Goal: Task Accomplishment & Management: Complete application form

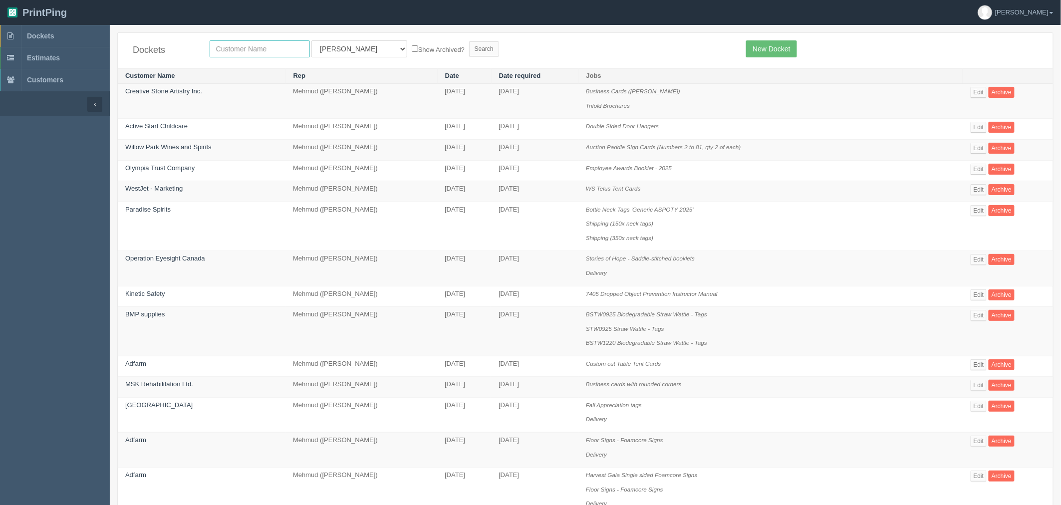
click at [267, 50] on input "text" at bounding box center [260, 48] width 100 height 17
type input "fall"
click at [469, 41] on input "Search" at bounding box center [484, 48] width 30 height 15
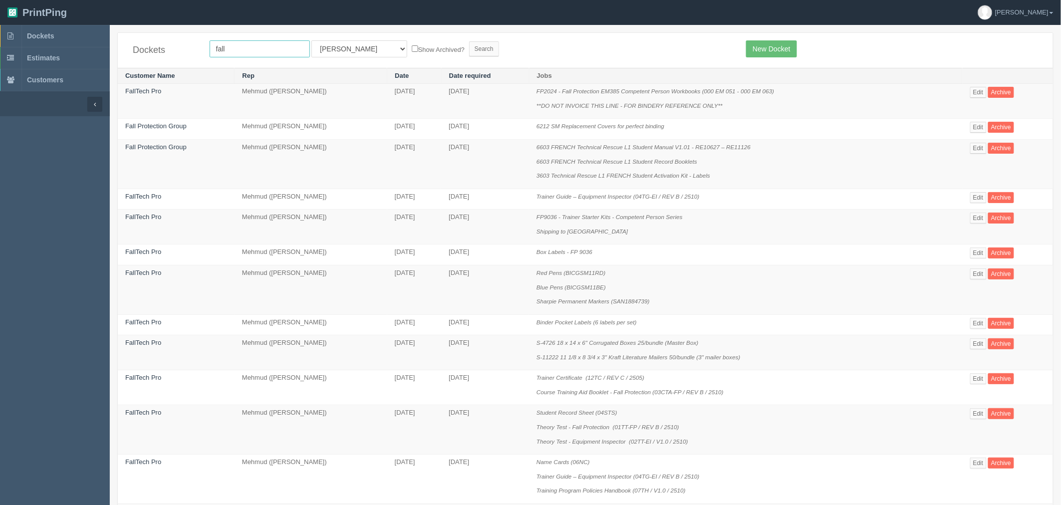
click at [263, 47] on input "fall" at bounding box center [260, 48] width 100 height 17
click at [573, 51] on form "fall All Users Ali Ali Test 1 Aly Amy Ankit Arif Brandon Dan France Greg Jim Ma…" at bounding box center [471, 48] width 522 height 17
click at [559, 43] on form "fall All Users Ali Ali Test 1 Aly Amy Ankit Arif Brandon Dan France Greg Jim Ma…" at bounding box center [471, 48] width 522 height 17
click at [135, 127] on link "Fall Protection Group" at bounding box center [155, 125] width 61 height 7
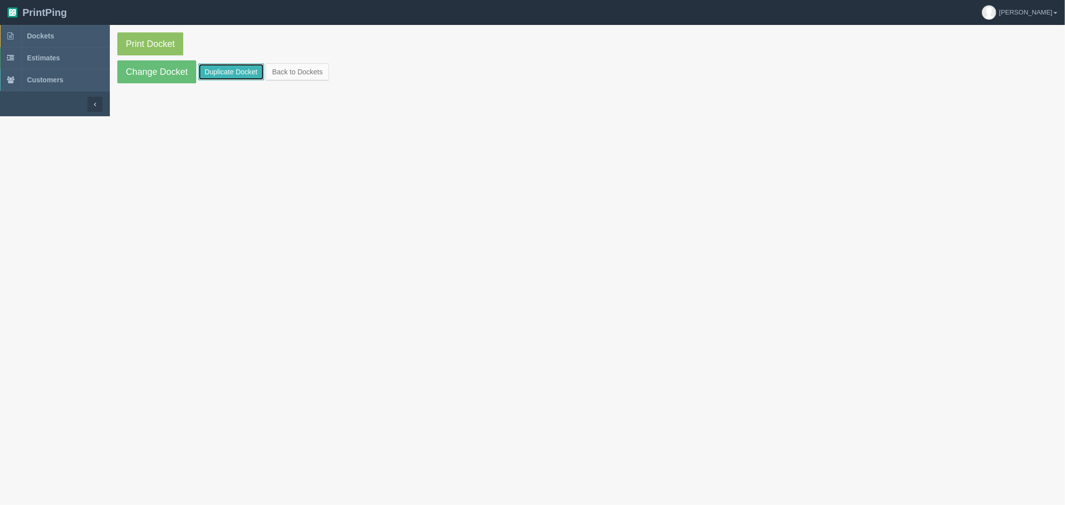
click at [210, 71] on link "Duplicate Docket" at bounding box center [231, 71] width 66 height 17
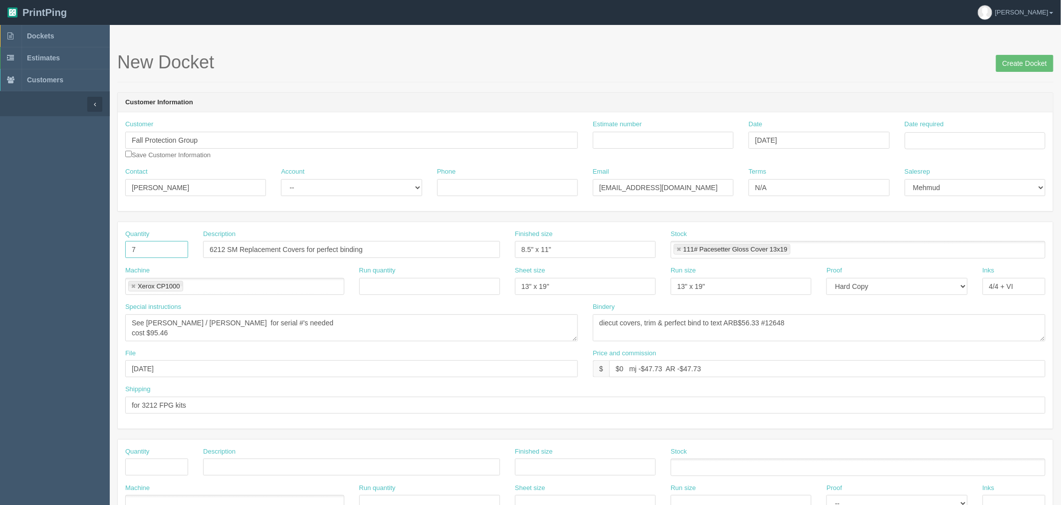
drag, startPoint x: 166, startPoint y: 247, endPoint x: 0, endPoint y: 250, distance: 165.7
click at [0, 250] on section "Dockets Estimates Customers" at bounding box center [530, 465] width 1061 height 881
type input "4"
click at [355, 251] on input "6212 SM Replacement Covers for perfect binding" at bounding box center [351, 249] width 297 height 17
drag, startPoint x: 225, startPoint y: 249, endPoint x: 116, endPoint y: 248, distance: 108.3
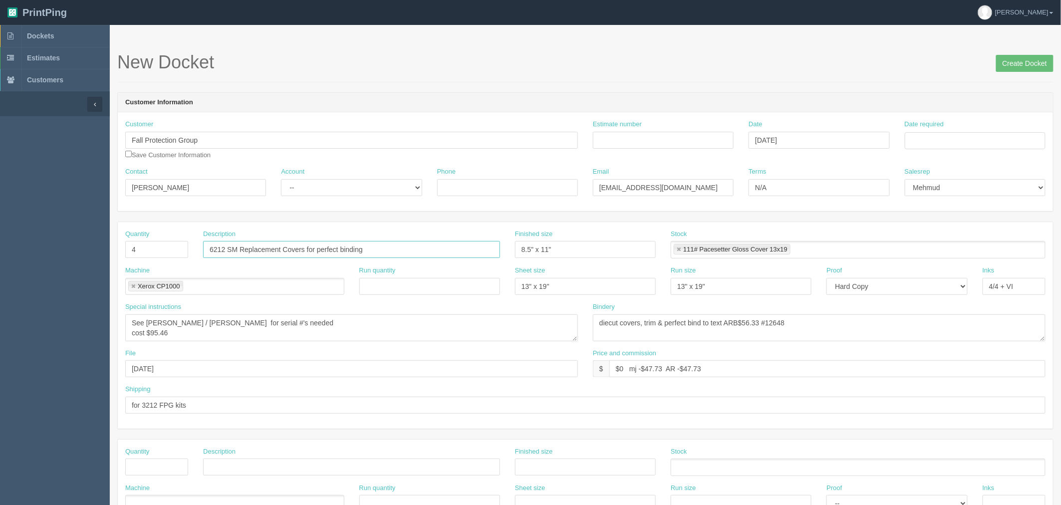
click at [116, 249] on section "New Docket Create Docket Customer Information Customer Fall Protection Group Sa…" at bounding box center [585, 465] width 951 height 881
type input "6212 (3x covers) + 6480(1x cover) SM Replacement Covers for perfect binding"
click at [243, 336] on textarea "See Sam / Zunaid for serial #'s needed cost $95.46" at bounding box center [351, 327] width 453 height 27
type textarea "See Sam / Zunaid for serial #'s needed cost $___________________"
drag, startPoint x: 749, startPoint y: 320, endPoint x: 802, endPoint y: 349, distance: 59.9
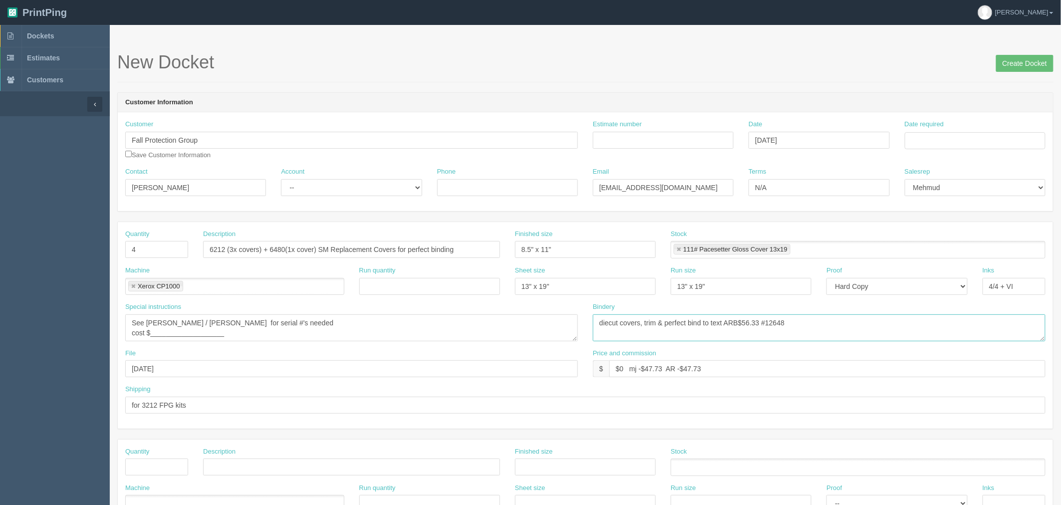
click at [749, 320] on textarea "diecut covers, trim & perfect bind to text ARB$56.33 #12648" at bounding box center [819, 327] width 453 height 27
type textarea "diecut covers, trim & perfect bind to text ARB$____________________ #12648"
click at [655, 136] on input "Estimate number" at bounding box center [663, 140] width 141 height 17
type input "092826"
click at [984, 206] on td "10" at bounding box center [981, 208] width 12 height 14
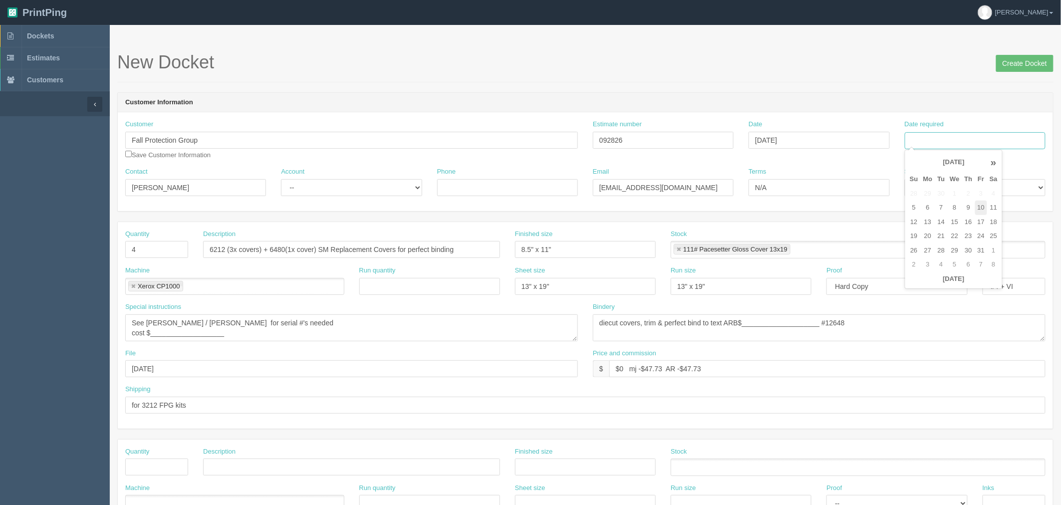
type input "[DATE]"
click at [845, 76] on div "New Docket Create Docket" at bounding box center [585, 67] width 936 height 30
drag, startPoint x: 646, startPoint y: 364, endPoint x: 720, endPoint y: 393, distance: 79.2
click at [647, 365] on input "$0 mj -$47.73 AR -$47.73" at bounding box center [827, 368] width 436 height 17
paste input "_______________________"
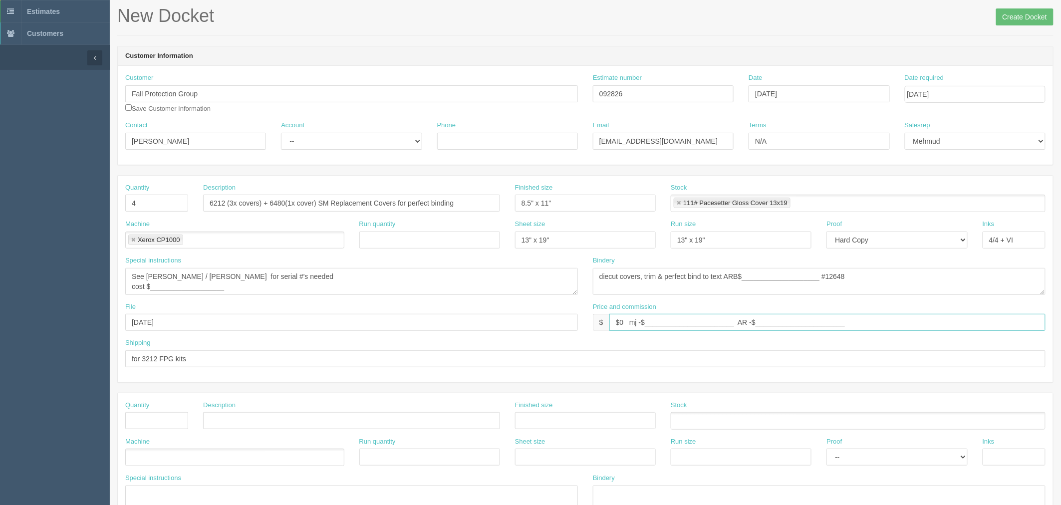
scroll to position [111, 0]
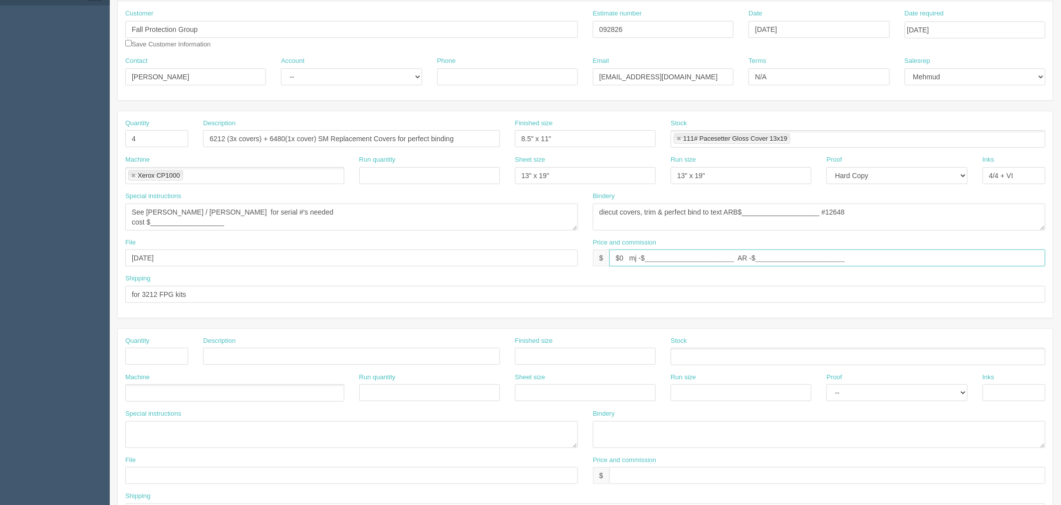
type input "$0 mj -$_______________________ AR -$_______________________"
click at [160, 290] on input "for 3212 FPG kits" at bounding box center [585, 294] width 920 height 17
type input "for 3212 and 6480 FPG kits"
click at [226, 133] on input "6212 (3x covers) + 6480(1x cover) SM Replacement Covers for perfect binding" at bounding box center [351, 138] width 297 height 17
drag, startPoint x: 218, startPoint y: 140, endPoint x: 223, endPoint y: 145, distance: 7.4
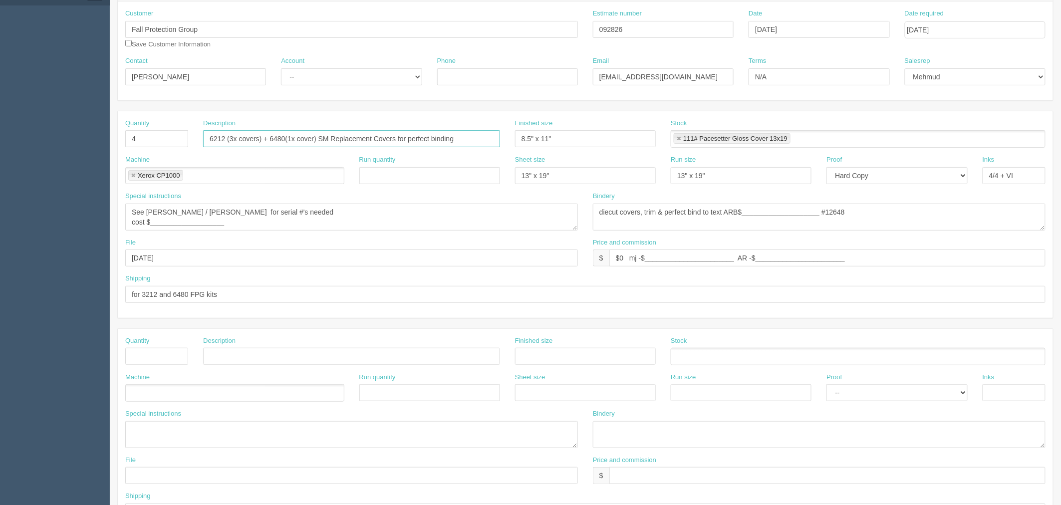
click at [218, 140] on input "6212 (3x covers) + 6480(1x cover) SM Replacement Covers for perfect binding" at bounding box center [351, 138] width 297 height 17
click at [227, 136] on input "6424(3x covers) + 6480(1x cover) SM Replacement Covers for perfect binding" at bounding box center [351, 138] width 297 height 17
type input "6424 (3x covers) + 6480(1x cover) SM Replacement Covers for perfect binding"
click at [162, 290] on input "for 3212 and 6480 FPG kits" at bounding box center [585, 294] width 920 height 17
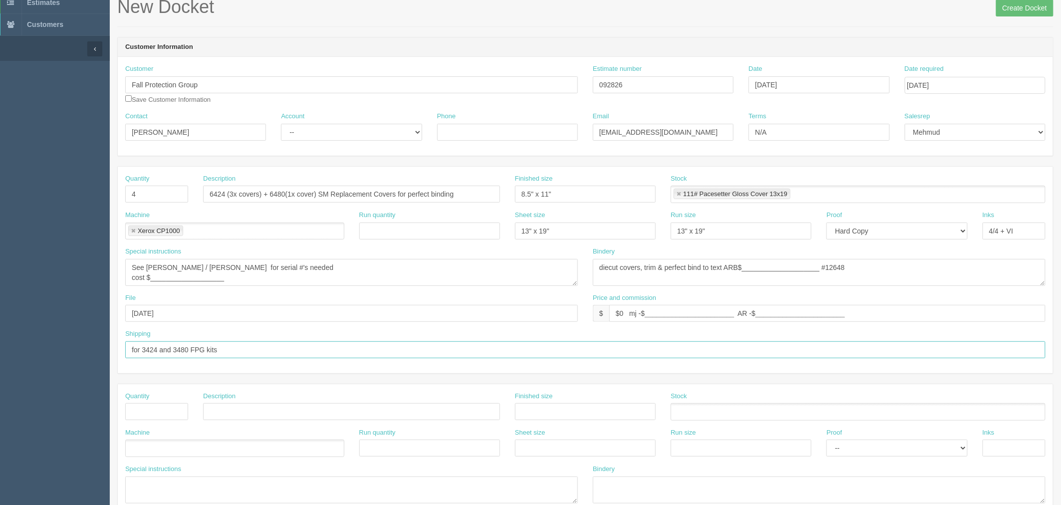
type input "for 3424 and 3480 FPG kits"
drag, startPoint x: 316, startPoint y: 128, endPoint x: 317, endPoint y: 139, distance: 10.5
click at [316, 127] on select "-- Existing Client Allrush Client Rep Client" at bounding box center [351, 132] width 141 height 17
select select "Allrush Client"
click at [281, 124] on select "-- Existing Client Allrush Client Rep Client" at bounding box center [351, 132] width 141 height 17
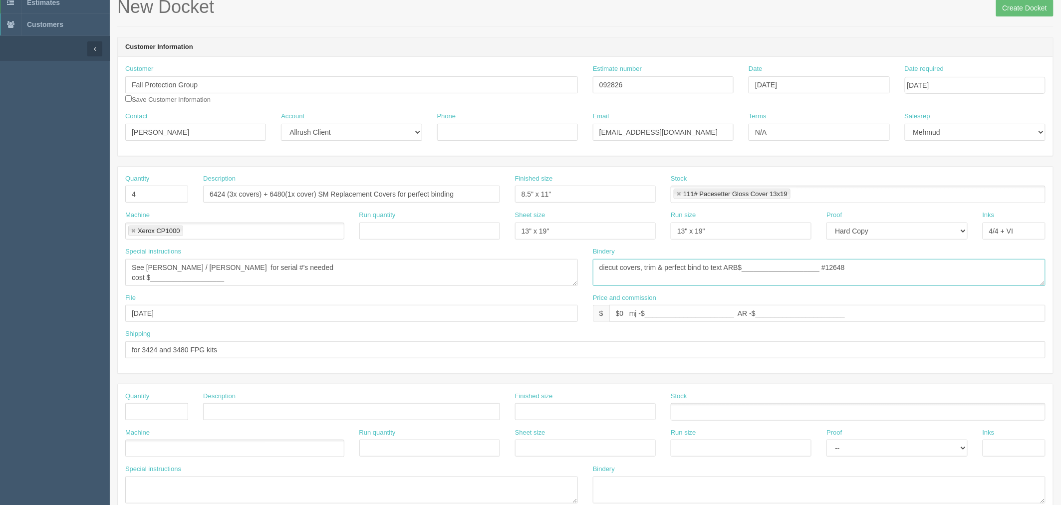
drag, startPoint x: 816, startPoint y: 265, endPoint x: 1044, endPoint y: 267, distance: 227.6
click at [1044, 267] on textarea "diecut covers, trim & perfect bind to text ARB$56.33 #12648" at bounding box center [819, 272] width 453 height 27
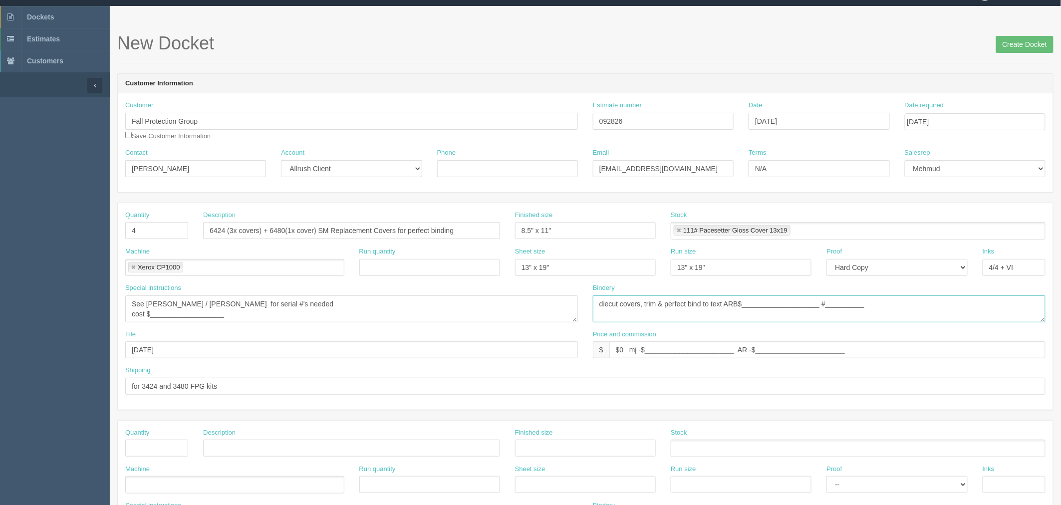
scroll to position [0, 0]
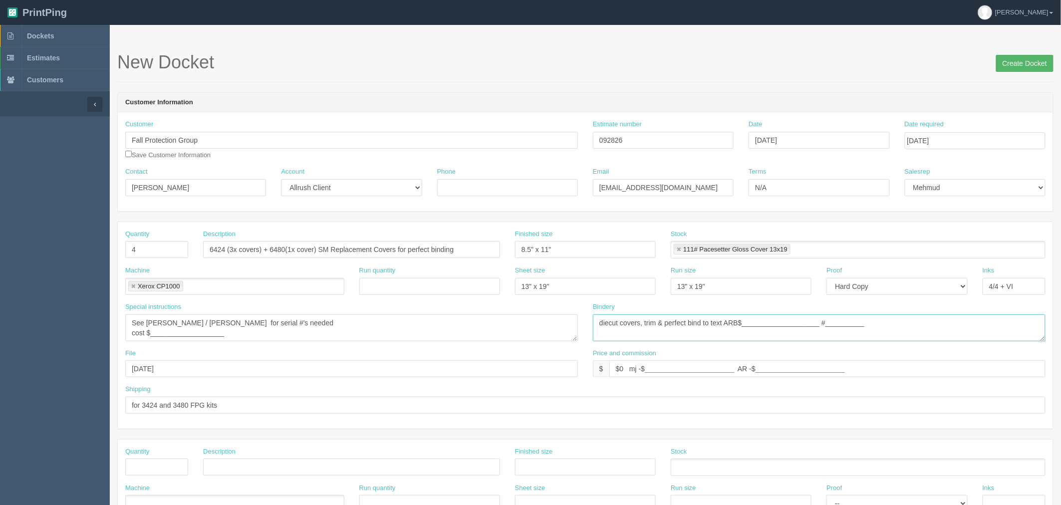
type textarea "diecut covers, trim & perfect bind to text ARB$____________________ #__________"
click at [1009, 59] on input "Create Docket" at bounding box center [1024, 63] width 57 height 17
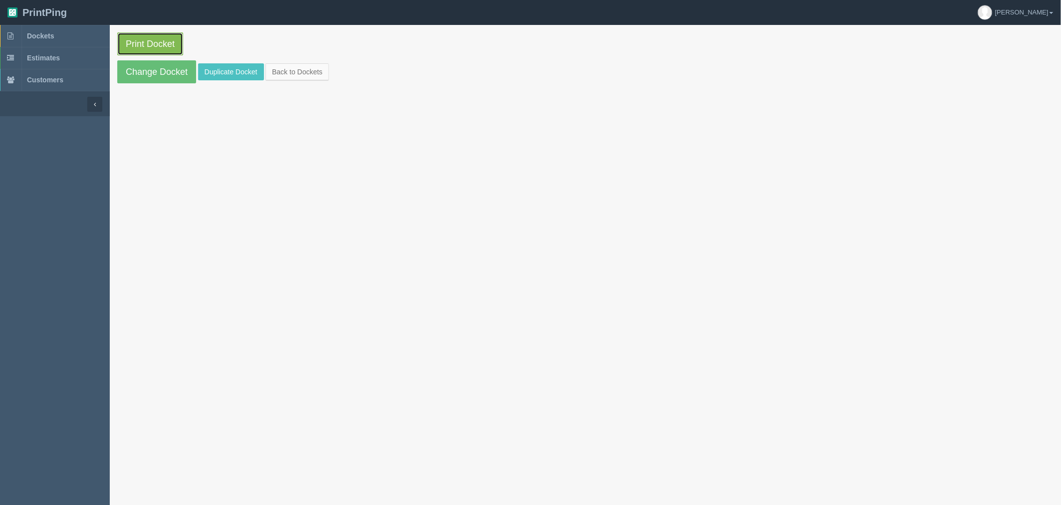
click at [169, 45] on link "Print Docket" at bounding box center [150, 43] width 66 height 23
click at [81, 38] on link "Dockets" at bounding box center [55, 36] width 110 height 22
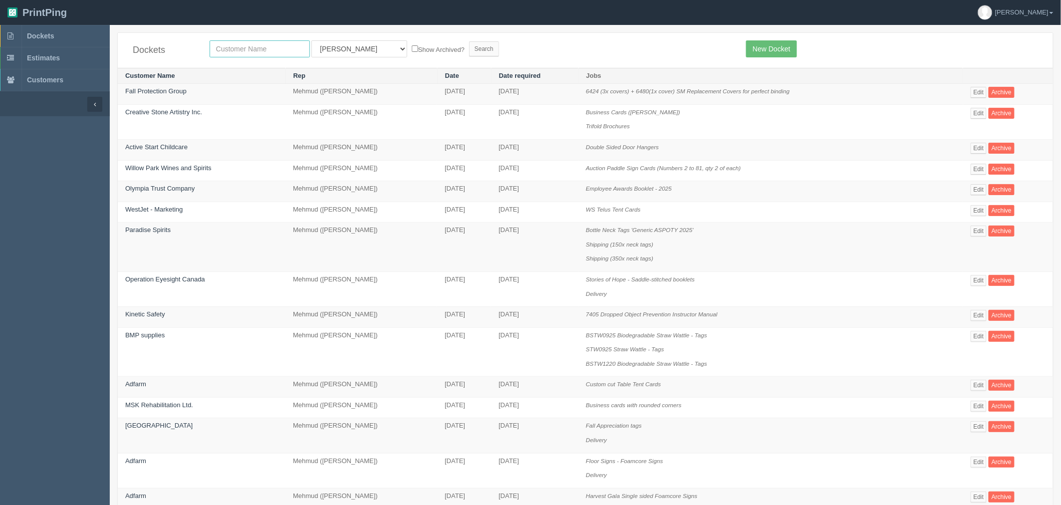
click at [236, 47] on input "text" at bounding box center [260, 48] width 100 height 17
type input "fall pro"
click at [469, 41] on input "Search" at bounding box center [484, 48] width 30 height 15
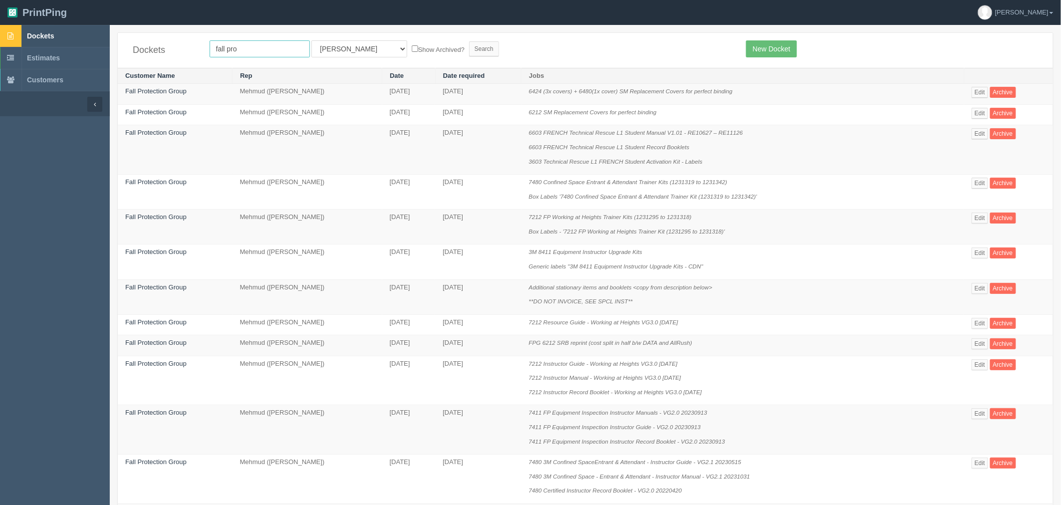
drag, startPoint x: 255, startPoint y: 51, endPoint x: 0, endPoint y: 38, distance: 255.4
click at [0, 42] on section "Dockets Estimates Customers" at bounding box center [530, 488] width 1061 height 926
type input "kinetic"
click at [469, 41] on input "Search" at bounding box center [484, 48] width 30 height 15
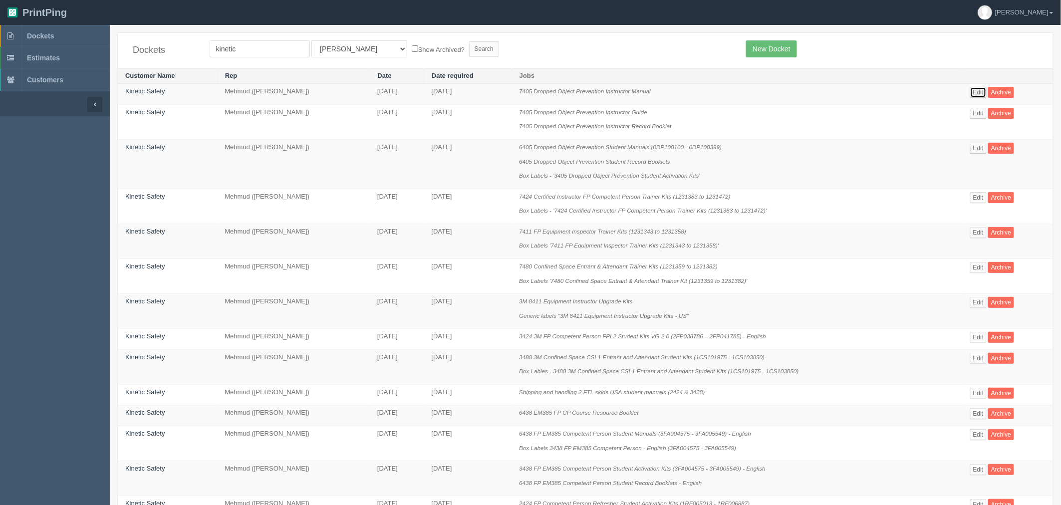
click at [981, 93] on link "Edit" at bounding box center [978, 92] width 16 height 11
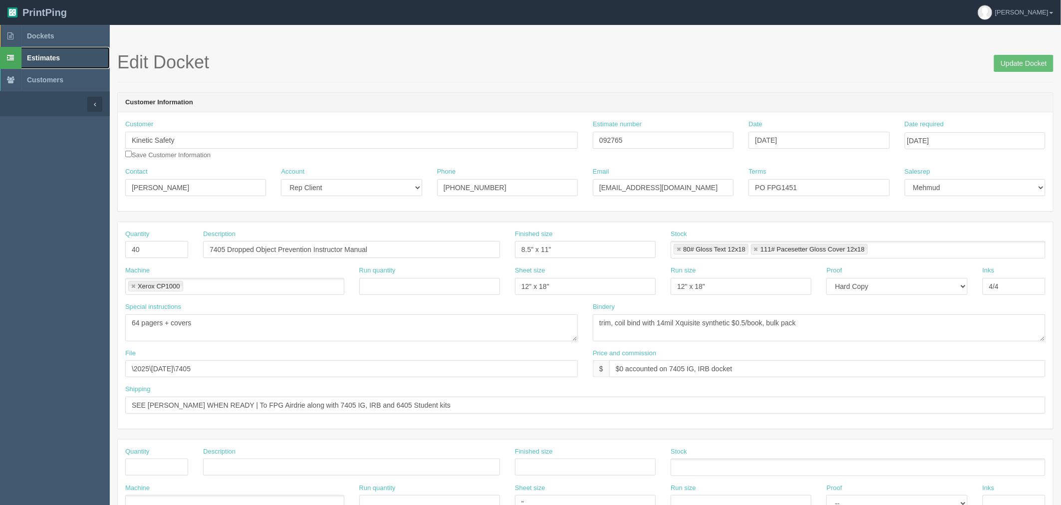
click at [79, 53] on link "Estimates" at bounding box center [55, 58] width 110 height 22
click at [83, 46] on ul "Dockets Estimates Customers" at bounding box center [55, 58] width 110 height 66
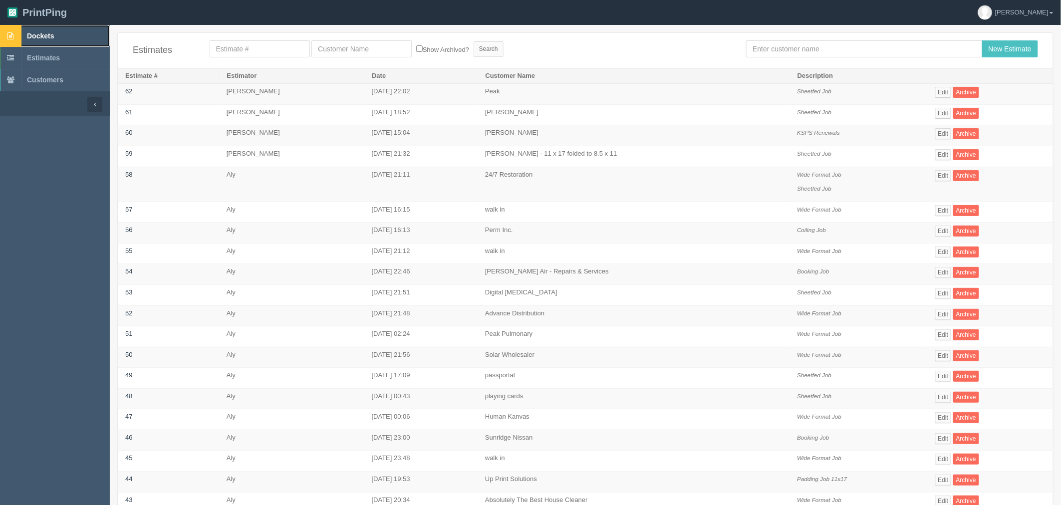
drag, startPoint x: 42, startPoint y: 31, endPoint x: 91, endPoint y: 35, distance: 48.6
click at [42, 32] on span "Dockets" at bounding box center [40, 36] width 27 height 8
click at [277, 50] on input "text" at bounding box center [260, 48] width 100 height 17
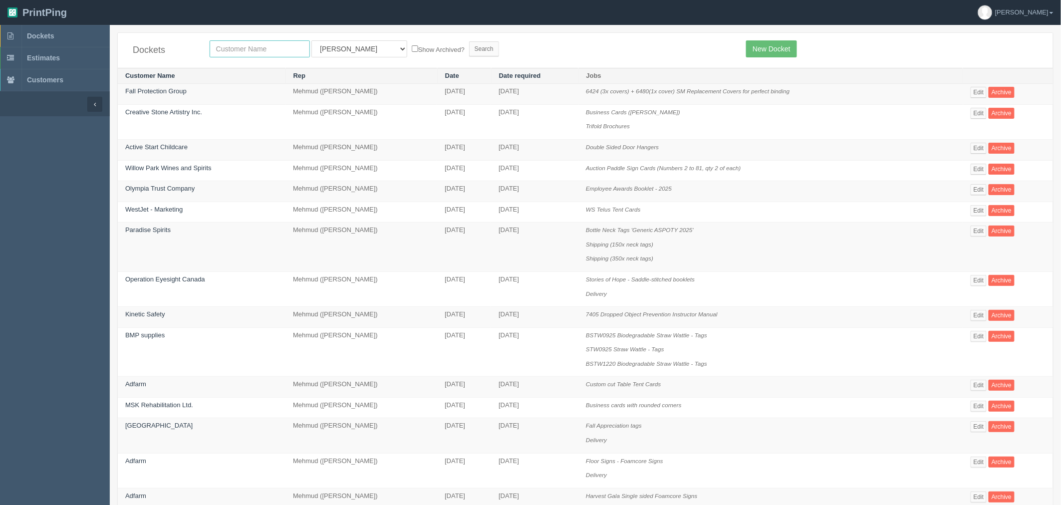
drag, startPoint x: 0, startPoint y: 0, endPoint x: 276, endPoint y: 50, distance: 280.5
click at [276, 50] on input "text" at bounding box center [260, 48] width 100 height 17
type input "fall"
click at [469, 41] on input "Search" at bounding box center [484, 48] width 30 height 15
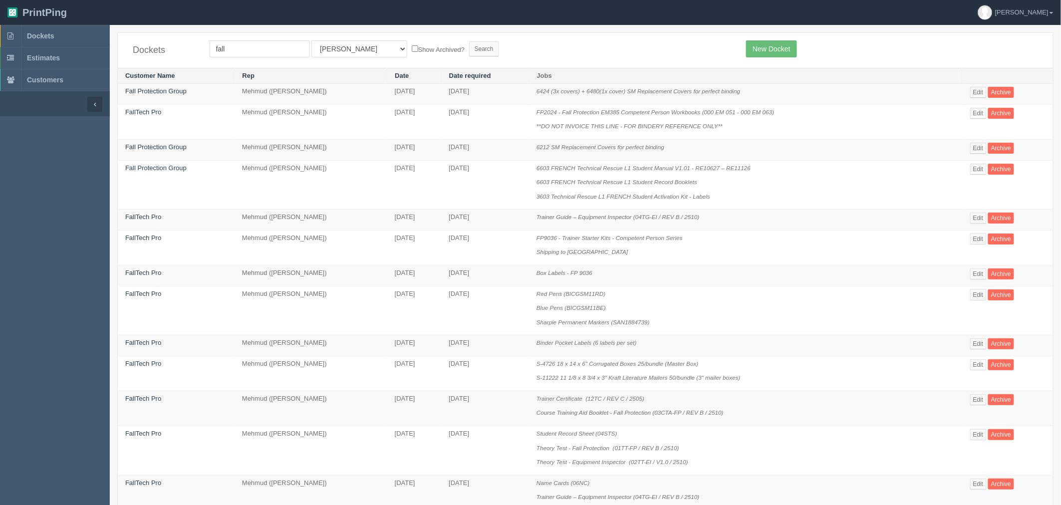
click at [857, 172] on p "6603 FRENCH Technical Rescue L1 Student Manual V1.01 - RE10627 – RE11126" at bounding box center [746, 168] width 419 height 9
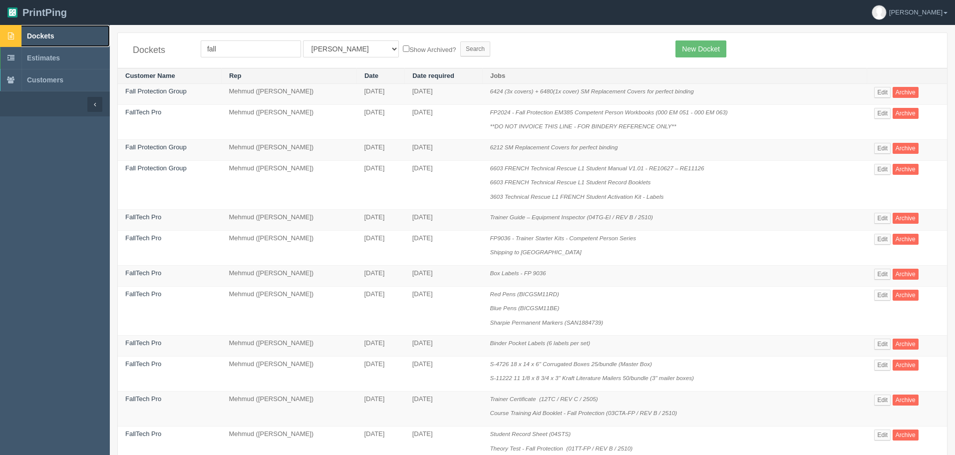
click at [58, 36] on link "Dockets" at bounding box center [55, 36] width 110 height 22
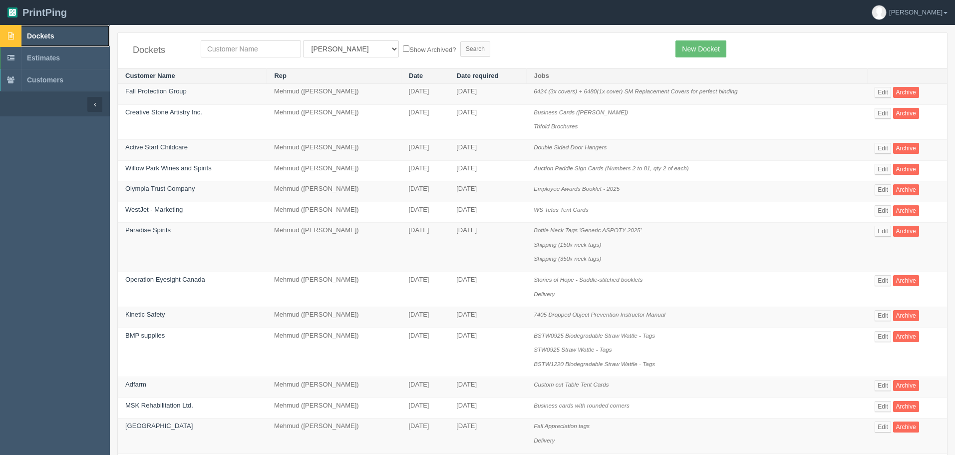
click at [38, 32] on span "Dockets" at bounding box center [40, 36] width 27 height 8
click at [62, 34] on link "Dockets" at bounding box center [55, 36] width 110 height 22
click at [249, 45] on input "text" at bounding box center [251, 48] width 100 height 17
type input "kinetic"
click at [460, 41] on input "Search" at bounding box center [475, 48] width 30 height 15
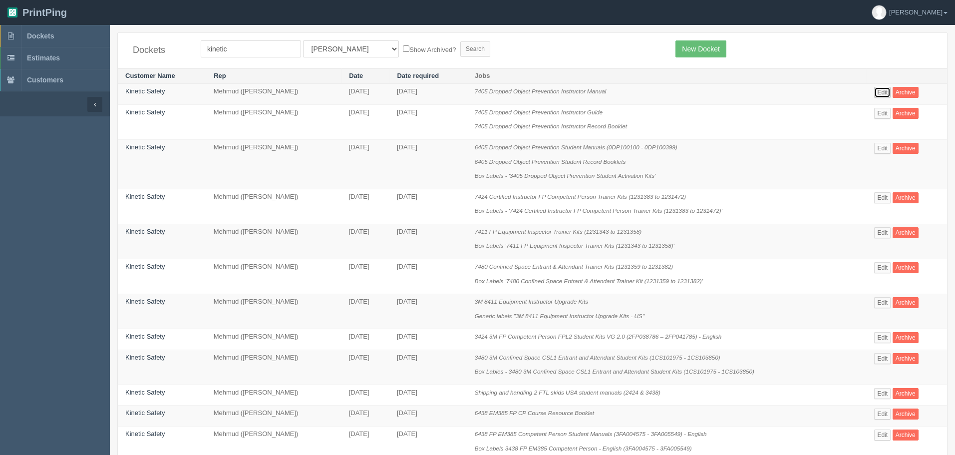
click at [883, 88] on link "Edit" at bounding box center [882, 92] width 16 height 11
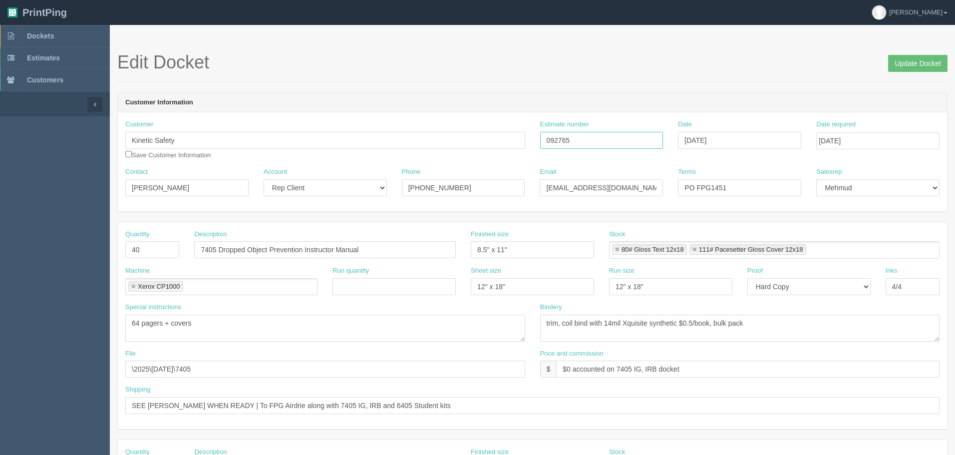
drag, startPoint x: 590, startPoint y: 137, endPoint x: 420, endPoint y: 150, distance: 170.7
click at [421, 150] on div "Customer Kinetic Safety Save Customer Information Estimate number 092765 Date O…" at bounding box center [532, 143] width 829 height 47
click at [56, 33] on link "Dockets" at bounding box center [55, 36] width 110 height 22
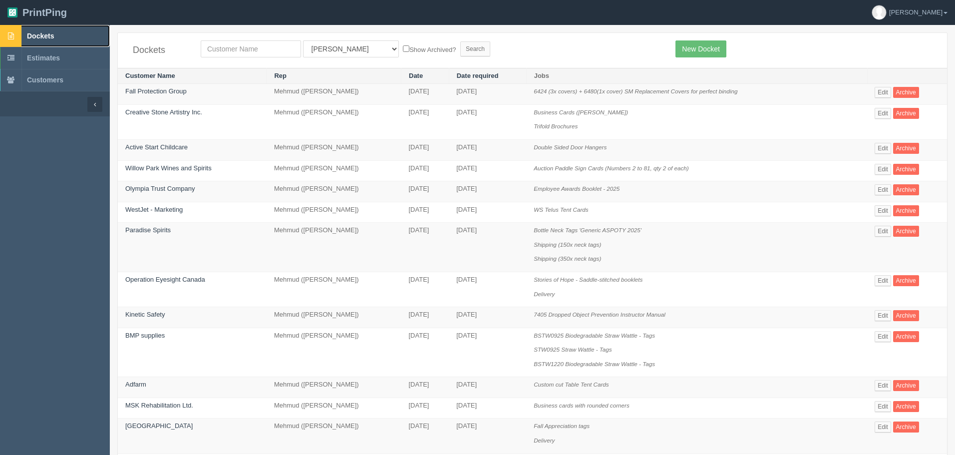
click at [71, 36] on link "Dockets" at bounding box center [55, 36] width 110 height 22
click at [44, 32] on span "Dockets" at bounding box center [40, 36] width 27 height 8
click at [708, 50] on link "New Docket" at bounding box center [700, 48] width 50 height 17
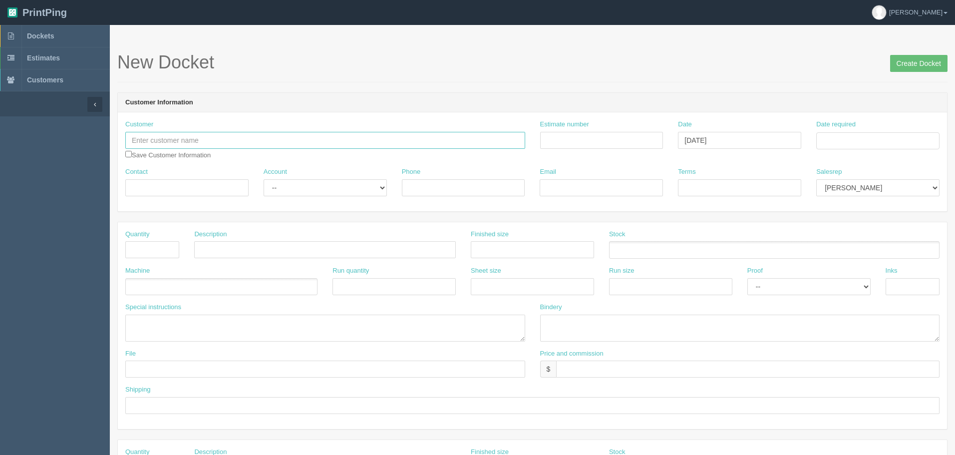
click at [258, 136] on input "text" at bounding box center [325, 140] width 400 height 17
type input "Olympia Financial Group"
type input "Susan Pellan"
type input "403.776.8621"
type input "PellanS@olympiatrust.com"
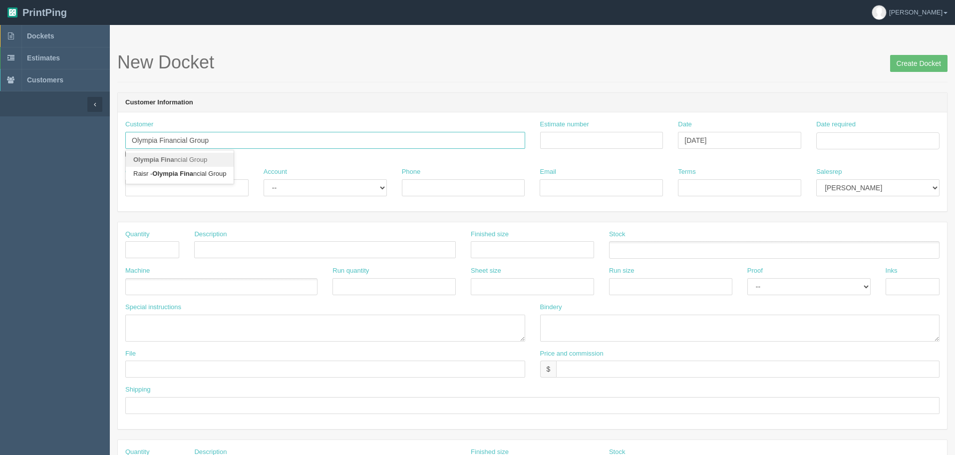
type input "Net 30"
type input "Olympia Financial Group"
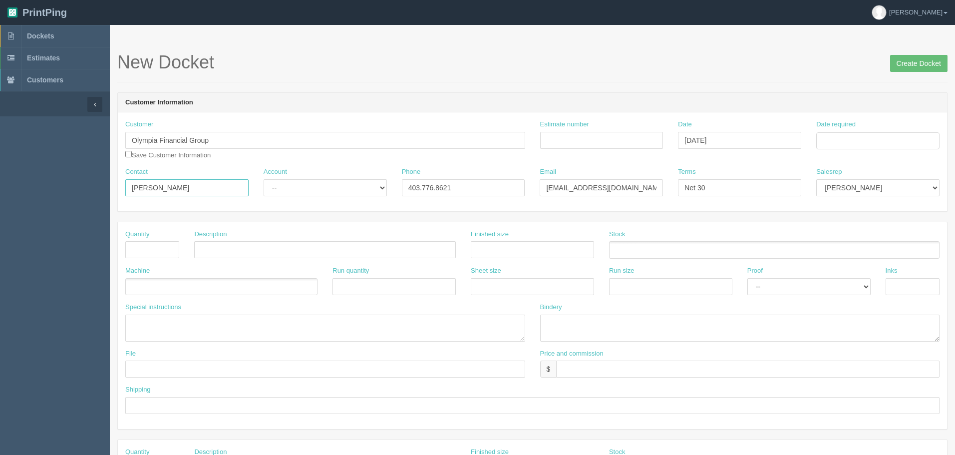
drag, startPoint x: 184, startPoint y: 185, endPoint x: 42, endPoint y: 169, distance: 142.2
paste input "Chance Schuler <SchulerC@olympiafinancial.com>"
drag, startPoint x: 134, startPoint y: 186, endPoint x: 655, endPoint y: 183, distance: 521.1
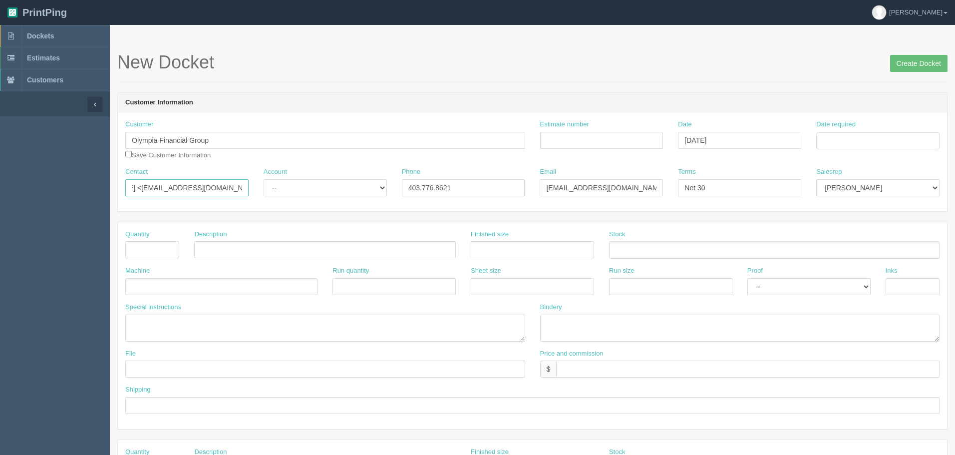
click at [655, 183] on div "Contact Chance Schuler <SchulerC@olympiafinancial.com> Account -- Existing Clie…" at bounding box center [532, 185] width 829 height 36
type input "[PERSON_NAME]"
select select "Allrush Client"
click at [264, 179] on select "-- Existing Client Allrush Client Rep Client" at bounding box center [325, 187] width 123 height 17
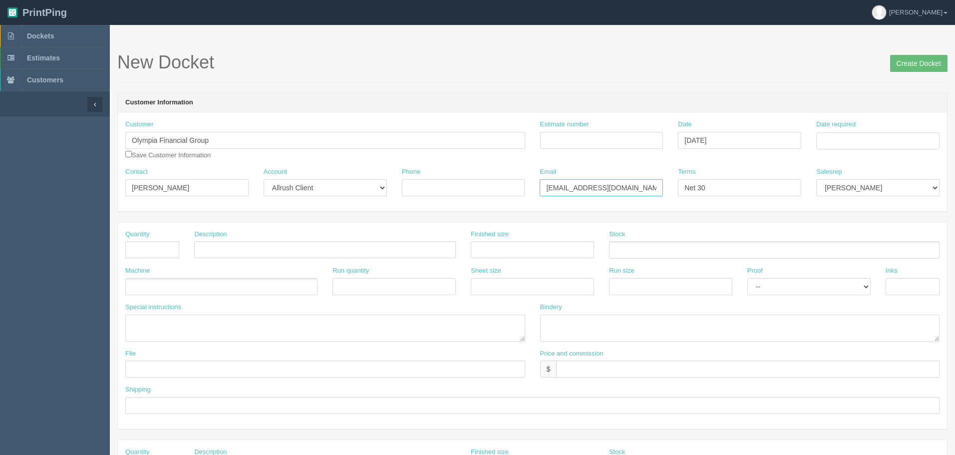
paste input "SchulerC@olympiafinancial.com>"
type input "[EMAIL_ADDRESS][DOMAIN_NAME]"
select select "8"
click at [872, 137] on input "Date required" at bounding box center [877, 140] width 123 height 17
click at [853, 210] on td "7" at bounding box center [852, 208] width 12 height 14
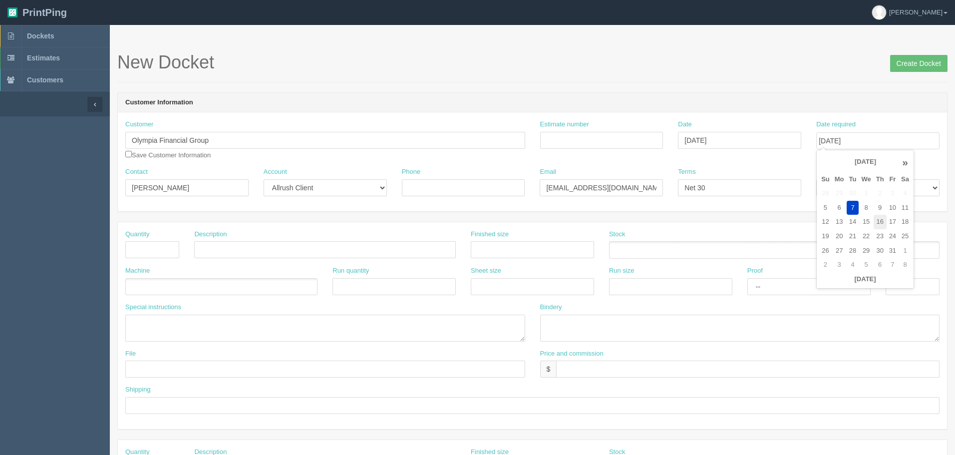
click at [881, 221] on td "16" at bounding box center [879, 222] width 13 height 14
type input "[DATE]"
drag, startPoint x: 752, startPoint y: 93, endPoint x: 740, endPoint y: 97, distance: 12.3
click at [751, 93] on header "Customer Information" at bounding box center [532, 103] width 829 height 20
click at [611, 138] on input "Estimate number" at bounding box center [601, 140] width 123 height 17
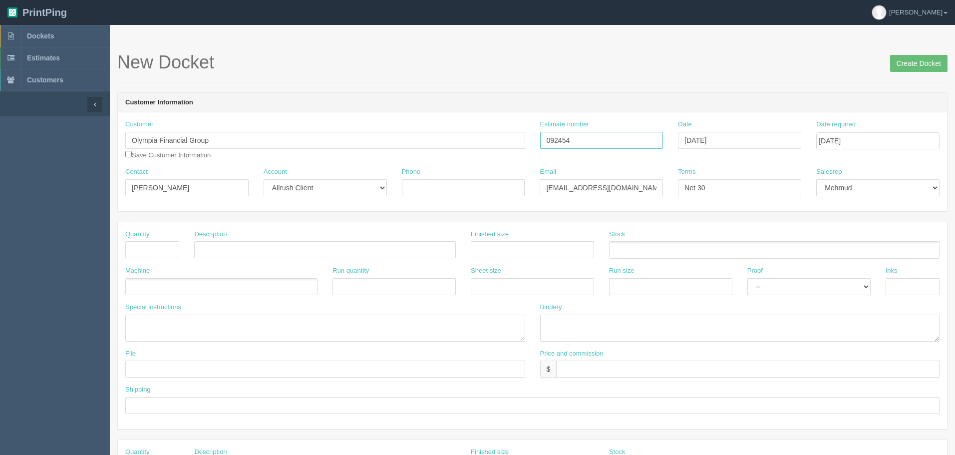
type input "092454"
drag, startPoint x: 440, startPoint y: 189, endPoint x: 444, endPoint y: 207, distance: 18.3
click at [440, 189] on input "Phone" at bounding box center [463, 187] width 123 height 17
paste input "[PHONE_NUMBER]"
type input "[PHONE_NUMBER]"
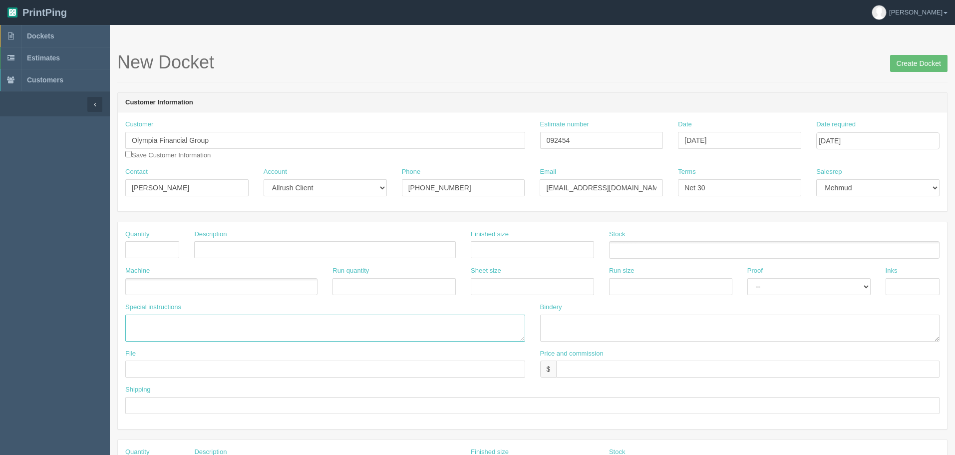
click at [187, 321] on textarea at bounding box center [325, 327] width 400 height 27
paste textarea "2025 - Compliance - Combined_44pager_qty2.pdf"
type textarea "File: 2025 - Compliance - Combined_44pager_qty2.pdf"
click at [156, 247] on input "text" at bounding box center [152, 249] width 54 height 17
type input "2"
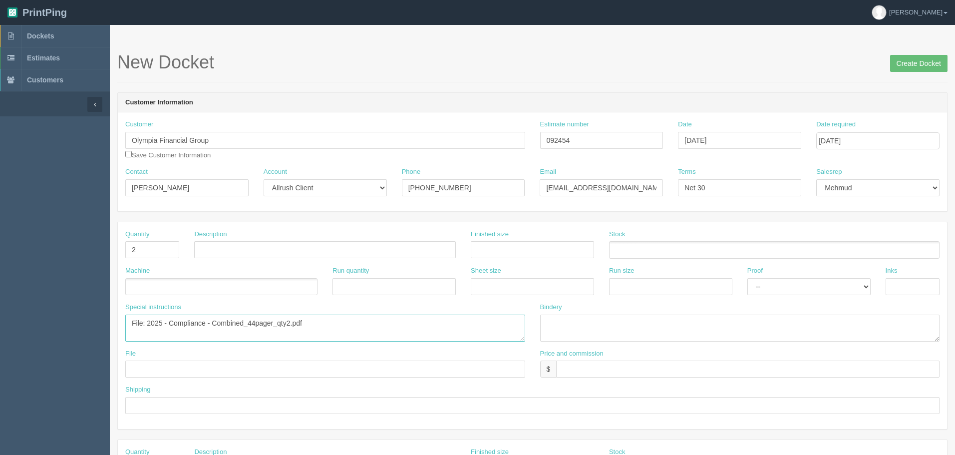
drag, startPoint x: 147, startPoint y: 322, endPoint x: 275, endPoint y: 319, distance: 128.3
click at [275, 319] on textarea "File: 2025 - Compliance - Combined_44pager_qty2.pdf" at bounding box center [325, 327] width 400 height 27
click at [253, 251] on input "text" at bounding box center [325, 249] width 262 height 17
paste input "2025 - Compliance - Combined_44pager"
type input "2025 - Compliance - Combined (44 pages)"
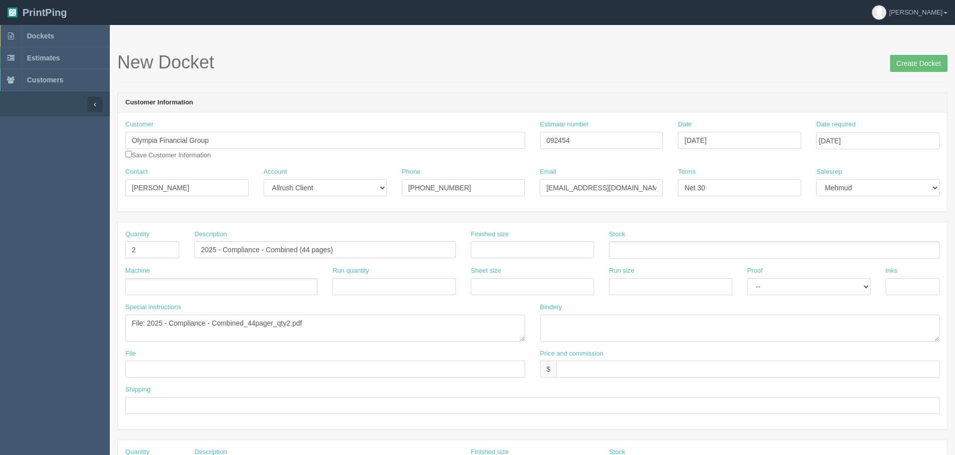
click at [150, 284] on ul at bounding box center [221, 286] width 192 height 17
type input "Xer"
type input "Xerox CP1000"
click at [508, 247] on input "text" at bounding box center [532, 249] width 123 height 17
type input "8.5" x 11""
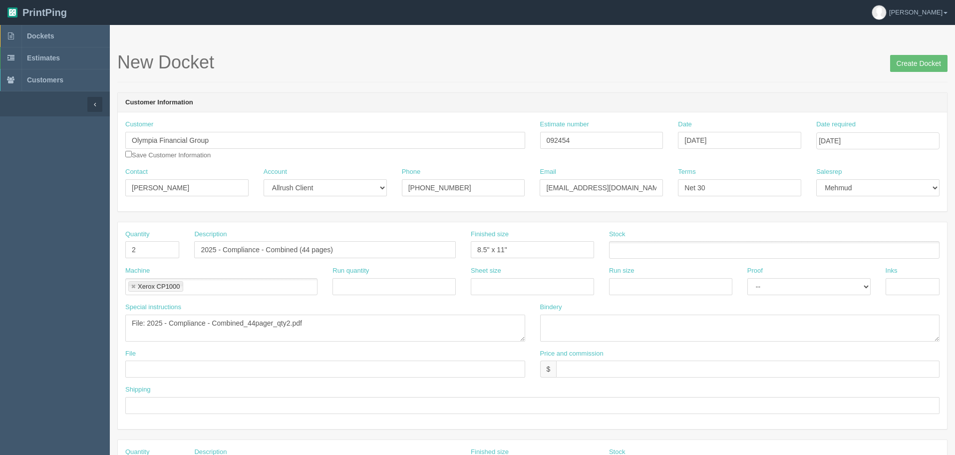
click at [639, 251] on ul at bounding box center [774, 249] width 330 height 17
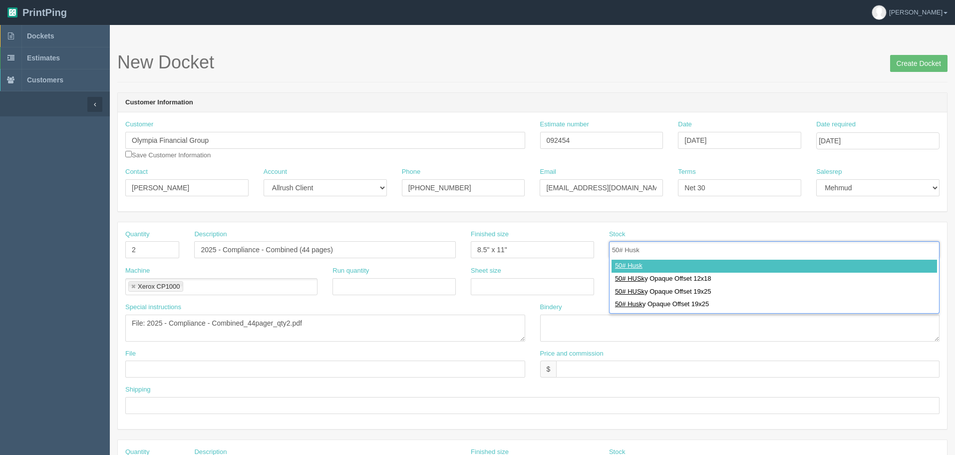
type input "50# Husky"
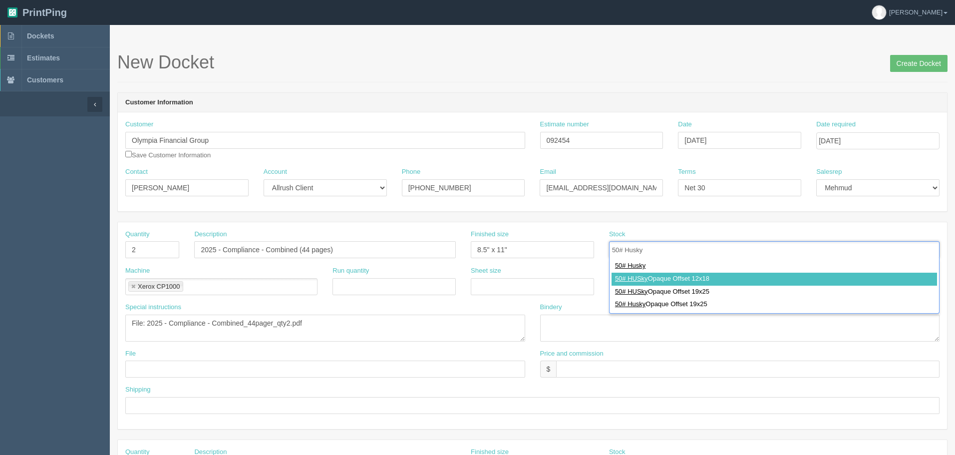
type input "50# HUSky Opaque Offset 12x18"
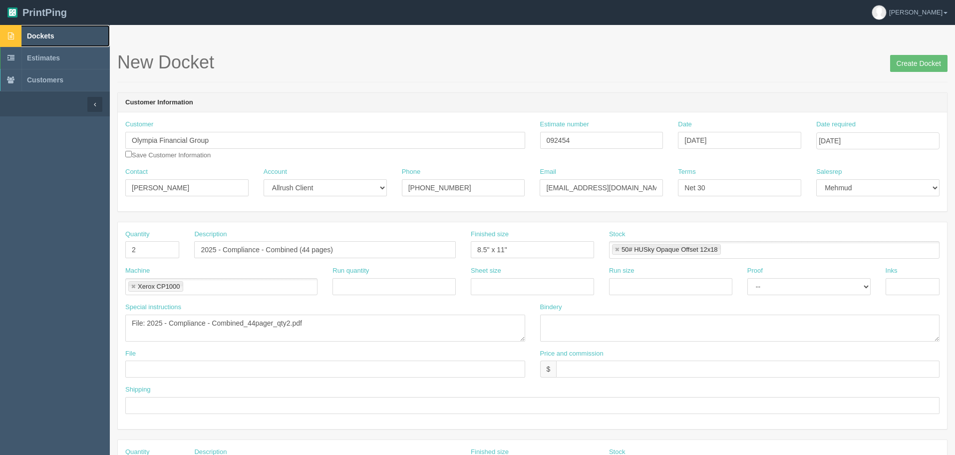
click at [51, 38] on span "Dockets" at bounding box center [40, 36] width 27 height 8
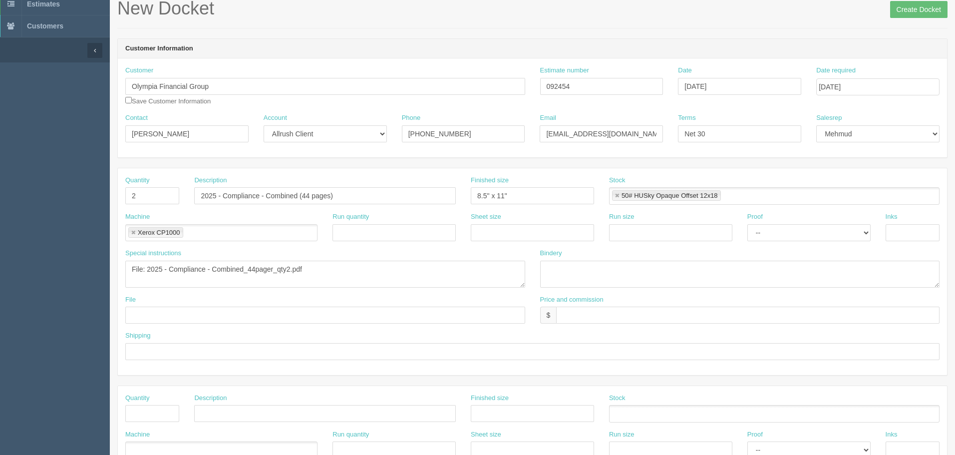
scroll to position [150, 0]
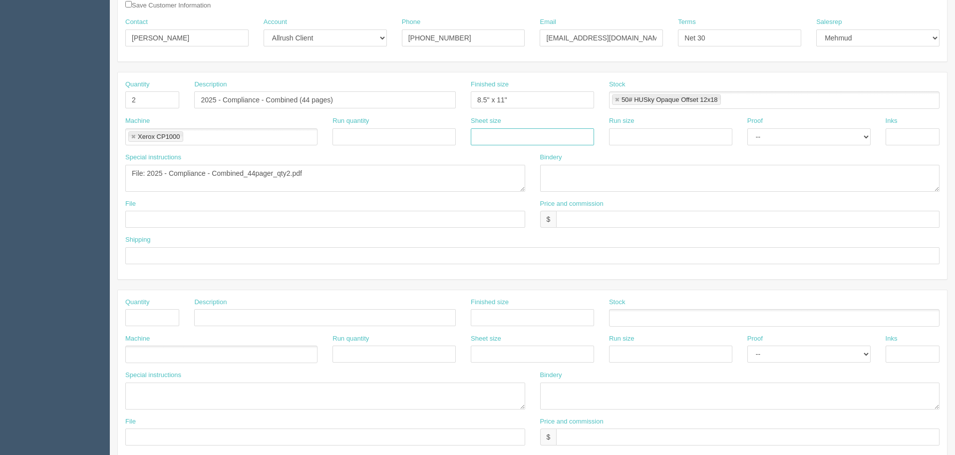
click at [547, 138] on input "text" at bounding box center [532, 136] width 123 height 17
type input "12" x 18""
paste input "12" x 18""
type input "12" x 18""
select select "Hard Copy"
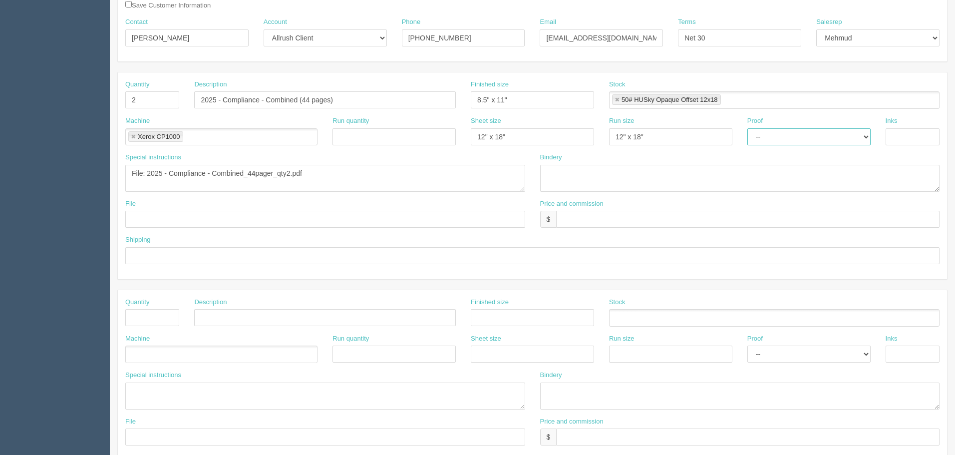
click at [747, 128] on select "-- Email Hard Copy" at bounding box center [808, 136] width 123 height 17
type input "4/4"
click at [575, 173] on textarea at bounding box center [740, 178] width 400 height 27
click at [674, 173] on textarea "trim, drill 3 holes(for binders)" at bounding box center [740, 178] width 400 height 27
click at [679, 182] on textarea "trim, drill 3 holes(for binders)" at bounding box center [740, 178] width 400 height 27
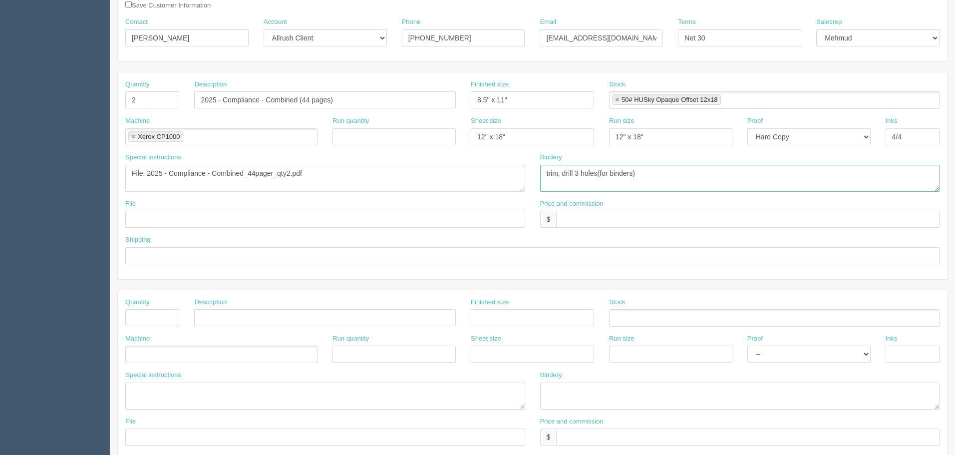
click at [655, 169] on textarea "trim, drill 3 holes(for binders)" at bounding box center [740, 178] width 400 height 27
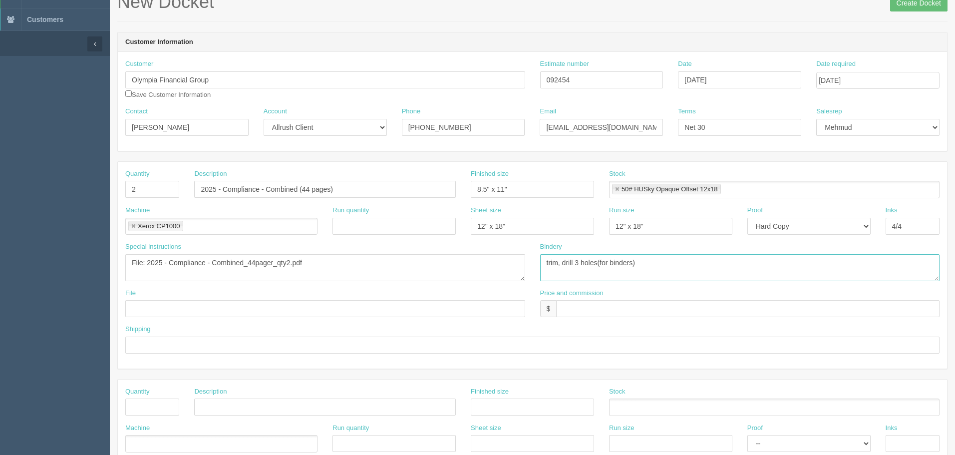
scroll to position [50, 0]
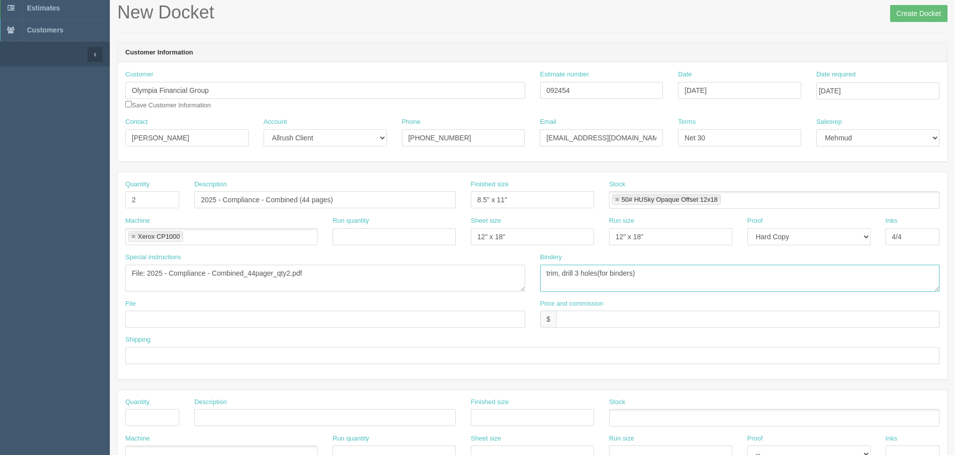
drag, startPoint x: 600, startPoint y: 271, endPoint x: 1024, endPoint y: 270, distance: 423.7
click at [954, 270] on html "PrintPing Zack Edit account ( zack@allrush.ca ) Logout Dockets Estimates" at bounding box center [477, 403] width 955 height 906
click at [633, 270] on textarea "trim, 3-holes drill" at bounding box center [740, 278] width 400 height 27
click at [683, 278] on textarea "trim, 3-holes drill, insert into" at bounding box center [740, 278] width 400 height 27
click at [721, 270] on textarea "trim, 3-holes drill, insert into the 5/8"" at bounding box center [740, 278] width 400 height 27
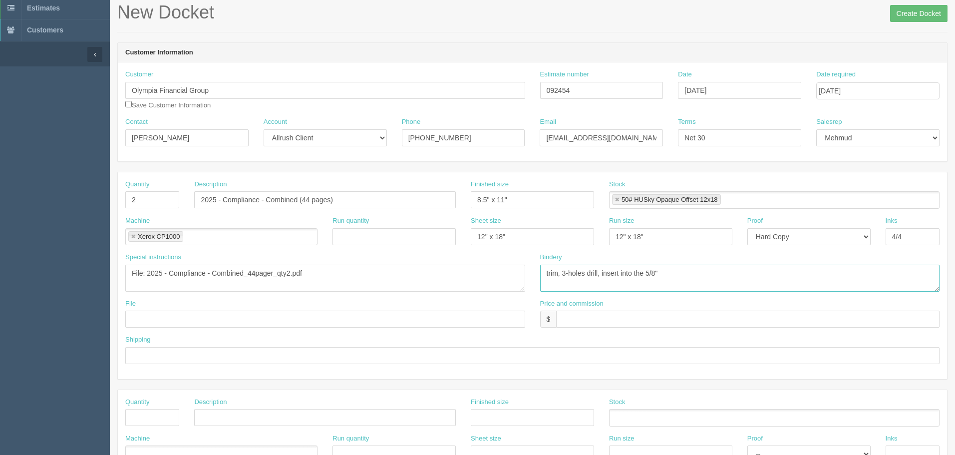
click at [693, 276] on textarea "trim, 3-holes drill, insert into the 5/8"" at bounding box center [740, 278] width 400 height 27
click at [737, 281] on textarea "trim, 3-holes drill, insert into the 5/8"" at bounding box center [740, 278] width 400 height 27
click at [689, 276] on textarea "trim, 3-holes drill, insert into the 5/8"" at bounding box center [740, 278] width 400 height 27
type textarea "trim, 3-holes drill, insert into the 5/8" binders"
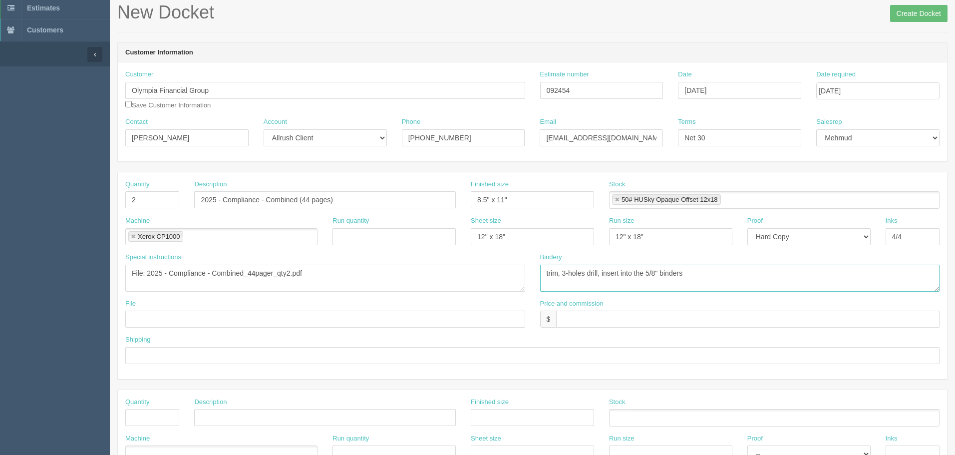
click at [735, 280] on textarea "trim, 3-holes drill, insert into the 5/8" binders" at bounding box center [740, 278] width 400 height 27
click at [723, 275] on textarea "trim, 3-holes drill, insert into the 5/8" binders" at bounding box center [740, 278] width 400 height 27
click at [579, 320] on input "text" at bounding box center [747, 318] width 383 height 17
drag, startPoint x: 608, startPoint y: 321, endPoint x: 671, endPoint y: 364, distance: 76.4
click at [608, 321] on input "$1,999.91 mj$ AR$" at bounding box center [747, 318] width 383 height 17
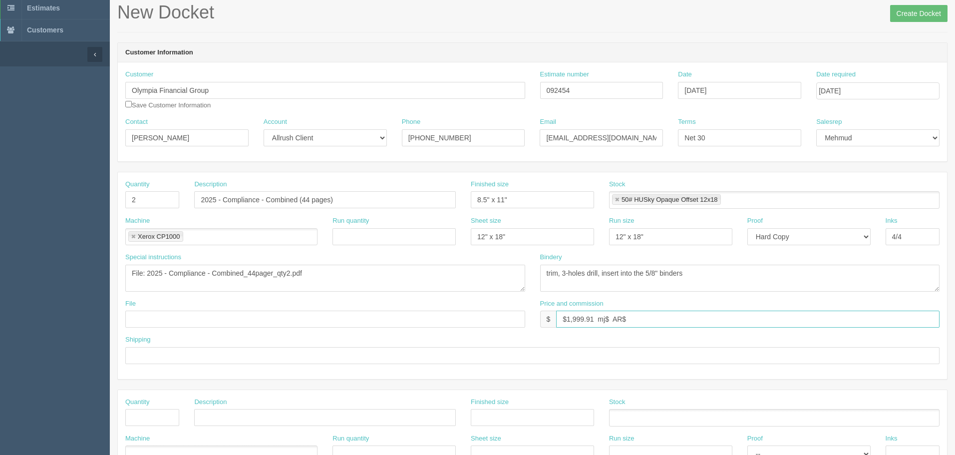
click at [611, 315] on input "$1,999.91 mj$ AR$" at bounding box center [747, 318] width 383 height 17
type input "$1,999.91 mj$317.88 AR$422.09"
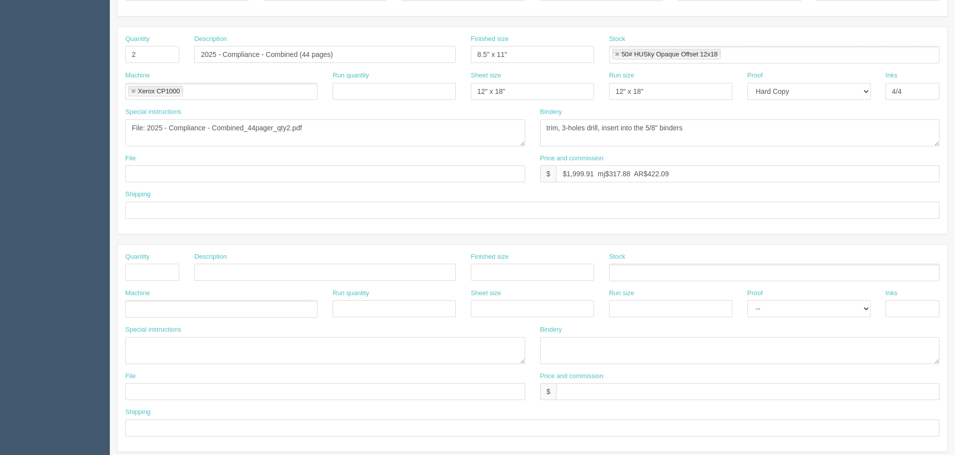
scroll to position [250, 0]
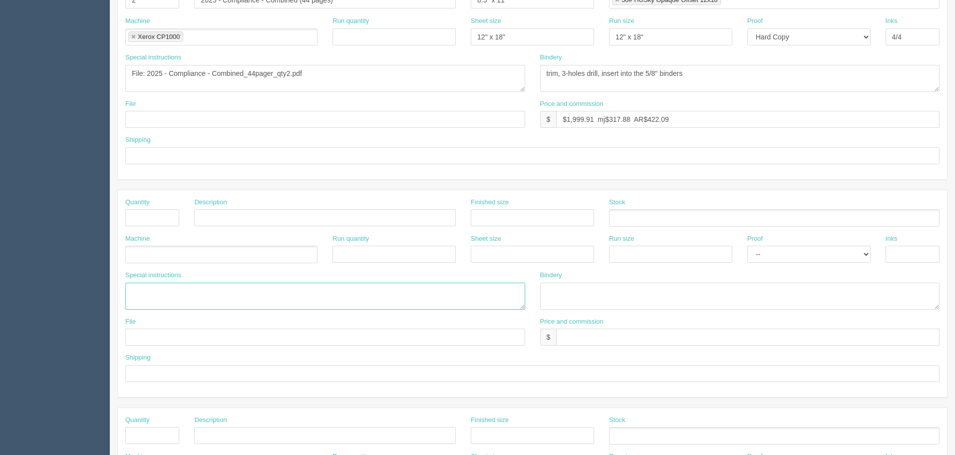
click at [187, 290] on textarea at bounding box center [325, 295] width 400 height 27
paste textarea "2025 - CSS - Combined_54 pager_qty 2.pdf"
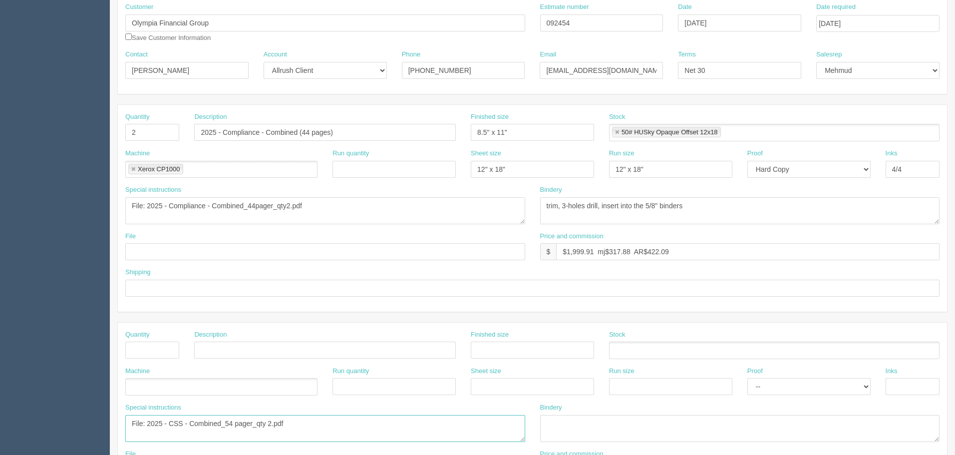
scroll to position [100, 0]
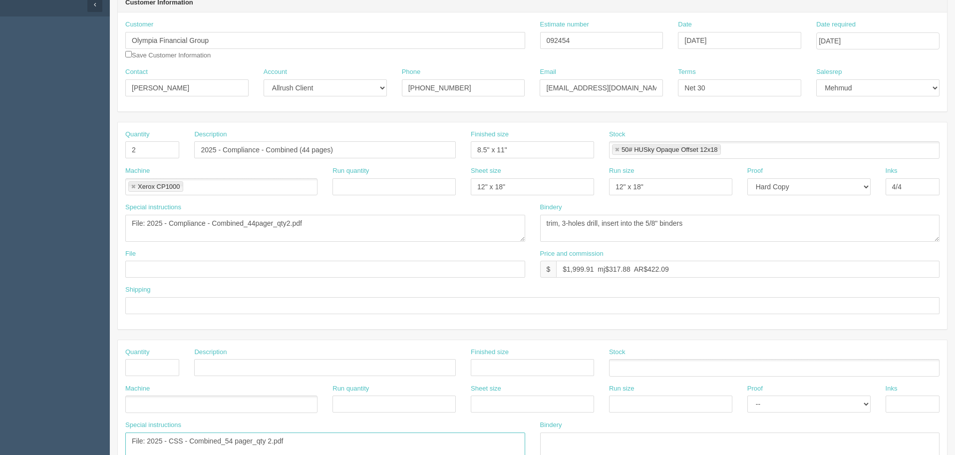
type textarea "File: 2025 - CSS - Combined_54 pager_qty 2.pdf"
click at [148, 363] on input "text" at bounding box center [152, 367] width 54 height 17
type input "2"
click at [226, 368] on input "text" at bounding box center [325, 367] width 262 height 17
paste input "2025 - CSS - Combined_54 pager_qty 2.pdf"
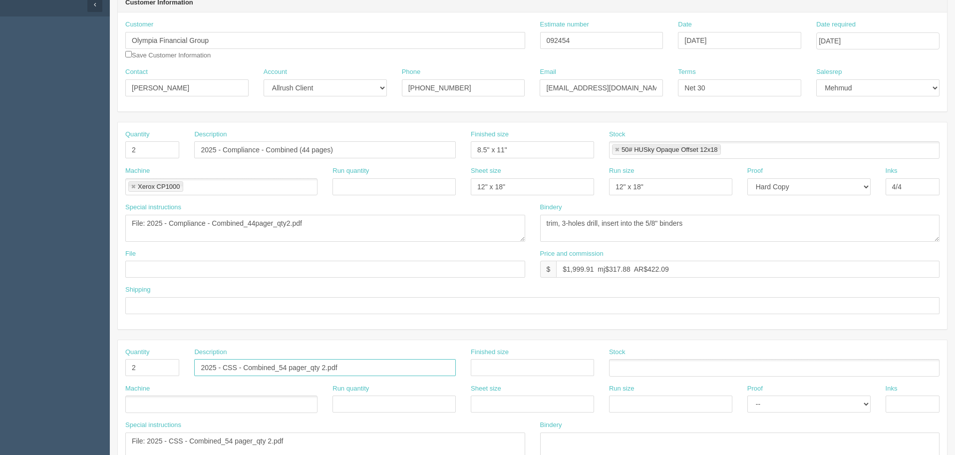
click at [275, 365] on input "2025 - CSS - Combined_54 pager_qty 2.pdf" at bounding box center [325, 367] width 262 height 17
type input "2025 - CSS - Combined (54 pager)"
type input "8.5" x 11""
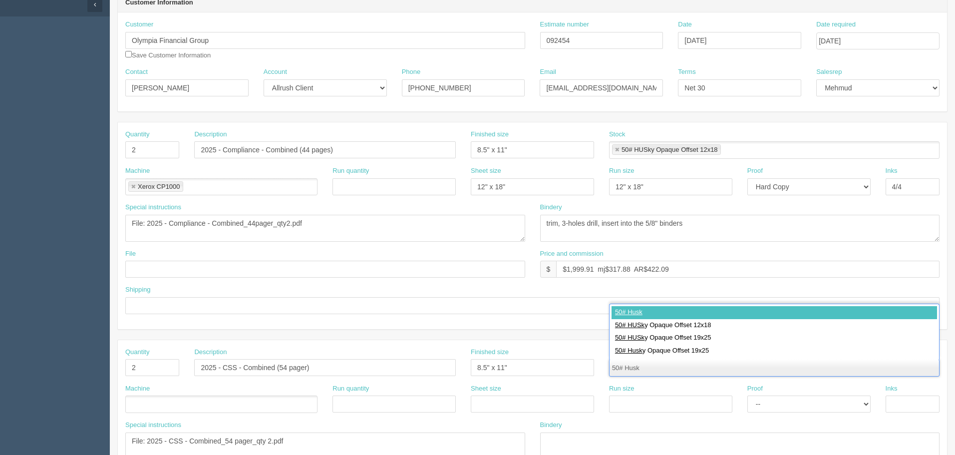
type input "50# Husky"
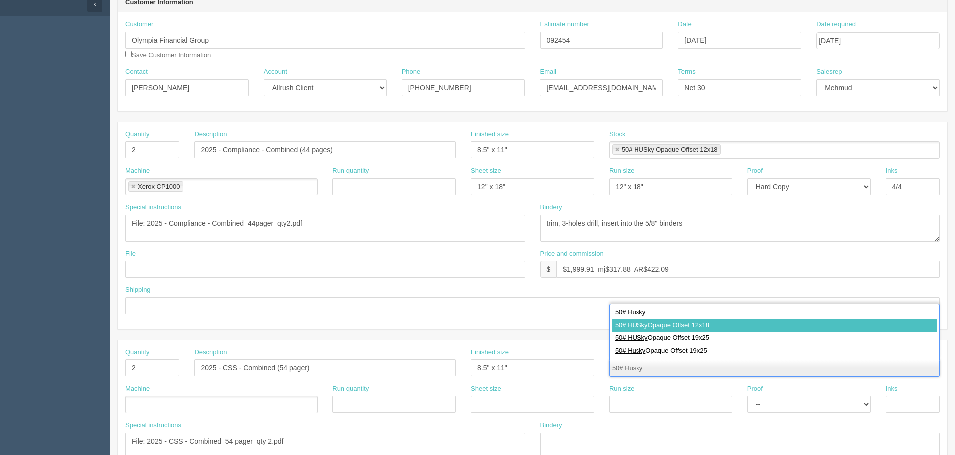
type input "50# HUSky Opaque Offset 12x18"
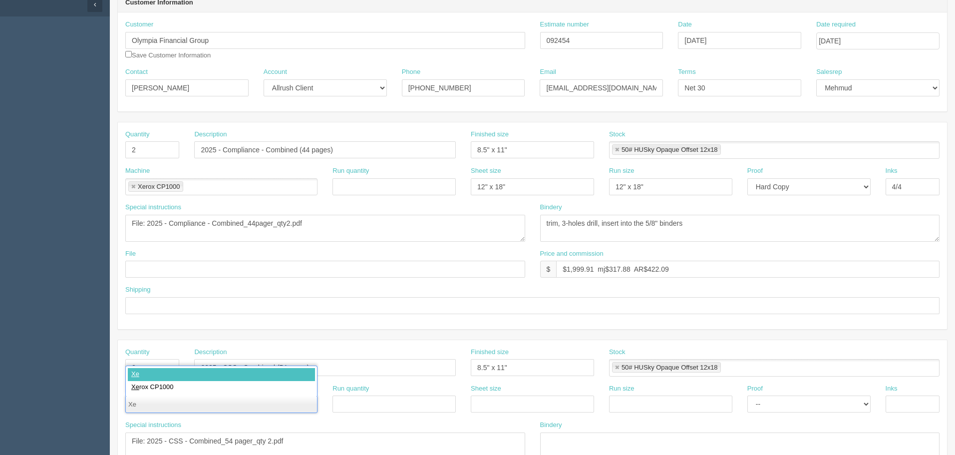
type input "Xer"
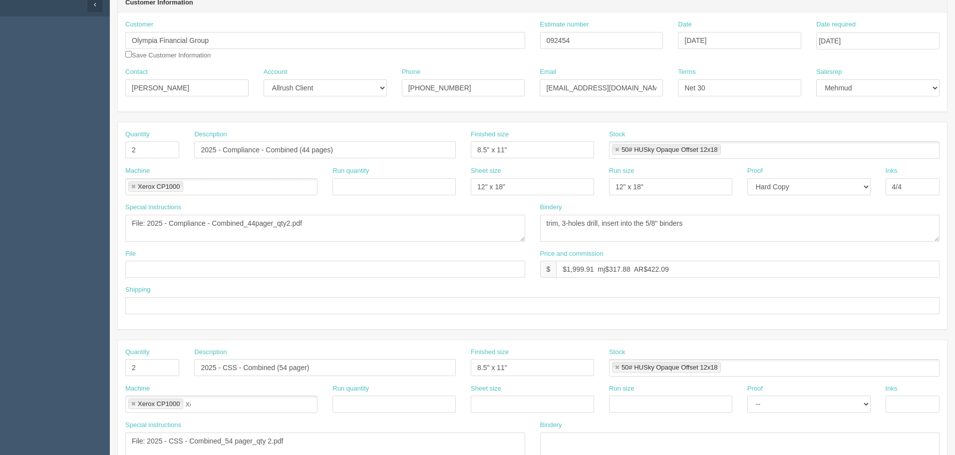
type input "Xerox CP1000"
type input "12" x 18""
paste input "12" x 18""
type input "12" x 18""
select select "Hard Copy"
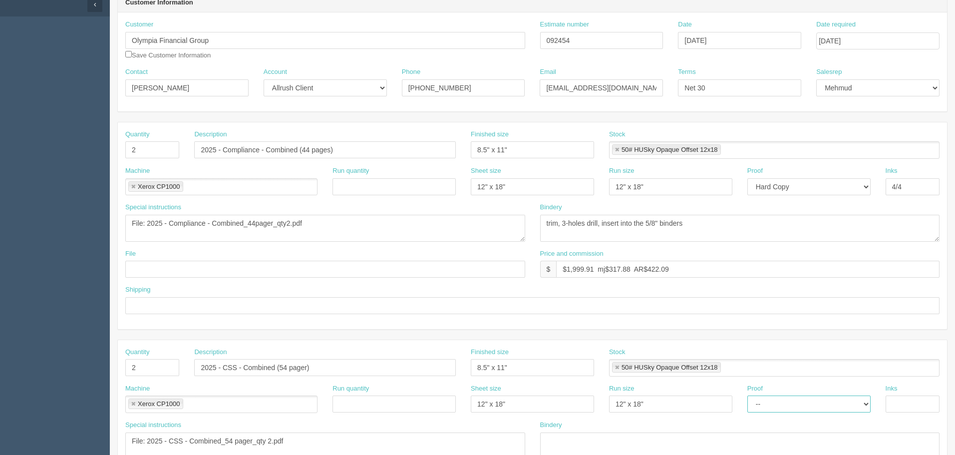
click at [747, 395] on select "-- Email Hard Copy" at bounding box center [808, 403] width 123 height 17
type input "4/4"
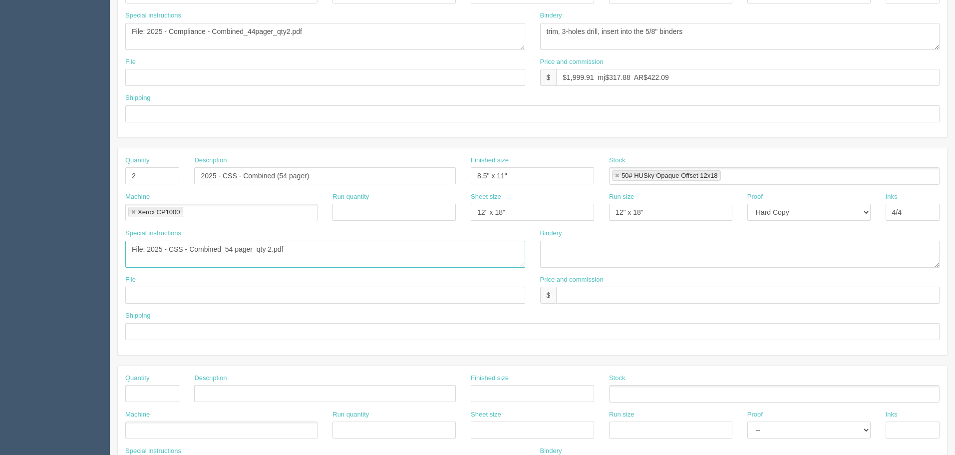
scroll to position [299, 0]
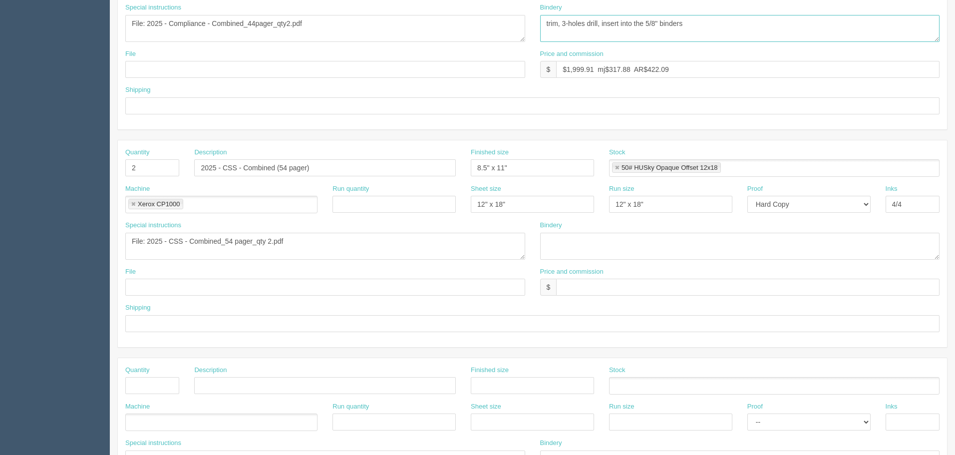
drag, startPoint x: 728, startPoint y: 22, endPoint x: 451, endPoint y: 9, distance: 277.3
click at [457, 9] on div "Special instructions File: 2025 - Compliance - Combined_44pager_qty2.pdf Binder…" at bounding box center [532, 26] width 829 height 46
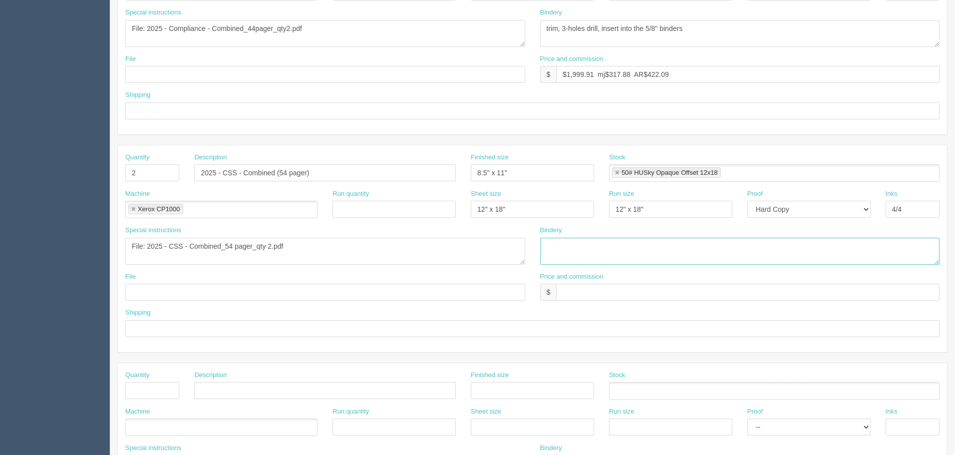
click at [578, 240] on textarea at bounding box center [740, 251] width 400 height 27
paste textarea "trim, 3-holes drill, insert into the 5/8" binders"
type textarea "trim, 3-holes drill, insert into the 5/8" binders"
click at [606, 287] on input "text" at bounding box center [747, 291] width 383 height 17
type input "$(incl above)"
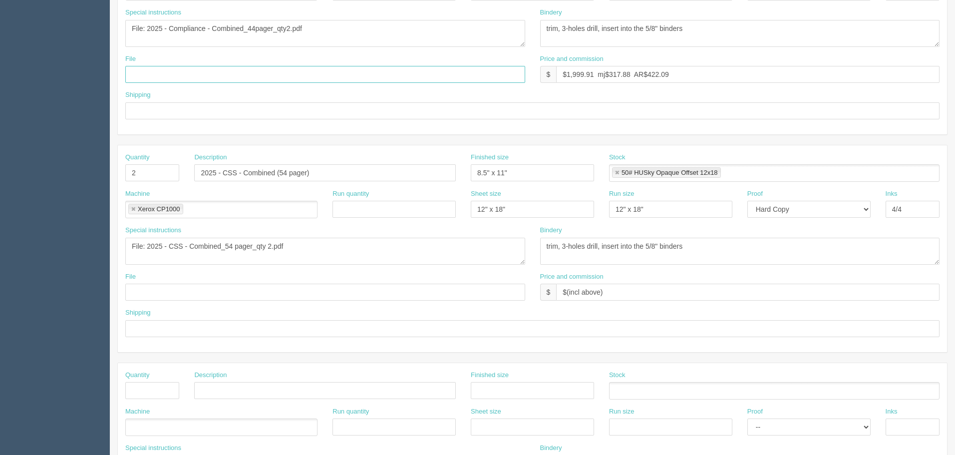
click at [181, 66] on input "text" at bounding box center [325, 74] width 400 height 17
drag, startPoint x: 206, startPoint y: 71, endPoint x: 197, endPoint y: 72, distance: 9.0
click at [206, 71] on input "text" at bounding box center [325, 74] width 400 height 17
paste input "Z:\O\Olympia Financial Group\2025\October 2025\Chance - Booklets"
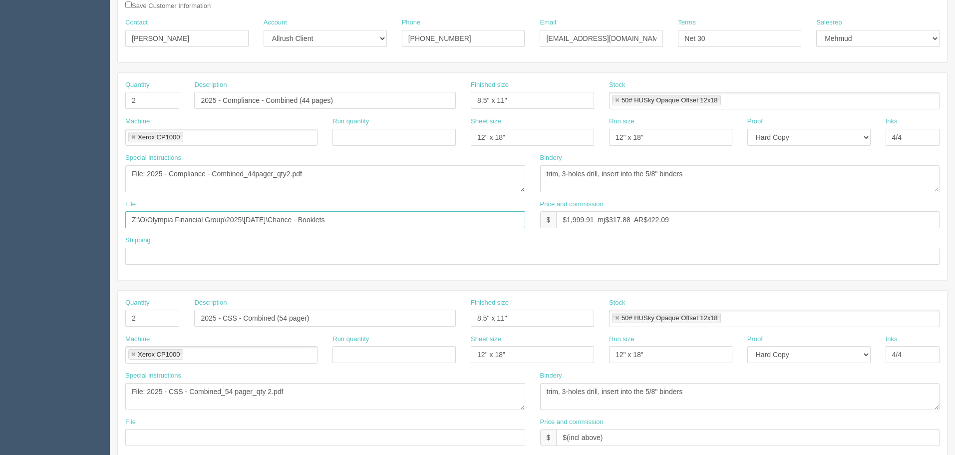
scroll to position [150, 0]
drag, startPoint x: 244, startPoint y: 218, endPoint x: 0, endPoint y: 217, distance: 244.1
click at [0, 217] on section "Dockets Estimates Customers" at bounding box center [477, 315] width 955 height 881
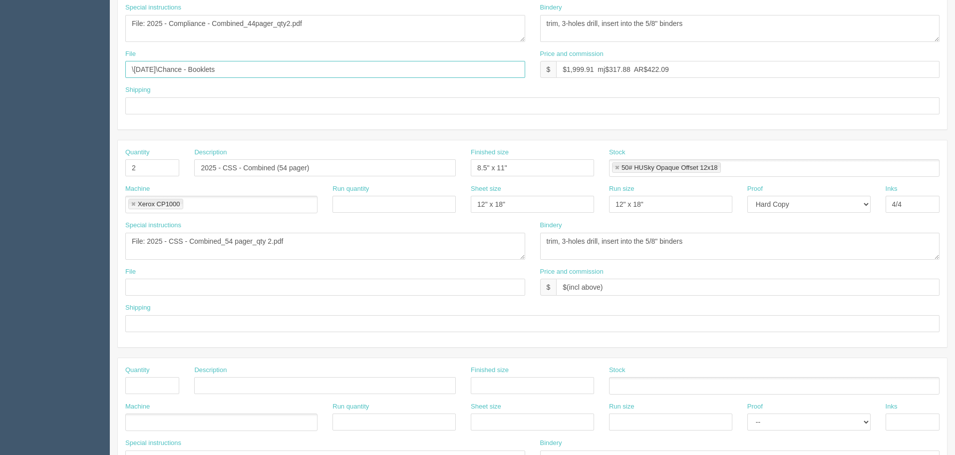
type input "\October 2025\Chance - Booklets"
click at [153, 291] on input "text" at bounding box center [325, 287] width 400 height 17
paste input "\October 2025\Chance - Booklets"
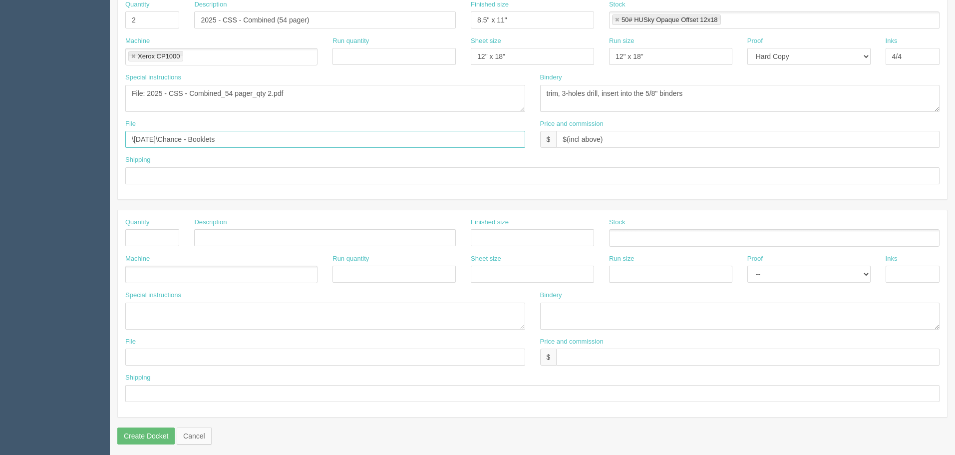
scroll to position [451, 0]
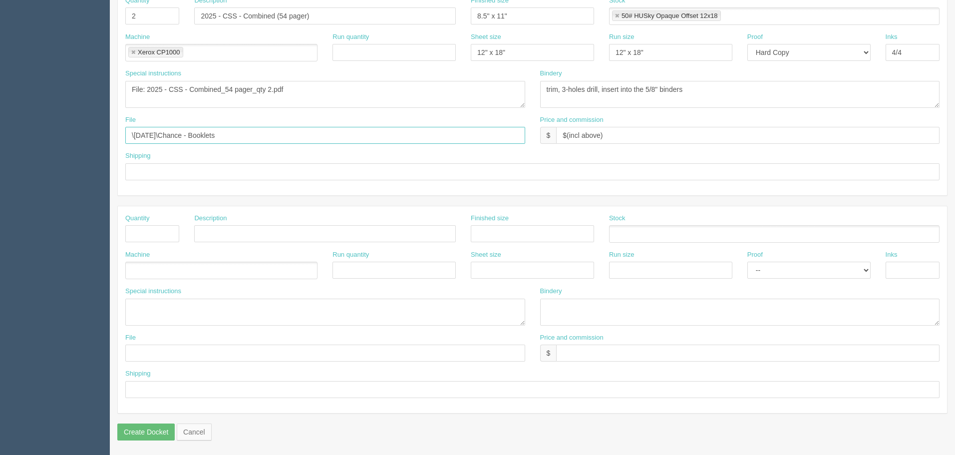
type input "\October 2025\Chance - Booklets"
drag, startPoint x: 162, startPoint y: 351, endPoint x: 166, endPoint y: 311, distance: 40.6
click at [162, 351] on input "text" at bounding box center [325, 352] width 400 height 17
paste input "\October 2025\Chance - Booklets"
type input "\October 2025\Chance - Booklets"
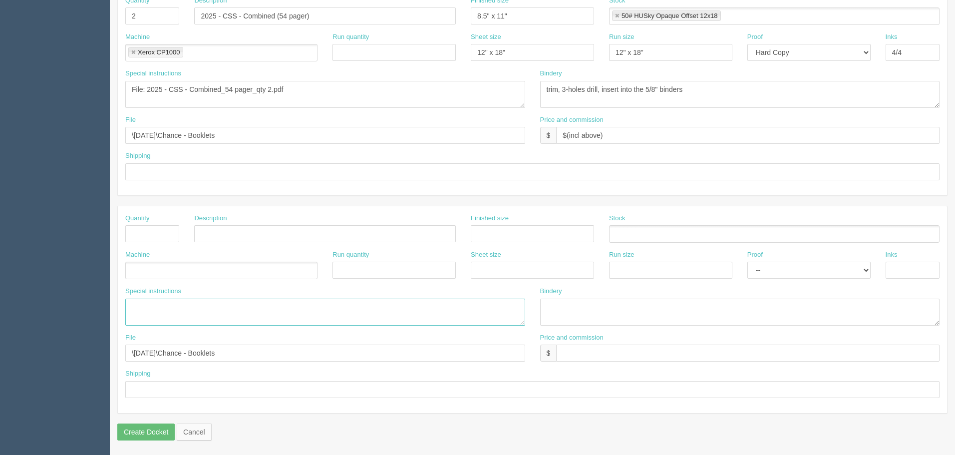
click at [176, 312] on textarea at bounding box center [325, 311] width 400 height 27
paste textarea "2025 - Finance - Combined_48 pager_qty 2.pdf"
type textarea "2025 - Finance - Combined_48 pager_qty 2.pdf"
drag, startPoint x: 232, startPoint y: 231, endPoint x: 224, endPoint y: 230, distance: 7.5
click at [232, 230] on input "text" at bounding box center [325, 233] width 262 height 17
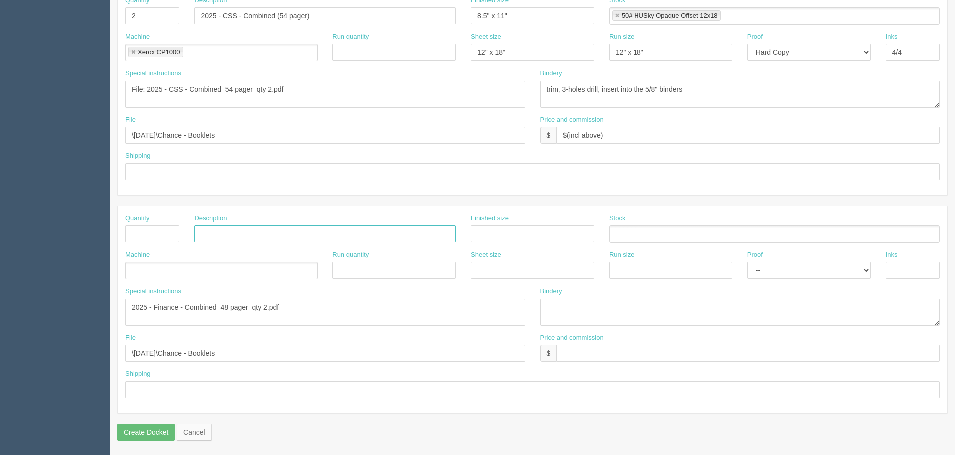
paste input "2025 - Finance - Combined_48 pager_qty 2.pdf"
type input "2025 - Finance - Combined_48 pager_qty 2.pdf"
click at [128, 308] on textarea "2025 - Finance - Combined_48 pager_qty 2.pdf" at bounding box center [325, 311] width 400 height 27
type textarea "File: 2025 - Finance - Combined_48 pager_qty 2.pdf"
drag, startPoint x: 287, startPoint y: 233, endPoint x: 443, endPoint y: 287, distance: 165.4
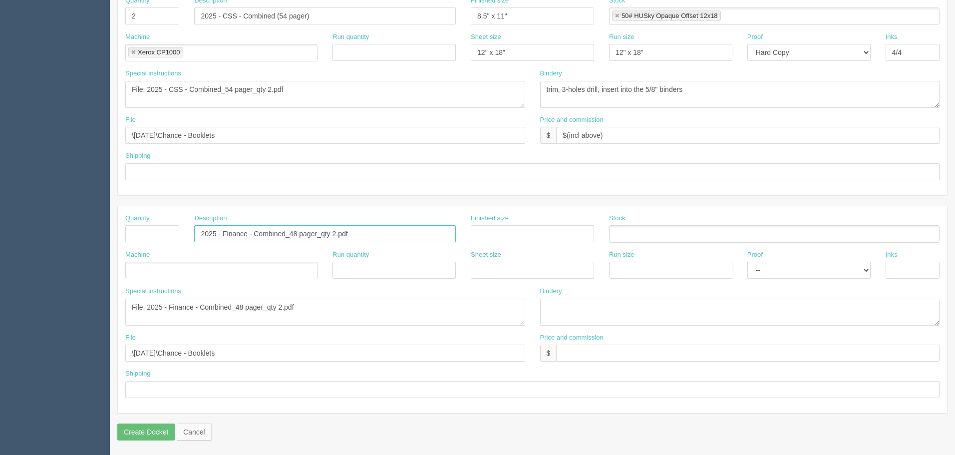
click at [287, 233] on input "2025 - Finance - Combined_48 pager_qty 2.pdf" at bounding box center [325, 233] width 262 height 17
type input "2025 - Finance - Combined (48 pages)"
type input "8.5" x 11""
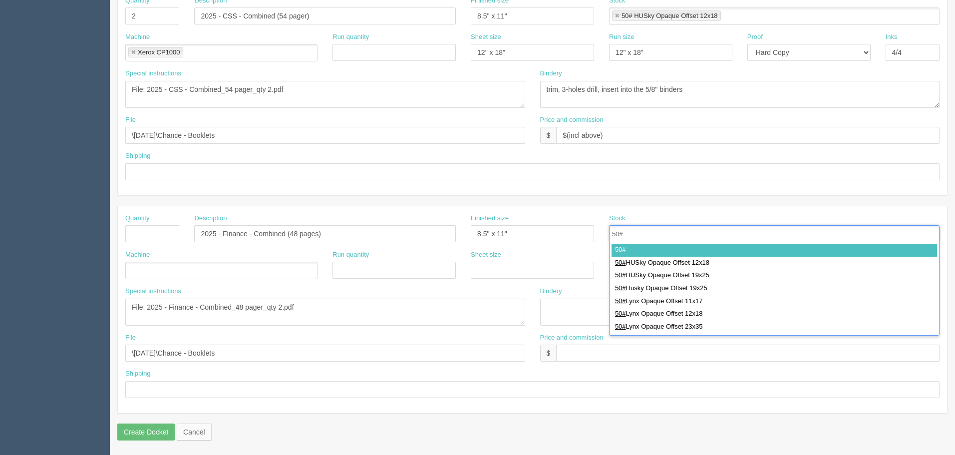
type input "50# H"
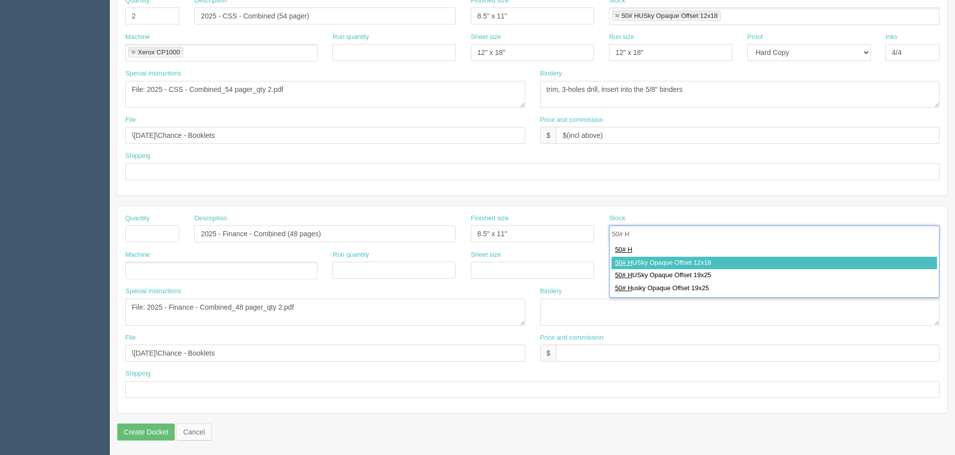
type input "50# HUSky Opaque Offset 12x18"
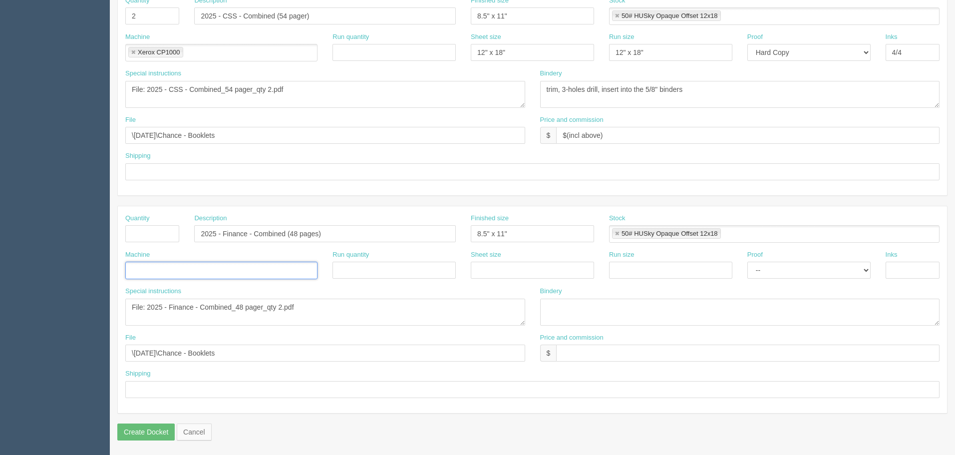
type input "X"
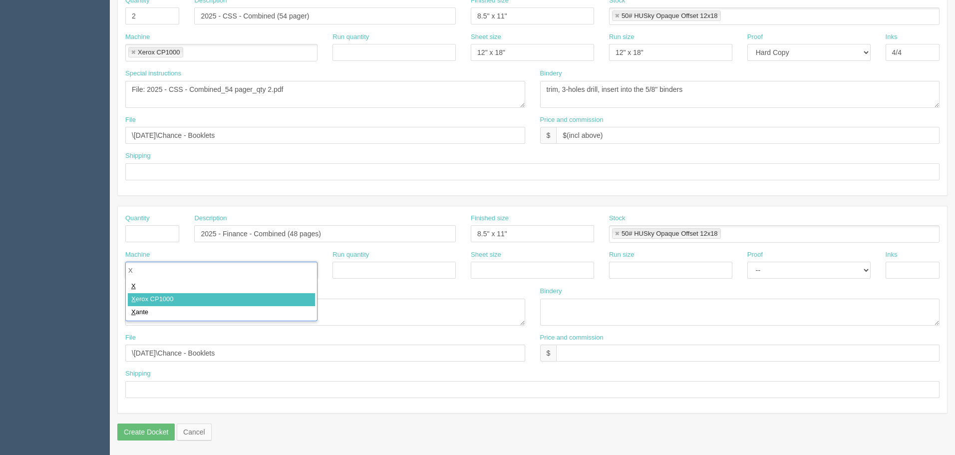
type input "Xerox CP1000"
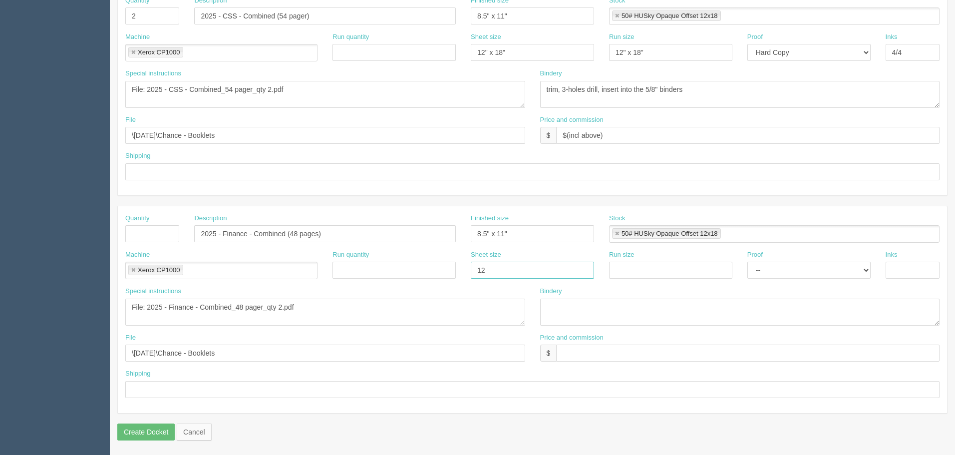
type input "12" x 18""
paste input "12" x 18""
type input "12" x 18""
select select "Hard Copy"
click at [747, 262] on select "-- Email Hard Copy" at bounding box center [808, 270] width 123 height 17
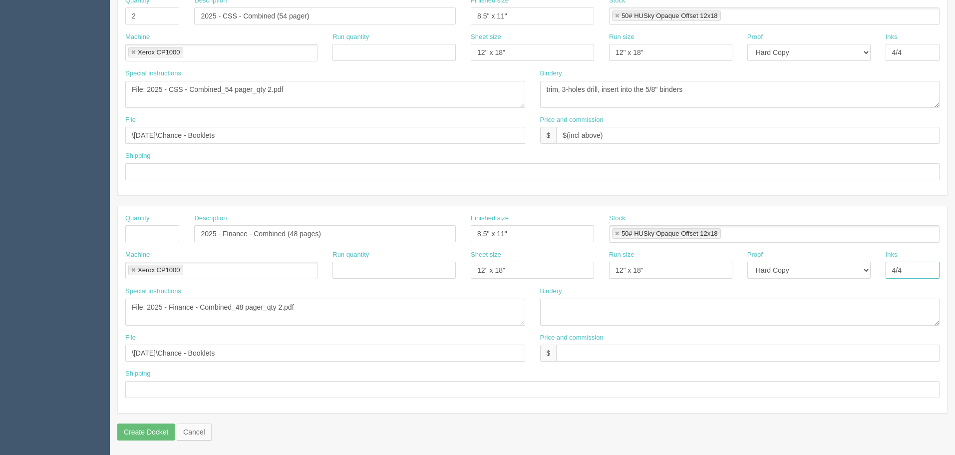
type input "4/4"
click at [147, 228] on input "text" at bounding box center [152, 233] width 54 height 17
type input "2"
drag, startPoint x: 636, startPoint y: 136, endPoint x: 392, endPoint y: 128, distance: 243.7
click at [393, 128] on div "File \October 2025\Chance - Booklets Price and commission $ $(incl above)" at bounding box center [532, 133] width 829 height 36
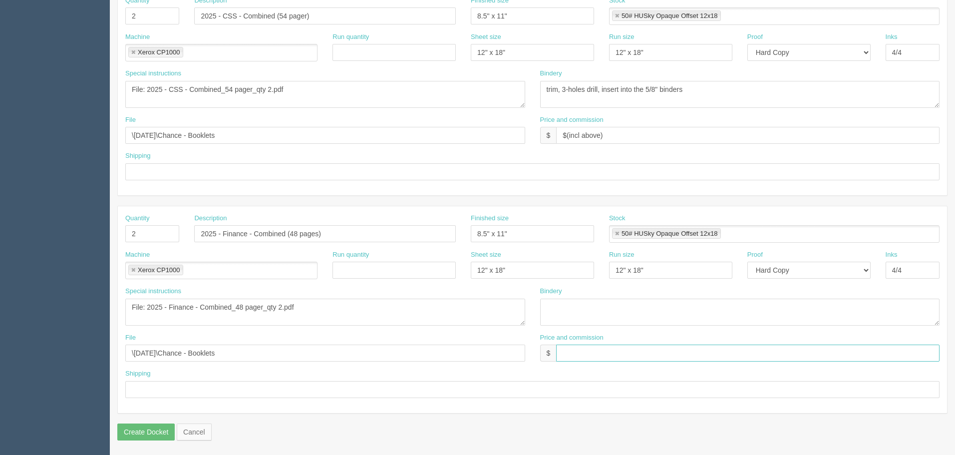
click at [584, 353] on input "text" at bounding box center [747, 352] width 383 height 17
paste input "$(incl above)"
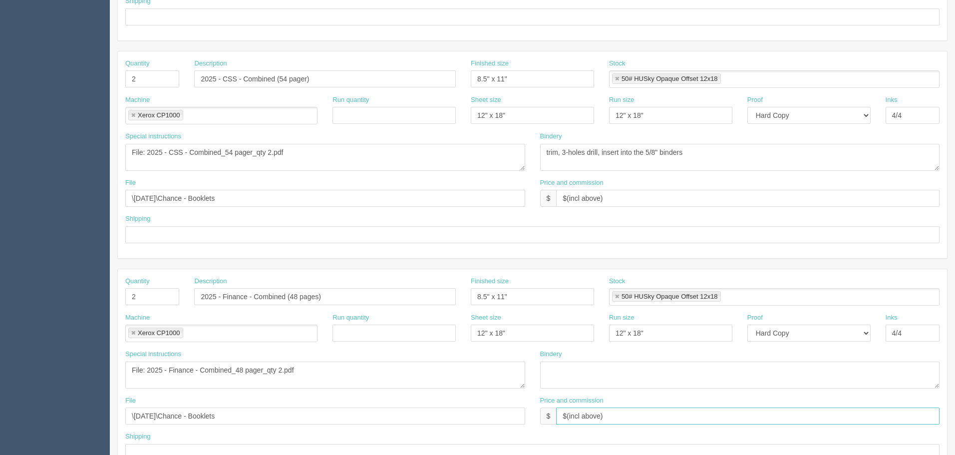
scroll to position [301, 0]
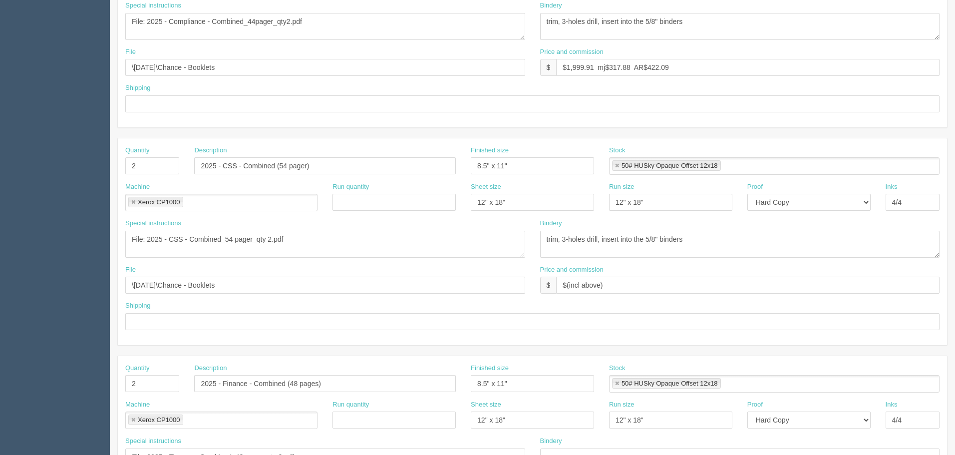
type input "$(incl above)"
click at [182, 101] on input "text" at bounding box center [532, 103] width 814 height 17
type input "See below"
click at [161, 323] on input "text" at bounding box center [532, 321] width 814 height 17
paste input "See below"
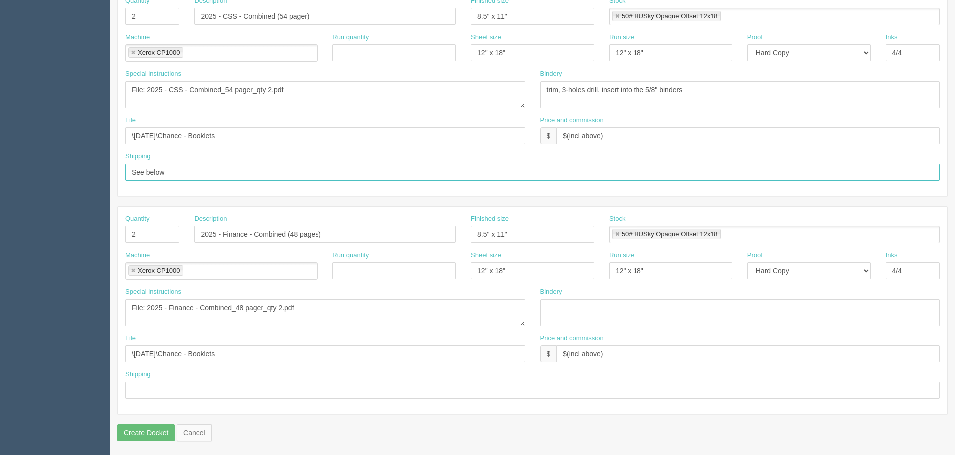
scroll to position [451, 0]
type input "See below"
click at [146, 390] on input "text" at bounding box center [532, 389] width 814 height 17
paste input "See below"
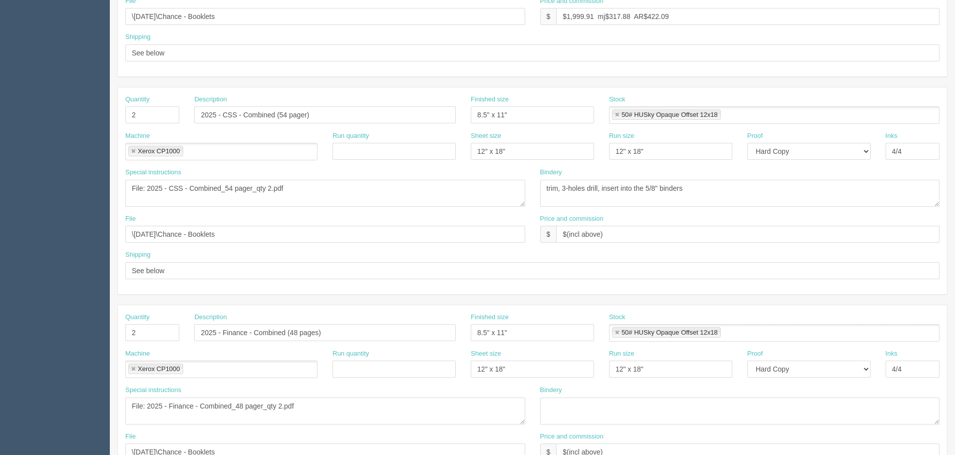
scroll to position [351, 0]
type input "See below"
drag, startPoint x: 603, startPoint y: 190, endPoint x: 312, endPoint y: 192, distance: 291.0
click at [312, 192] on div "Special instructions File: 2025 - CSS - Combined_54 pager_qty 2.pdf Bindery tri…" at bounding box center [532, 192] width 829 height 46
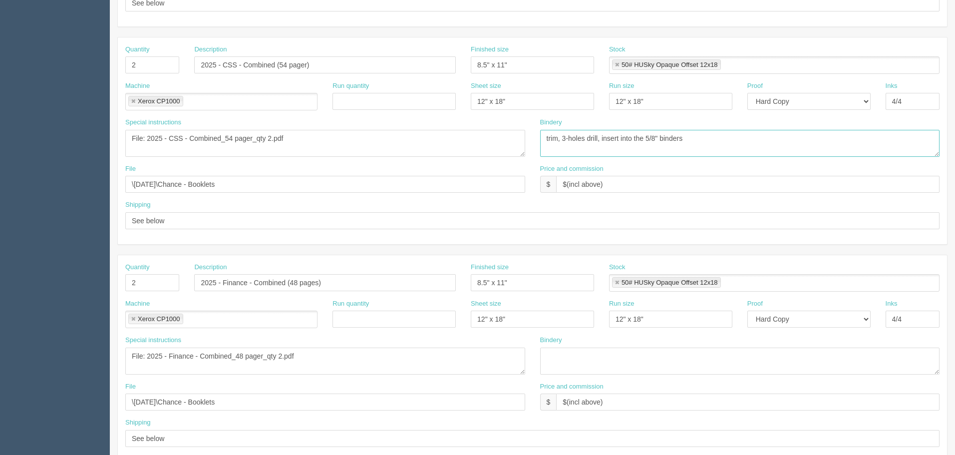
scroll to position [451, 0]
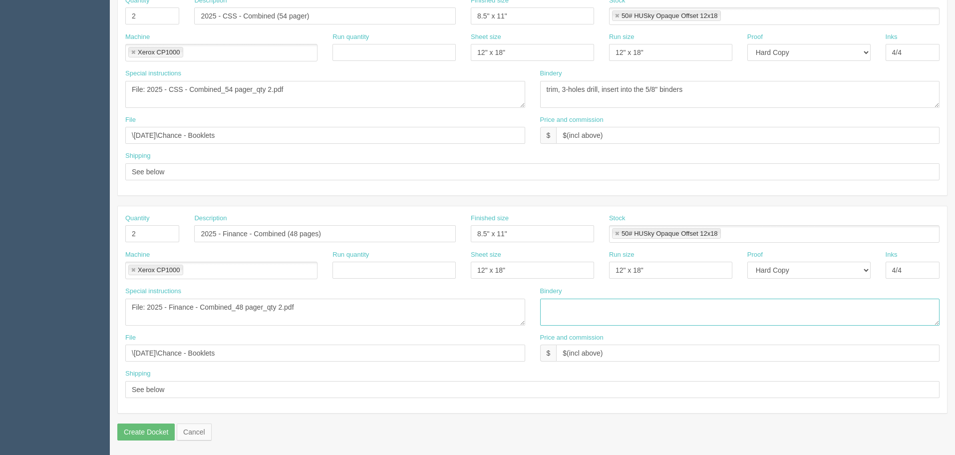
click at [564, 313] on textarea at bounding box center [740, 311] width 400 height 27
paste textarea "trim, 3-holes drill, insert into the 5/8" binders"
click at [624, 303] on textarea "trim, 3-holes drill, insert into the 5/8" binders" at bounding box center [740, 311] width 400 height 27
type textarea "trim, 3-holes drill, insert individually into the 5/8" binders"
drag, startPoint x: 631, startPoint y: 81, endPoint x: 287, endPoint y: 81, distance: 344.4
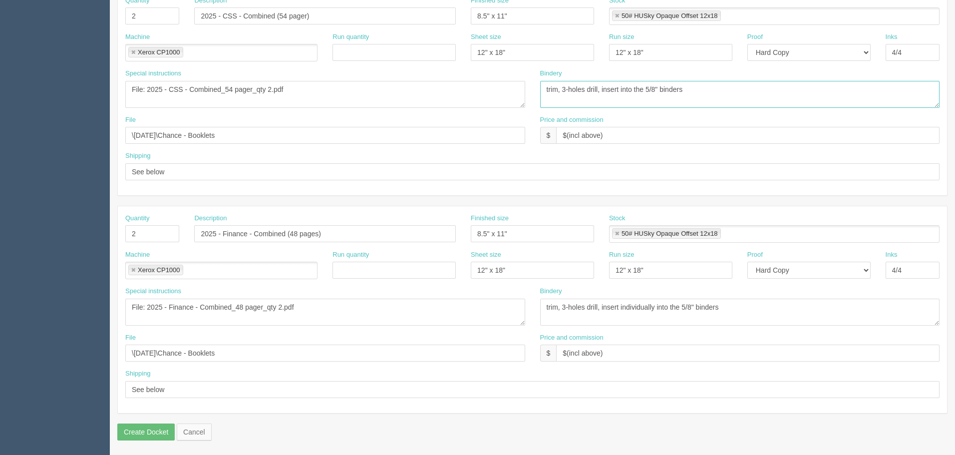
click at [293, 81] on div "Special instructions File: 2025 - CSS - Combined_54 pager_qty 2.pdf Bindery tri…" at bounding box center [532, 92] width 829 height 46
paste textarea "dividually in"
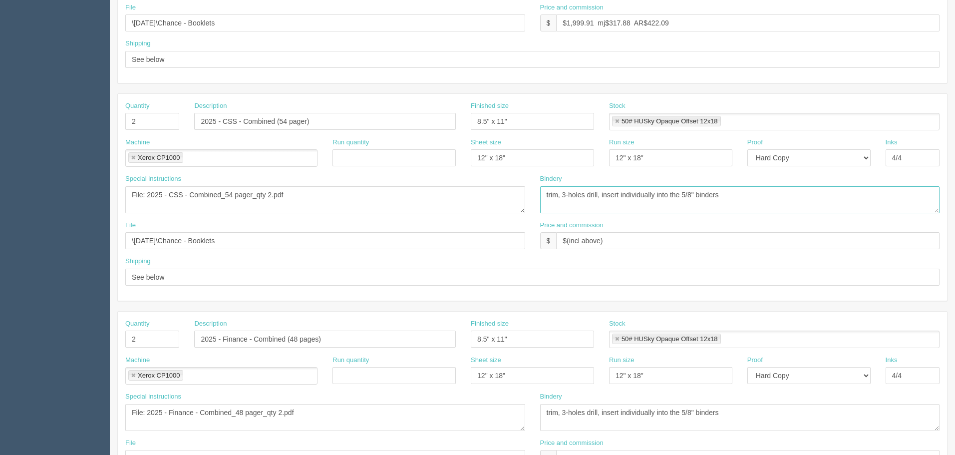
scroll to position [202, 0]
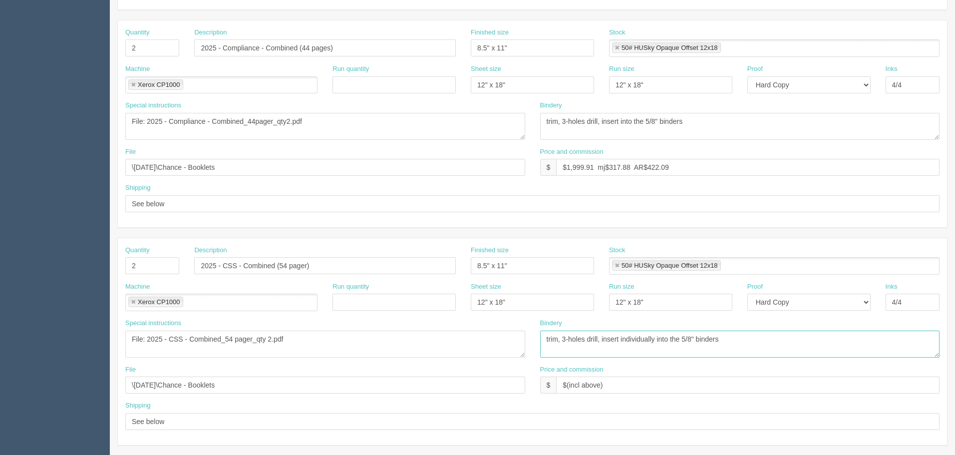
type textarea "trim, 3-holes drill, insert individually into the 5/8" binders"
drag, startPoint x: 720, startPoint y: 120, endPoint x: 327, endPoint y: 123, distance: 393.3
click at [330, 110] on div "Special instructions File: 2025 - Compliance - Combined_44pager_qty2.pdf Binder…" at bounding box center [532, 124] width 829 height 46
paste textarea "dividually in"
type textarea "trim, 3-holes drill, insert individually into the 5/8" binders"
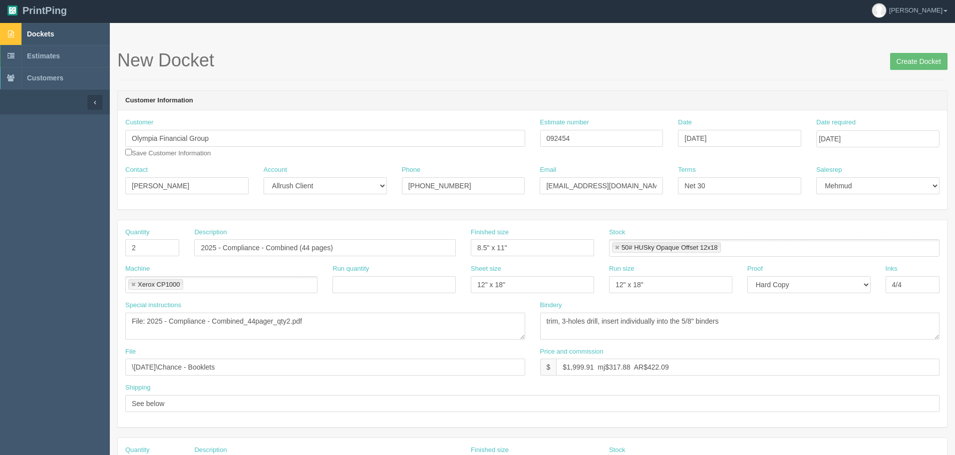
scroll to position [0, 0]
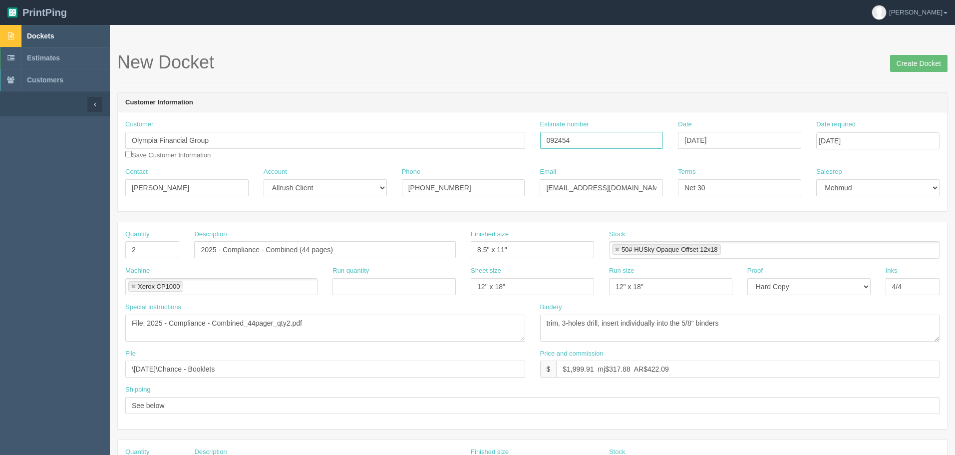
click at [421, 131] on div "Customer Olympia Financial Group Olympia Fina ncial Group Raisr - Olympia Fina …" at bounding box center [532, 143] width 829 height 47
click at [913, 61] on input "Create Docket" at bounding box center [918, 63] width 57 height 17
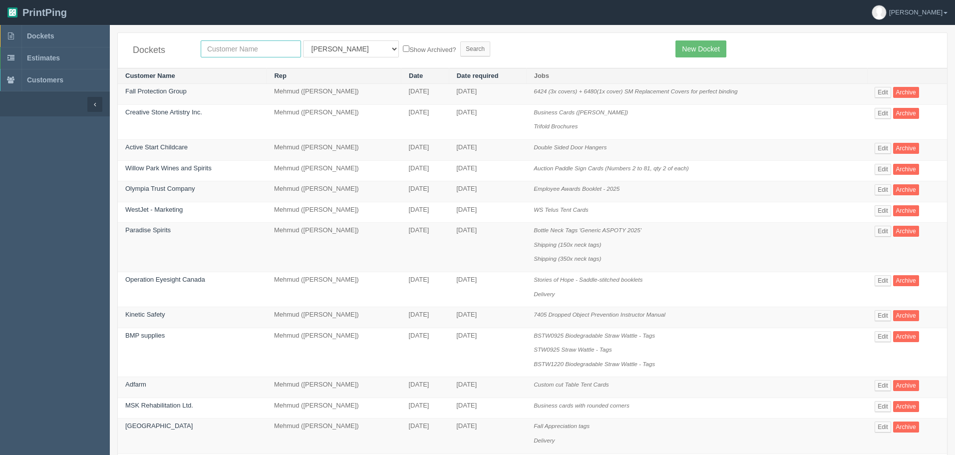
click at [246, 50] on input "text" at bounding box center [251, 48] width 100 height 17
type input "fall t"
click at [460, 41] on input "Search" at bounding box center [475, 48] width 30 height 15
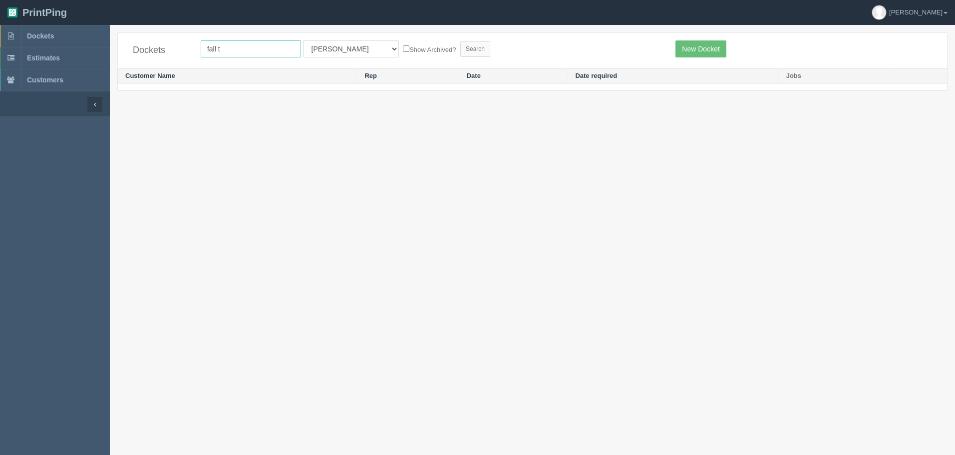
click at [242, 46] on input "fall t" at bounding box center [251, 48] width 100 height 17
type input "falltech"
click at [460, 41] on input "Search" at bounding box center [475, 48] width 30 height 15
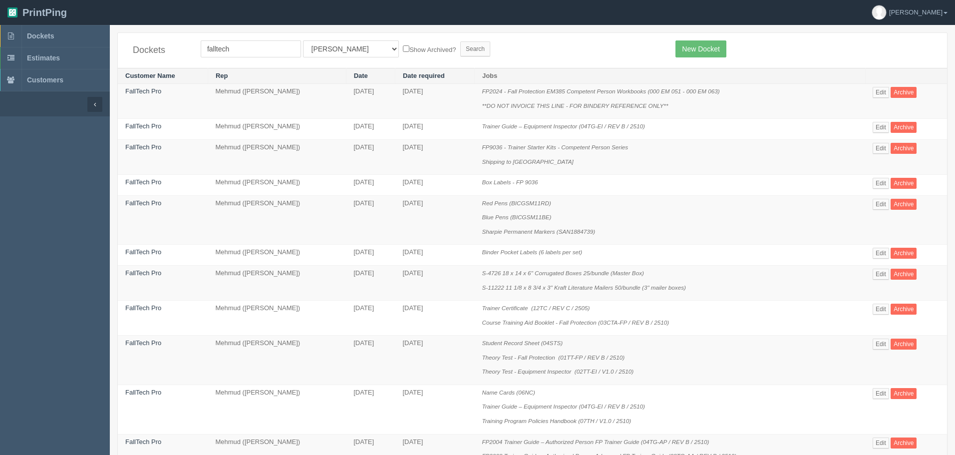
scroll to position [362, 0]
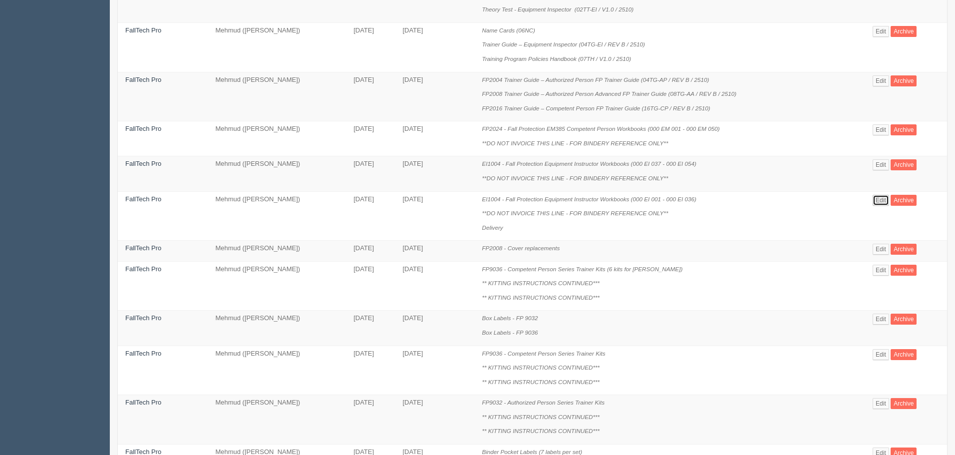
click at [885, 197] on link "Edit" at bounding box center [880, 200] width 16 height 11
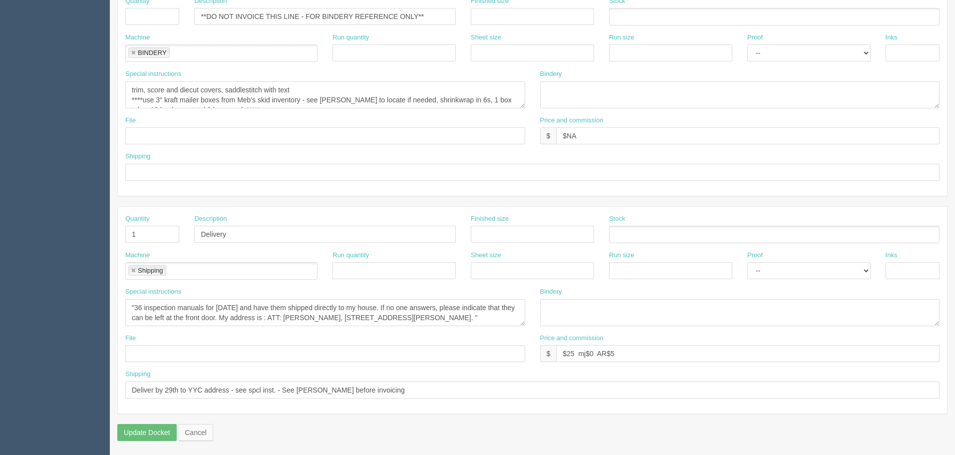
scroll to position [451, 0]
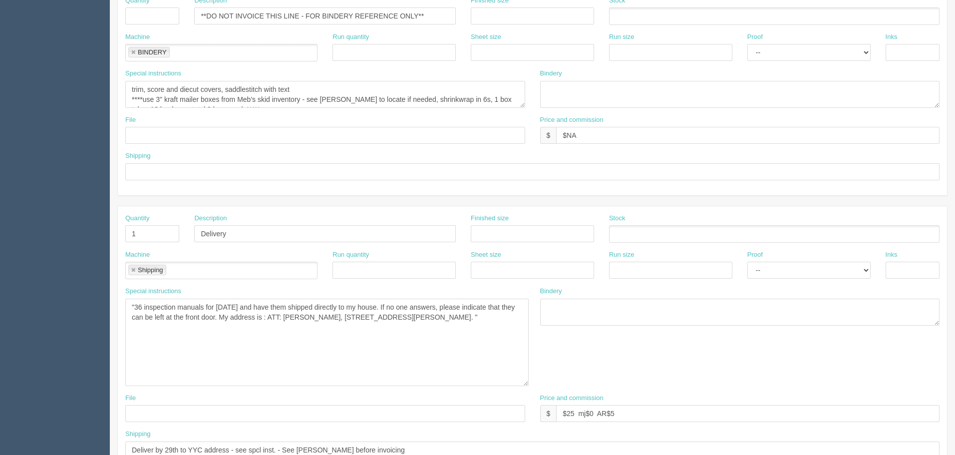
drag, startPoint x: 522, startPoint y: 322, endPoint x: 526, endPoint y: 383, distance: 60.5
click at [526, 383] on textarea ""36 inspection manuals for [DATE] and have them shipped directly to my house. I…" at bounding box center [326, 341] width 403 height 87
drag, startPoint x: 289, startPoint y: 315, endPoint x: 520, endPoint y: 385, distance: 240.3
click at [520, 385] on textarea ""36 inspection manuals for [DATE] and have them shipped directly to my house. I…" at bounding box center [326, 341] width 403 height 87
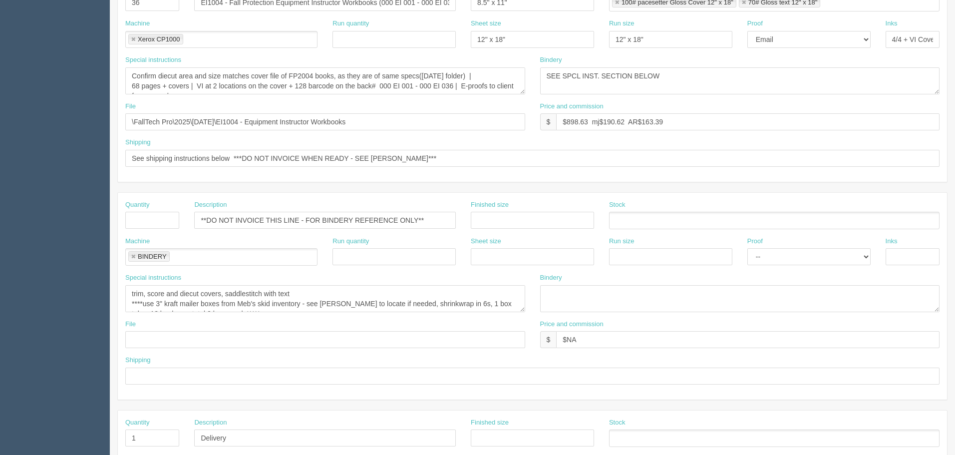
scroll to position [0, 0]
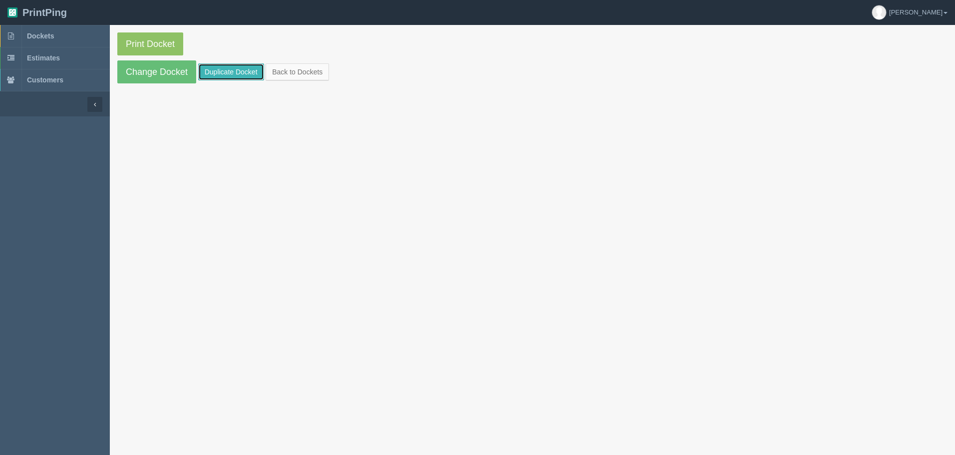
click at [246, 70] on link "Duplicate Docket" at bounding box center [231, 71] width 66 height 17
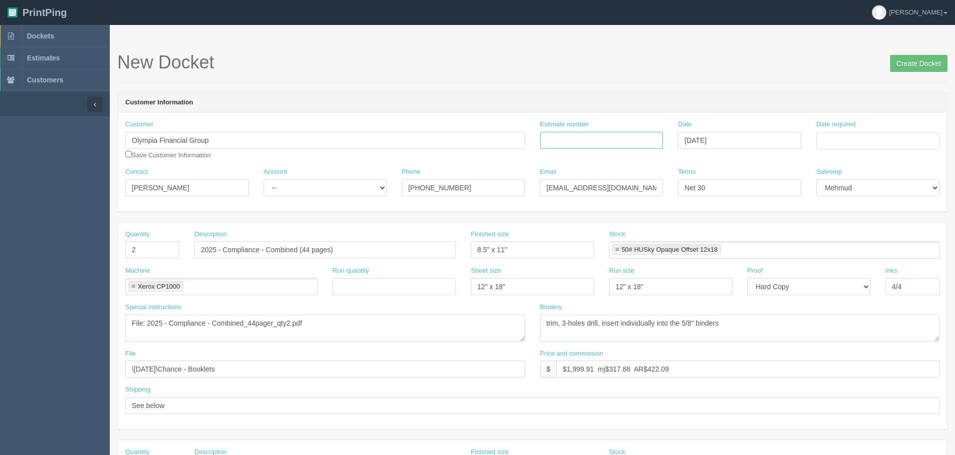
drag, startPoint x: 631, startPoint y: 133, endPoint x: 875, endPoint y: 144, distance: 243.8
click at [631, 133] on input "Estimate number" at bounding box center [601, 140] width 123 height 17
paste input "092454"
type input "092454"
drag, startPoint x: 71, startPoint y: 29, endPoint x: 70, endPoint y: 20, distance: 9.0
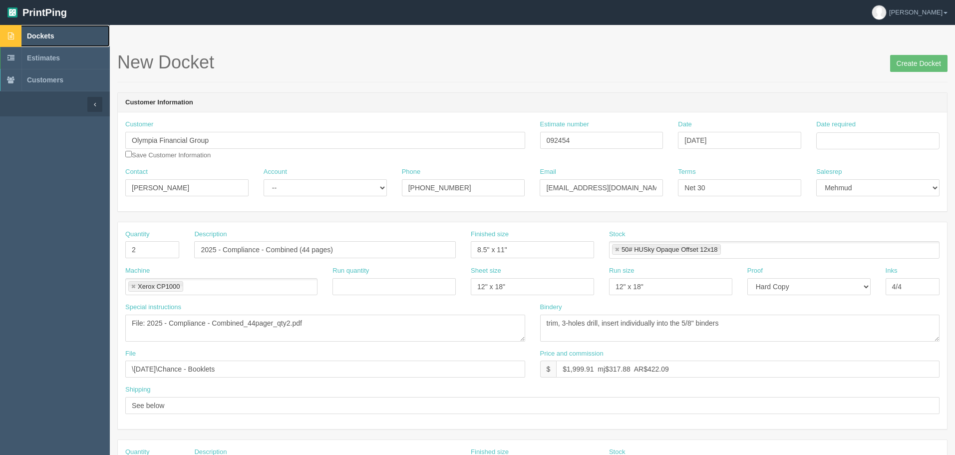
click at [71, 28] on link "Dockets" at bounding box center [55, 36] width 110 height 22
click at [878, 142] on input "Date required" at bounding box center [877, 140] width 123 height 17
click at [855, 222] on td "14" at bounding box center [852, 222] width 12 height 14
click at [880, 222] on td "16" at bounding box center [879, 222] width 13 height 14
type input "[DATE]"
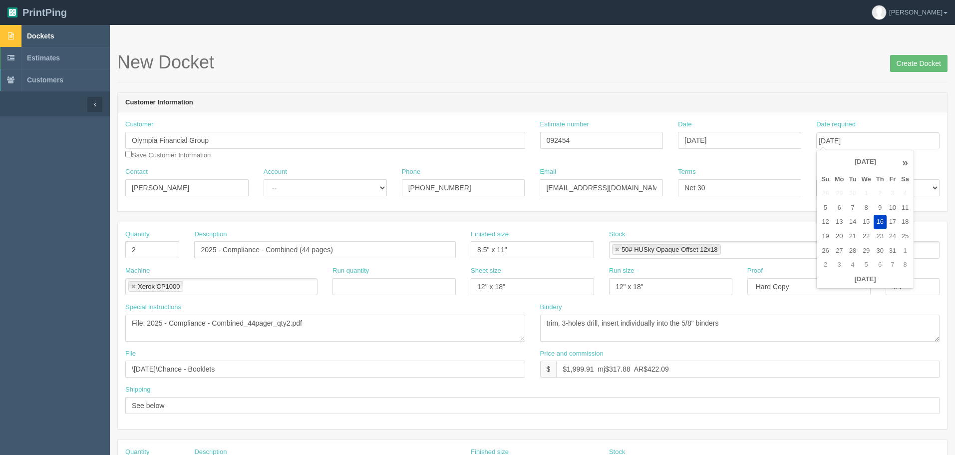
click at [794, 97] on header "Customer Information" at bounding box center [532, 103] width 829 height 20
drag, startPoint x: 231, startPoint y: 239, endPoint x: 77, endPoint y: 239, distance: 153.7
paste input "HR - Combined_50 pager_qty 2.pdf"
drag, startPoint x: 285, startPoint y: 249, endPoint x: 561, endPoint y: 250, distance: 275.5
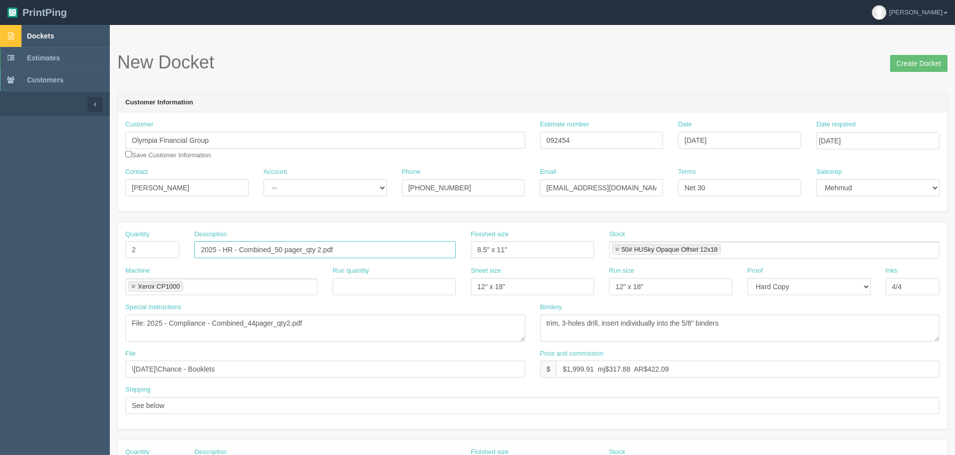
click at [560, 250] on div "Quantity 2 Description 2025 - HR - Combined_50 pager_qty 2.pdf Finished size 8.…" at bounding box center [532, 248] width 829 height 36
type input "2025 - HR - Combined (50 pages)"
click at [347, 328] on textarea "File: 2025 - Compliance - Combined_44pager_qty2.pdf" at bounding box center [325, 327] width 400 height 27
paste textarea "HR - Combined_50 pager_qty"
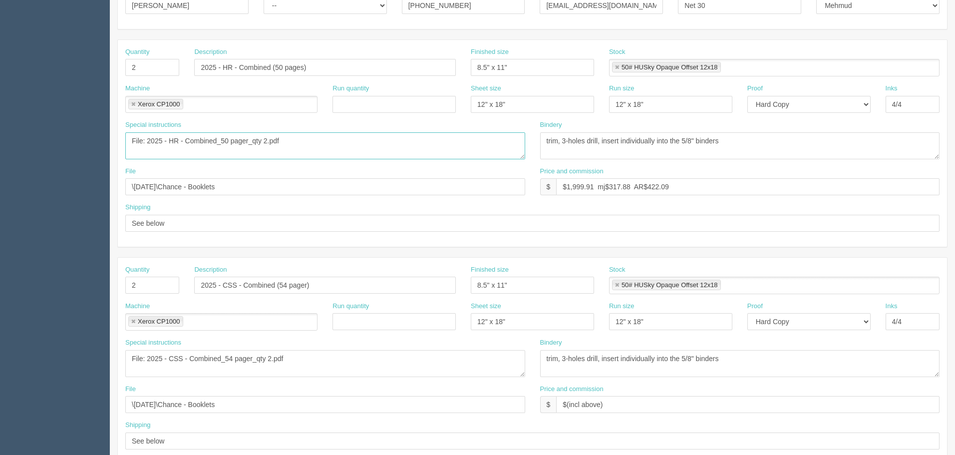
scroll to position [200, 0]
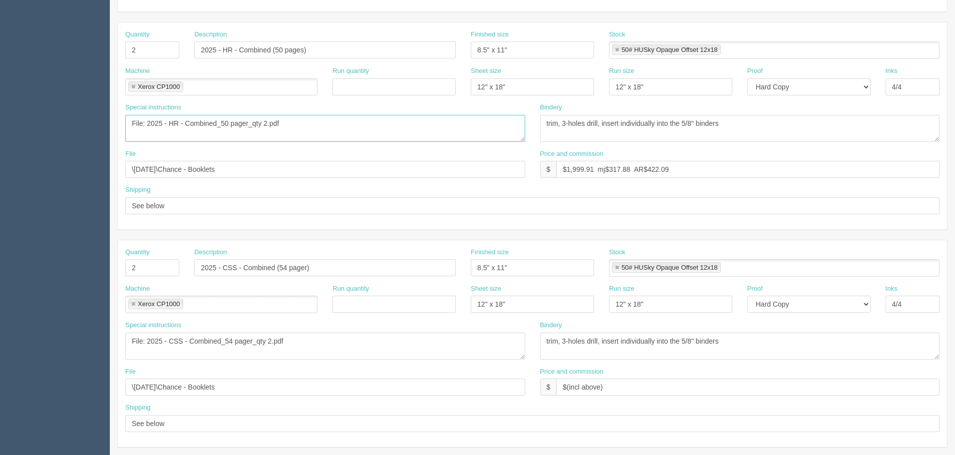
type textarea "File: 2025 - HR - Combined_50 pager_qty 2.pdf"
drag, startPoint x: 635, startPoint y: 388, endPoint x: 375, endPoint y: 366, distance: 261.0
click at [375, 367] on div "File \[DATE]\Chance - Booklets Price and commission $ $(incl above)" at bounding box center [532, 385] width 829 height 36
drag, startPoint x: 679, startPoint y: 168, endPoint x: 259, endPoint y: 166, distance: 420.3
click at [259, 166] on div "File \[DATE]\Chance - Booklets Price and commission $ $1,999.91 mj$317.88 AR$42…" at bounding box center [532, 167] width 829 height 36
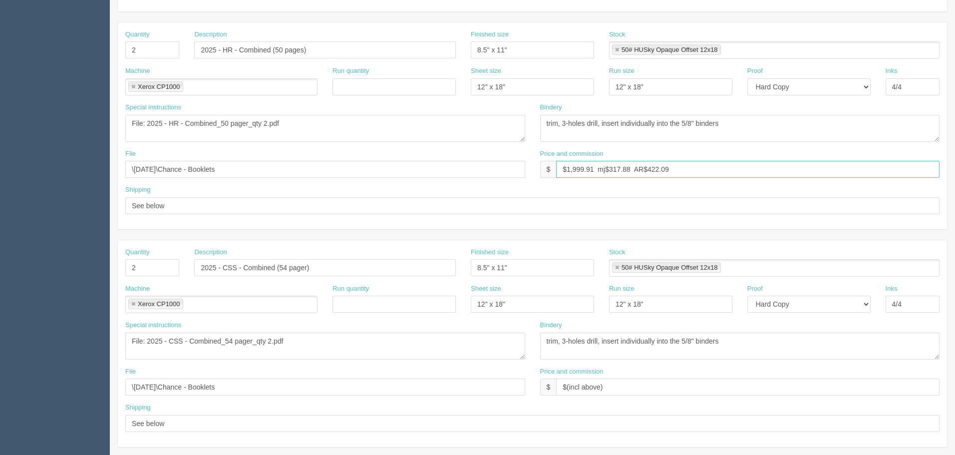
paste input "(incl above)"
type input "$(incl above)"
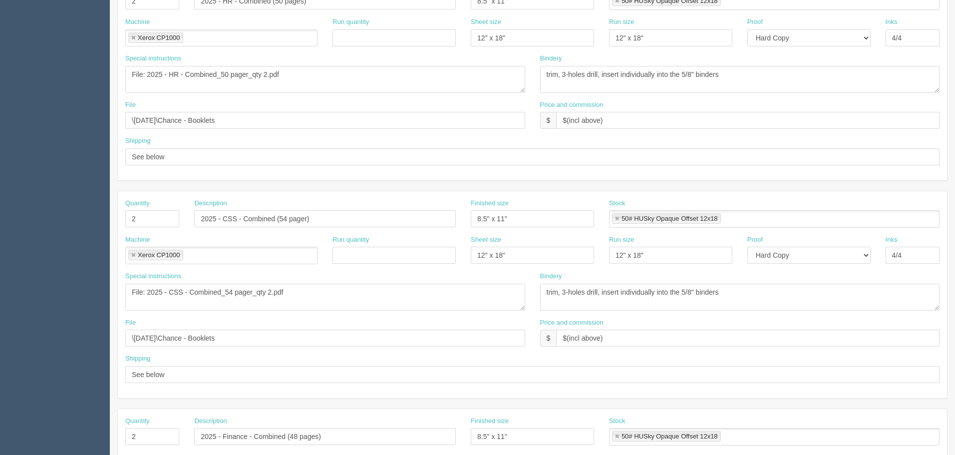
scroll to position [299, 0]
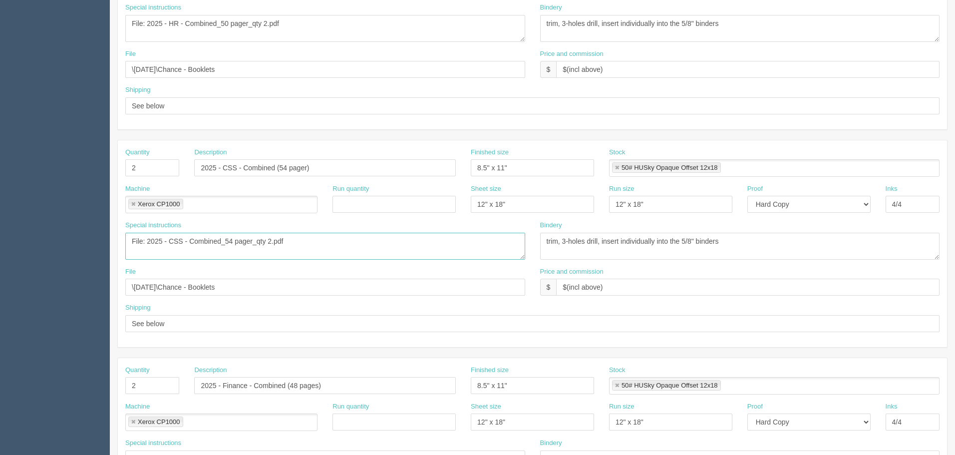
drag, startPoint x: 318, startPoint y: 237, endPoint x: 146, endPoint y: 240, distance: 172.7
click at [146, 240] on textarea "File: 2025 - CSS - Combined_54 pager_qty 2.pdf" at bounding box center [325, 246] width 400 height 27
paste textarea "IT - Combined_52"
type textarea "File: 2025 - IT - Combined_52 pager_qty 2.pdf"
drag, startPoint x: 199, startPoint y: 167, endPoint x: 446, endPoint y: 151, distance: 247.5
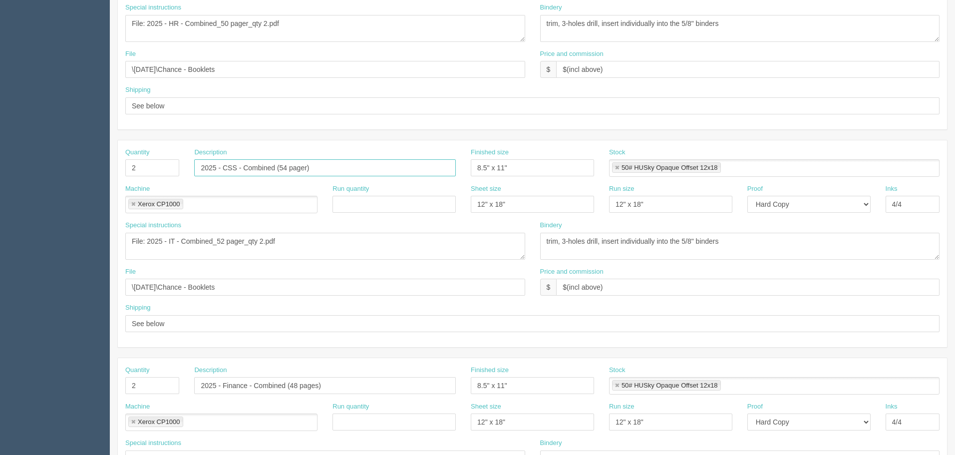
click at [452, 150] on div "Description 2025 - CSS - Combined (54 pager)" at bounding box center [325, 162] width 262 height 29
paste input "IT - Combined_52 pager_qty 2.pdf"
click at [271, 166] on input "2025 - IT - Combined_52 pager_qty 2.pdf" at bounding box center [325, 167] width 262 height 17
type input "2025 - IT - Combined (52 pages)"
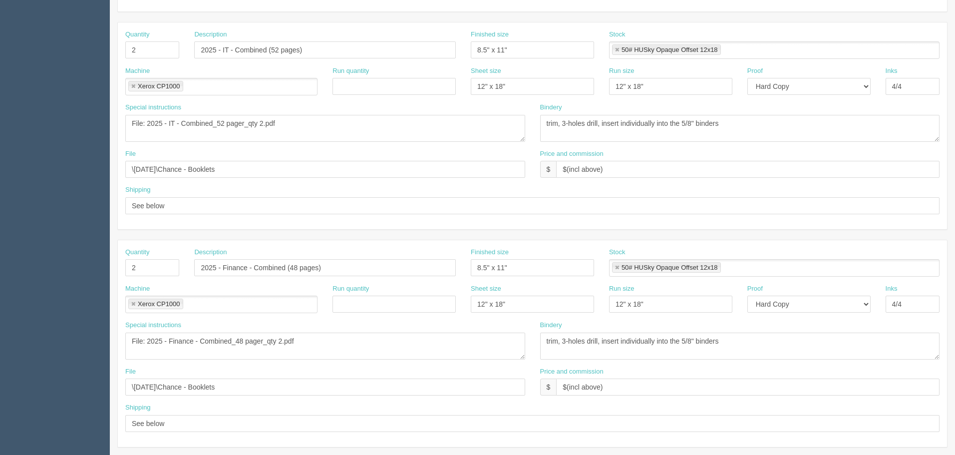
scroll to position [451, 0]
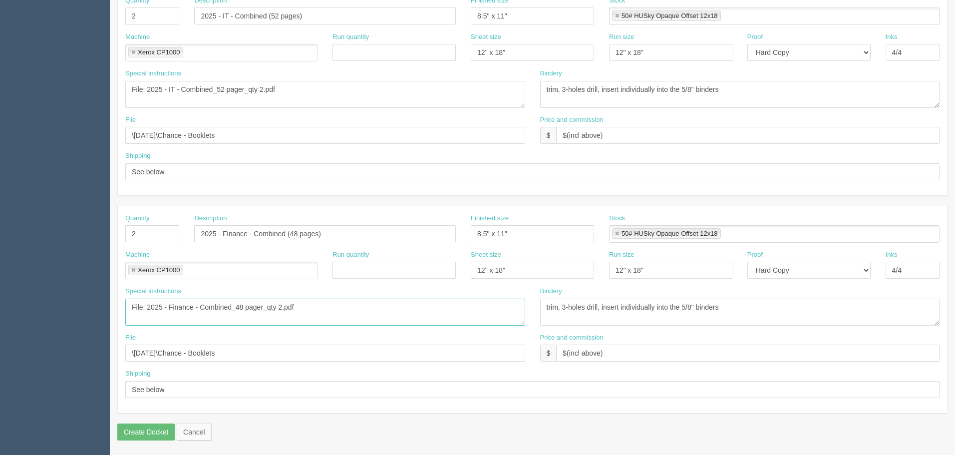
drag, startPoint x: 300, startPoint y: 310, endPoint x: 0, endPoint y: 294, distance: 300.9
click at [0, 294] on section "Dockets Estimates Customers" at bounding box center [477, 14] width 955 height 881
paste textarea "2025 - OBI - Combined_50"
click at [129, 309] on textarea "File: 2025 - Finance - Combined_48 pager_qty 2.pdf" at bounding box center [325, 311] width 400 height 27
type textarea "File: 2025 - OBI - Combined_50 pager_qty 2.pdf"
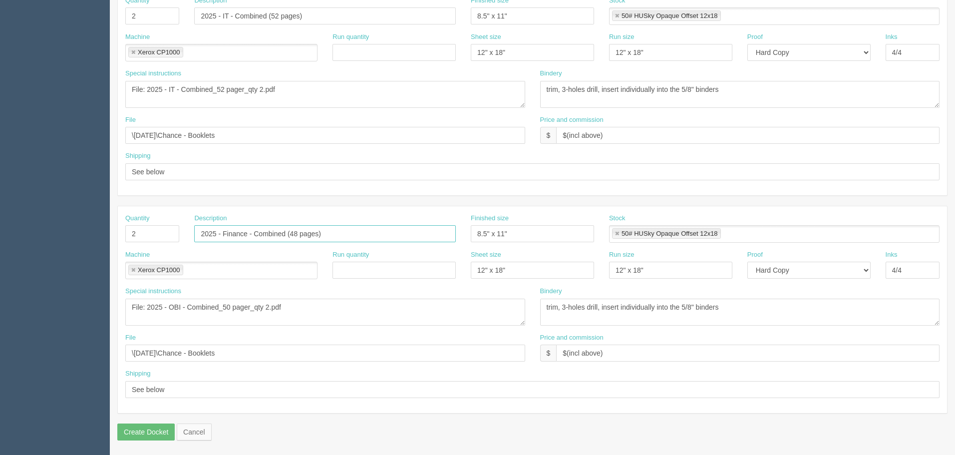
drag, startPoint x: 338, startPoint y: 235, endPoint x: 16, endPoint y: 197, distance: 324.6
click at [16, 197] on section "Dockets Estimates Customers" at bounding box center [477, 14] width 955 height 881
paste input "OBI - Combined_50 pager_qty 2.pdf"
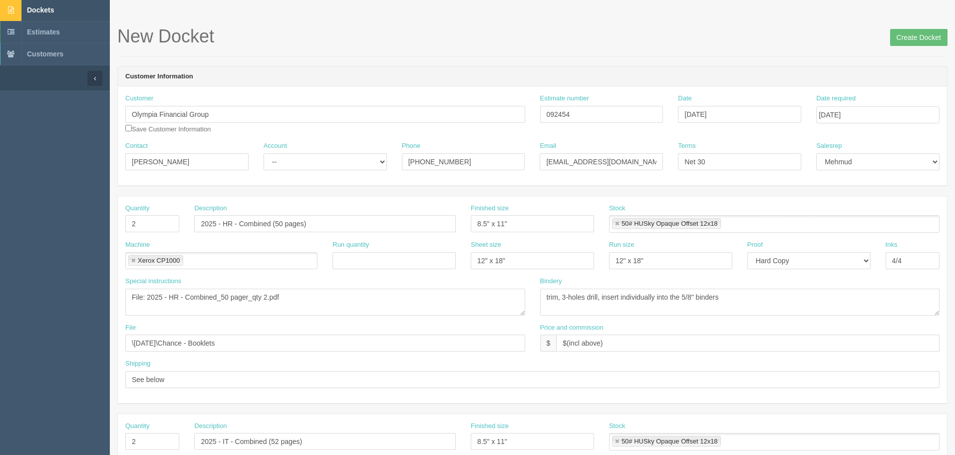
scroll to position [0, 0]
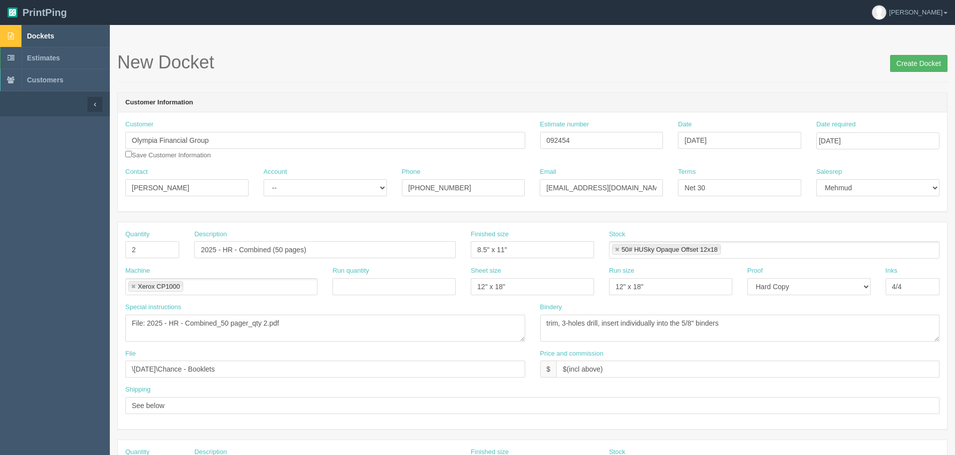
type input "2025 - OBI - Combined (50 pages)"
click at [910, 64] on input "Create Docket" at bounding box center [918, 63] width 57 height 17
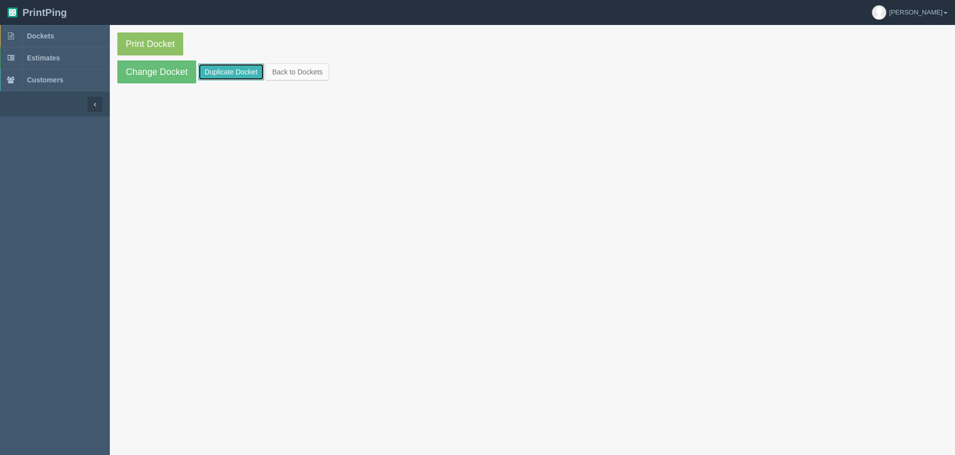
click at [227, 69] on link "Duplicate Docket" at bounding box center [231, 71] width 66 height 17
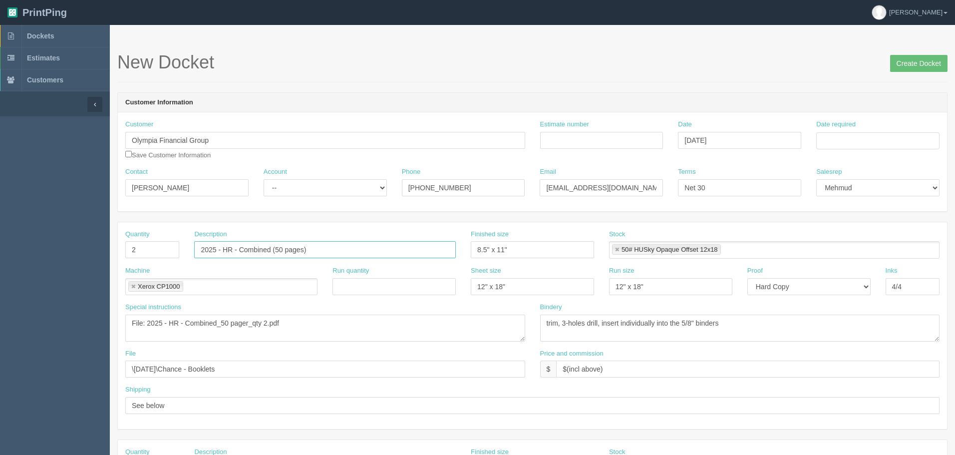
drag, startPoint x: 322, startPoint y: 246, endPoint x: 62, endPoint y: 258, distance: 260.3
paste input "Raisr - Combined_44 pager_qty 2.pdf"
type input "2025 - Raisr - Combined_44 pager_qty 2.pdf"
drag, startPoint x: 146, startPoint y: 322, endPoint x: 510, endPoint y: 328, distance: 363.4
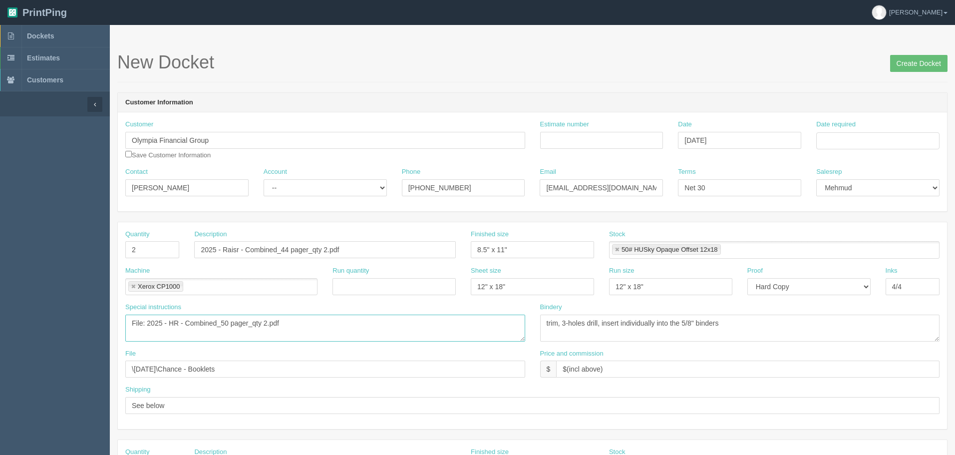
click at [509, 328] on textarea "File: 2025 - HR - Combined_50 pager_qty 2.pdf" at bounding box center [325, 327] width 400 height 27
paste textarea "Raisr - Combined_44"
type textarea "File: 2025 - Raisr - Combined_44 pager_qty 2.pdf"
drag, startPoint x: 279, startPoint y: 248, endPoint x: 668, endPoint y: 252, distance: 388.8
click at [668, 252] on div "Quantity 2 Description 2025 - Raisr - Combined_44 pager_qty 2.pdf Finished size…" at bounding box center [532, 248] width 829 height 36
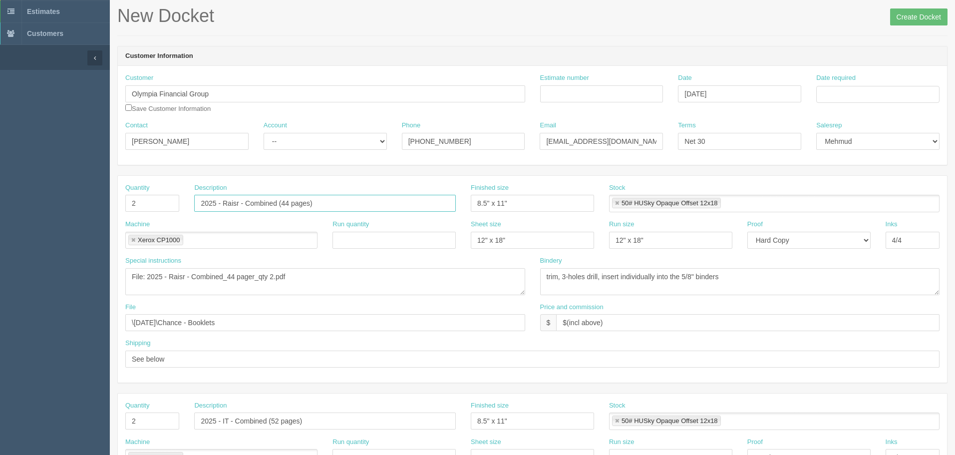
scroll to position [150, 0]
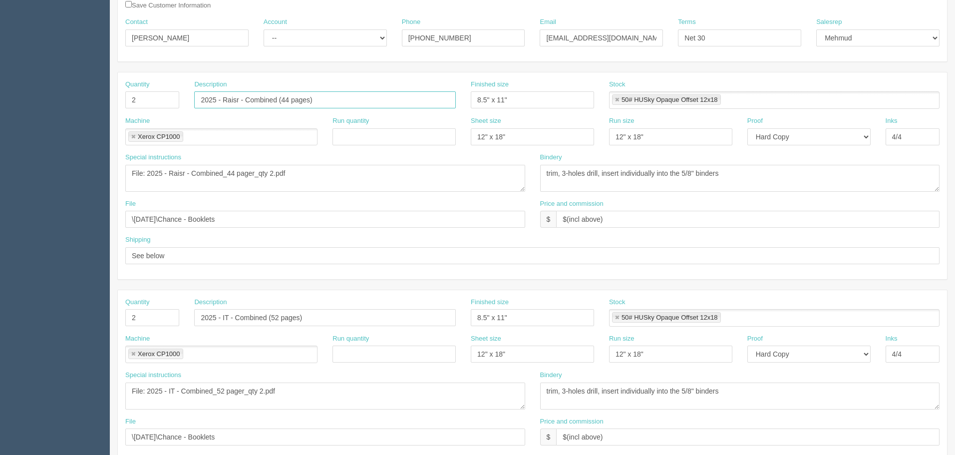
type input "2025 - Raisr - Combined (44 pages)"
drag, startPoint x: 328, startPoint y: 317, endPoint x: 122, endPoint y: 307, distance: 206.4
click at [123, 307] on div "Quantity 2 Description 2025 - IT - Combined (52 pages) Finished size 8.5" x 11"…" at bounding box center [532, 315] width 829 height 36
paste input "- All_346 pager_qty 6.pdf"
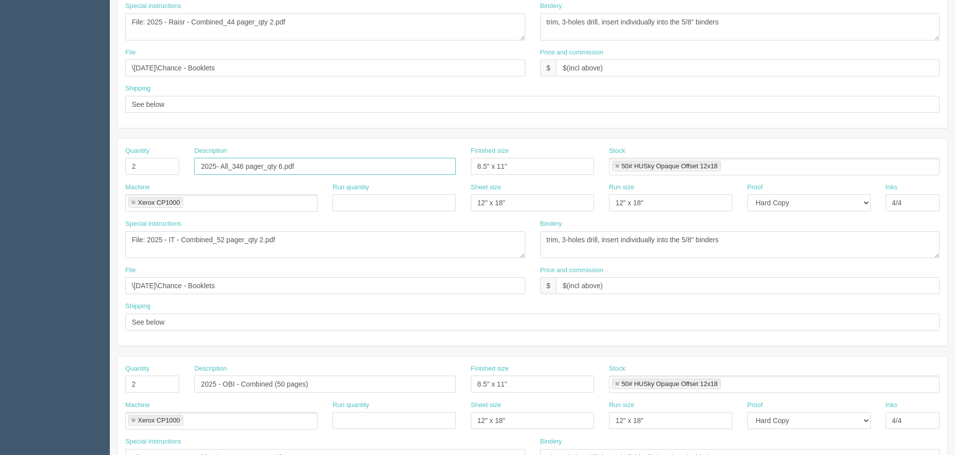
scroll to position [349, 0]
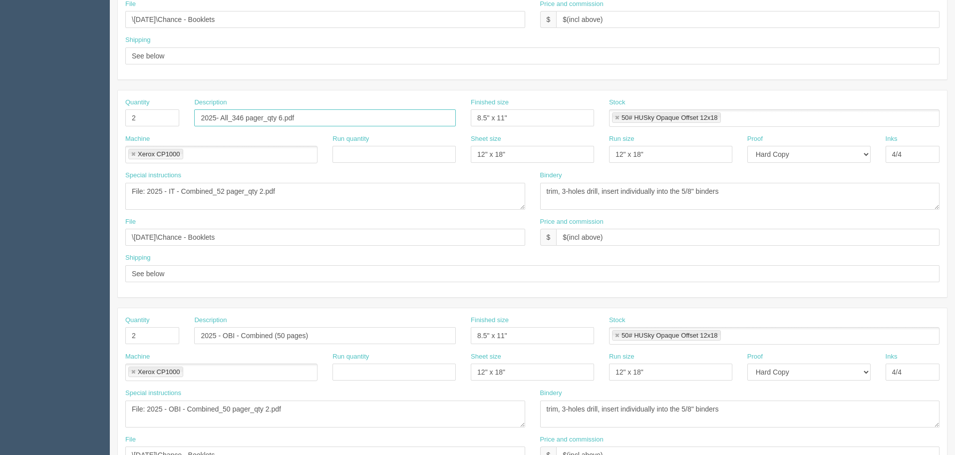
type input "2025- All_346 pager_qty 6.pdf"
drag, startPoint x: 167, startPoint y: 118, endPoint x: 13, endPoint y: 112, distance: 153.8
click at [15, 115] on section "Dockets Estimates Customers" at bounding box center [477, 116] width 955 height 881
type input "6"
drag, startPoint x: 307, startPoint y: 188, endPoint x: 146, endPoint y: 186, distance: 161.7
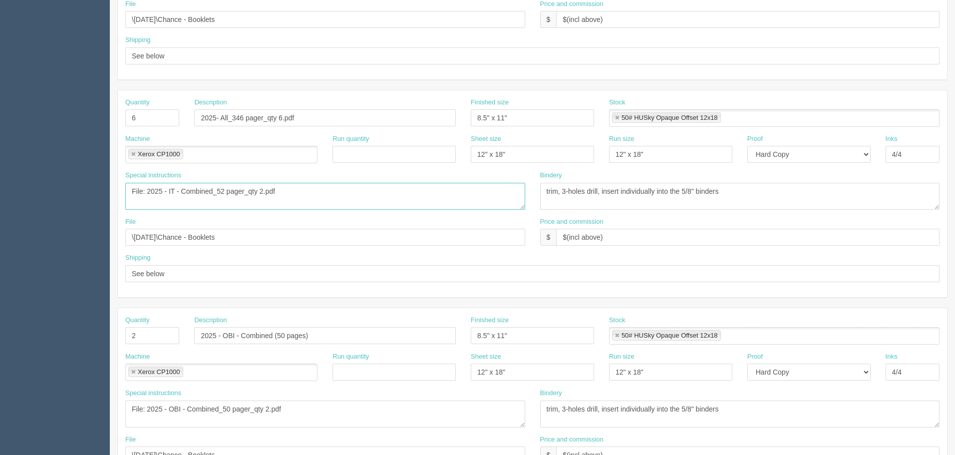
click at [146, 186] on textarea "File: 2025 - IT - Combined_52 pager_qty 2.pdf" at bounding box center [325, 196] width 400 height 27
paste textarea "- All_346 pager_qty 6"
type textarea "File: 2025- All_346 pager_qty 6.pdf"
drag, startPoint x: 230, startPoint y: 118, endPoint x: 834, endPoint y: 86, distance: 605.3
click at [834, 86] on div "Quantity 2 Description 2025 - Raisr - Combined (44 pages) Finished size 8.5" x …" at bounding box center [532, 193] width 830 height 643
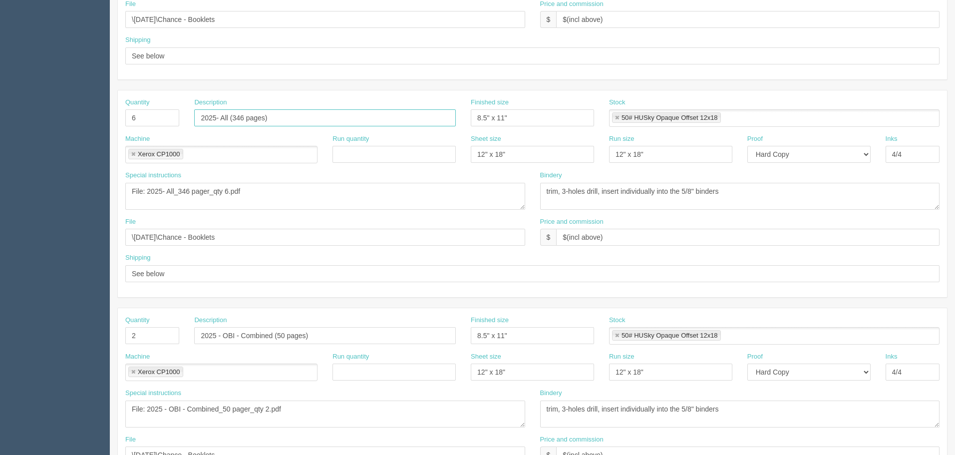
type input "2025- All (346 pages)"
click at [693, 191] on textarea "trim, 3-holes drill, insert individually into the 5/8" binders" at bounding box center [740, 196] width 400 height 27
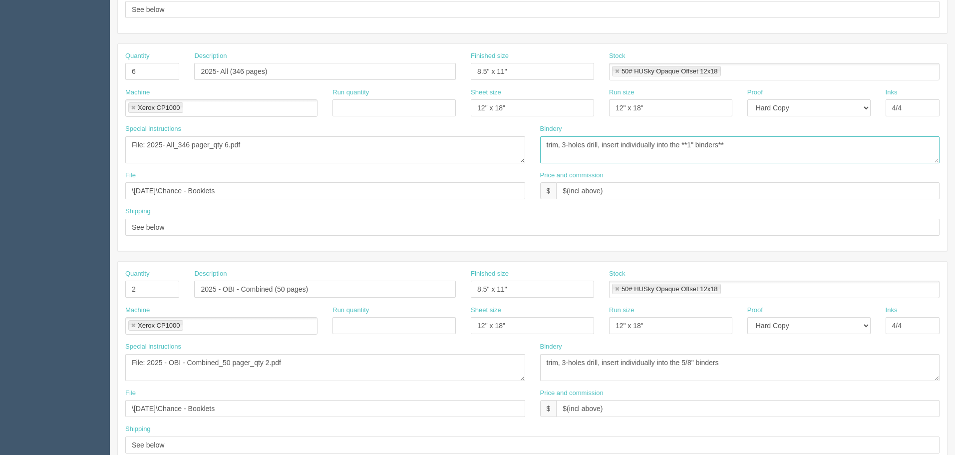
scroll to position [449, 0]
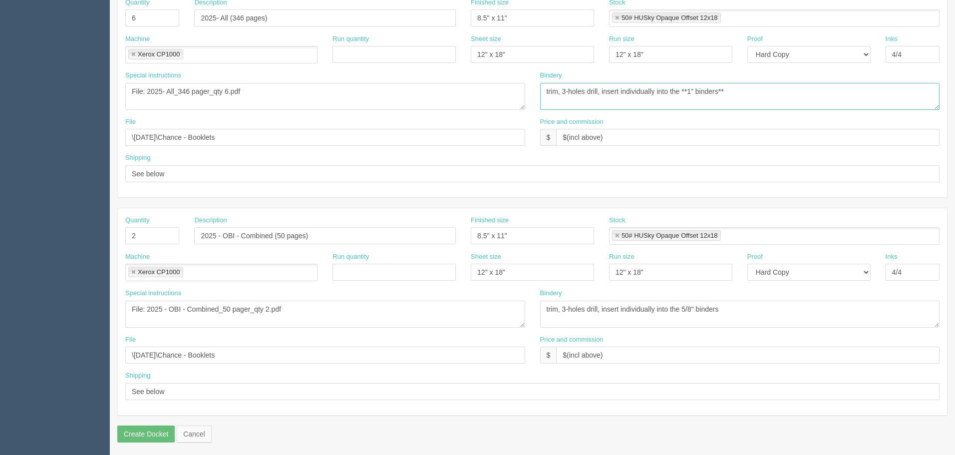
type textarea "trim, 3-holes drill, insert individually into the **1" binders**"
drag, startPoint x: 746, startPoint y: 310, endPoint x: 393, endPoint y: 295, distance: 353.2
click at [393, 295] on div "Special instructions File: 2025 - OBI - Combined_50 pager_qty 2.pdf Bindery tri…" at bounding box center [532, 311] width 829 height 46
paste textarea "**1" binders**"
type textarea "trim, 3-holes drill, insert individually into the **1" binders**"
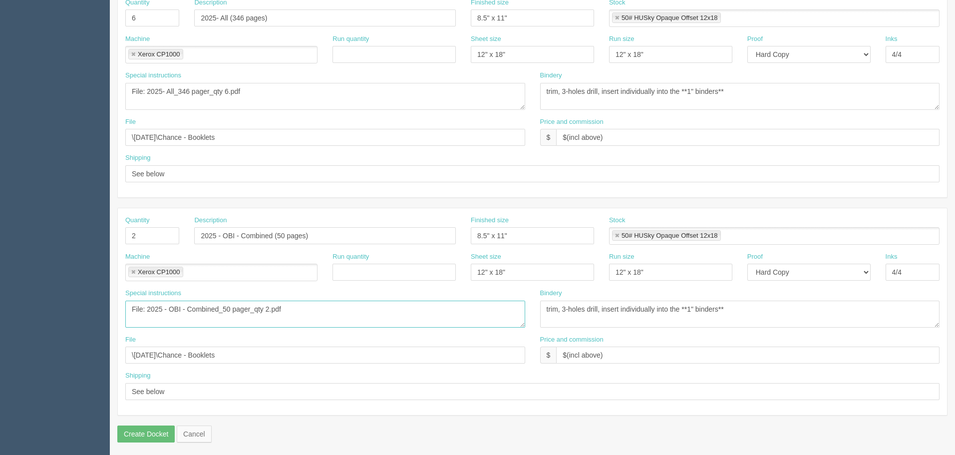
drag, startPoint x: 146, startPoint y: 306, endPoint x: 435, endPoint y: 320, distance: 288.8
click at [435, 320] on textarea "File: 2025 - OBI - Combined_50 pager_qty 2.pdf" at bounding box center [325, 313] width 400 height 27
paste textarea "IAS - Combined_102 pager_qty 6"
type textarea "File: 2025 - IAS - Combined_102 pager_qty 6.pdf"
drag, startPoint x: 336, startPoint y: 233, endPoint x: 101, endPoint y: 248, distance: 235.5
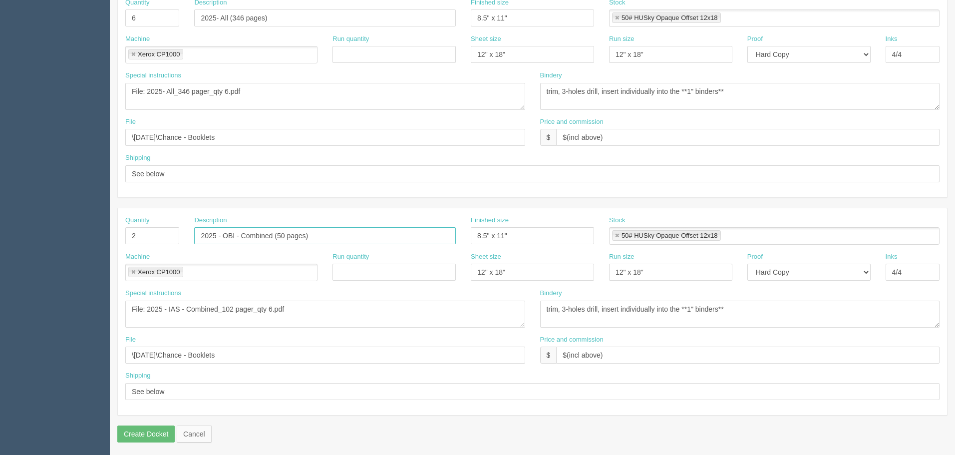
click at [19, 242] on section "Dockets Estimates Customers" at bounding box center [477, 16] width 955 height 881
paste input "IAS - Combined_102 pager_qty 6.pdf"
drag, startPoint x: 273, startPoint y: 237, endPoint x: 832, endPoint y: 207, distance: 560.3
click at [827, 208] on div "Quantity 2 Description 2025 - IAS - Combined_102 pager_qty 6.pdf Finished size …" at bounding box center [532, 311] width 829 height 207
type input "2025 - IAS - Combined (102 pages)"
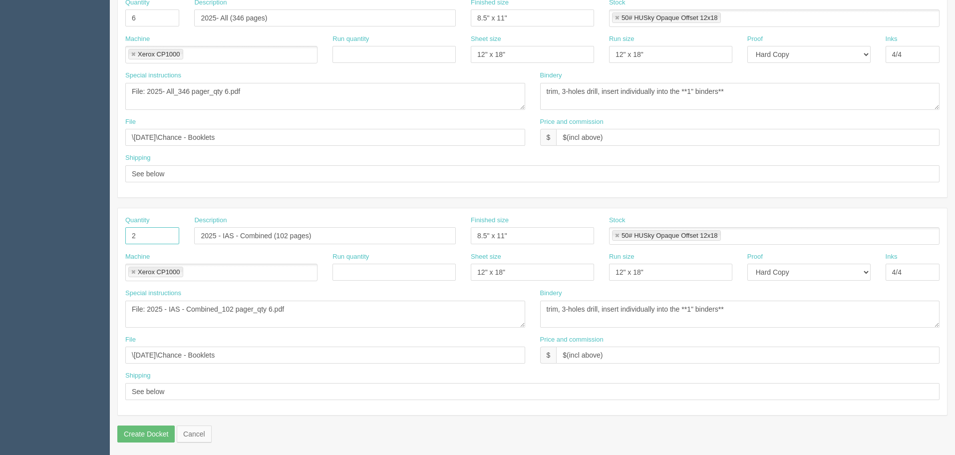
drag, startPoint x: 151, startPoint y: 235, endPoint x: 21, endPoint y: 227, distance: 130.5
click at [21, 227] on section "Dockets Estimates Customers" at bounding box center [477, 16] width 955 height 881
type input "6"
click at [353, 322] on textarea "File: 2025 - OBI - Combined_50 pager_qty 2.pdf" at bounding box center [325, 313] width 400 height 27
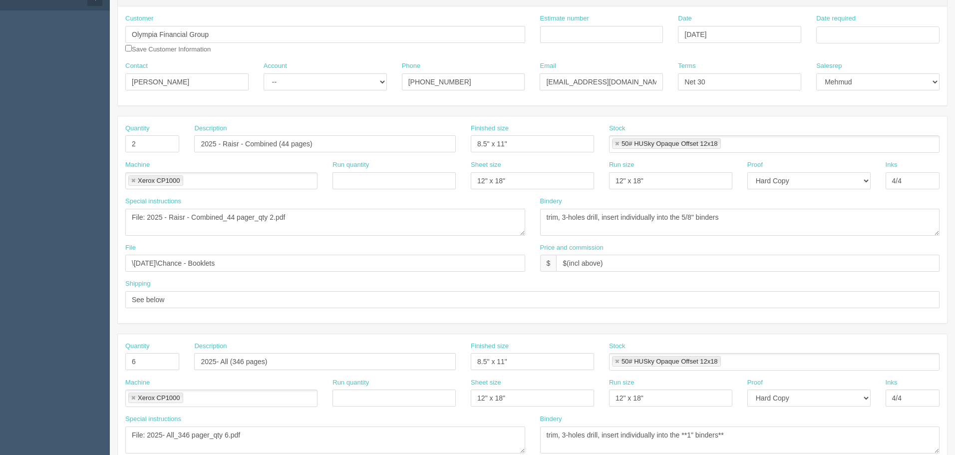
scroll to position [102, 0]
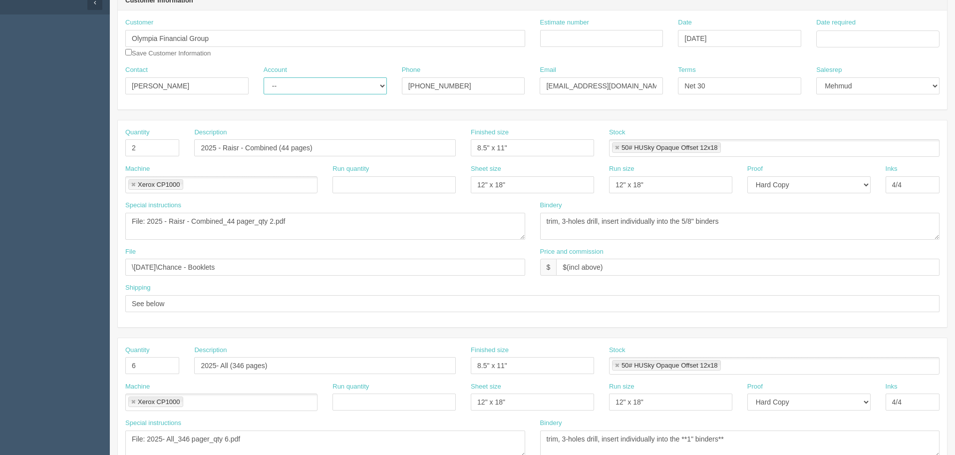
click at [311, 81] on select "-- Existing Client Allrush Client Rep Client" at bounding box center [325, 85] width 123 height 17
select select "Rep Client"
click at [264, 77] on select "-- Existing Client Allrush Client Rep Client" at bounding box center [325, 85] width 123 height 17
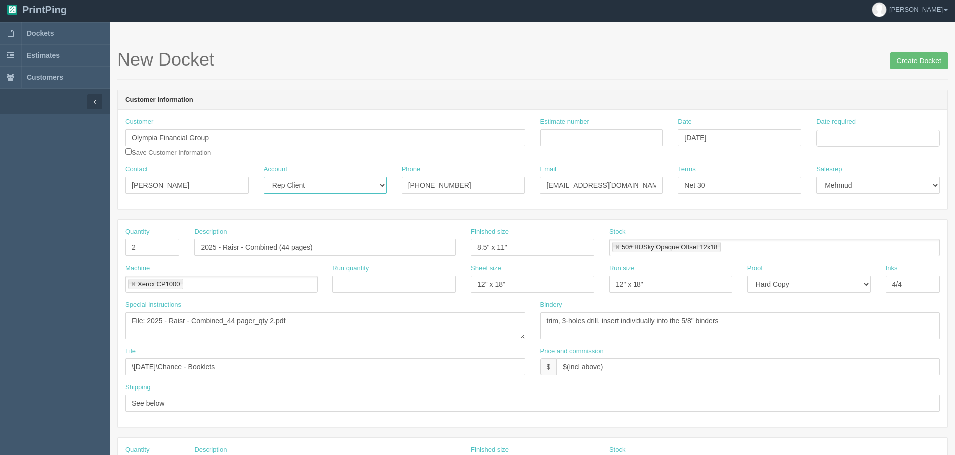
scroll to position [2, 0]
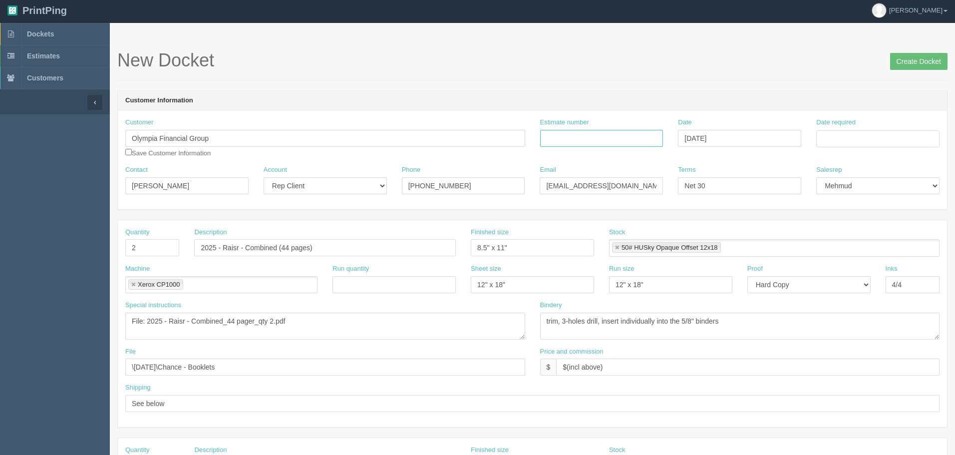
click at [568, 139] on input "Estimate number" at bounding box center [601, 138] width 123 height 17
click at [587, 139] on input "Estimate number" at bounding box center [601, 138] width 123 height 17
type input "092454"
click at [839, 137] on input "Date required" at bounding box center [877, 138] width 123 height 17
click at [857, 220] on td "14" at bounding box center [852, 220] width 12 height 14
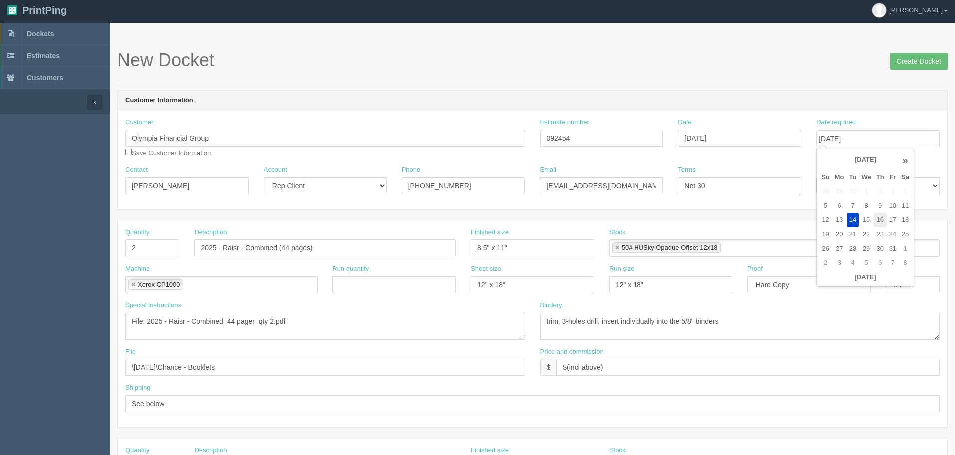
click at [880, 217] on td "16" at bounding box center [879, 220] width 13 height 14
type input "[DATE]"
click at [808, 63] on h1 "New Docket Create Docket" at bounding box center [532, 60] width 830 height 20
click at [907, 61] on input "Create Docket" at bounding box center [918, 61] width 57 height 17
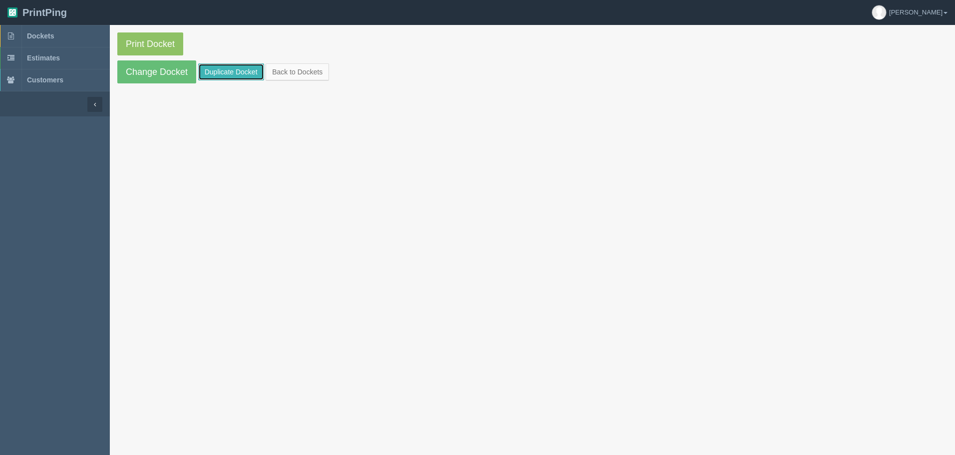
click at [240, 73] on link "Duplicate Docket" at bounding box center [231, 71] width 66 height 17
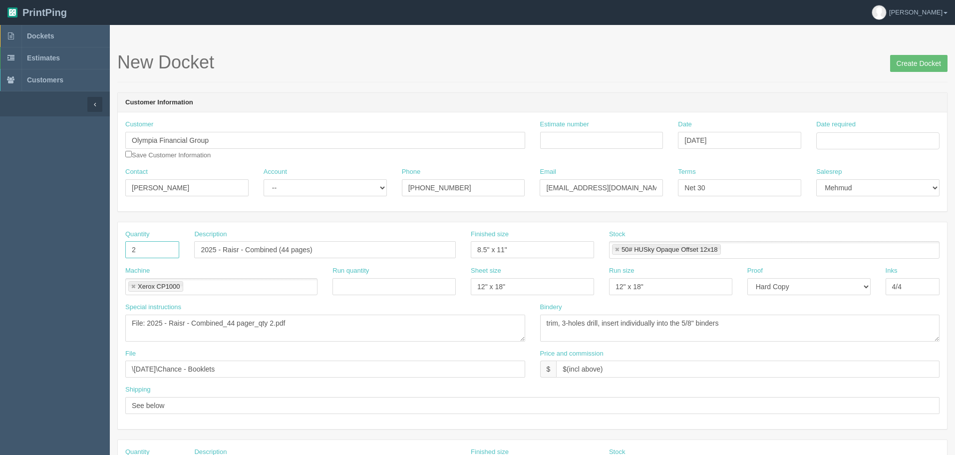
drag, startPoint x: 147, startPoint y: 249, endPoint x: 56, endPoint y: 249, distance: 90.8
drag, startPoint x: 144, startPoint y: 250, endPoint x: 159, endPoint y: 251, distance: 14.5
click at [144, 250] on input "2" at bounding box center [152, 249] width 54 height 17
drag, startPoint x: 155, startPoint y: 251, endPoint x: 95, endPoint y: 251, distance: 59.9
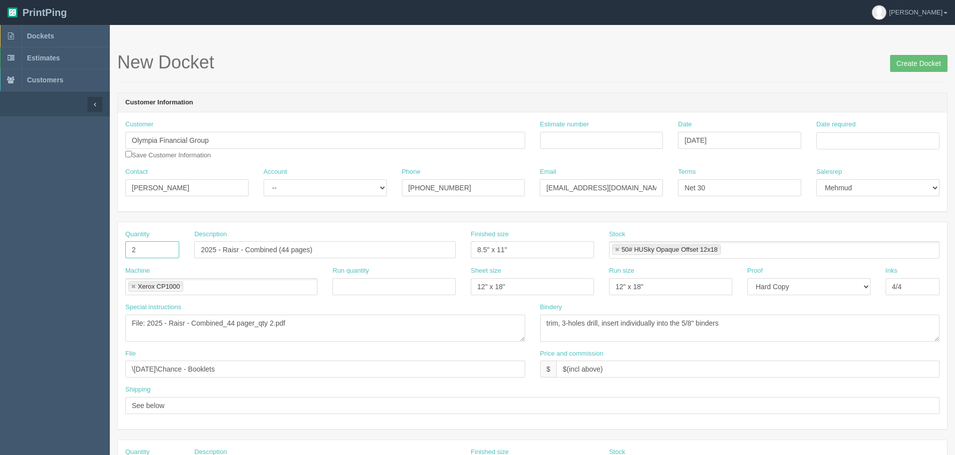
type input "14"
type input "5/8" Black Binders"
click at [134, 283] on link at bounding box center [133, 286] width 6 height 6
type input "5/8" Black Binders"
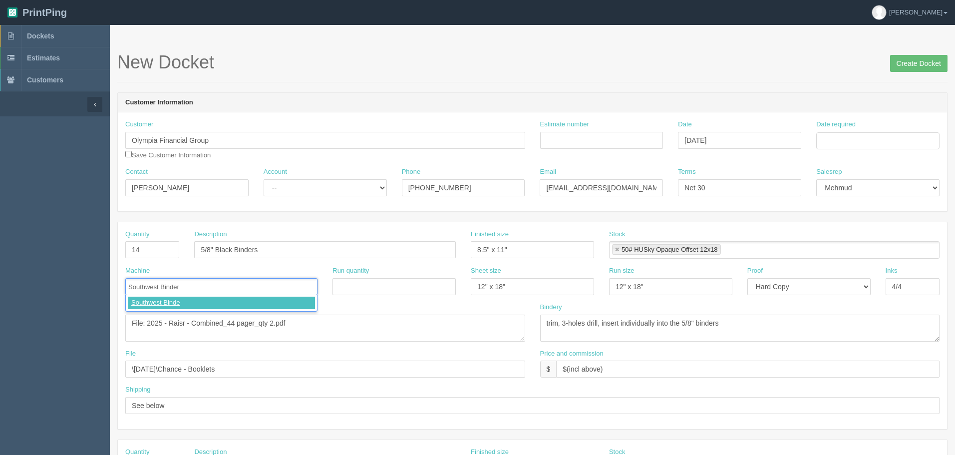
type input "Southwest Binders"
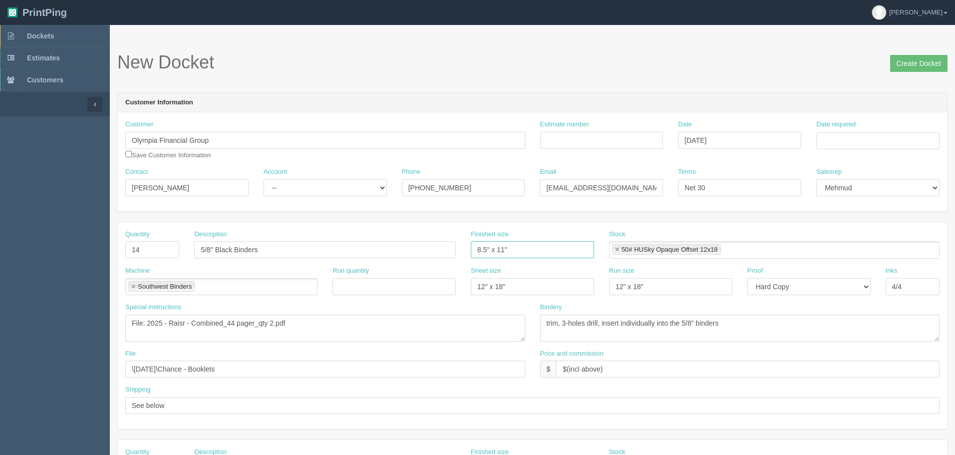
drag, startPoint x: 366, startPoint y: 248, endPoint x: 572, endPoint y: 252, distance: 206.2
click at [363, 248] on div "Quantity 14 Description 5/8" Black Binders Finished size 8.5" x 11" Stock 50# H…" at bounding box center [532, 248] width 829 height 36
click at [617, 247] on link at bounding box center [617, 250] width 6 height 6
drag, startPoint x: 516, startPoint y: 290, endPoint x: 509, endPoint y: 300, distance: 12.6
click at [375, 288] on div "Machine Southwest Binders Southwest Binders Run quantity Sheet size 12" x 18" R…" at bounding box center [532, 284] width 829 height 36
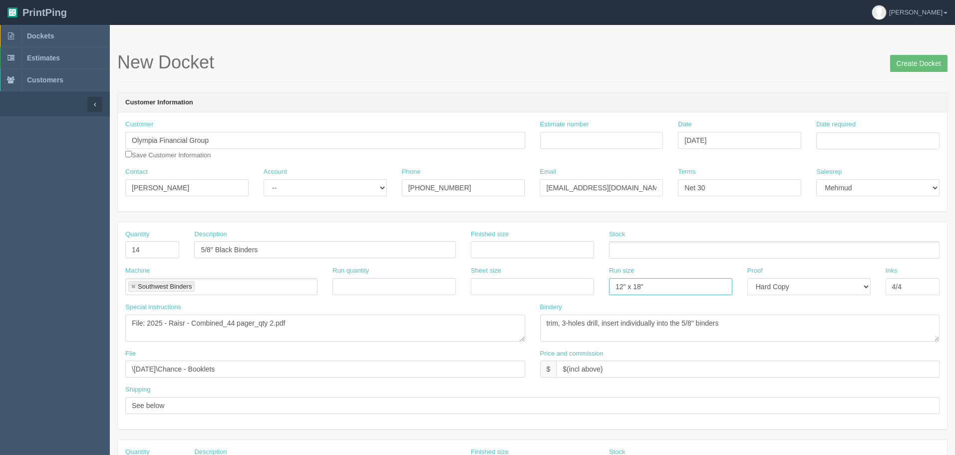
drag, startPoint x: 649, startPoint y: 288, endPoint x: 523, endPoint y: 287, distance: 126.3
click at [523, 287] on div "Machine Southwest Binders Southwest Binders Run quantity Sheet size Run size 12…" at bounding box center [532, 284] width 829 height 36
drag, startPoint x: 779, startPoint y: 287, endPoint x: 780, endPoint y: 294, distance: 6.7
click at [779, 289] on select "-- Email Hard Copy" at bounding box center [808, 286] width 123 height 17
select select
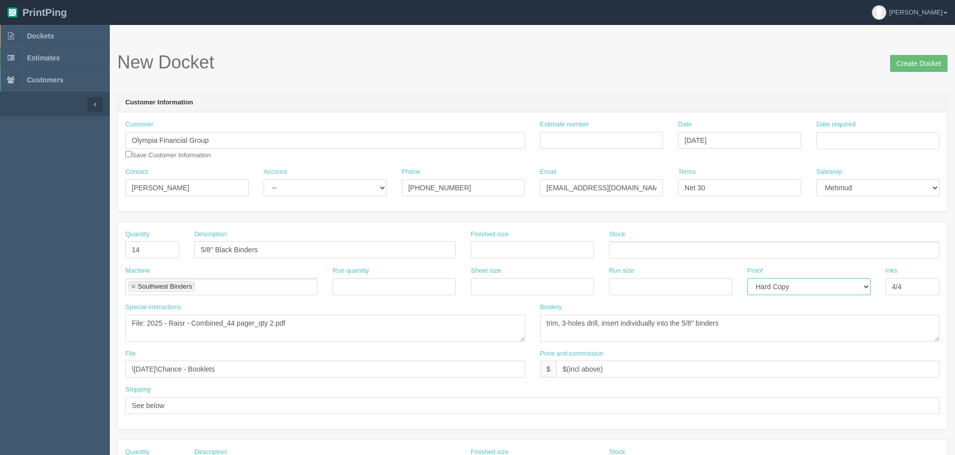
click at [747, 278] on select "-- Email Hard Copy" at bounding box center [808, 286] width 123 height 17
drag, startPoint x: 914, startPoint y: 281, endPoint x: 143, endPoint y: 322, distance: 771.7
click at [394, 316] on div "Quantity 14 Description 5/8" Black Binders Finished size Stock Machine Southwes…" at bounding box center [532, 325] width 829 height 207
click at [167, 324] on textarea "File: 2025 - Raisr - Combined_44 pager_qty 2.pdf" at bounding box center [325, 327] width 400 height 27
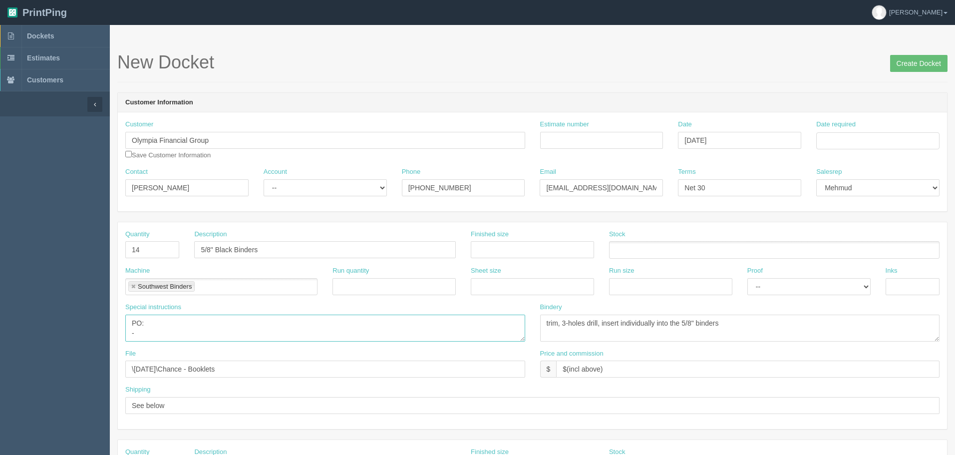
click at [167, 331] on textarea "File: 2025 - Raisr - Combined_44 pager_qty 2.pdf" at bounding box center [325, 327] width 400 height 27
paste textarea "LBBK2300 5/8" Black Spine Label Round Ring"
click at [396, 331] on textarea "File: 2025 - Raisr - Combined_44 pager_qty 2.pdf" at bounding box center [325, 327] width 400 height 27
click at [148, 334] on textarea "File: 2025 - Raisr - Combined_44 pager_qty 2.pdf" at bounding box center [325, 327] width 400 height 27
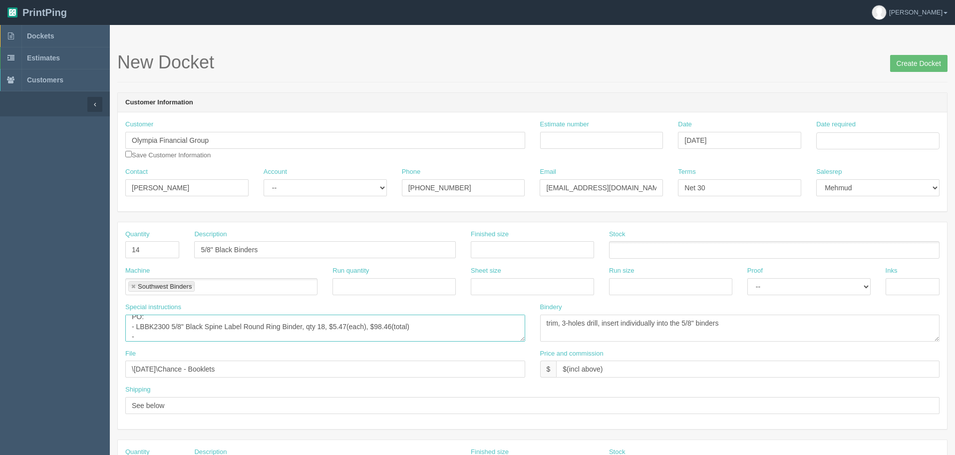
paste textarea "LBBK2301 1" Black D-Ring Spine Label Binders"
click at [297, 334] on textarea "File: 2025 - Raisr - Combined_44 pager_qty 2.pdf" at bounding box center [325, 327] width 400 height 27
click at [413, 335] on textarea "File: 2025 - Raisr - Combined_44 pager_qty 2.pdf" at bounding box center [325, 327] width 400 height 27
type textarea "PO: - LBBK2300 5/8" Black Spine Label Round Ring Binder, qty 18, $5.47(each), $…"
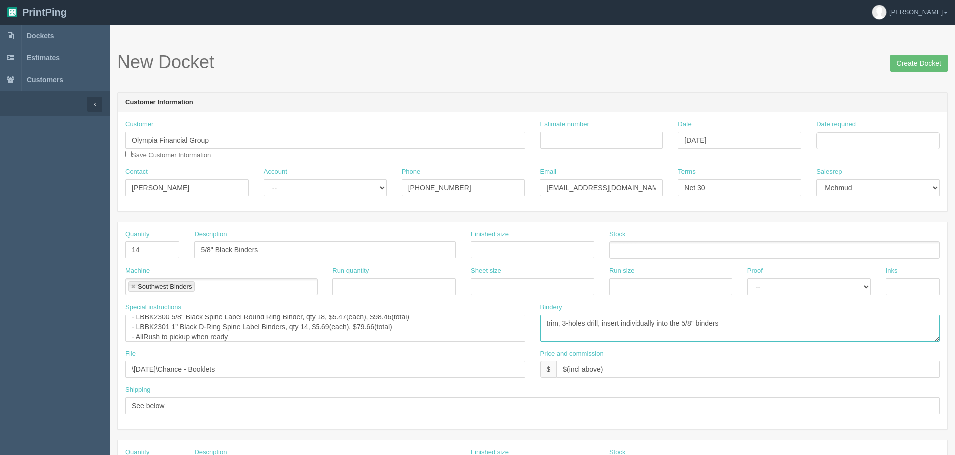
drag, startPoint x: 780, startPoint y: 324, endPoint x: 353, endPoint y: 340, distance: 427.0
click at [353, 340] on div "Special instructions File: 2025 - Raisr - Combined_44 pager_qty 2.pdf Bindery t…" at bounding box center [532, 325] width 829 height 46
drag, startPoint x: 251, startPoint y: 374, endPoint x: 0, endPoint y: 366, distance: 251.2
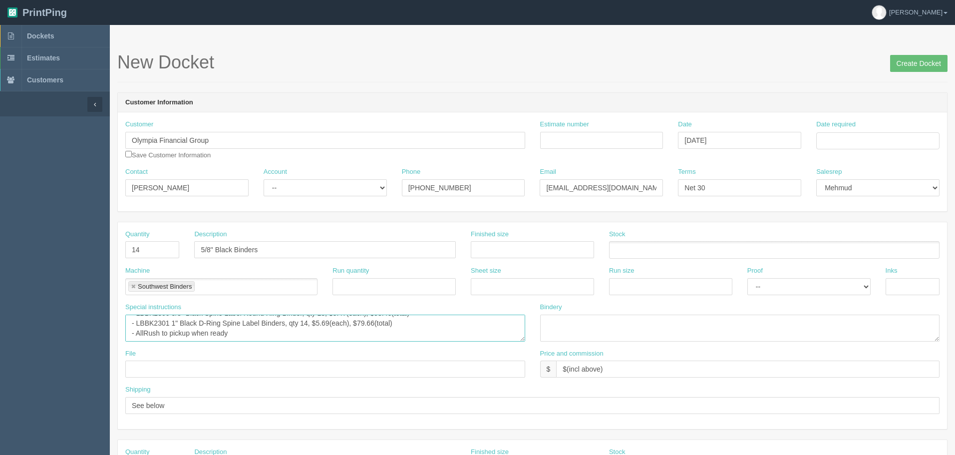
click at [269, 331] on textarea "File: 2025 - Raisr - Combined_44 pager_qty 2.pdf" at bounding box center [325, 327] width 400 height 27
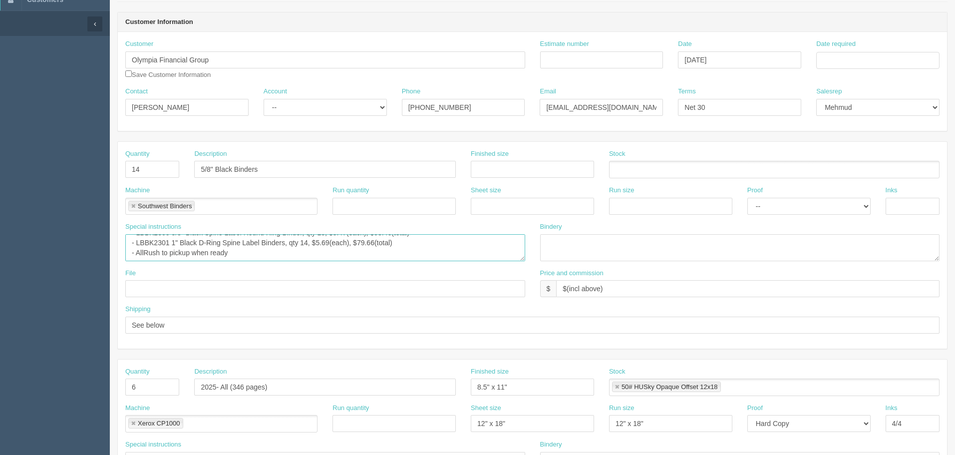
scroll to position [100, 0]
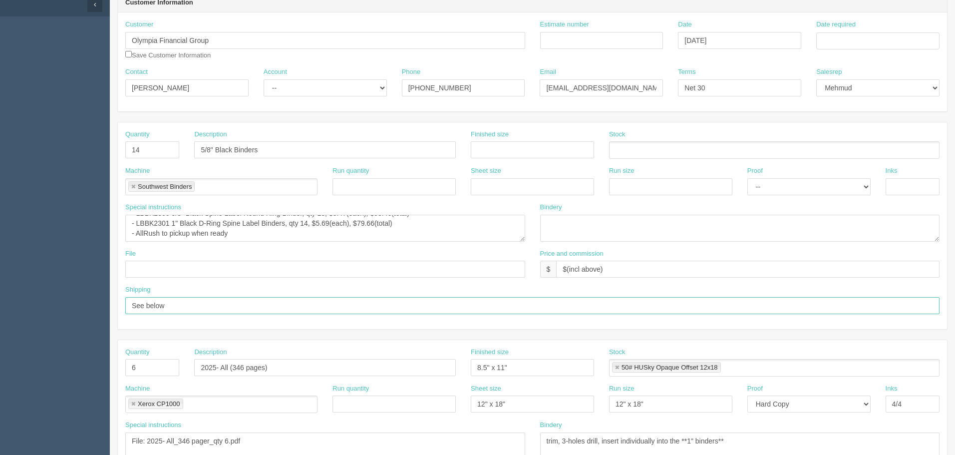
drag, startPoint x: 181, startPoint y: 303, endPoint x: 6, endPoint y: 299, distance: 174.7
click at [0, 300] on section "Dockets Estimates Customers" at bounding box center [477, 365] width 955 height 881
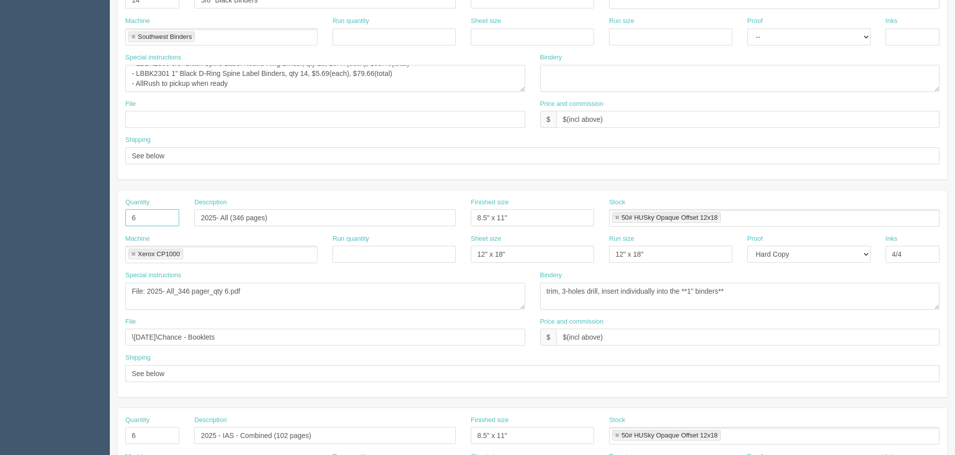
drag, startPoint x: 146, startPoint y: 221, endPoint x: 132, endPoint y: 259, distance: 41.1
click at [95, 220] on section "Dockets Estimates Customers" at bounding box center [477, 215] width 955 height 881
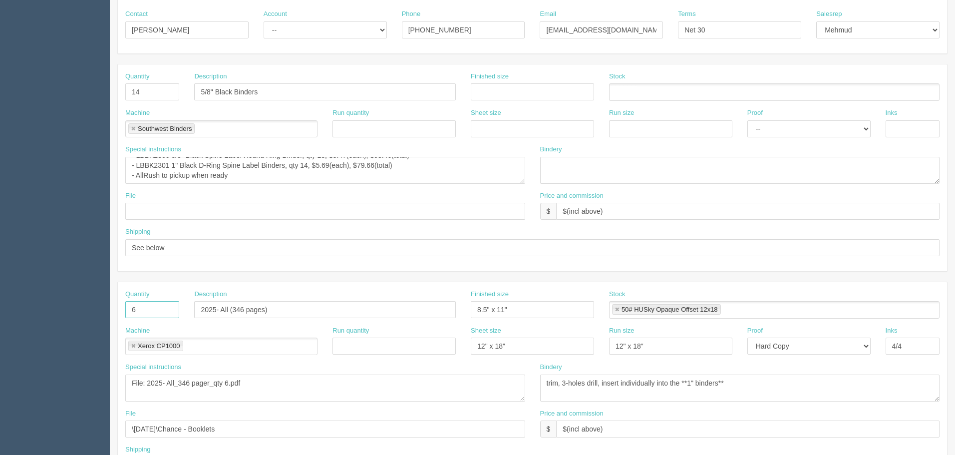
scroll to position [150, 0]
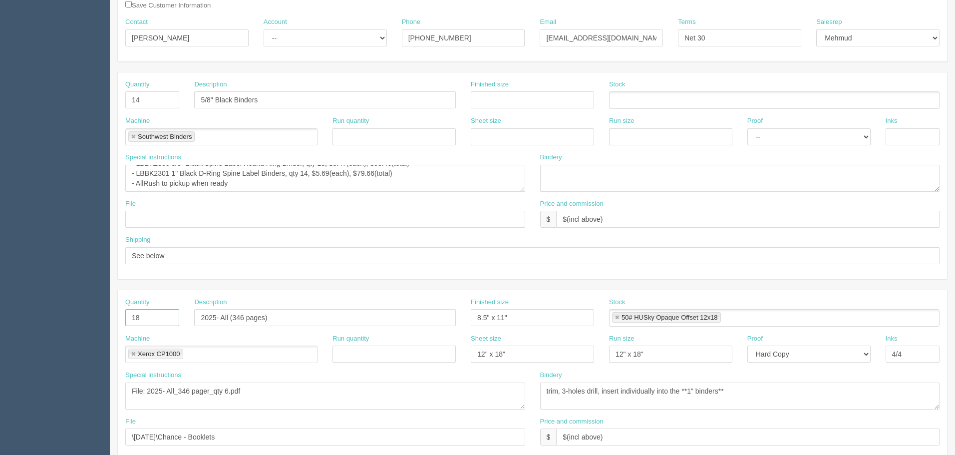
type input "18"
drag, startPoint x: 252, startPoint y: 95, endPoint x: 74, endPoint y: 104, distance: 177.4
click at [74, 104] on section "Dockets Estimates Customers" at bounding box center [477, 315] width 955 height 881
drag, startPoint x: 261, startPoint y: 311, endPoint x: 71, endPoint y: 310, distance: 189.2
click at [71, 310] on section "Dockets Estimates Customers" at bounding box center [477, 315] width 955 height 881
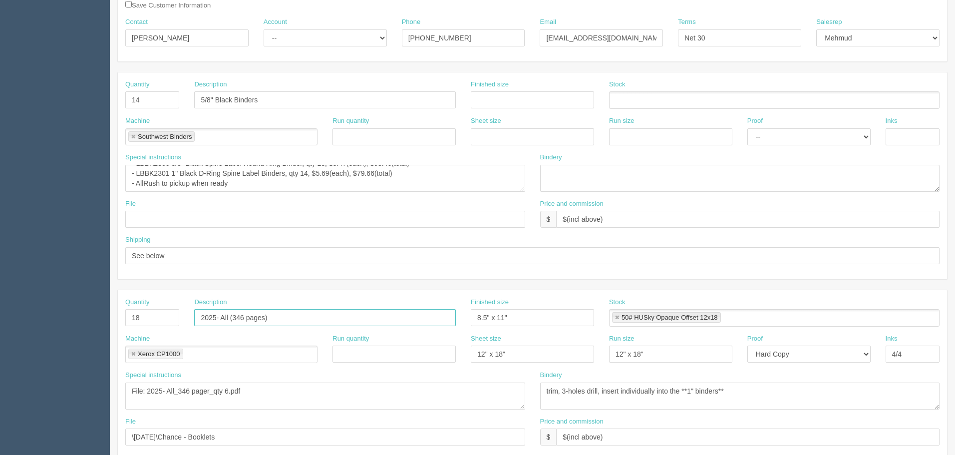
paste input "5/8" Black Binders"
type input "5/8" Black Binders"
drag, startPoint x: 232, startPoint y: 99, endPoint x: 253, endPoint y: 112, distance: 24.9
click at [234, 99] on input "5/8" Black Binders" at bounding box center [325, 99] width 262 height 17
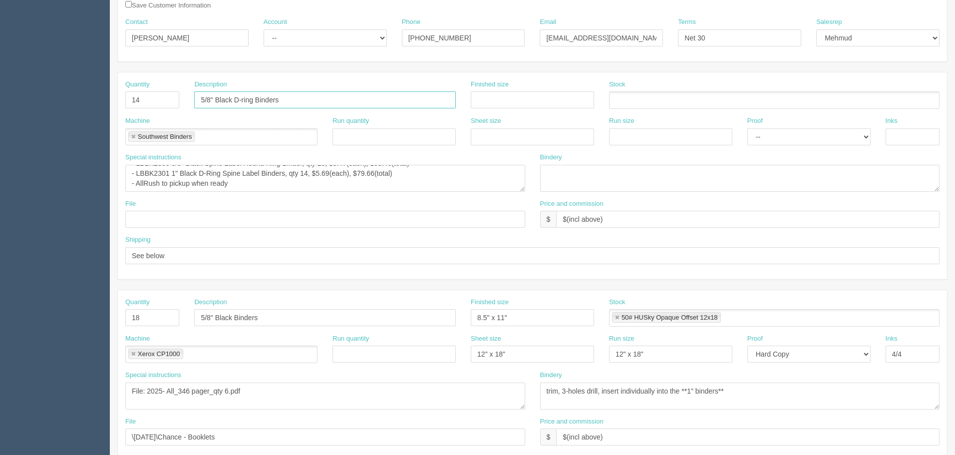
type input "5/8" Black D-ring Binders"
click at [236, 318] on input "5/8" Black Binders" at bounding box center [325, 317] width 262 height 17
paste input "D-ring"
type input "5/8" Black D-ring Binders"
click at [296, 314] on div "Quantity 18 Description 5/8" Black D-ring Binders Finished size 8.5" x 11" Stoc…" at bounding box center [532, 315] width 829 height 36
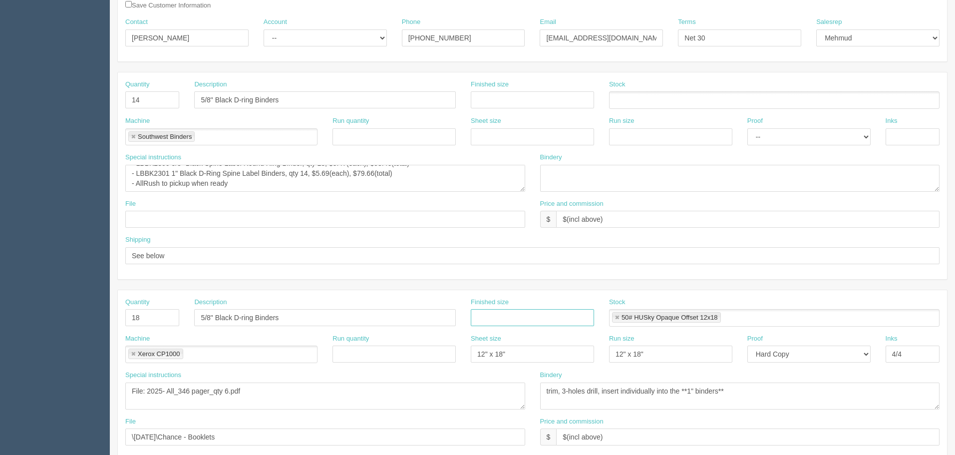
click at [615, 317] on link at bounding box center [617, 317] width 6 height 6
drag, startPoint x: 519, startPoint y: 351, endPoint x: 362, endPoint y: 351, distance: 156.7
click at [362, 351] on div "Machine Xerox CP1000 Xerox CP1000 Run quantity Sheet size 12" x 18" Run size 12…" at bounding box center [532, 352] width 829 height 36
click at [131, 352] on link at bounding box center [133, 354] width 6 height 6
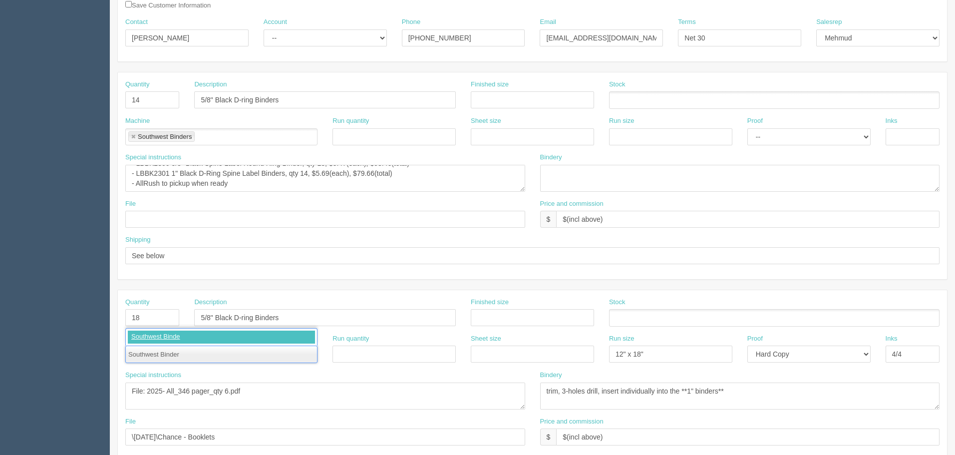
type input "Southwest Binders"
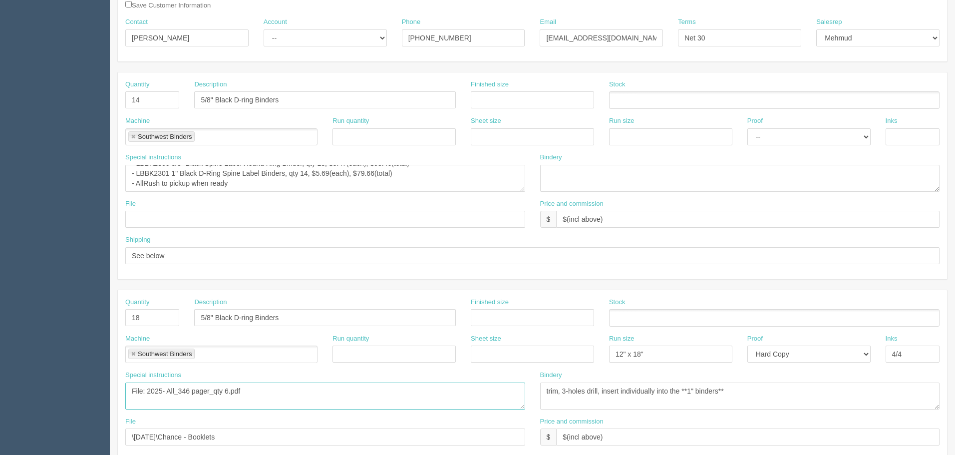
drag, startPoint x: 287, startPoint y: 388, endPoint x: 0, endPoint y: 364, distance: 288.5
click at [0, 364] on section "Dockets Estimates Customers" at bounding box center [477, 315] width 955 height 881
type textarea "PO(incl above)"
drag, startPoint x: 509, startPoint y: 388, endPoint x: 345, endPoint y: 390, distance: 163.7
click at [345, 390] on div "Special instructions File: 2025- All_346 pager_qty 6.pdf Bindery trim, 3-holes …" at bounding box center [532, 393] width 829 height 46
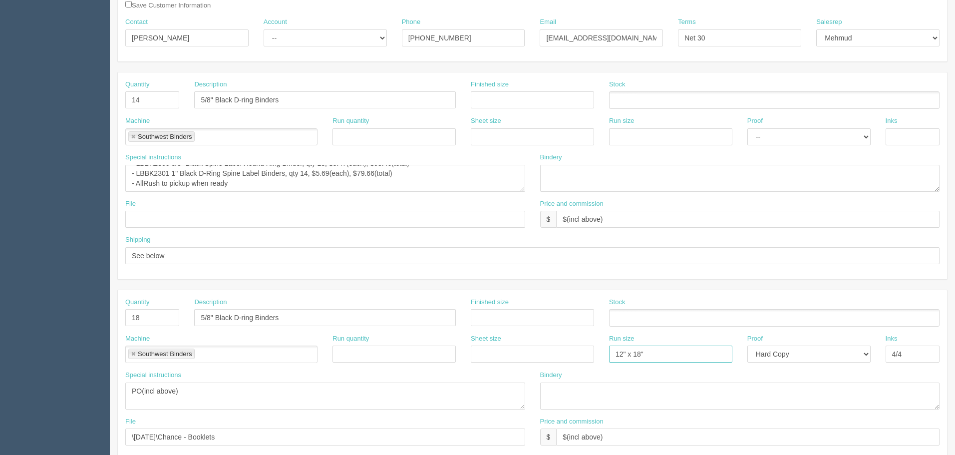
drag, startPoint x: 664, startPoint y: 347, endPoint x: 641, endPoint y: 356, distance: 24.2
click at [456, 348] on div "Machine Southwest Binders Southwest Binders Run quantity Sheet size Run size 12…" at bounding box center [532, 352] width 829 height 36
drag, startPoint x: 807, startPoint y: 353, endPoint x: 806, endPoint y: 361, distance: 8.0
click at [807, 354] on select "-- Email Hard Copy" at bounding box center [808, 353] width 123 height 17
select select
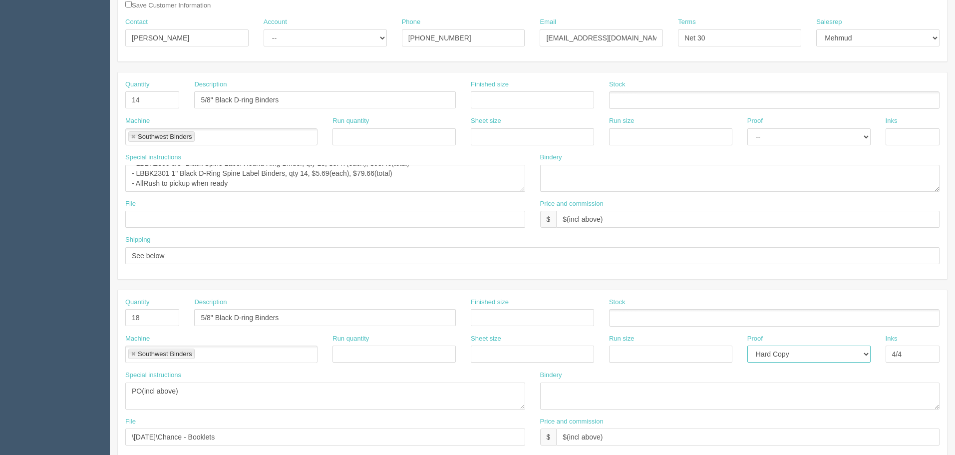
click at [747, 345] on select "-- Email Hard Copy" at bounding box center [808, 353] width 123 height 17
click at [698, 354] on div "Machine Southwest Binders Southwest Binders Run quantity Sheet size Run size Pr…" at bounding box center [532, 352] width 829 height 36
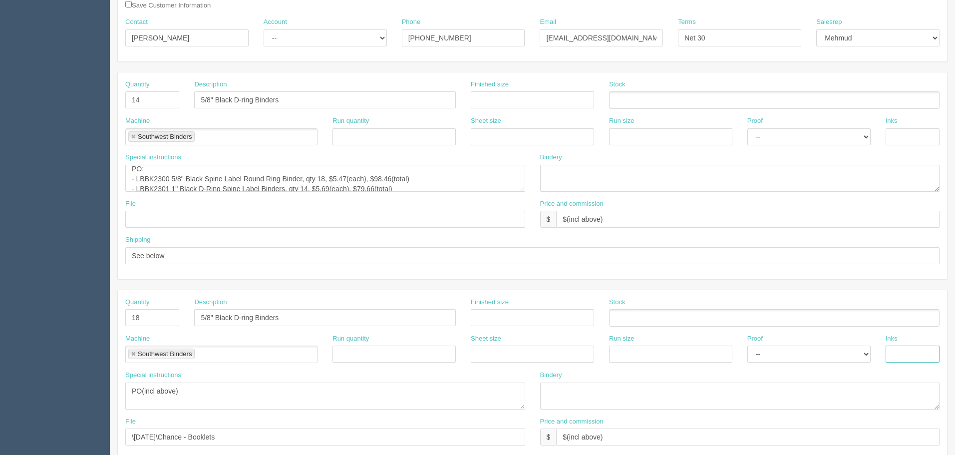
scroll to position [0, 0]
drag, startPoint x: 136, startPoint y: 181, endPoint x: 162, endPoint y: 202, distance: 33.4
click at [136, 181] on textarea "File: 2025 - Raisr - Combined_44 pager_qty 2.pdf" at bounding box center [325, 178] width 400 height 27
paste textarea "2124818"
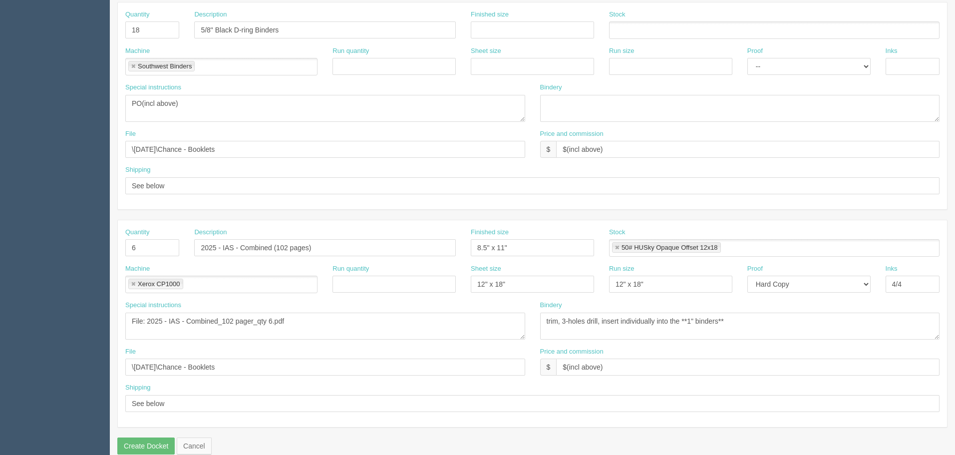
scroll to position [449, 0]
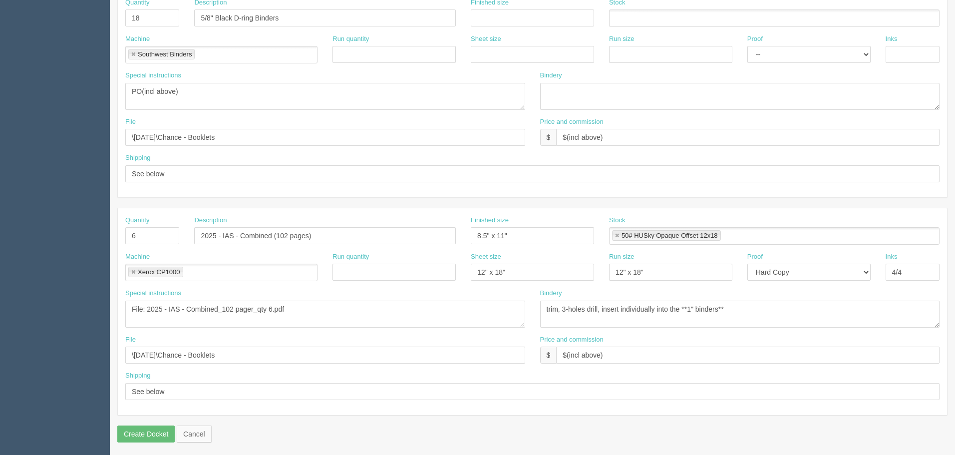
type textarea "PO: - Quote# 2124818, LBBK2300 5/8" Black Spine Label Round Ring Binder, qty 18…"
drag, startPoint x: 337, startPoint y: 237, endPoint x: 0, endPoint y: 231, distance: 337.4
click at [0, 231] on section "Dockets Estimates Customers" at bounding box center [477, 16] width 955 height 881
drag, startPoint x: 137, startPoint y: 234, endPoint x: 122, endPoint y: 255, distance: 26.1
click at [110, 230] on section "New Docket Create Docket Customer Information Customer Olympia Financial Group …" at bounding box center [532, 16] width 845 height 881
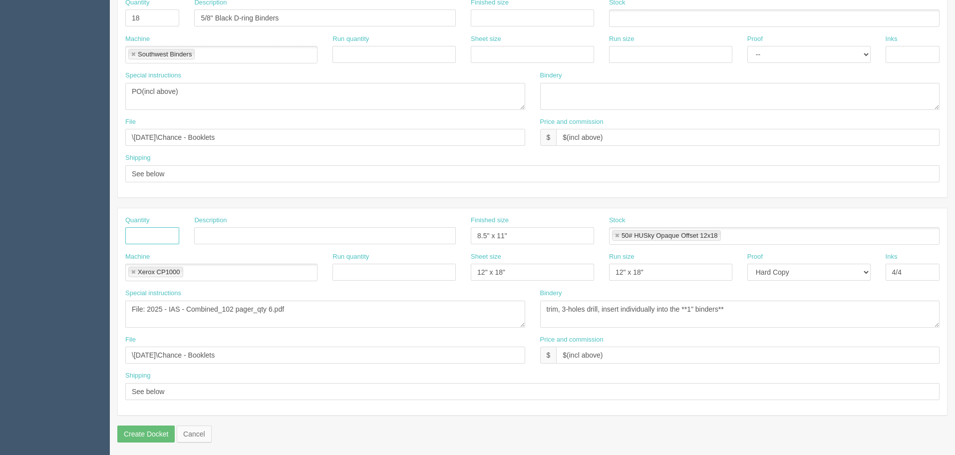
drag, startPoint x: 132, startPoint y: 269, endPoint x: 174, endPoint y: 292, distance: 48.0
click at [132, 269] on link at bounding box center [133, 272] width 6 height 6
drag, startPoint x: 309, startPoint y: 317, endPoint x: 235, endPoint y: 351, distance: 82.2
click at [1, 320] on section "Dockets Estimates Customers" at bounding box center [477, 16] width 955 height 881
drag, startPoint x: 294, startPoint y: 355, endPoint x: 0, endPoint y: 355, distance: 294.0
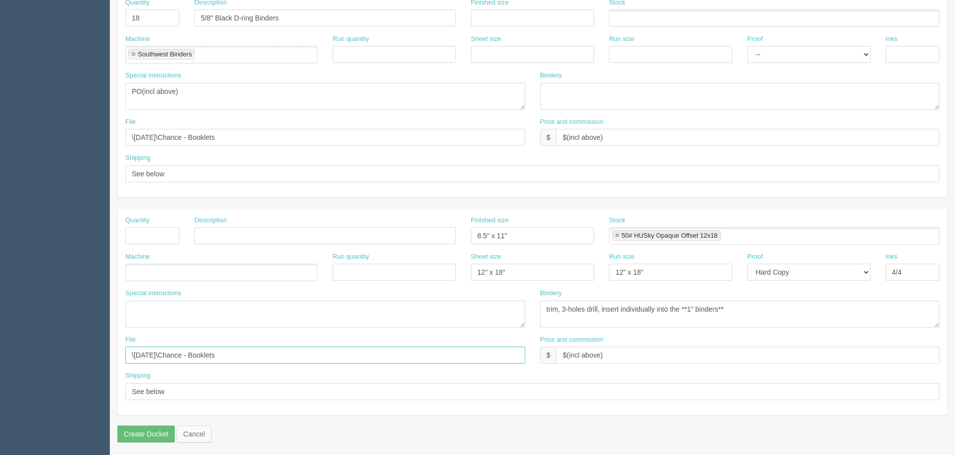
click at [0, 355] on section "Dockets Estimates Customers" at bounding box center [477, 16] width 955 height 881
drag, startPoint x: 174, startPoint y: 392, endPoint x: 588, endPoint y: 328, distance: 419.2
click at [7, 382] on section "Dockets Estimates Customers" at bounding box center [477, 16] width 955 height 881
drag, startPoint x: 541, startPoint y: 274, endPoint x: 447, endPoint y: 247, distance: 98.2
click at [295, 271] on div "Machine Run quantity Sheet size 12" x 18" Run size 12" x 18" Proof -- Email Har…" at bounding box center [532, 270] width 829 height 36
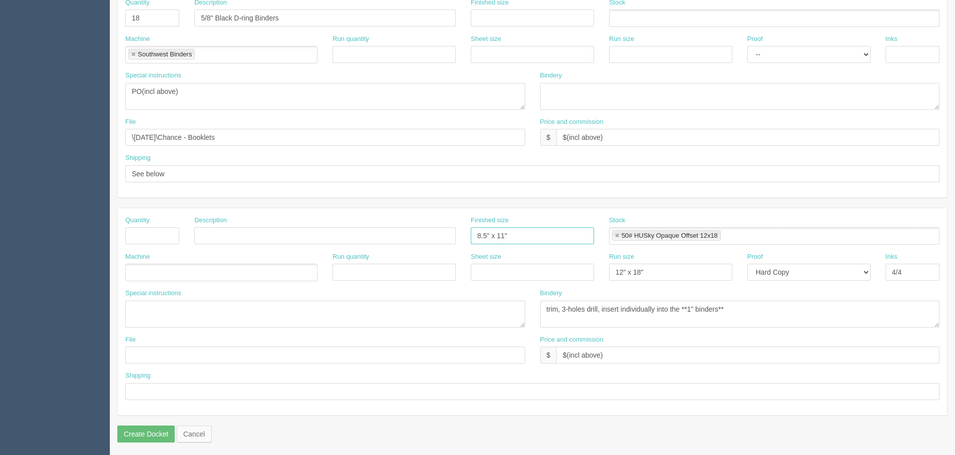
drag, startPoint x: 520, startPoint y: 236, endPoint x: 300, endPoint y: 238, distance: 220.1
click at [300, 238] on div "Quantity Description Finished size 8.5" x 11" Stock 50# HUSky Opaque Offset 12x…" at bounding box center [532, 234] width 829 height 36
click at [618, 234] on link at bounding box center [617, 236] width 6 height 6
drag, startPoint x: 664, startPoint y: 268, endPoint x: 496, endPoint y: 292, distance: 170.0
click at [496, 292] on div "Quantity Description Finished size Stock Machine Run quantity Sheet size Run si…" at bounding box center [532, 311] width 829 height 207
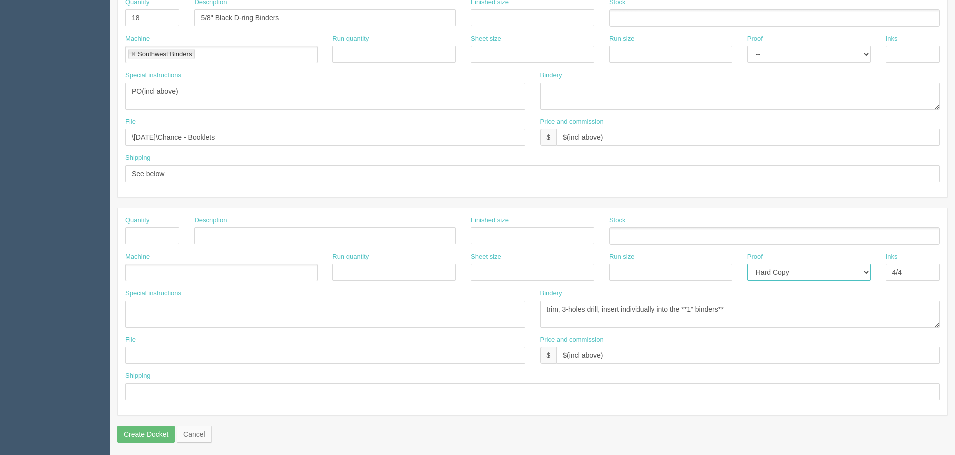
drag, startPoint x: 773, startPoint y: 273, endPoint x: 774, endPoint y: 280, distance: 6.6
click at [773, 278] on select "-- Email Hard Copy" at bounding box center [808, 272] width 123 height 17
select select
click at [747, 264] on select "-- Email Hard Copy" at bounding box center [808, 272] width 123 height 17
drag, startPoint x: 909, startPoint y: 271, endPoint x: 738, endPoint y: 292, distance: 173.0
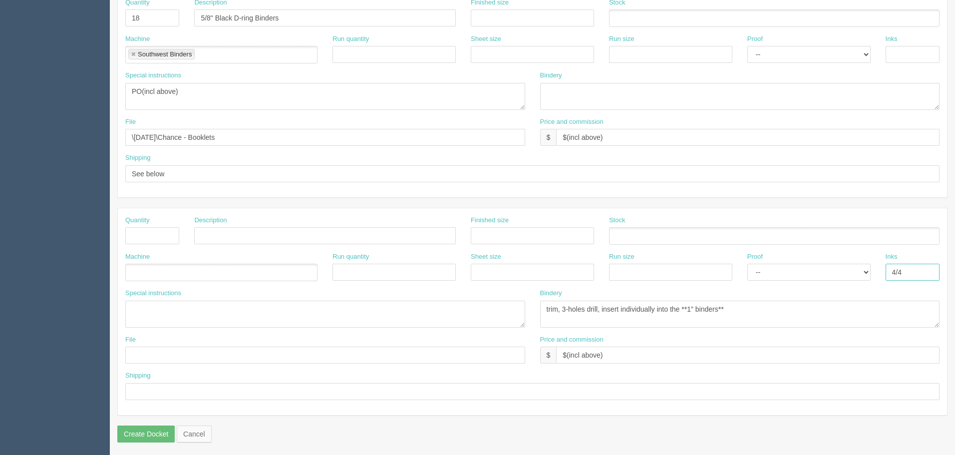
click at [738, 288] on div "Quantity Description Finished size Stock Machine Run quantity Sheet size Run si…" at bounding box center [532, 311] width 829 height 207
drag, startPoint x: 755, startPoint y: 310, endPoint x: 511, endPoint y: 335, distance: 245.4
click at [433, 313] on div "Special instructions File: 2025 - IAS - Combined_102 pager_qty 6.pdf Bindery tr…" at bounding box center [532, 311] width 829 height 46
drag, startPoint x: 378, startPoint y: 355, endPoint x: 116, endPoint y: 355, distance: 262.0
click at [117, 355] on section "New Docket Create Docket Customer Information Customer Olympia Financial Group …" at bounding box center [532, 16] width 845 height 881
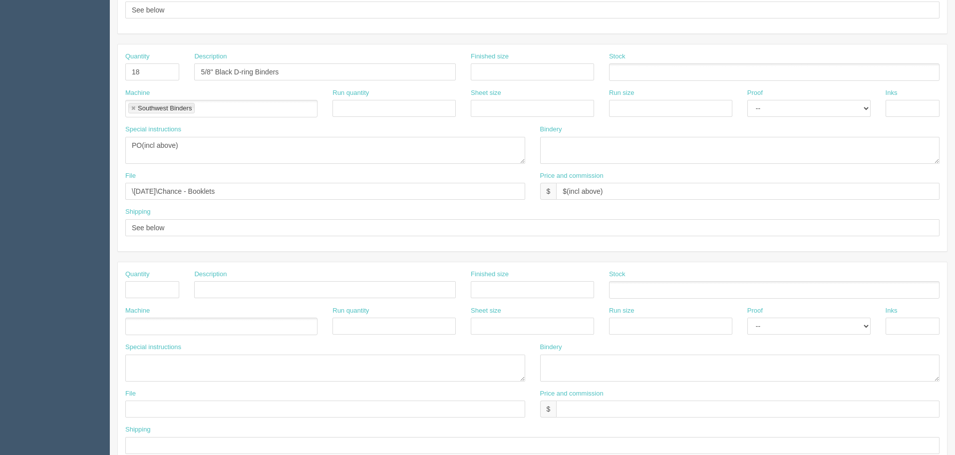
scroll to position [399, 0]
click at [165, 287] on input "text" at bounding box center [152, 285] width 54 height 17
type input "1"
type input "S"
type input "Covers and spine for binders"
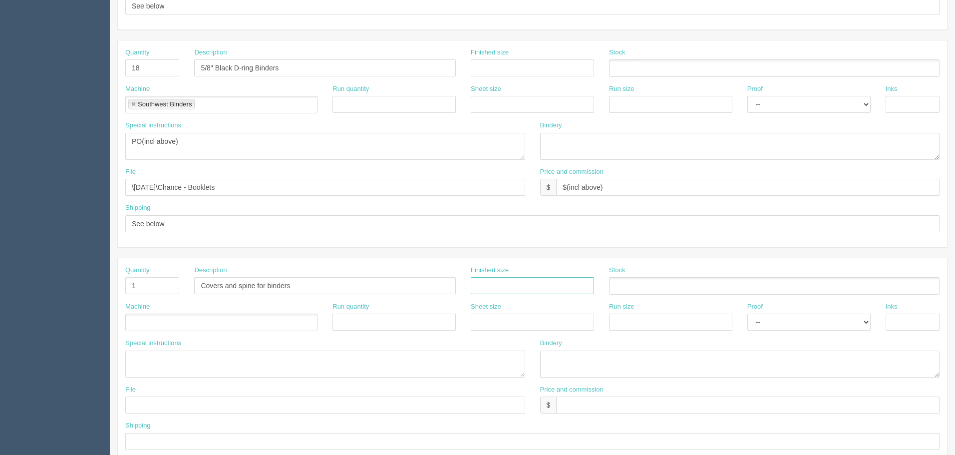
click at [511, 285] on input "text" at bounding box center [532, 285] width 123 height 17
type input "see spcl inst"
click at [616, 360] on textarea "trim, 3-holes drill, insert individually into the **1" binders**" at bounding box center [740, 363] width 400 height 27
click at [546, 356] on textarea "trim, 3-holes drill, insert individually into the **1" binders**" at bounding box center [740, 363] width 400 height 27
type textarea "trim and insert into the binders ARB$75"
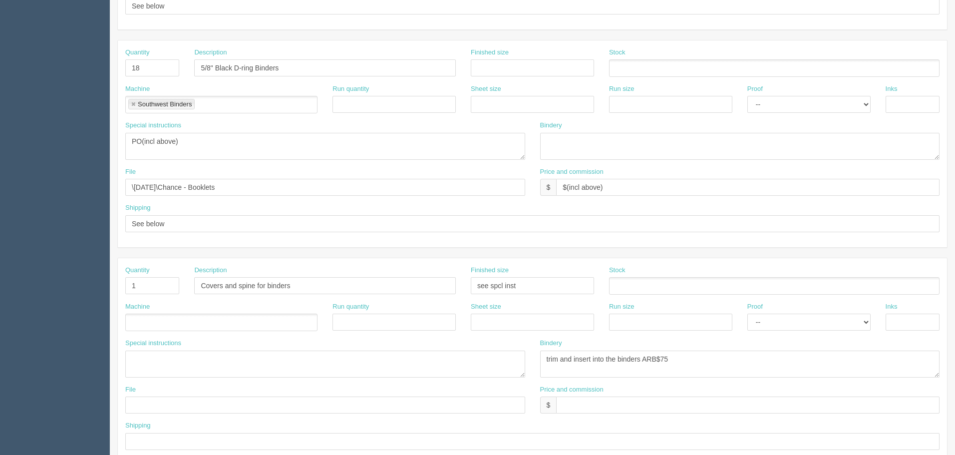
click at [663, 288] on ul at bounding box center [774, 285] width 330 height 17
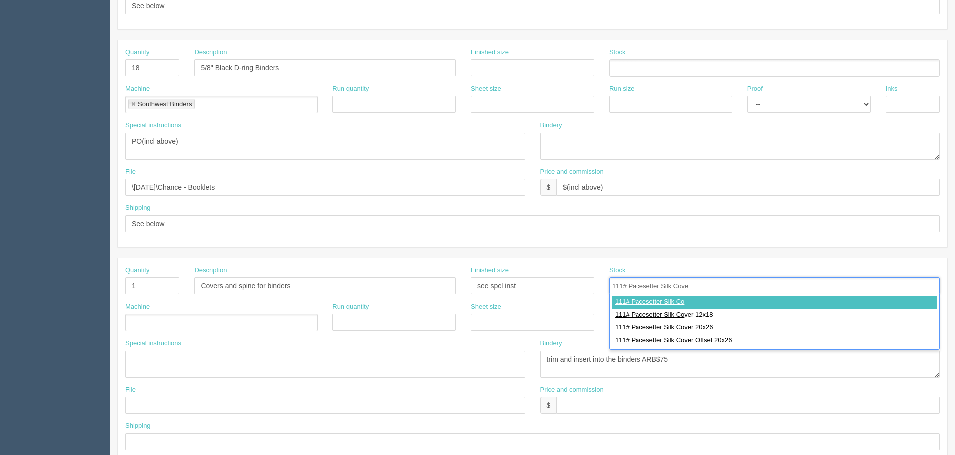
type input "111# Pacesetter Silk Cover"
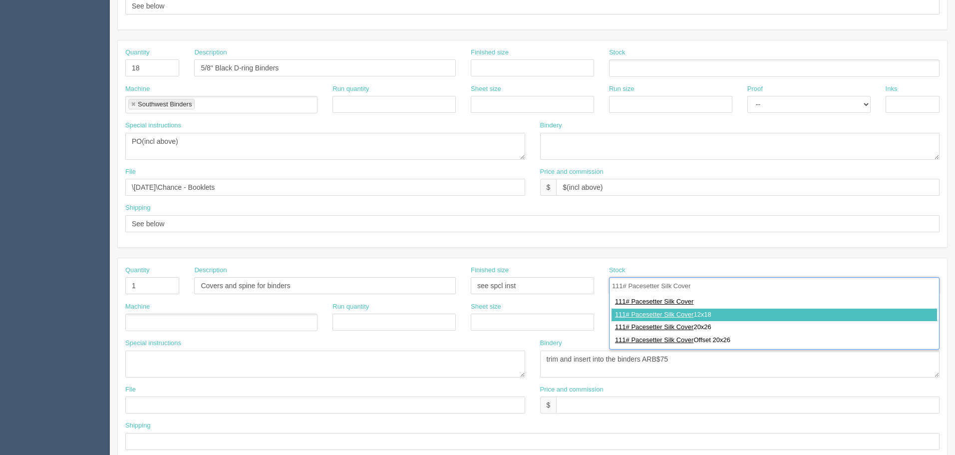
type input "111# Pacesetter Silk Cover 12x18"
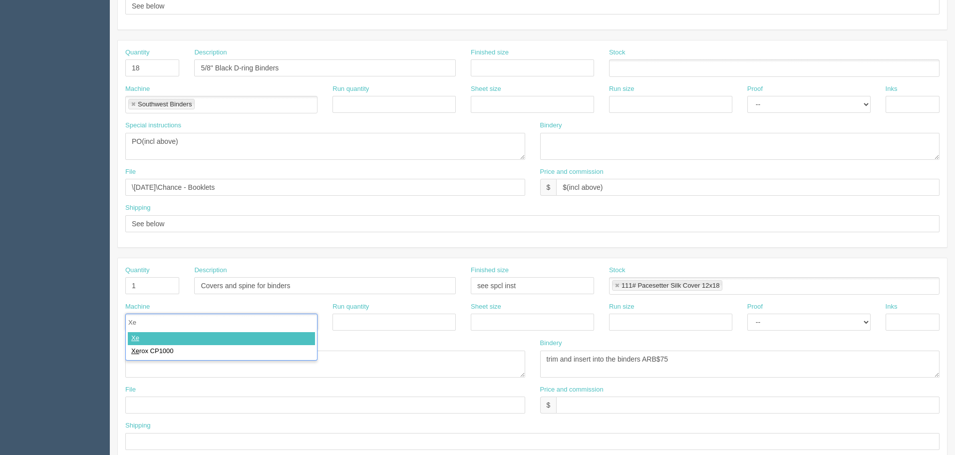
type input "Xer"
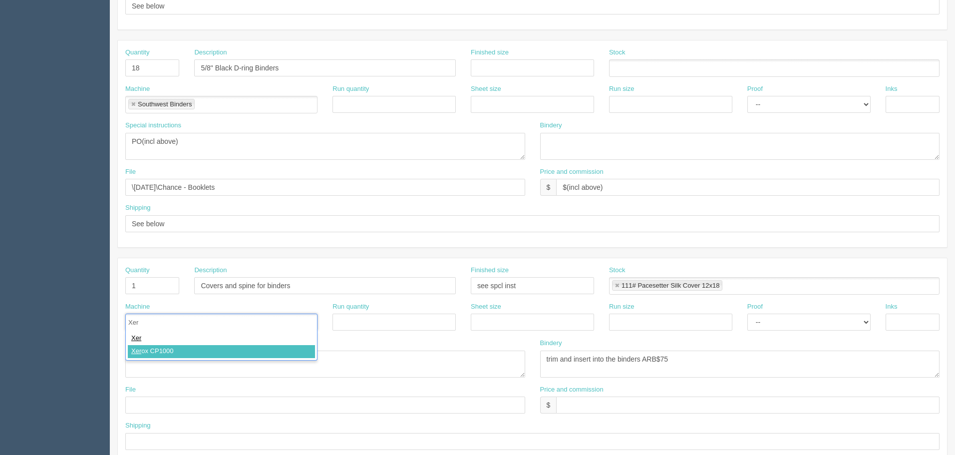
type input "Xerox CP1000"
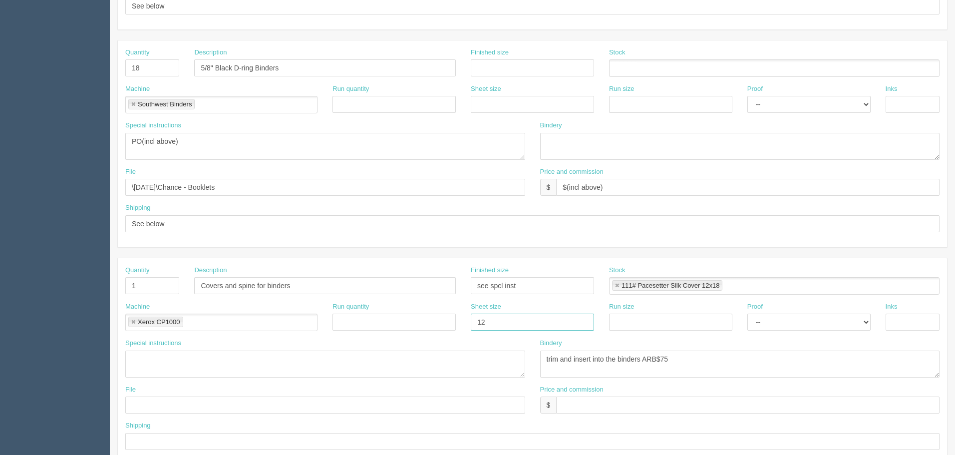
type input "12" x 18""
paste input "12" x 18""
type input "12" x 18""
select select "Hard Copy"
click at [747, 313] on select "-- Email Hard Copy" at bounding box center [808, 321] width 123 height 17
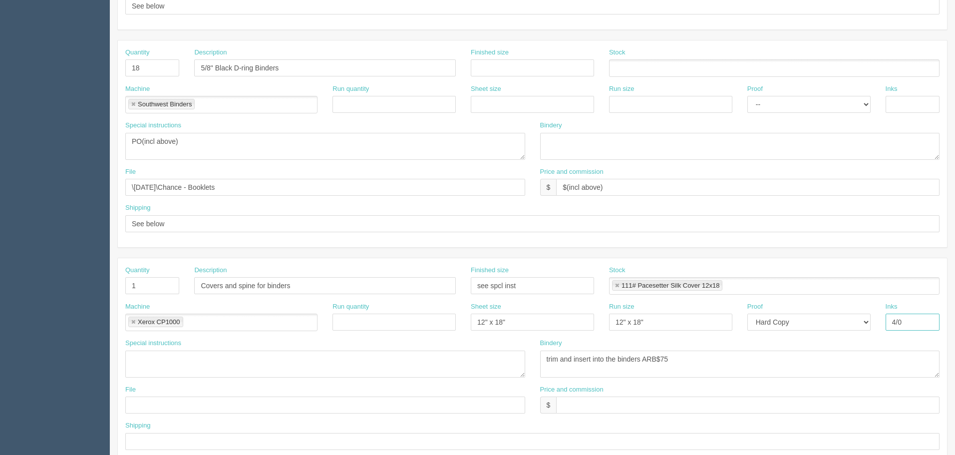
type input "4/0"
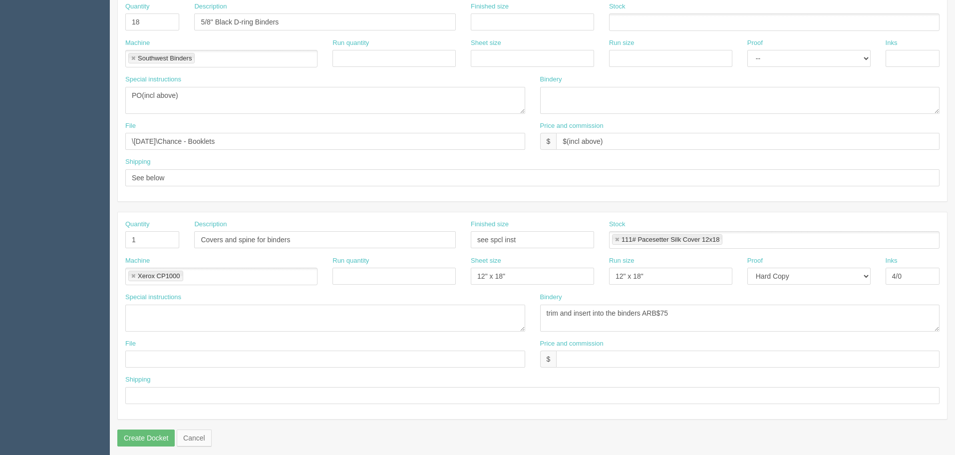
scroll to position [451, 0]
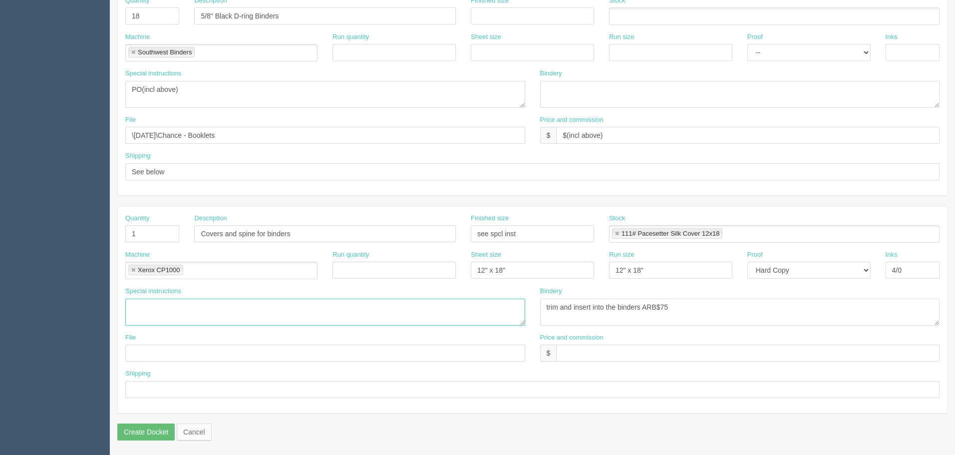
click at [182, 303] on textarea "File: 2025 - IAS - Combined_102 pager_qty 6.pdf" at bounding box center [325, 311] width 400 height 27
click at [171, 311] on textarea "File: 2025 - IAS - Combined_102 pager_qty 6.pdf" at bounding box center [325, 311] width 400 height 27
click at [184, 318] on textarea "File: 2025 - IAS - Combined_102 pager_qty 6.pdf" at bounding box center [325, 311] width 400 height 27
click at [390, 309] on textarea "File: 2025 - IAS - Combined_102 pager_qty 6.pdf" at bounding box center [325, 311] width 400 height 27
click at [237, 306] on textarea "File: 2025 - IAS - Combined_102 pager_qty 6.pdf" at bounding box center [325, 311] width 400 height 27
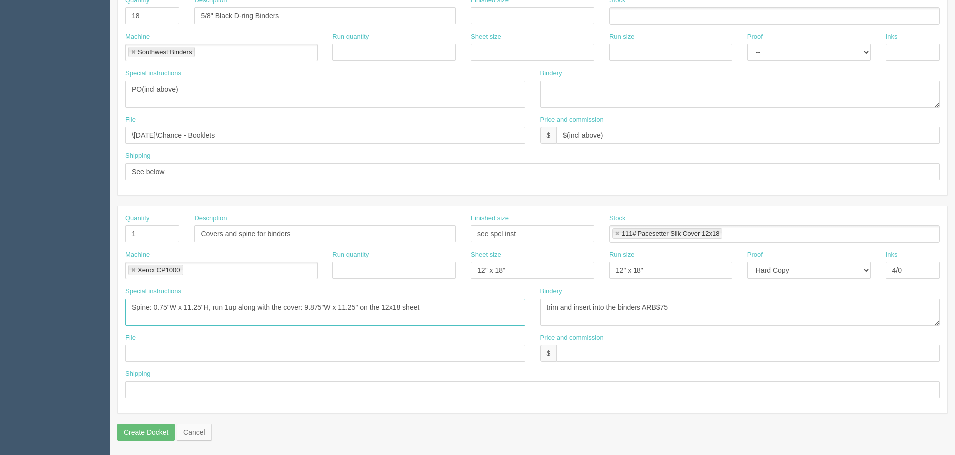
type textarea "Spine: 0.75"W x 11.25"H, run 1up along with the cover: 9.875"W x 11.25" on the …"
click at [575, 346] on input "text" at bounding box center [747, 352] width 383 height 17
drag, startPoint x: 628, startPoint y: 136, endPoint x: 517, endPoint y: 130, distance: 111.4
click at [523, 130] on div "File \October 2025\Chance - Booklets Price and commission $ $(incl above)" at bounding box center [532, 133] width 829 height 36
click at [577, 344] on input "text" at bounding box center [747, 352] width 383 height 17
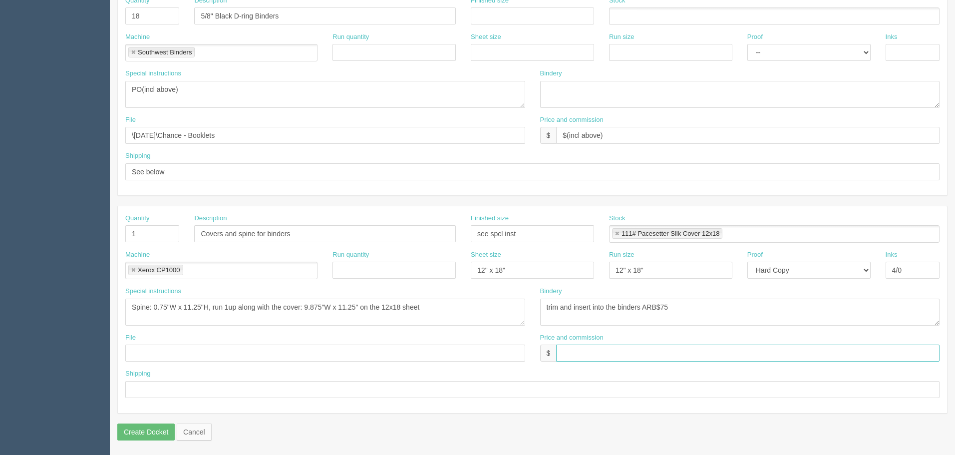
paste input "$(incl above)"
type input "$(incl above)"
click at [244, 352] on input "text" at bounding box center [325, 352] width 400 height 17
drag, startPoint x: 147, startPoint y: 353, endPoint x: 146, endPoint y: 308, distance: 44.4
click at [147, 353] on input "text" at bounding box center [325, 352] width 400 height 17
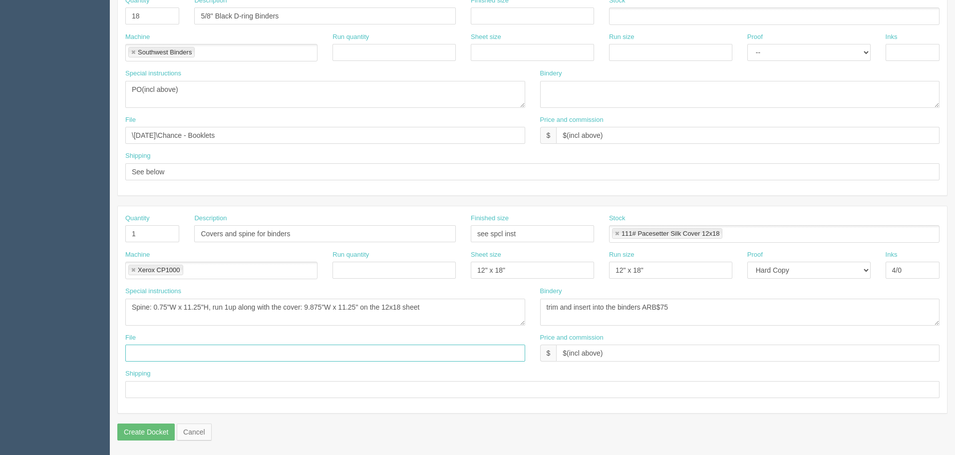
paste input "Z:\O\Olympia Financial Group\2025\October 2025\Chance - Booklets\Binder Cover a…"
type input "Z:\O\Olympia Financial Group\2025\October 2025\Chance - Booklets\Binder Cover a…"
drag, startPoint x: 147, startPoint y: 235, endPoint x: 111, endPoint y: 235, distance: 35.4
click at [111, 235] on section "New Docket Create Docket Customer Information Customer Olympia Financial Group …" at bounding box center [532, 14] width 845 height 881
type input "26"
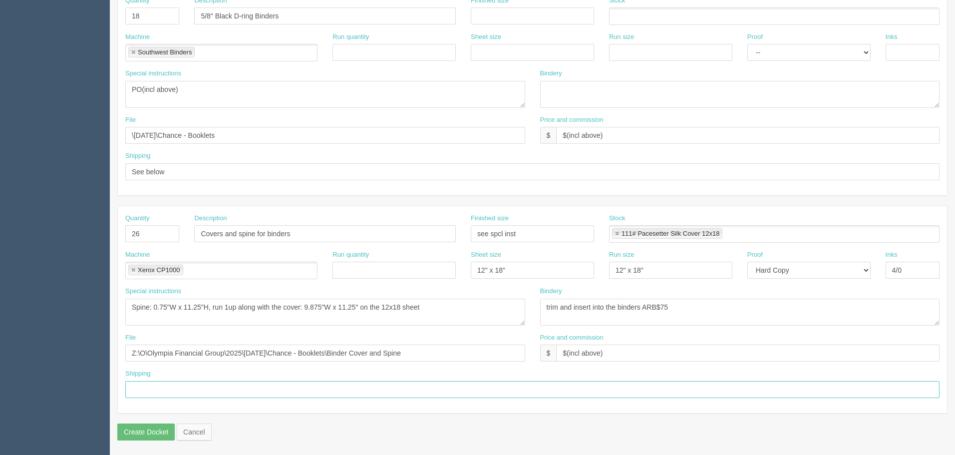
click at [176, 389] on input "text" at bounding box center [532, 389] width 814 height 17
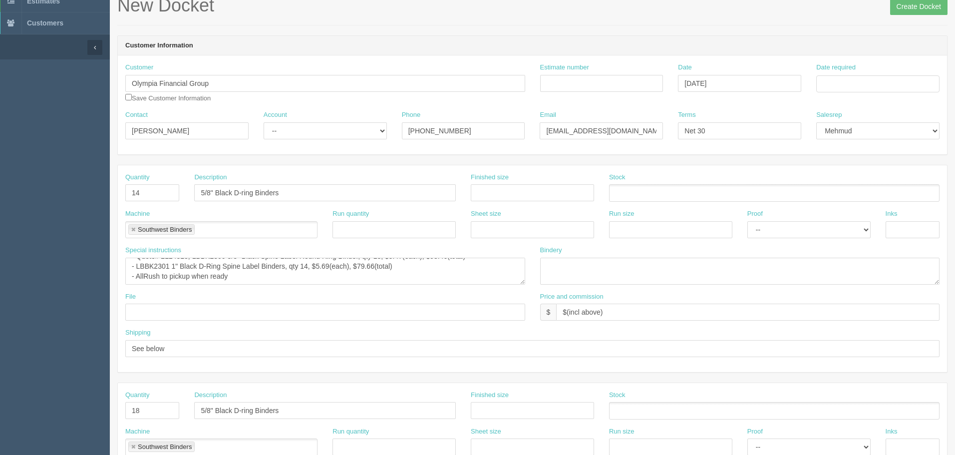
scroll to position [0, 0]
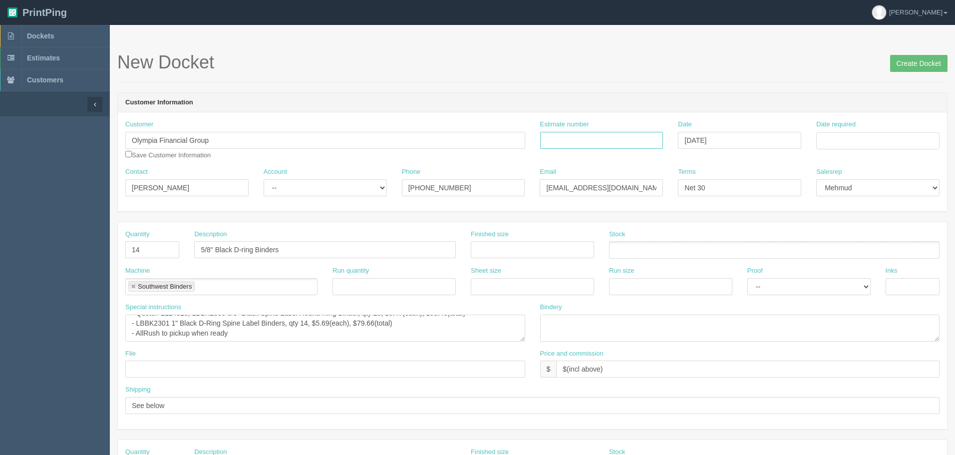
click at [599, 141] on input "Estimate number" at bounding box center [601, 140] width 123 height 17
paste input "092454"
type input "092454"
drag, startPoint x: 846, startPoint y: 139, endPoint x: 850, endPoint y: 183, distance: 44.6
click at [846, 139] on input "Date required" at bounding box center [877, 140] width 123 height 17
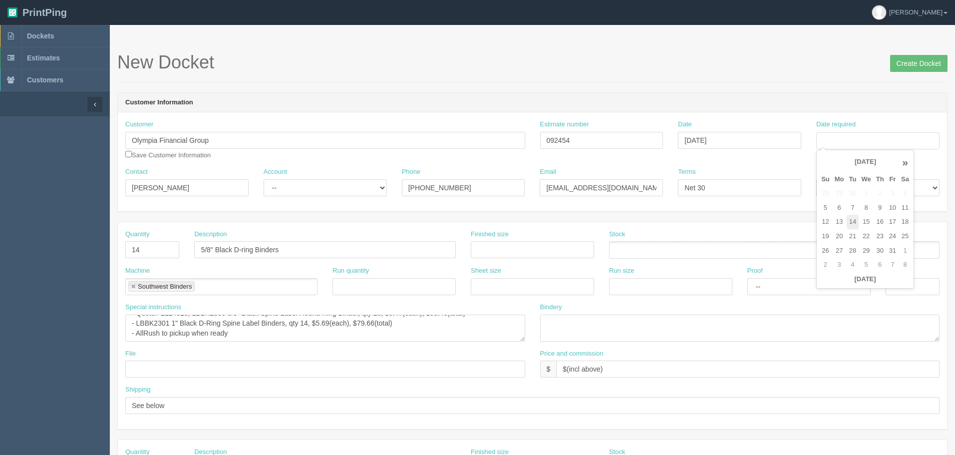
click at [856, 221] on td "14" at bounding box center [852, 222] width 12 height 14
click at [883, 220] on td "16" at bounding box center [879, 222] width 13 height 14
type input "[DATE]"
drag, startPoint x: 306, startPoint y: 183, endPoint x: 301, endPoint y: 195, distance: 13.2
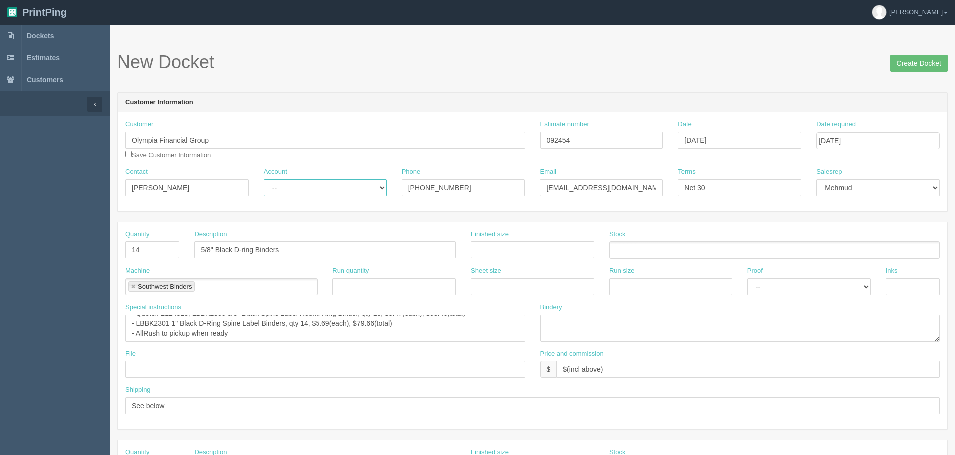
click at [306, 183] on select "-- Existing Client Allrush Client Rep Client" at bounding box center [325, 187] width 123 height 17
select select "Allrush Client"
click at [264, 179] on select "-- Existing Client Allrush Client Rep Client" at bounding box center [325, 187] width 123 height 17
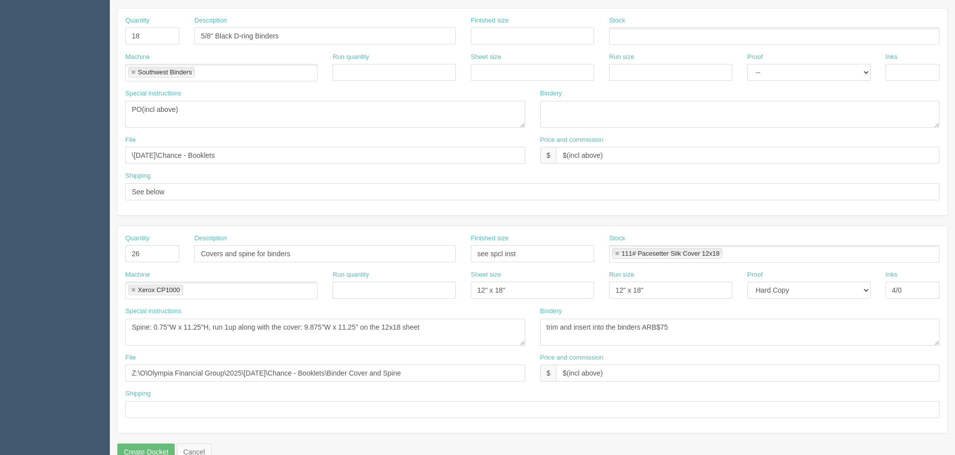
scroll to position [449, 0]
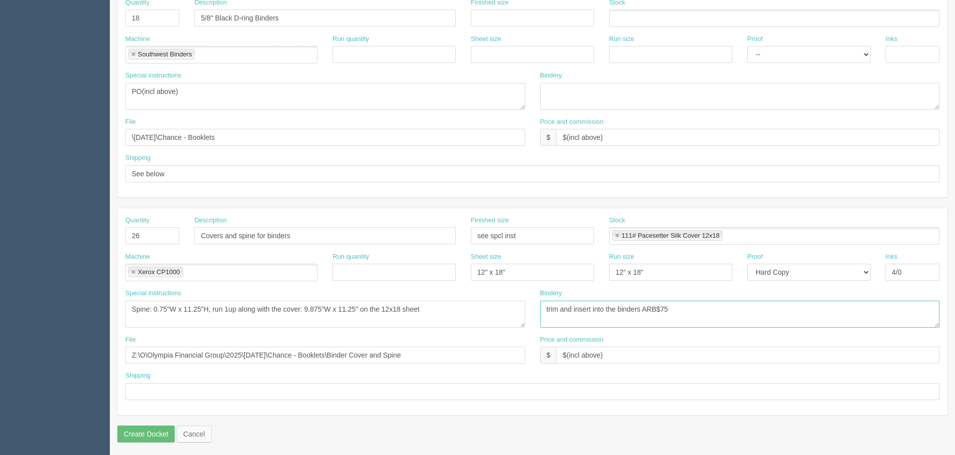
click at [646, 308] on textarea "trim, 3-holes drill, insert individually into the **1" binders**" at bounding box center [740, 313] width 400 height 27
type textarea "trim and insert into the binder sleeves ARB$75"
click at [167, 389] on input "text" at bounding box center [532, 391] width 814 height 17
click at [757, 311] on textarea "trim, 3-holes drill, insert individually into the **1" binders**" at bounding box center [740, 313] width 400 height 27
click at [261, 389] on input "Ship to Olympia Financial address on QB, ATT: Chance Schuler" at bounding box center [532, 391] width 814 height 17
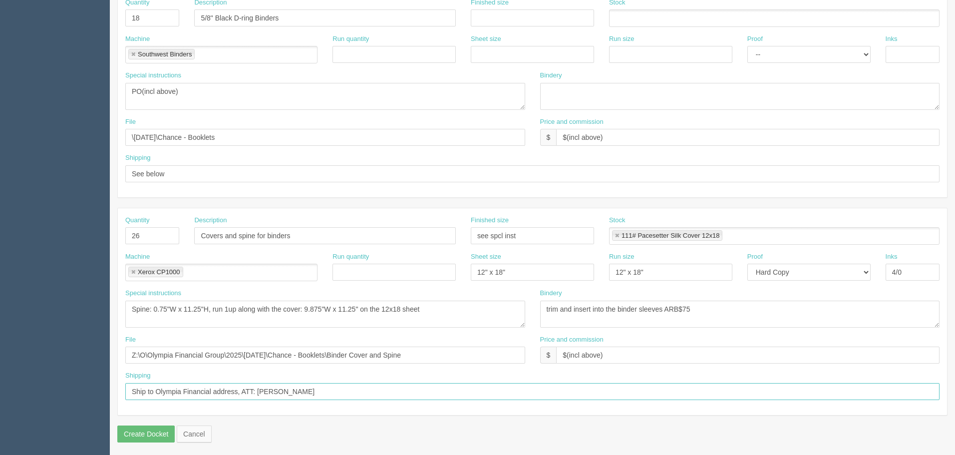
type input "Ship to Olympia Financial address, ATT: Chance Schuler"
click at [733, 312] on textarea "trim, 3-holes drill, insert individually into the **1" binders**" at bounding box center [740, 313] width 400 height 27
drag, startPoint x: 670, startPoint y: 308, endPoint x: 722, endPoint y: 339, distance: 60.2
click at [671, 307] on textarea "trim, 3-holes drill, insert individually into the **1" binders**" at bounding box center [740, 313] width 400 height 27
type textarea "trim and insert into the binder sleeves ARB$75"
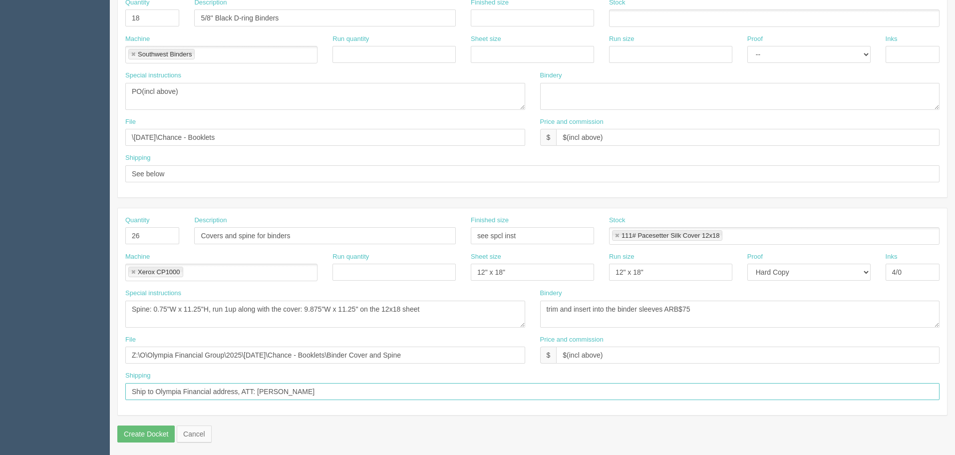
click at [349, 389] on input "Ship to Olympia Financial address, ATT: Chance Schuler" at bounding box center [532, 391] width 814 height 17
click at [256, 236] on input "Covers and spine for binders" at bounding box center [325, 235] width 262 height 17
click at [274, 233] on input "Covers and spines for binders" at bounding box center [325, 235] width 262 height 17
type input "Covers and spines for binders"
click at [461, 306] on textarea "File: 2025 - IAS - Combined_102 pager_qty 6.pdf" at bounding box center [325, 313] width 400 height 27
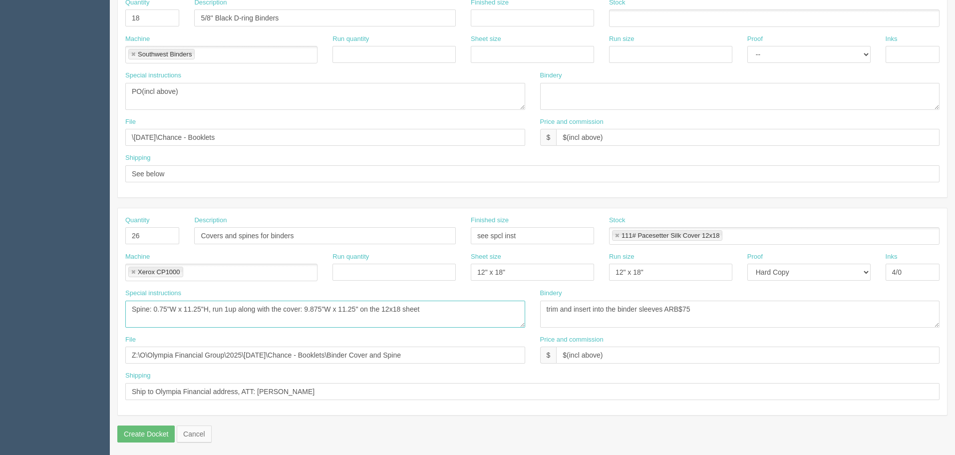
type textarea "Spine: 0.75"W x 11.25"H, run 1up along with the cover: 9.875"W x 11.25" on the …"
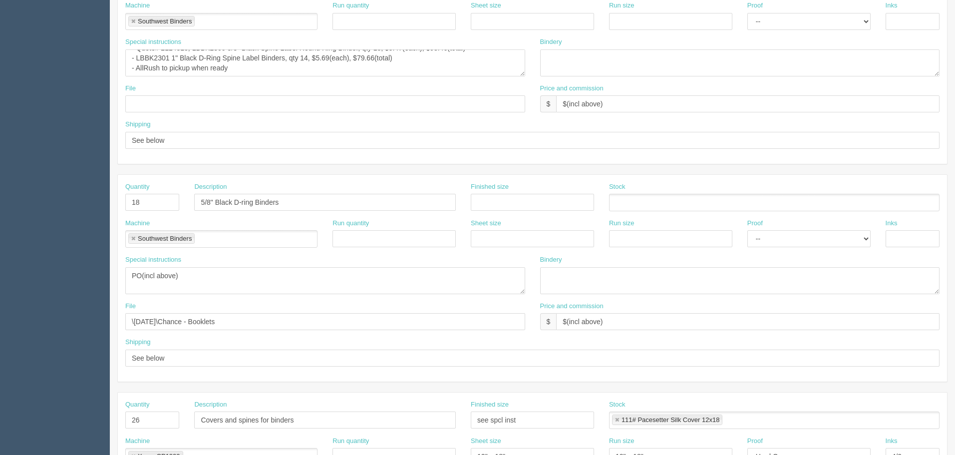
scroll to position [0, 0]
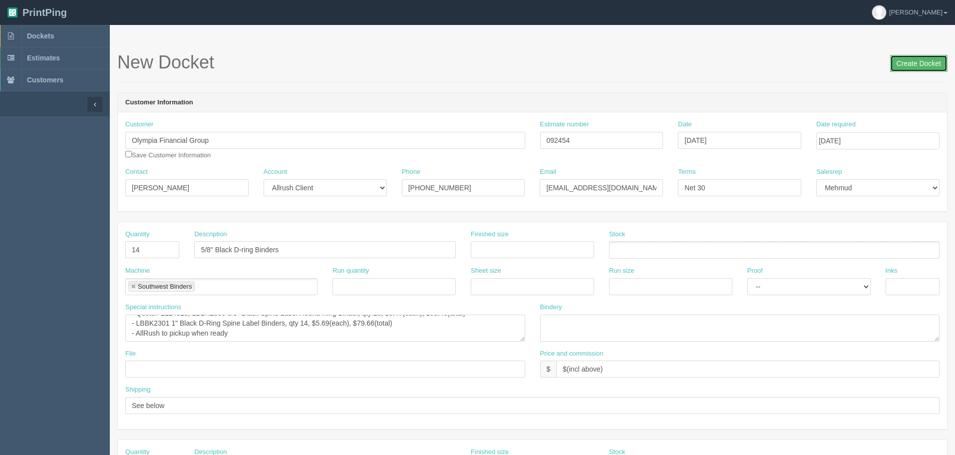
click at [903, 65] on input "Create Docket" at bounding box center [918, 63] width 57 height 17
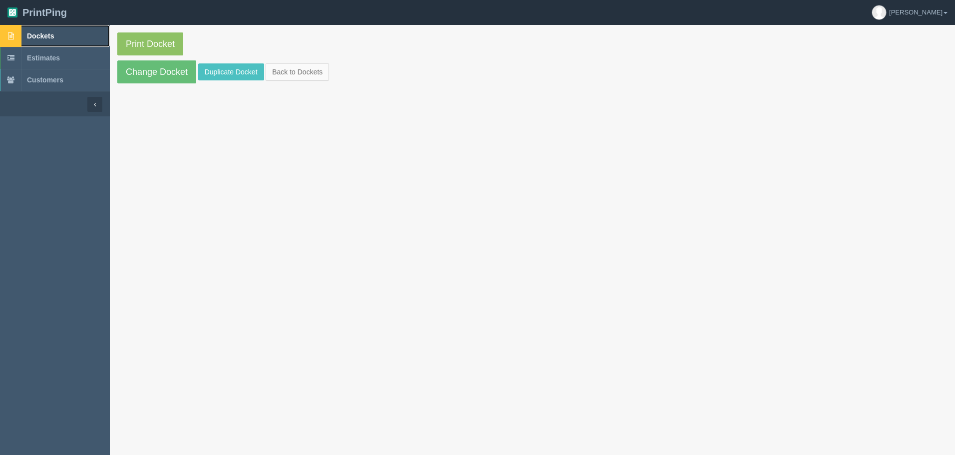
click at [76, 39] on link "Dockets" at bounding box center [55, 36] width 110 height 22
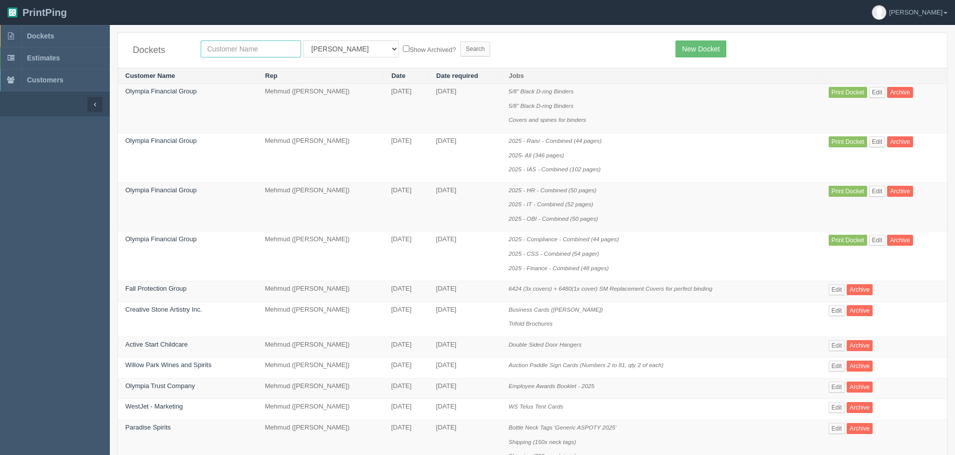
click at [234, 47] on input "text" at bounding box center [251, 48] width 100 height 17
type input "willow"
click at [460, 41] on input "Search" at bounding box center [475, 48] width 30 height 15
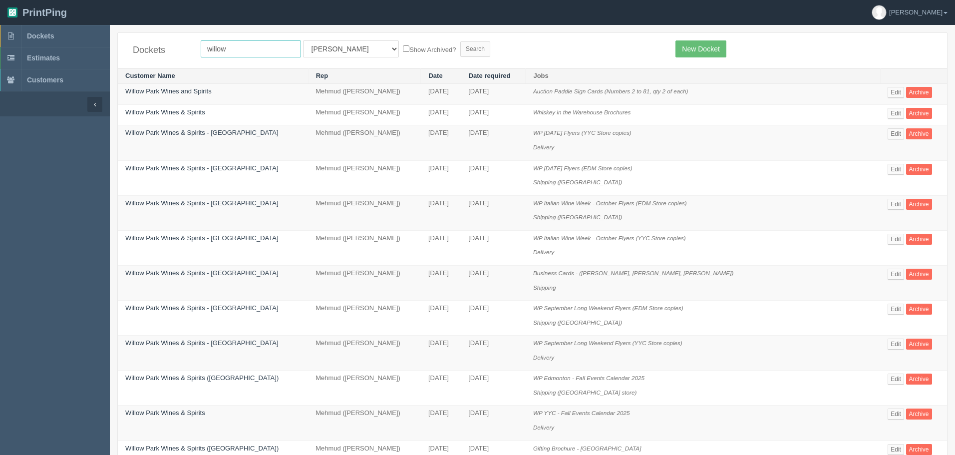
drag, startPoint x: 231, startPoint y: 49, endPoint x: 114, endPoint y: 47, distance: 116.8
type input "coop"
click at [460, 41] on input "Search" at bounding box center [475, 48] width 30 height 15
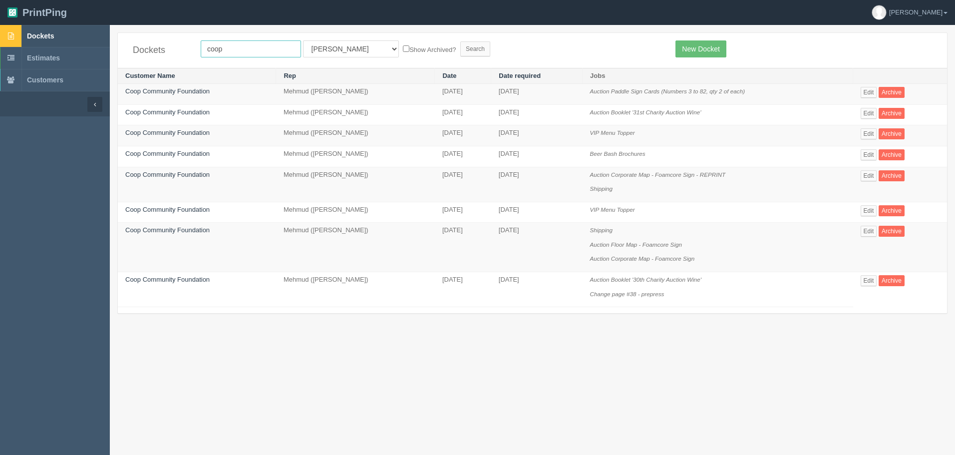
drag, startPoint x: 230, startPoint y: 49, endPoint x: 81, endPoint y: 36, distance: 149.3
click at [81, 37] on section "Dockets Estimates Customers" at bounding box center [477, 252] width 955 height 455
type input "willow"
click at [460, 41] on input "Search" at bounding box center [475, 48] width 30 height 15
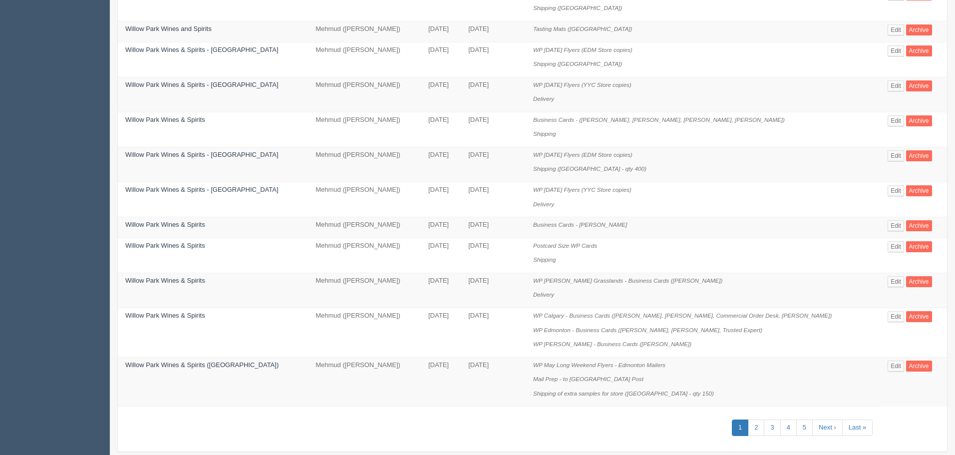
scroll to position [538, 0]
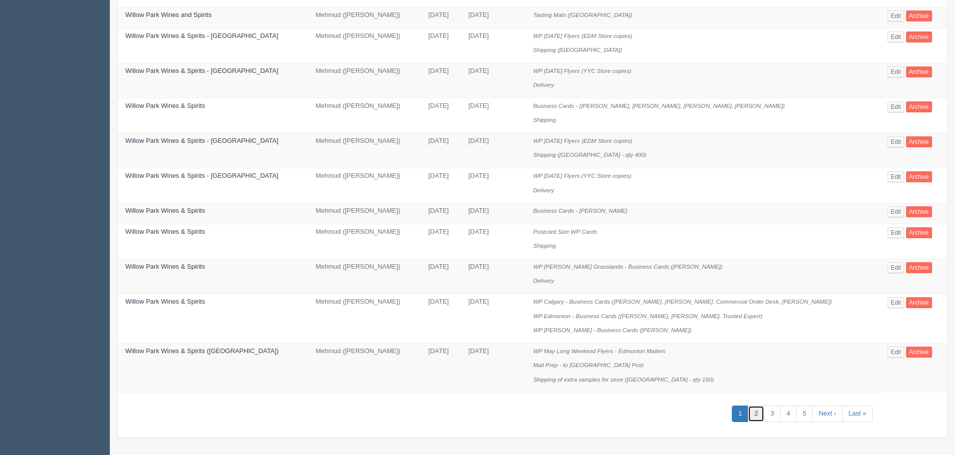
click at [752, 411] on link "2" at bounding box center [756, 413] width 16 height 16
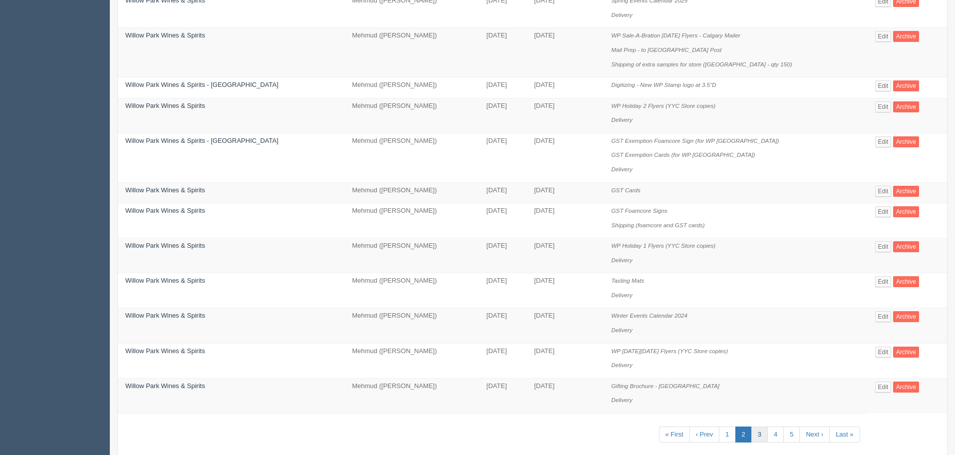
scroll to position [652, 0]
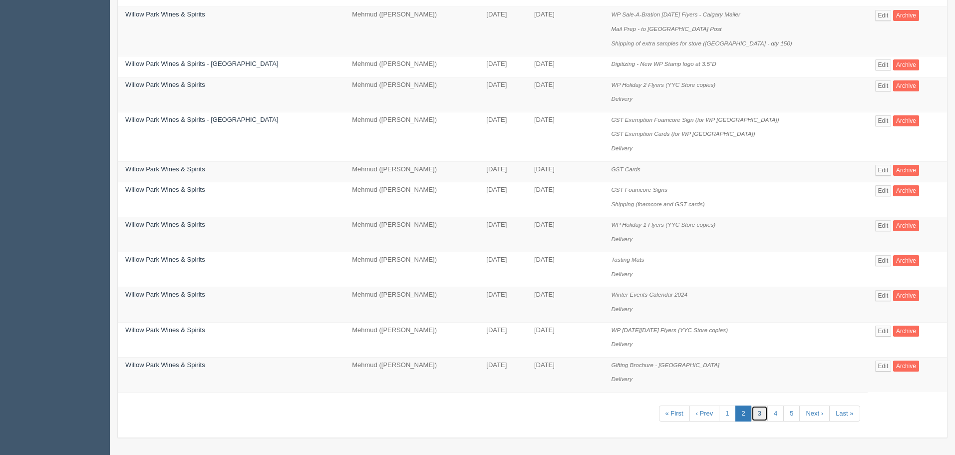
click at [752, 411] on link "3" at bounding box center [759, 413] width 16 height 16
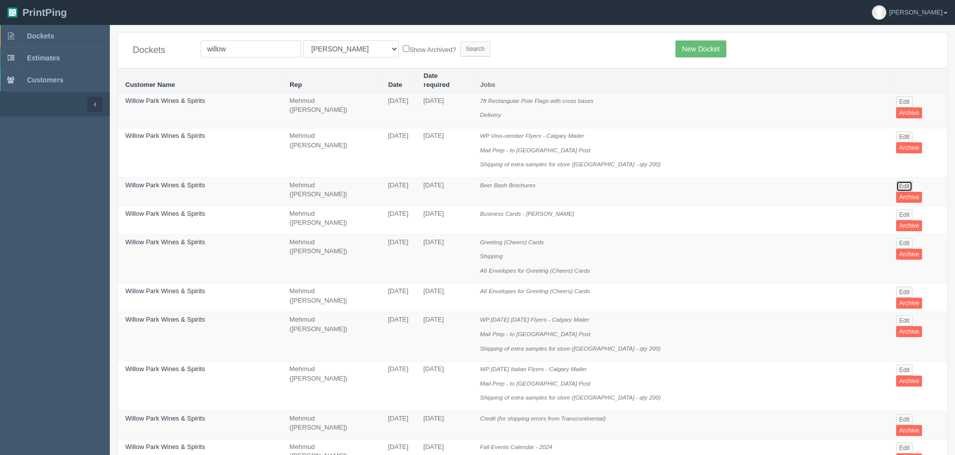
click at [896, 181] on link "Edit" at bounding box center [904, 186] width 16 height 11
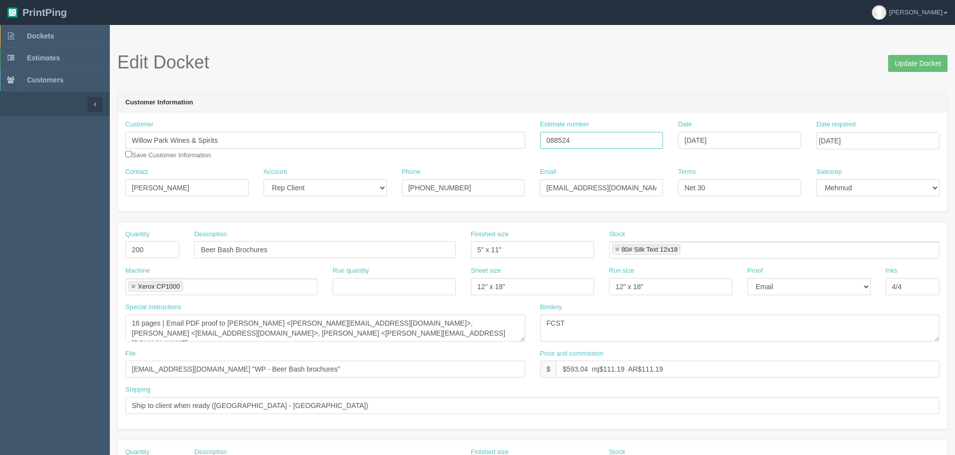
drag, startPoint x: 475, startPoint y: 124, endPoint x: 431, endPoint y: 126, distance: 43.9
click at [458, 124] on div "Customer Willow Park Wines & Spirits Save Customer Information Estimate number …" at bounding box center [532, 143] width 829 height 47
click at [348, 59] on h1 "Edit Docket Update Docket" at bounding box center [532, 62] width 830 height 20
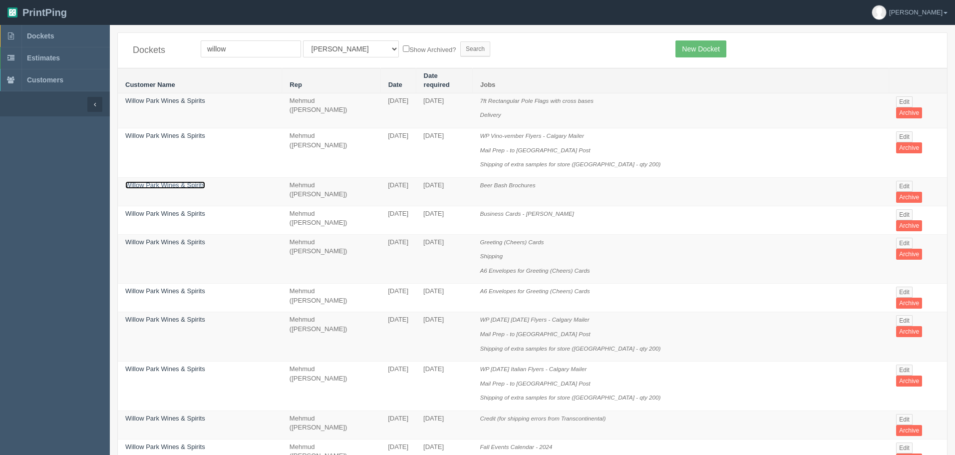
click at [152, 181] on link "Willow Park Wines & Spirits" at bounding box center [165, 184] width 80 height 7
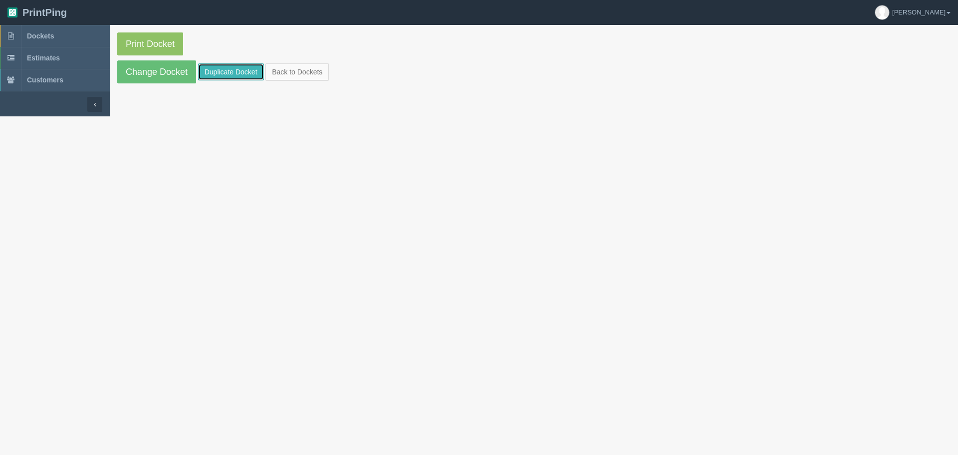
click at [241, 76] on link "Duplicate Docket" at bounding box center [231, 71] width 66 height 17
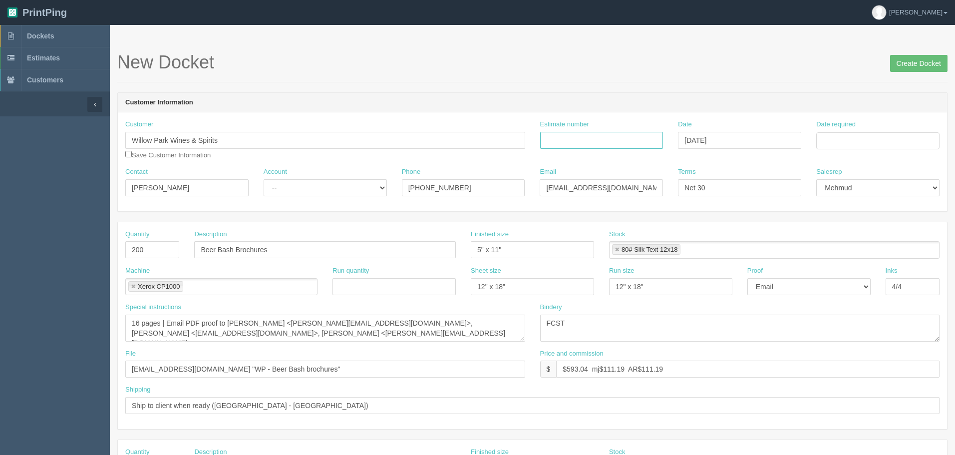
drag, startPoint x: 596, startPoint y: 140, endPoint x: 722, endPoint y: 169, distance: 128.6
click at [596, 140] on input "Estimate number" at bounding box center [601, 140] width 123 height 17
paste input "092832"
type input "092832"
drag, startPoint x: 857, startPoint y: 144, endPoint x: 856, endPoint y: 195, distance: 50.9
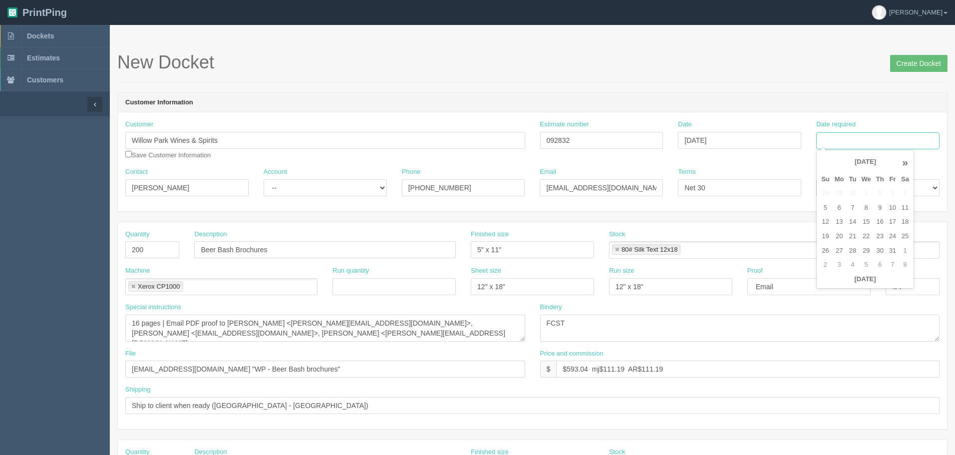
click at [857, 144] on input "Date required" at bounding box center [877, 140] width 123 height 17
click at [858, 224] on td "14" at bounding box center [852, 222] width 12 height 14
click at [889, 219] on td "17" at bounding box center [892, 222] width 12 height 14
type input "[DATE]"
click at [550, 69] on h1 "New Docket Create Docket" at bounding box center [532, 62] width 830 height 20
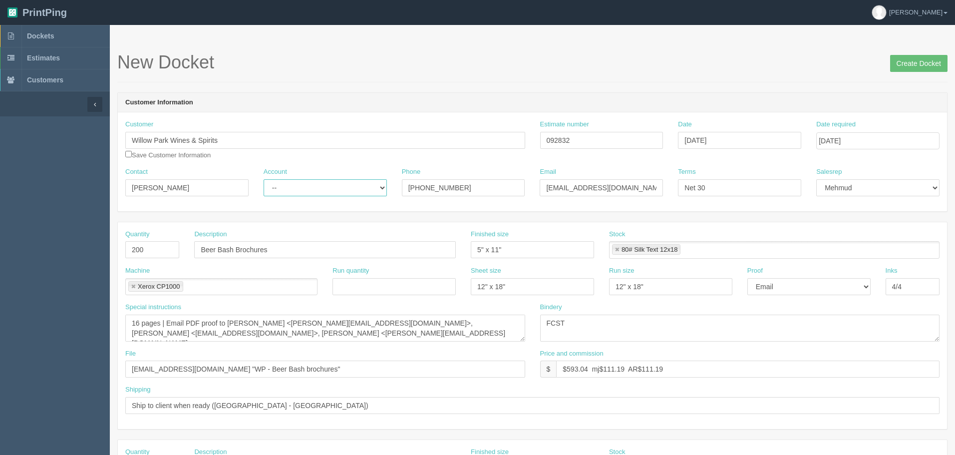
click at [322, 191] on select "-- Existing Client Allrush Client Rep Client" at bounding box center [325, 187] width 123 height 17
select select "Rep Client"
click at [264, 179] on select "-- Existing Client Allrush Client Rep Client" at bounding box center [325, 187] width 123 height 17
drag, startPoint x: 144, startPoint y: 251, endPoint x: 0, endPoint y: 220, distance: 147.5
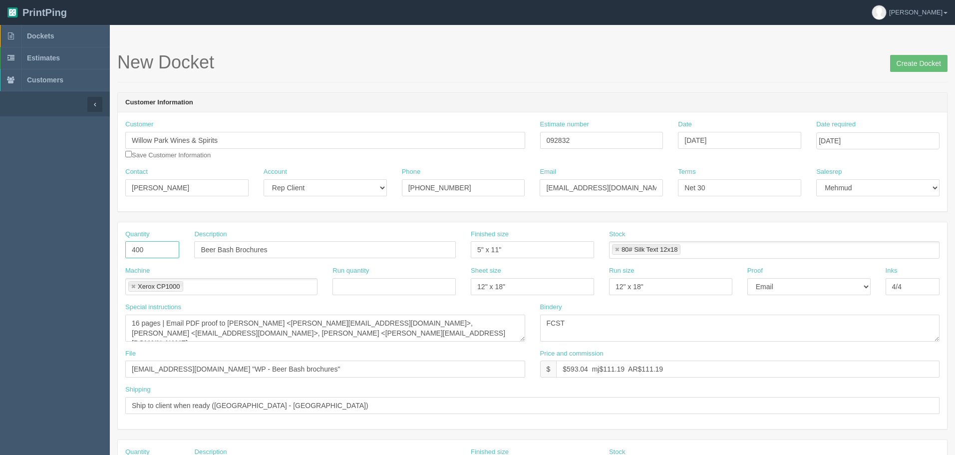
type input "400"
drag, startPoint x: 381, startPoint y: 330, endPoint x: 250, endPoint y: 321, distance: 131.1
click at [378, 329] on textarea "16 pages | Email PDF proof to [PERSON_NAME] <[PERSON_NAME][EMAIL_ADDRESS][DOMAI…" at bounding box center [325, 327] width 400 height 27
drag, startPoint x: 161, startPoint y: 319, endPoint x: 895, endPoint y: 349, distance: 734.8
click at [895, 349] on div "Quantity 400 Description Beer Bash Brochures Finished size 5" x 11" Stock 80# S…" at bounding box center [532, 325] width 829 height 207
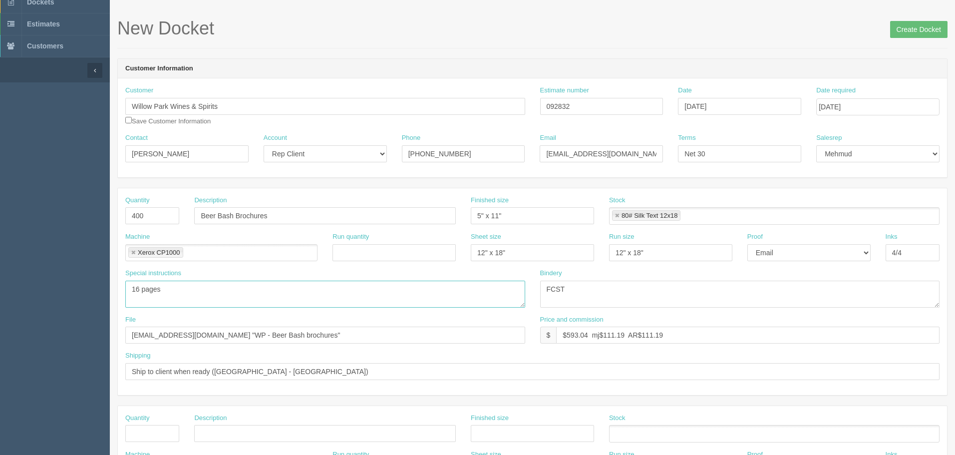
scroll to position [50, 0]
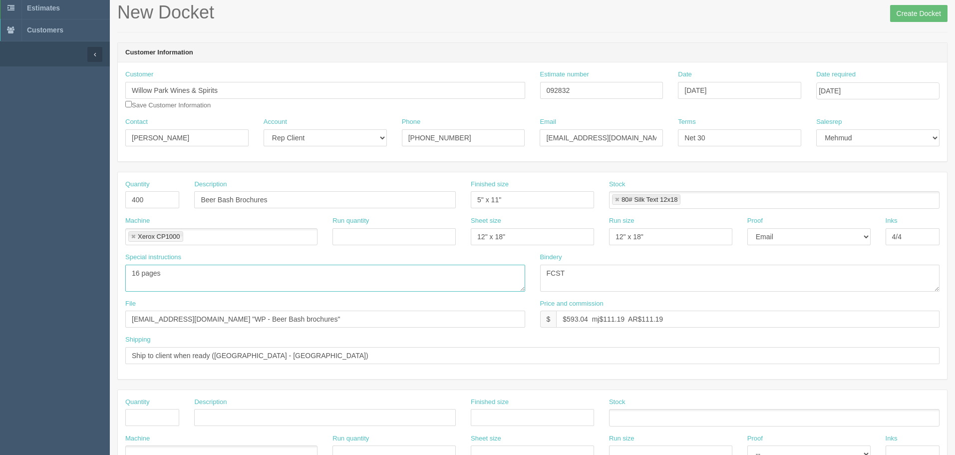
type textarea "16 pages"
drag, startPoint x: 285, startPoint y: 263, endPoint x: 147, endPoint y: 220, distance: 145.2
click at [191, 253] on div "Special instructions 16 pages | Email PDF proof to [PERSON_NAME] <[PERSON_NAME]…" at bounding box center [532, 276] width 829 height 46
type textarea "trim, saddlestitch"
drag, startPoint x: 549, startPoint y: 87, endPoint x: 423, endPoint y: 92, distance: 125.9
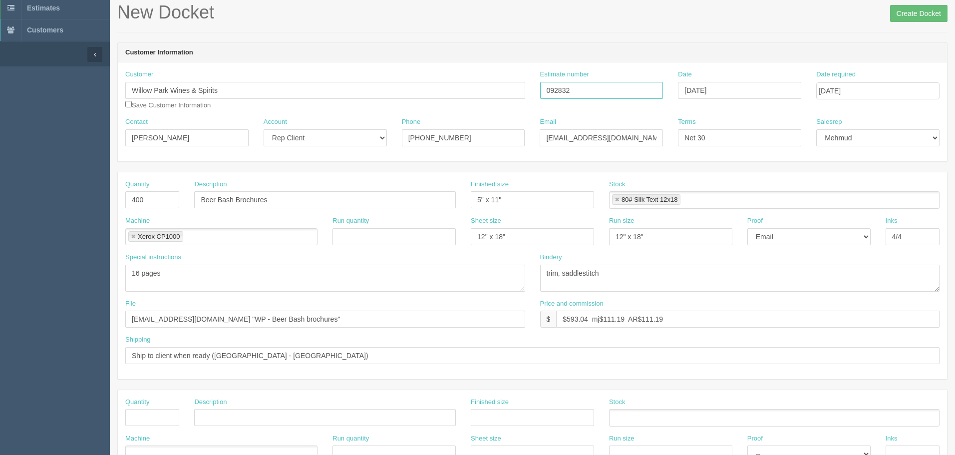
click at [430, 90] on div "Customer Willow Park Wines & Spirits Save Customer Information Estimate number …" at bounding box center [532, 93] width 829 height 47
drag, startPoint x: 567, startPoint y: 319, endPoint x: 1364, endPoint y: 271, distance: 797.5
click at [954, 271] on html "PrintPing Zack Edit account ( [PERSON_NAME][EMAIL_ADDRESS][DOMAIN_NAME] ) Logou…" at bounding box center [477, 403] width 955 height 906
paste input "190.19"
type input "$1,014.34 mj$190.19 AR$190.19"
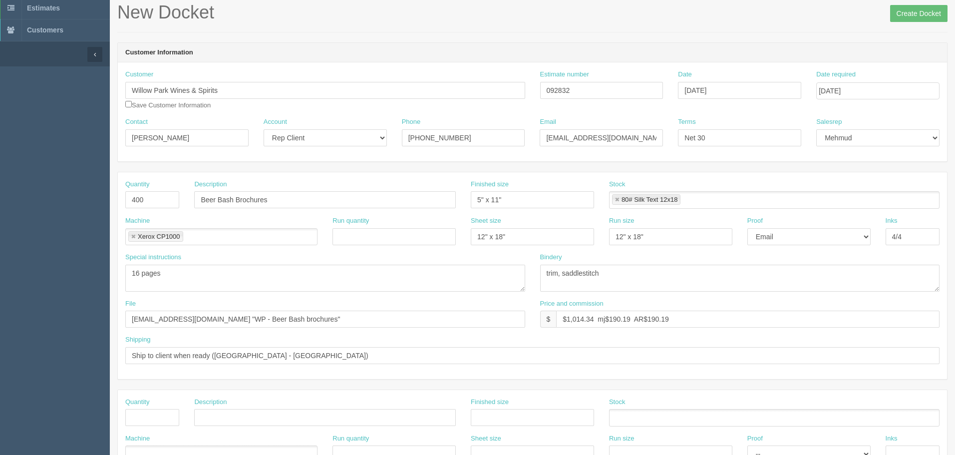
click at [275, 260] on div "Special instructions 16 pages | Email PDF proof to [PERSON_NAME] <[PERSON_NAME]…" at bounding box center [325, 272] width 400 height 39
click at [279, 277] on textarea "16 pages | Email PDF proof to [PERSON_NAME] <[PERSON_NAME][EMAIL_ADDRESS][DOMAI…" at bounding box center [325, 278] width 400 height 27
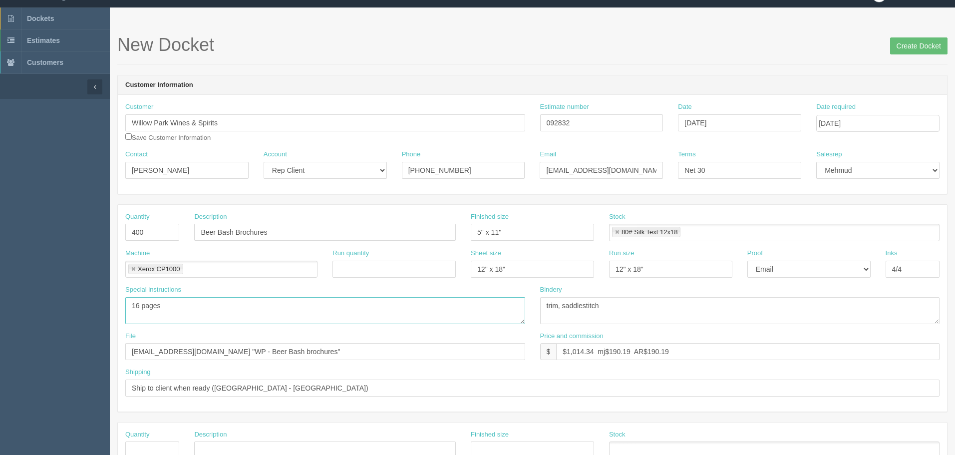
scroll to position [0, 0]
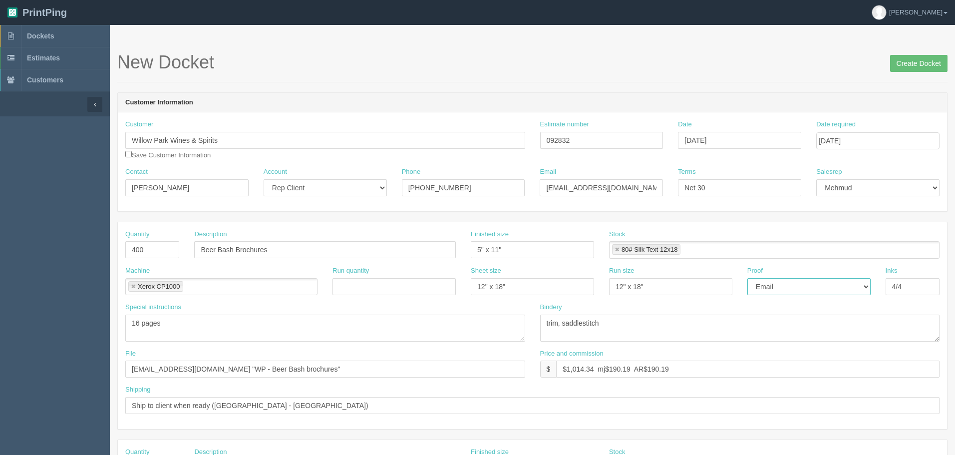
drag, startPoint x: 805, startPoint y: 283, endPoint x: 805, endPoint y: 293, distance: 10.5
click at [805, 283] on select "-- Email Hard Copy" at bounding box center [808, 286] width 123 height 17
select select "Hard Copy"
click at [747, 278] on select "-- Email Hard Copy" at bounding box center [808, 286] width 123 height 17
click at [902, 59] on input "Create Docket" at bounding box center [918, 63] width 57 height 17
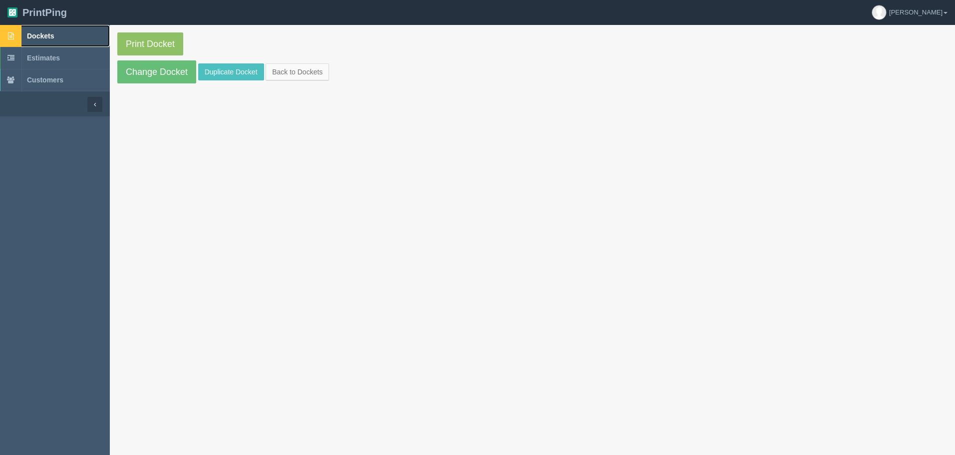
click at [48, 34] on span "Dockets" at bounding box center [40, 36] width 27 height 8
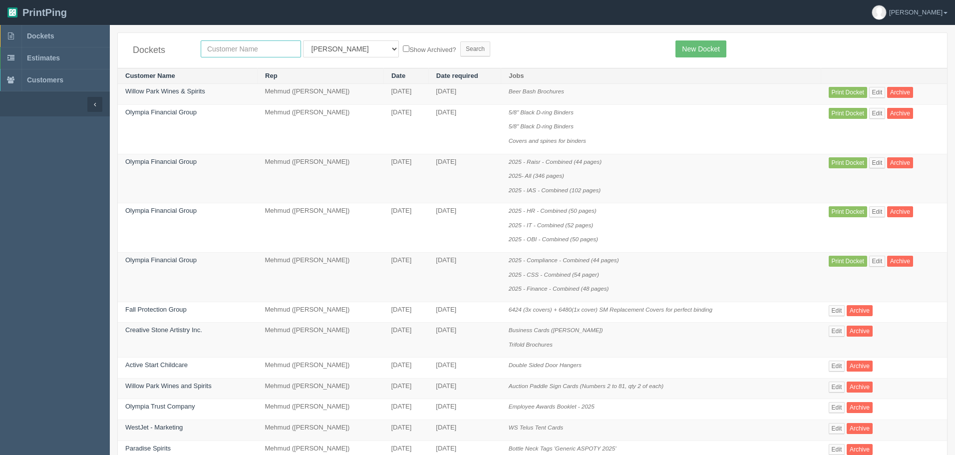
click at [262, 52] on input "text" at bounding box center [251, 48] width 100 height 17
type input "mally"
click at [460, 41] on input "Search" at bounding box center [475, 48] width 30 height 15
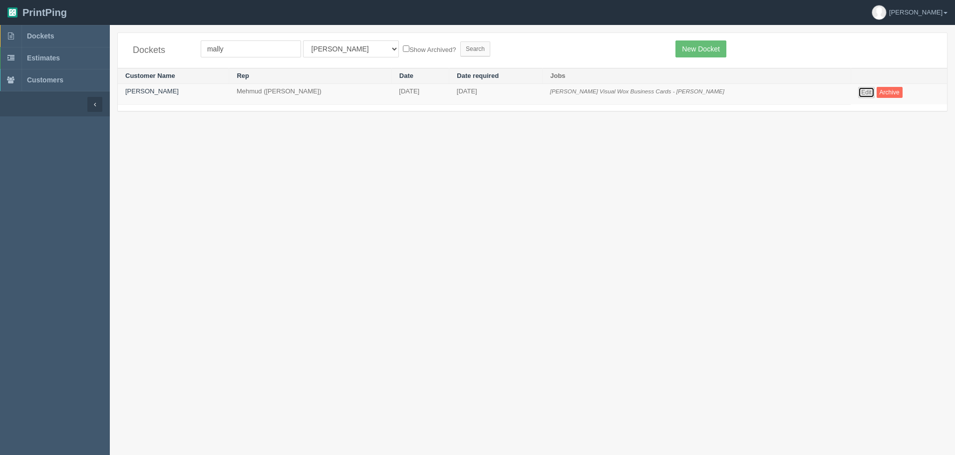
click at [858, 91] on link "Edit" at bounding box center [866, 92] width 16 height 11
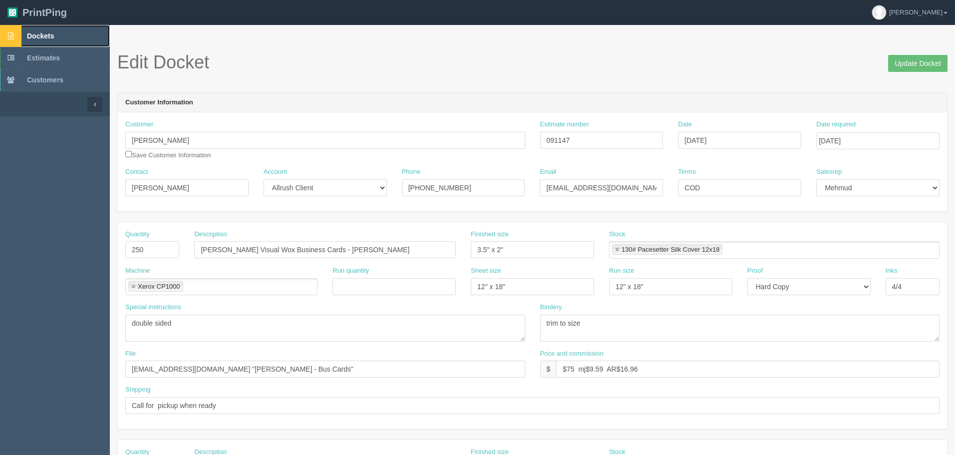
click at [41, 36] on span "Dockets" at bounding box center [40, 36] width 27 height 8
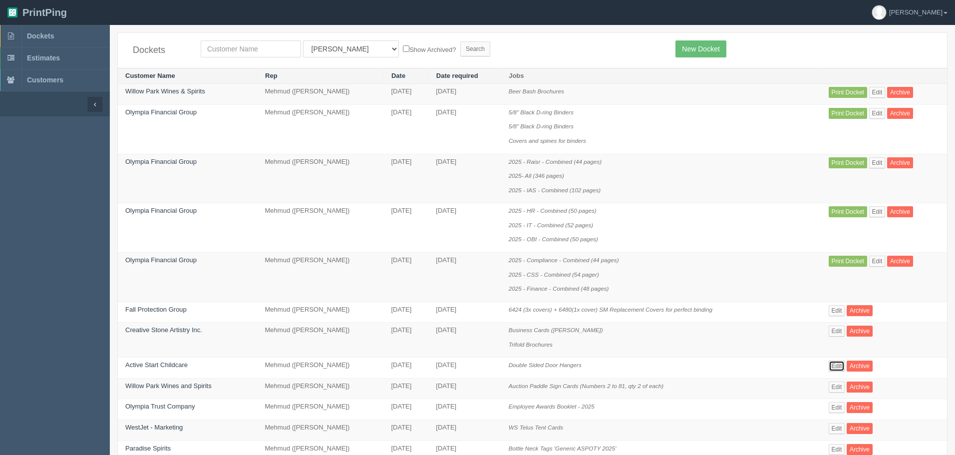
click at [838, 361] on link "Edit" at bounding box center [837, 365] width 16 height 11
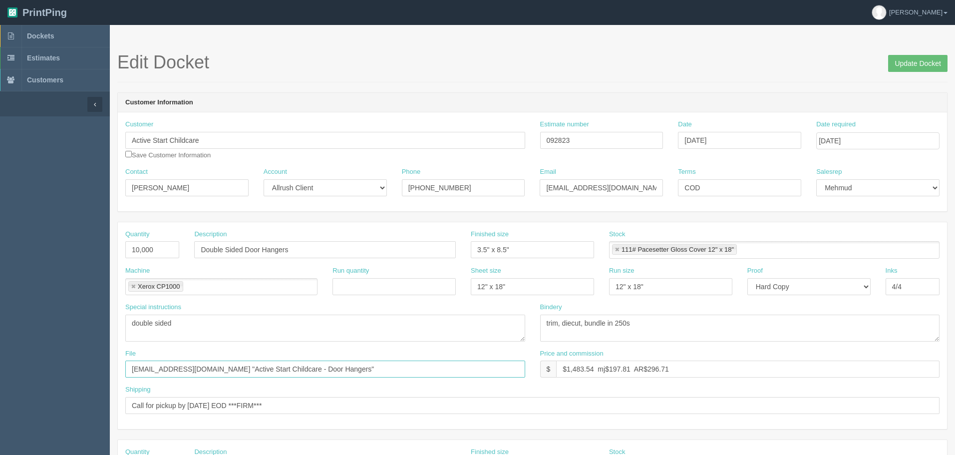
click at [335, 367] on input "[EMAIL_ADDRESS][DOMAIN_NAME] "Active Start Childcare - Door Hangers"" at bounding box center [325, 368] width 400 height 17
click at [42, 27] on link "Dockets" at bounding box center [55, 36] width 110 height 22
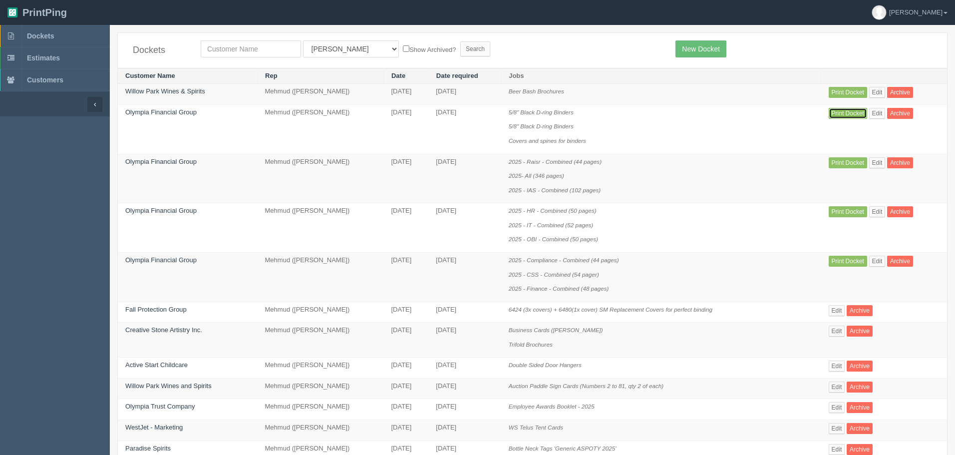
click at [846, 115] on link "Print Docket" at bounding box center [848, 113] width 38 height 11
click at [843, 162] on link "Print Docket" at bounding box center [848, 162] width 38 height 11
click at [852, 209] on link "Print Docket" at bounding box center [848, 211] width 38 height 11
click at [846, 260] on link "Print Docket" at bounding box center [848, 261] width 38 height 11
drag, startPoint x: 54, startPoint y: 37, endPoint x: 61, endPoint y: 40, distance: 8.1
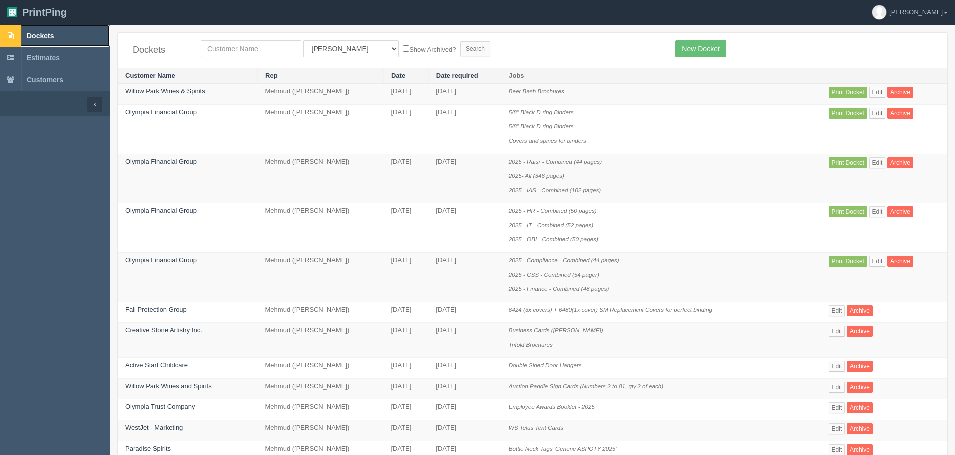
click at [54, 37] on span "Dockets" at bounding box center [40, 36] width 27 height 8
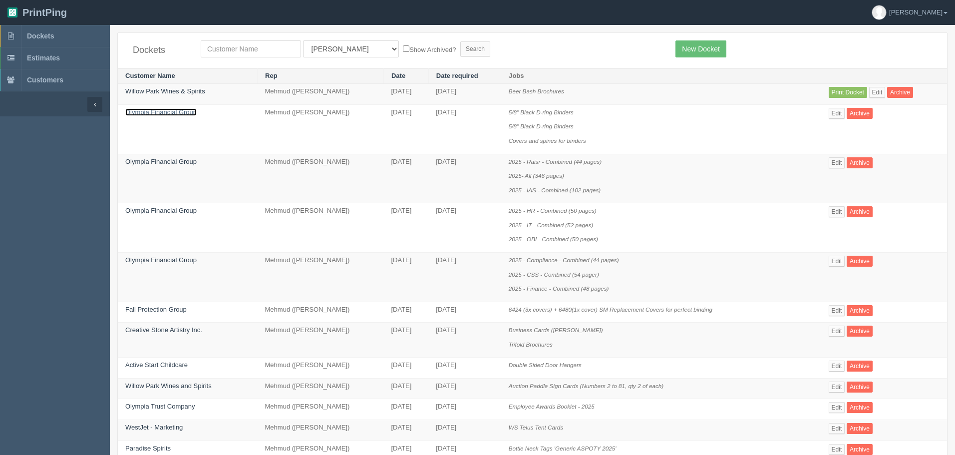
click at [183, 114] on link "Olympia Financial Group" at bounding box center [160, 111] width 71 height 7
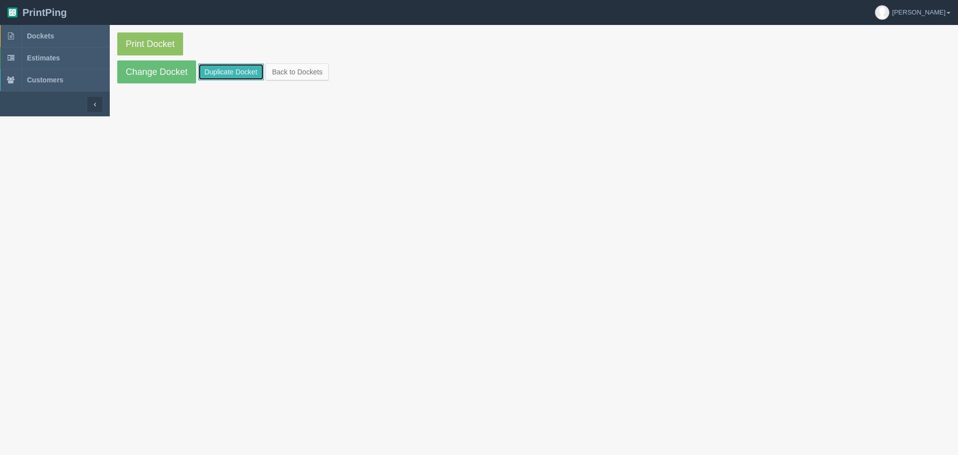
click at [223, 67] on link "Duplicate Docket" at bounding box center [231, 71] width 66 height 17
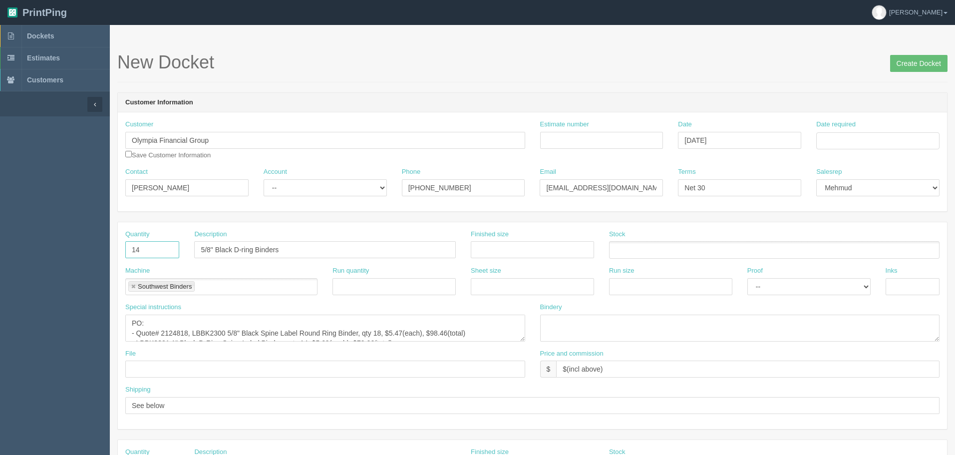
drag, startPoint x: 161, startPoint y: 243, endPoint x: 13, endPoint y: 242, distance: 148.2
type input "1"
type input "Delivery"
click at [131, 283] on link at bounding box center [133, 286] width 6 height 6
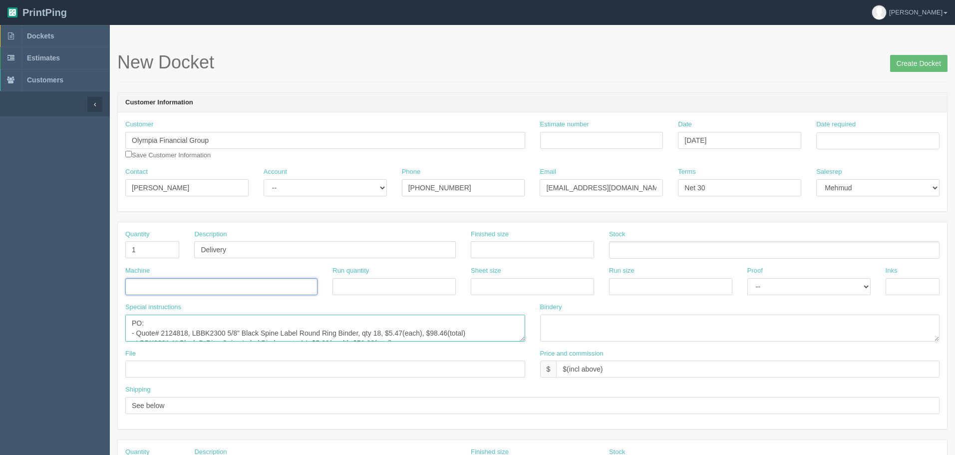
click at [159, 331] on textarea "PO: - Quote# 2124818, LBBK2300 5/8" Black Spine Label Round Ring Binder, qty 18…" at bounding box center [325, 327] width 400 height 27
click at [166, 285] on ul at bounding box center [221, 286] width 192 height 17
type input "Shipping"
click at [175, 331] on textarea "PO: - Quote# 2124818, LBBK2300 5/8" Black Spine Label Round Ring Binder, qty 18…" at bounding box center [325, 327] width 400 height 27
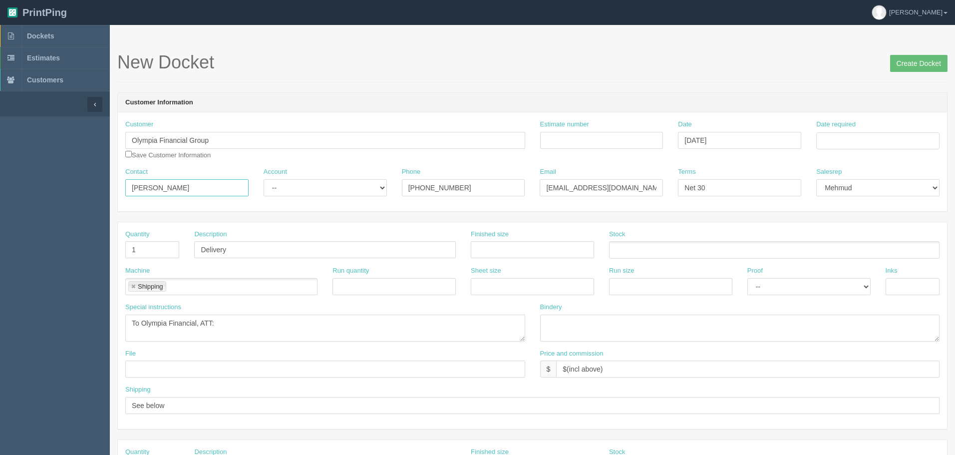
drag, startPoint x: 158, startPoint y: 181, endPoint x: 0, endPoint y: 155, distance: 160.3
click at [257, 318] on textarea "PO: - Quote# 2124818, LBBK2300 5/8" Black Spine Label Round Ring Binder, qty 18…" at bounding box center [325, 327] width 400 height 27
paste textarea "Chance Schuler"
type textarea "To Olympia Financial, ATT: Chance Schuler"
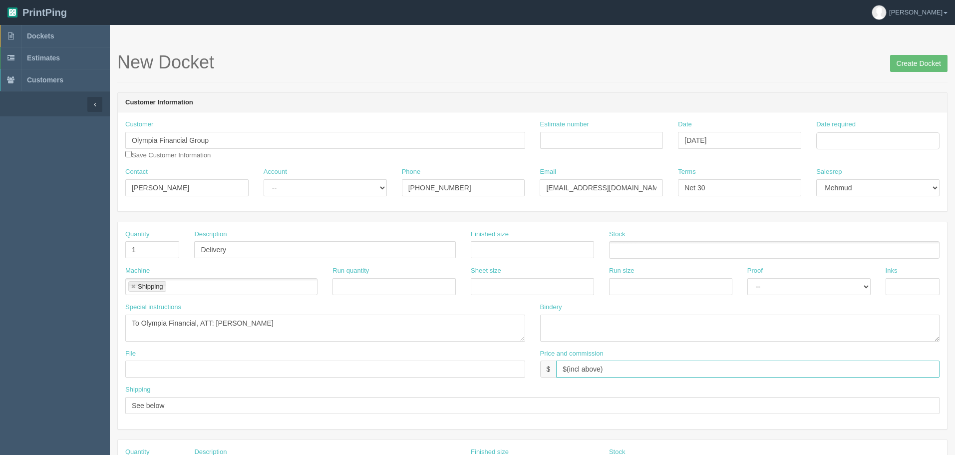
drag, startPoint x: 449, startPoint y: 343, endPoint x: 259, endPoint y: 326, distance: 191.4
click at [260, 326] on div "Quantity 1 Description Delivery Finished size Stock Machine Shipping Shipping R…" at bounding box center [532, 325] width 829 height 207
type input "$25 mj$0 AR$5"
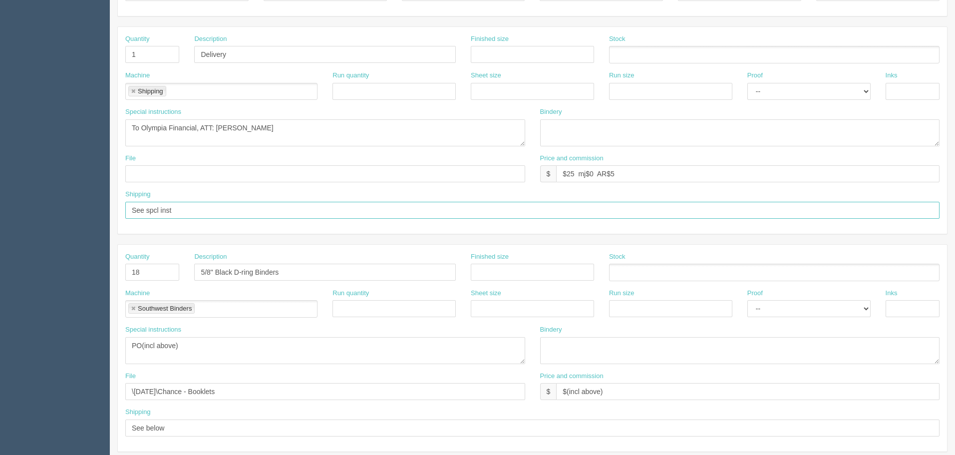
scroll to position [200, 0]
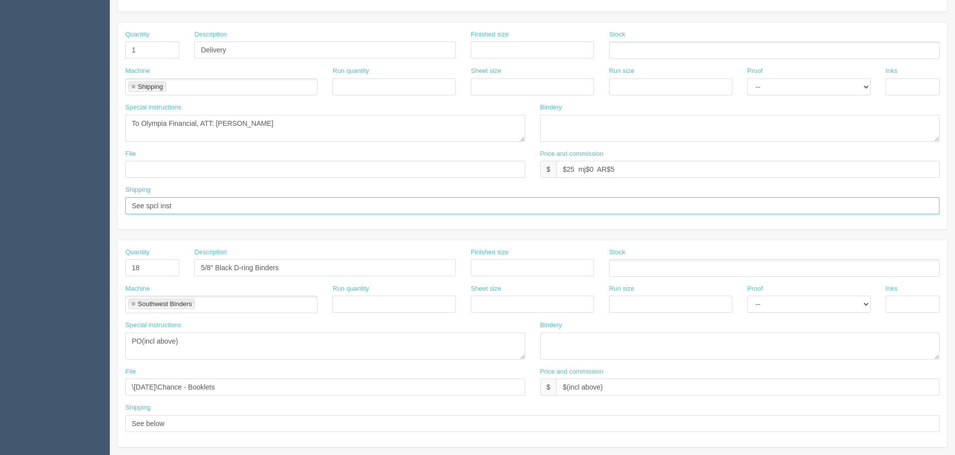
type input "See spcl inst"
drag, startPoint x: 153, startPoint y: 269, endPoint x: 129, endPoint y: 276, distance: 25.0
click at [74, 267] on section "Dockets Estimates Customers" at bounding box center [477, 265] width 955 height 881
drag, startPoint x: 225, startPoint y: 272, endPoint x: 96, endPoint y: 292, distance: 129.8
click at [96, 292] on section "Dockets Estimates Customers" at bounding box center [477, 265] width 955 height 881
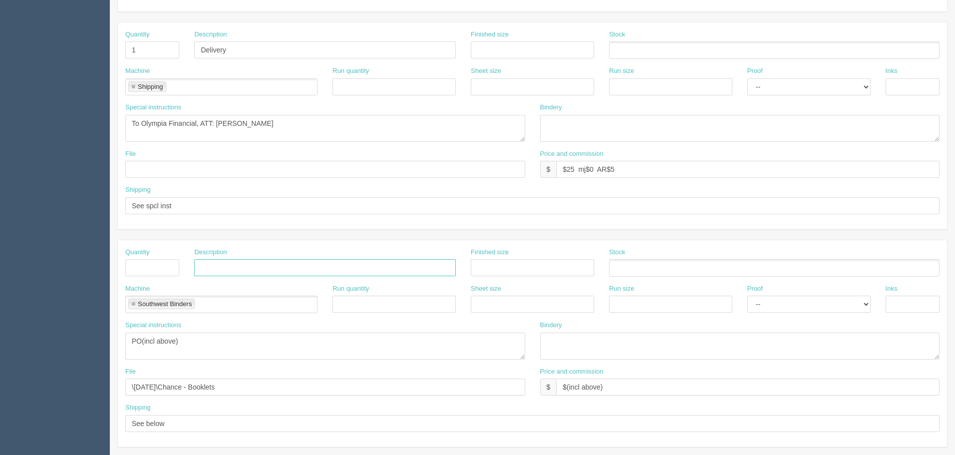
click at [131, 303] on link at bounding box center [133, 304] width 6 height 6
click at [0, 342] on section "Dockets Estimates Customers" at bounding box center [477, 265] width 955 height 881
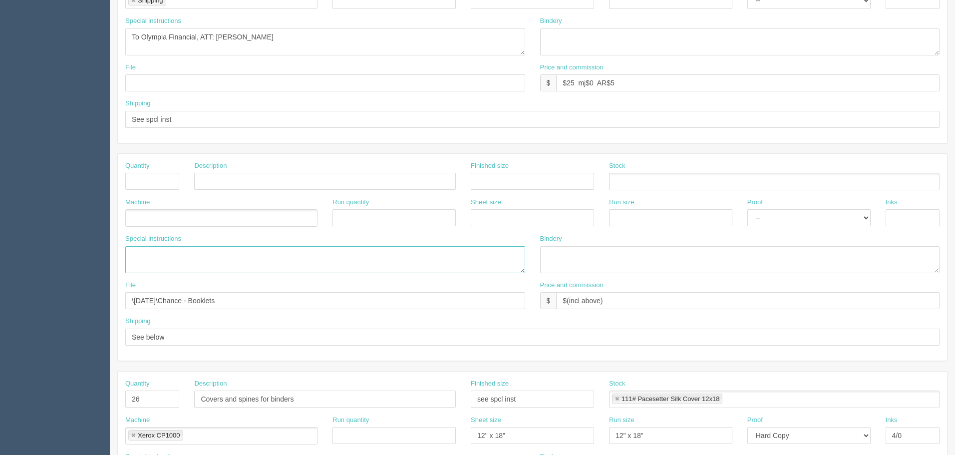
scroll to position [399, 0]
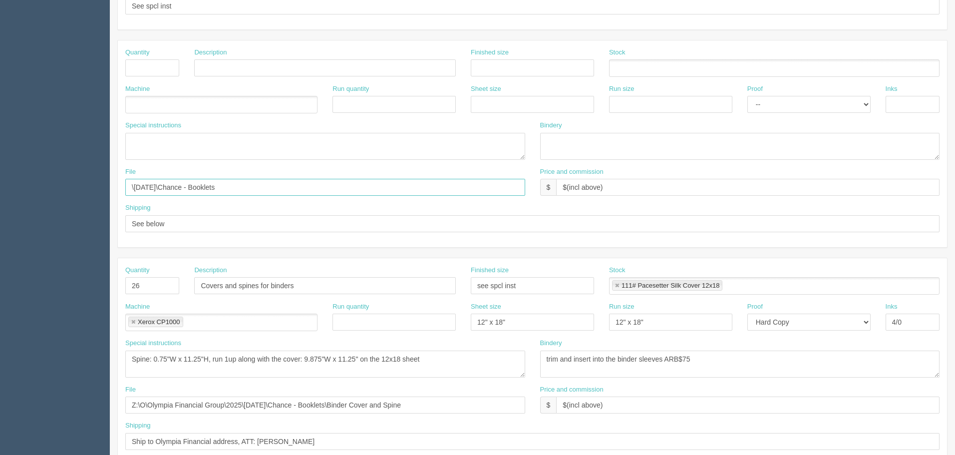
drag, startPoint x: 263, startPoint y: 186, endPoint x: 0, endPoint y: 186, distance: 262.5
click at [0, 186] on section "Dockets Estimates Customers" at bounding box center [477, 66] width 955 height 881
drag, startPoint x: 220, startPoint y: 222, endPoint x: 17, endPoint y: 228, distance: 202.2
click at [0, 219] on section "Dockets Estimates Customers" at bounding box center [477, 66] width 955 height 881
drag, startPoint x: 80, startPoint y: 279, endPoint x: 94, endPoint y: 279, distance: 14.5
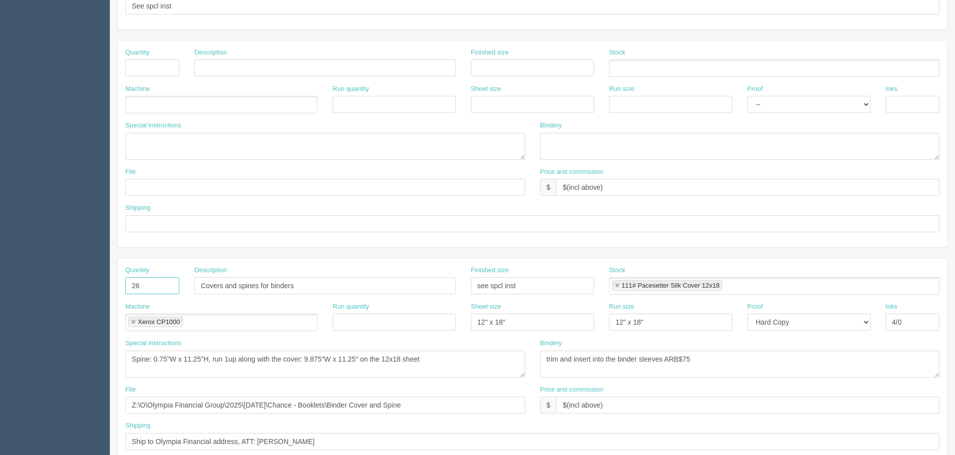
click at [76, 279] on section "Dockets Estimates Customers" at bounding box center [477, 66] width 955 height 881
drag, startPoint x: 307, startPoint y: 281, endPoint x: 91, endPoint y: 277, distance: 215.7
click at [0, 284] on section "Dockets Estimates Customers" at bounding box center [477, 66] width 955 height 881
drag, startPoint x: 648, startPoint y: 181, endPoint x: 375, endPoint y: 225, distance: 276.1
click at [325, 202] on div "File Price and commission $ $(incl above)" at bounding box center [532, 185] width 829 height 36
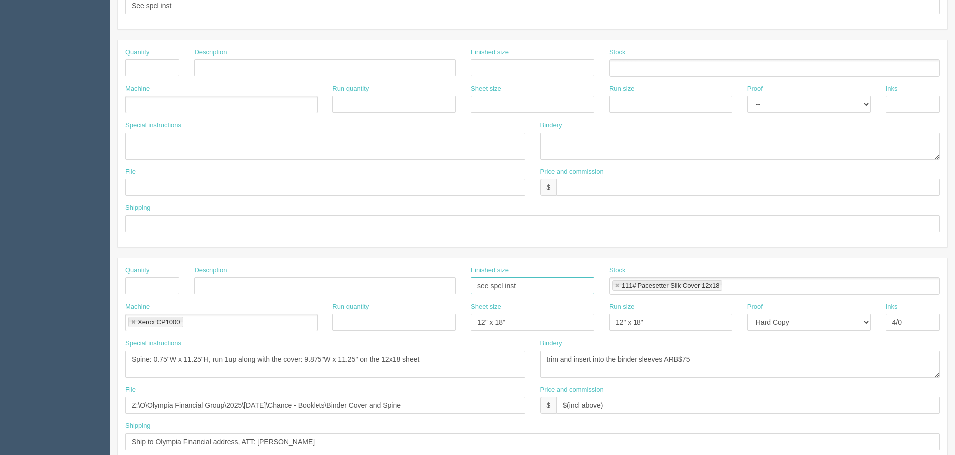
drag, startPoint x: 531, startPoint y: 284, endPoint x: 482, endPoint y: 292, distance: 49.1
click at [323, 292] on div "Quantity Description Finished size see spcl inst Stock 111# Pacesetter Silk Cov…" at bounding box center [532, 284] width 829 height 36
drag, startPoint x: 619, startPoint y: 286, endPoint x: 609, endPoint y: 295, distance: 13.1
click at [618, 286] on link at bounding box center [617, 285] width 6 height 6
drag, startPoint x: 319, startPoint y: 331, endPoint x: 313, endPoint y: 331, distance: 6.0
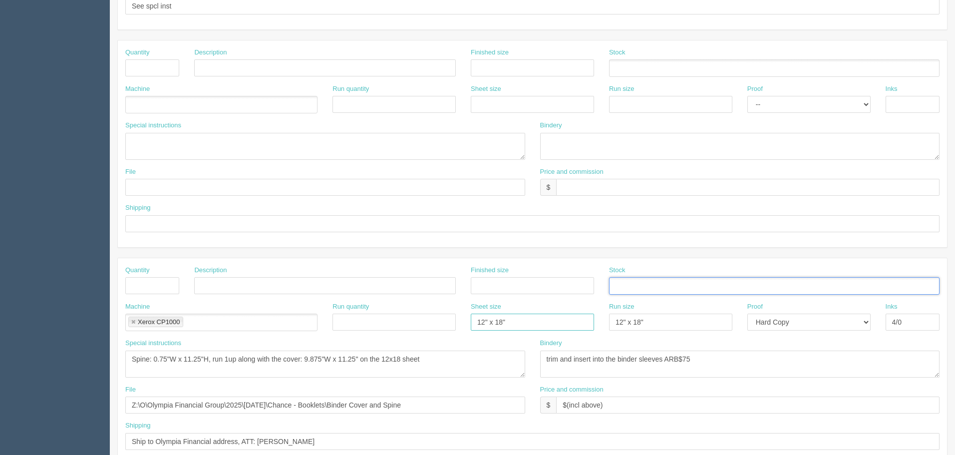
click at [313, 331] on div "Machine Xerox CP1000 Xerox CP1000 Run quantity Sheet size 12" x 18" Run size 12…" at bounding box center [532, 320] width 829 height 36
drag, startPoint x: 653, startPoint y: 321, endPoint x: 668, endPoint y: 321, distance: 15.0
click at [451, 321] on div "Machine Xerox CP1000 Xerox CP1000 Run quantity Sheet size Run size 12" x 18" Pr…" at bounding box center [532, 320] width 829 height 36
click at [783, 326] on select "-- Email Hard Copy" at bounding box center [808, 321] width 123 height 17
select select
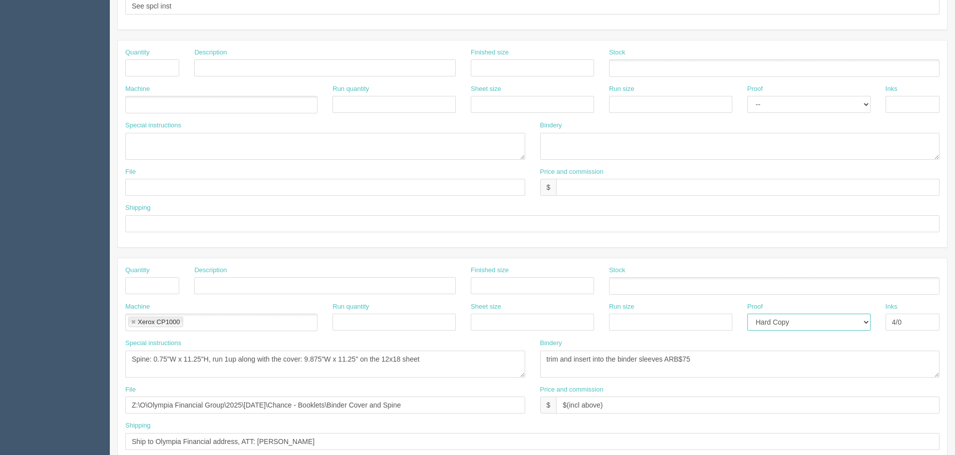
click at [747, 313] on select "-- Email Hard Copy" at bounding box center [808, 321] width 123 height 17
drag, startPoint x: 920, startPoint y: 319, endPoint x: 746, endPoint y: 337, distance: 175.1
click at [747, 336] on div "Machine Xerox CP1000 Xerox CP1000 Run quantity Sheet size Run size Proof -- Ema…" at bounding box center [532, 320] width 829 height 36
drag, startPoint x: 711, startPoint y: 357, endPoint x: 272, endPoint y: 362, distance: 438.7
click at [272, 362] on div "Special instructions Spine: 0.75"W x 11.25"H, run 1up along with the cover: 9.8…" at bounding box center [532, 361] width 829 height 46
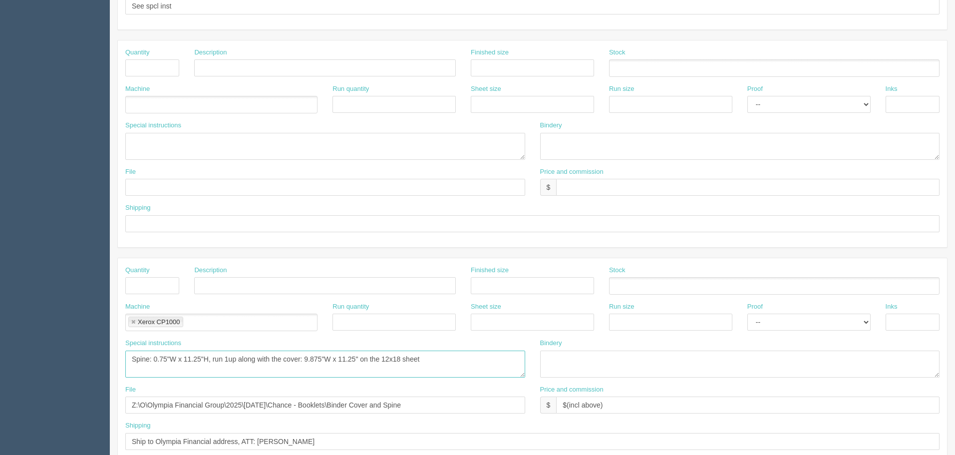
drag, startPoint x: 42, startPoint y: 356, endPoint x: 0, endPoint y: 357, distance: 42.4
click at [0, 357] on section "Dockets Estimates Customers" at bounding box center [477, 66] width 955 height 881
click at [132, 321] on link at bounding box center [133, 322] width 6 height 6
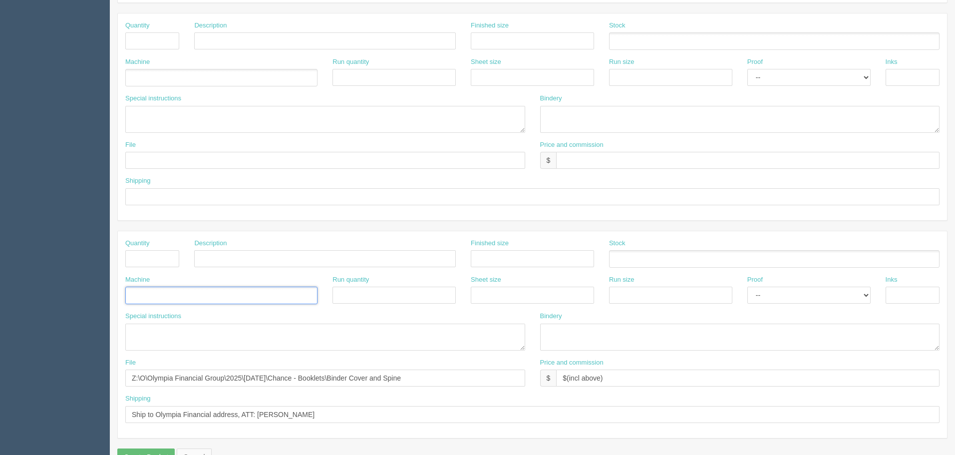
scroll to position [451, 0]
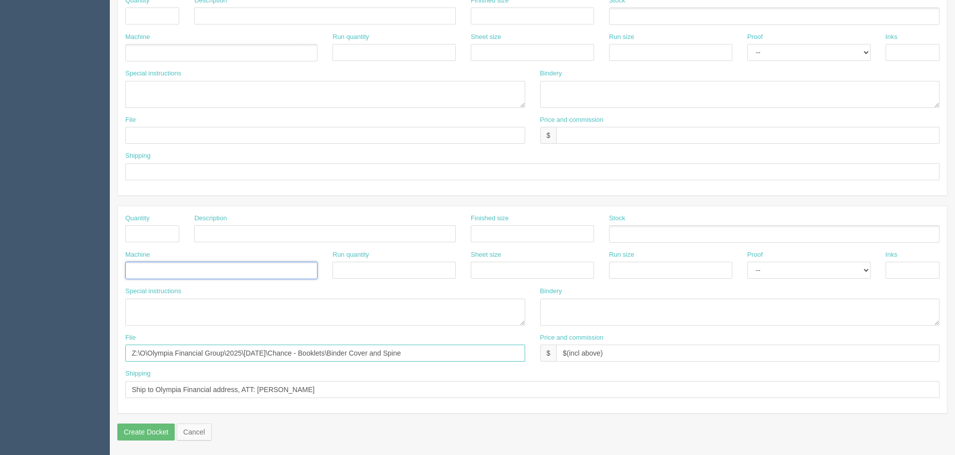
drag, startPoint x: 457, startPoint y: 353, endPoint x: 0, endPoint y: 353, distance: 457.2
click at [0, 353] on section "Dockets Estimates Customers" at bounding box center [477, 14] width 955 height 881
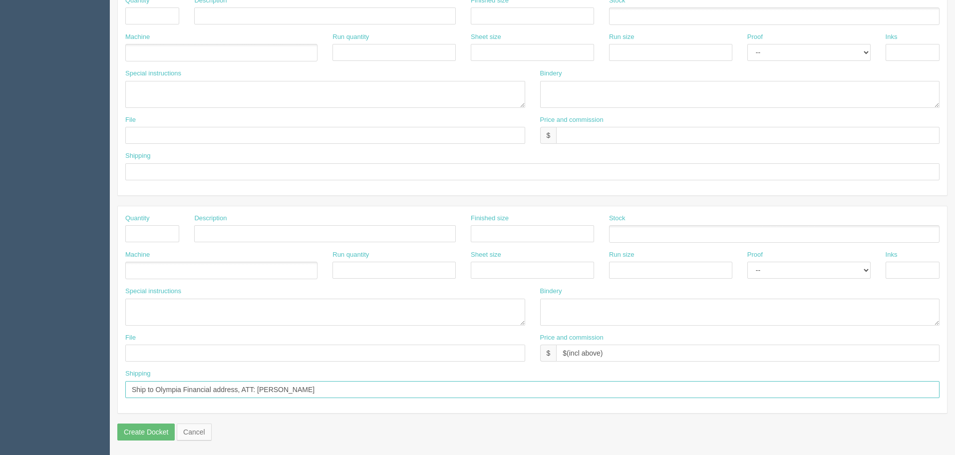
drag, startPoint x: 215, startPoint y: 385, endPoint x: 0, endPoint y: 383, distance: 214.6
click at [0, 383] on section "Dockets Estimates Customers" at bounding box center [477, 14] width 955 height 881
drag, startPoint x: 634, startPoint y: 353, endPoint x: 241, endPoint y: 350, distance: 392.8
click at [242, 350] on div "File Price and commission $ $(incl above)" at bounding box center [532, 351] width 829 height 36
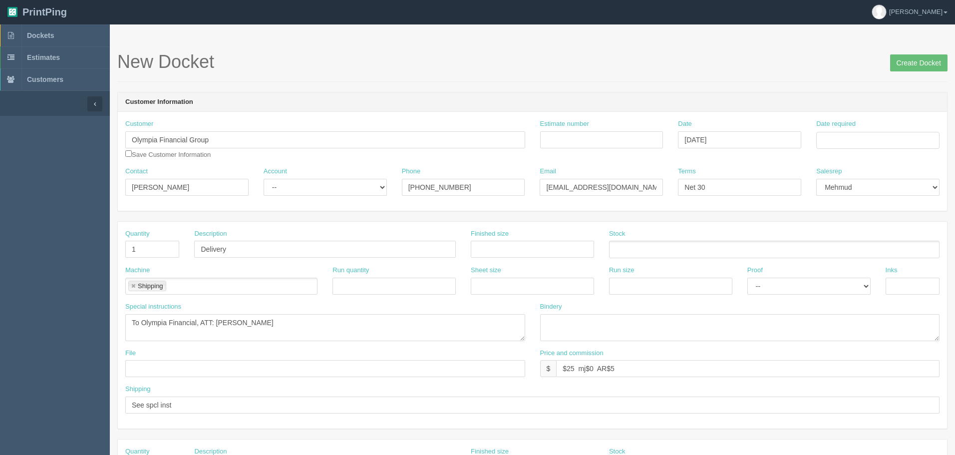
scroll to position [0, 0]
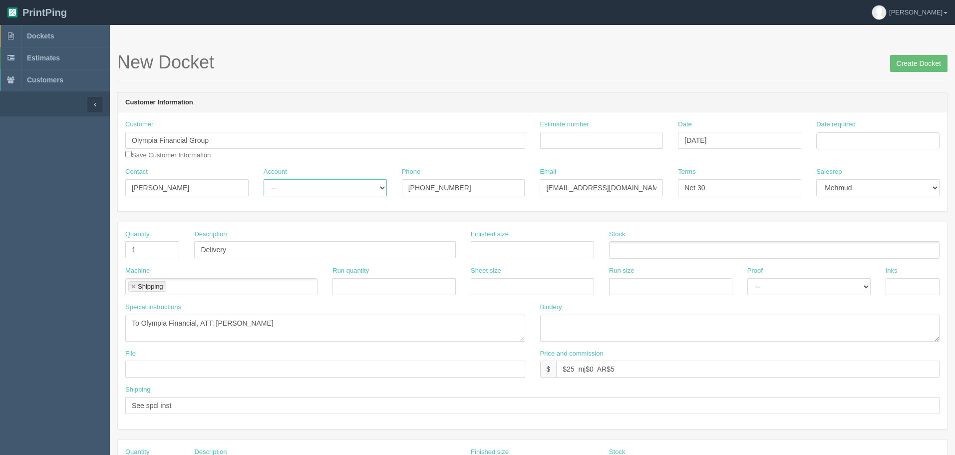
click at [289, 185] on select "-- Existing Client Allrush Client Rep Client" at bounding box center [325, 187] width 123 height 17
click at [264, 179] on select "-- Existing Client Allrush Client Rep Client" at bounding box center [325, 187] width 123 height 17
drag, startPoint x: 335, startPoint y: 190, endPoint x: 334, endPoint y: 195, distance: 5.6
click at [334, 190] on select "-- Existing Client Allrush Client Rep Client" at bounding box center [325, 187] width 123 height 17
select select "Allrush Client"
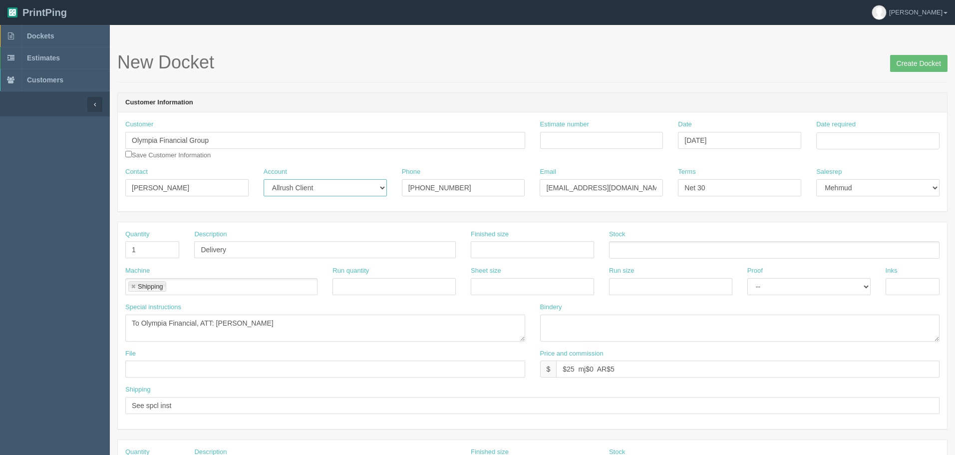
click at [264, 179] on select "-- Existing Client Allrush Client Rep Client" at bounding box center [325, 187] width 123 height 17
click at [586, 136] on input "Estimate number" at bounding box center [601, 140] width 123 height 17
type input "Shipping"
click at [831, 134] on input "Date required" at bounding box center [877, 140] width 123 height 17
click at [859, 222] on td "15" at bounding box center [865, 222] width 14 height 14
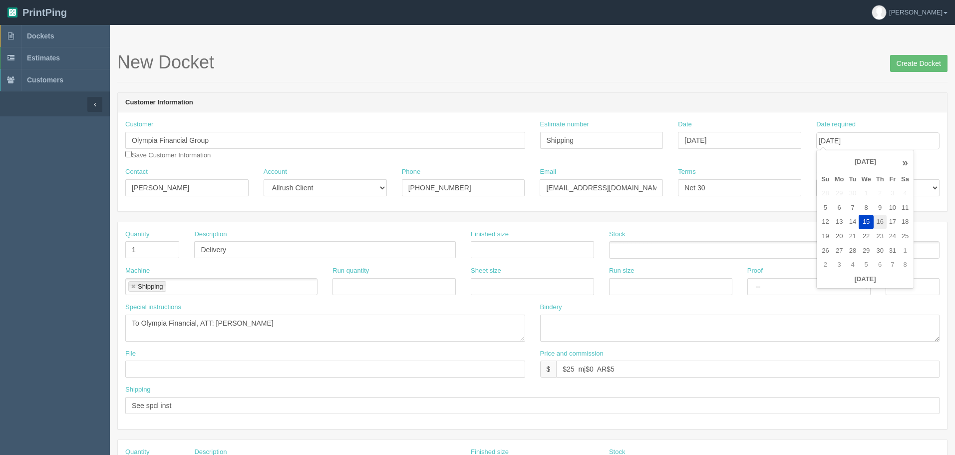
click at [885, 223] on td "16" at bounding box center [879, 222] width 13 height 14
click at [894, 220] on td "17" at bounding box center [892, 222] width 12 height 14
type input "[DATE]"
click at [854, 106] on header "Customer Information" at bounding box center [532, 103] width 829 height 20
click at [915, 68] on input "Create Docket" at bounding box center [918, 63] width 57 height 17
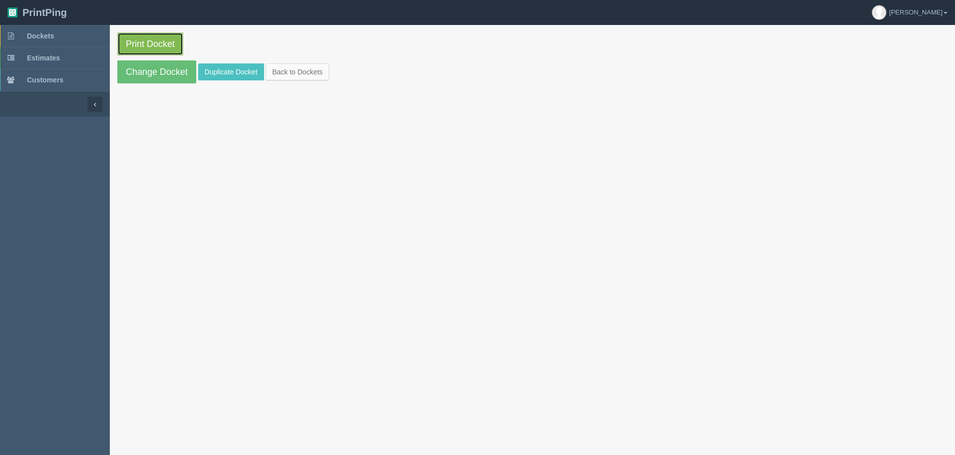
click at [160, 39] on link "Print Docket" at bounding box center [150, 43] width 66 height 23
click at [52, 27] on link "Dockets" at bounding box center [55, 36] width 110 height 22
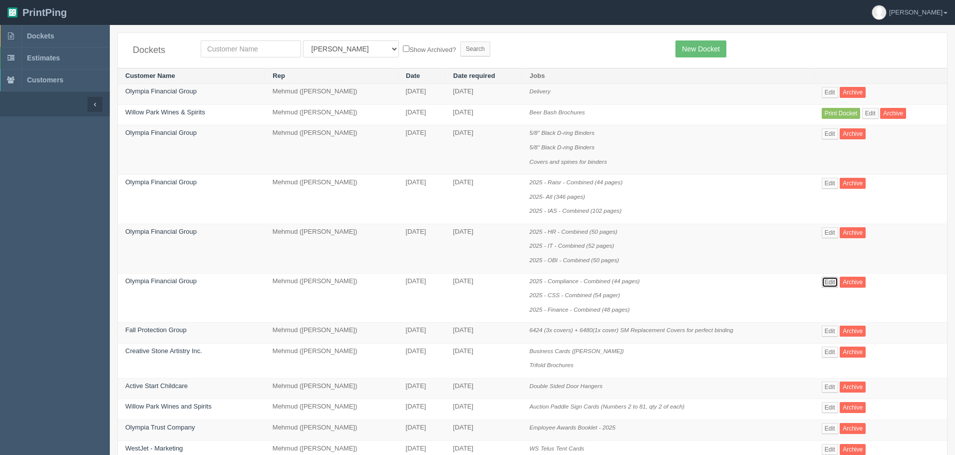
click at [831, 279] on link "Edit" at bounding box center [830, 282] width 16 height 11
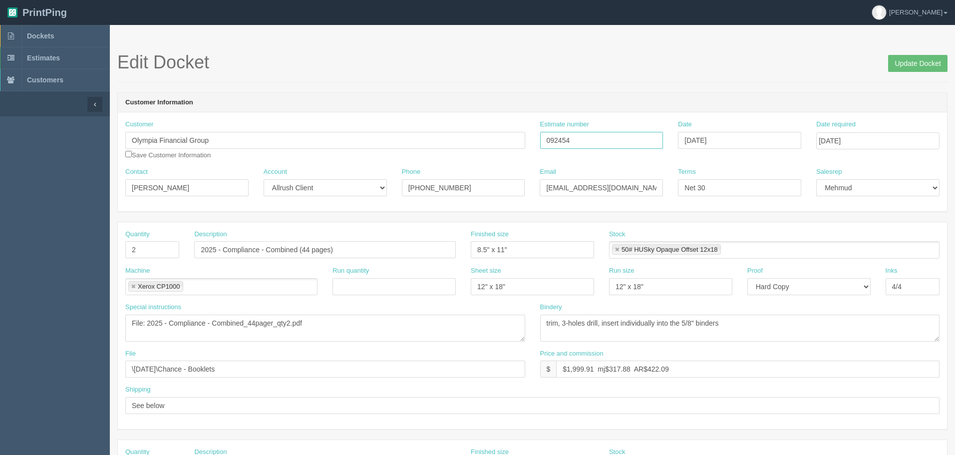
drag, startPoint x: 510, startPoint y: 129, endPoint x: 822, endPoint y: 225, distance: 326.3
click at [437, 128] on div "Customer Olympia Financial Group Save Customer Information Estimate number 0924…" at bounding box center [532, 143] width 829 height 47
click at [615, 367] on input "$1,999.91 mj$317.88 AR$422.09" at bounding box center [747, 368] width 383 height 17
drag, startPoint x: 648, startPoint y: 368, endPoint x: 1098, endPoint y: 368, distance: 449.7
click at [954, 368] on html "PrintPing Zack Edit account ( zack@allrush.ca ) Logout Dockets Estimates" at bounding box center [477, 453] width 955 height 906
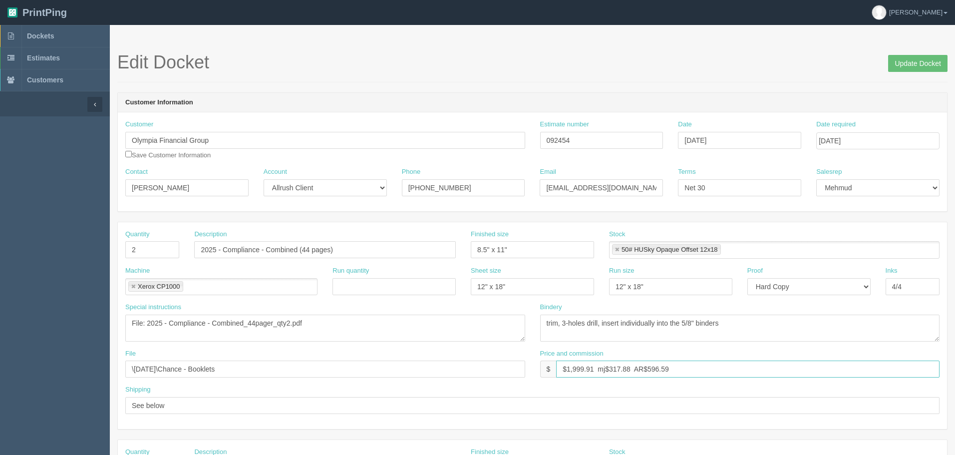
drag, startPoint x: 617, startPoint y: 373, endPoint x: 624, endPoint y: 375, distance: 7.6
click at [617, 373] on input "$1,999.91 mj$317.88 AR$596.59" at bounding box center [747, 368] width 383 height 17
type input "$1,999.91 mj$318.05 AR$596.59"
click at [431, 121] on div "Customer Olympia Financial Group Save Customer Information" at bounding box center [325, 140] width 400 height 40
click at [928, 58] on input "Update Docket" at bounding box center [917, 63] width 59 height 17
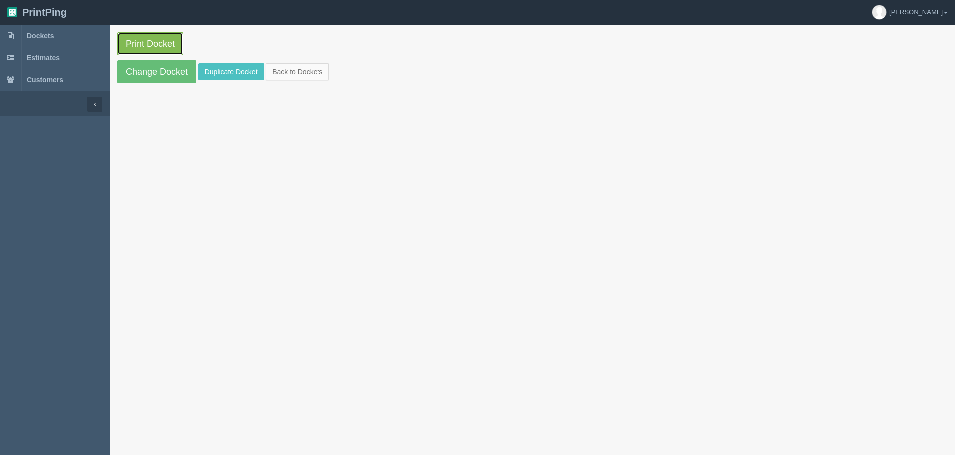
click at [170, 40] on link "Print Docket" at bounding box center [150, 43] width 66 height 23
click at [53, 34] on span "Dockets" at bounding box center [40, 36] width 27 height 8
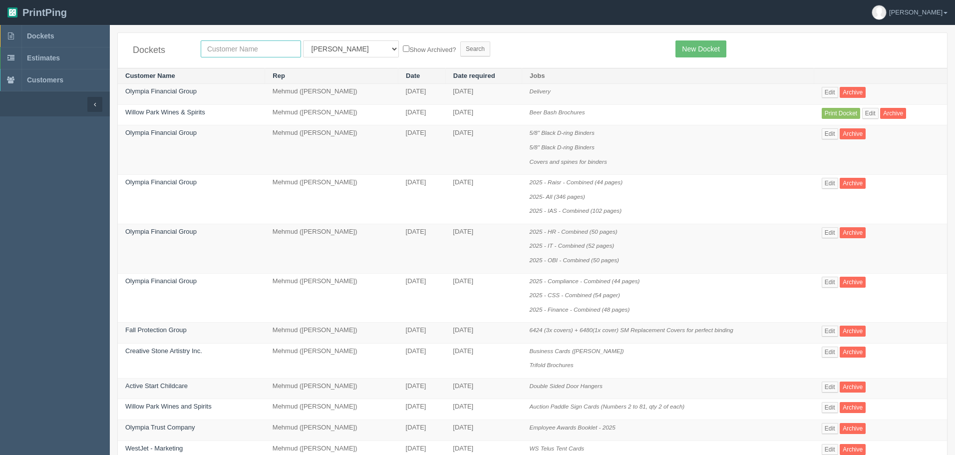
click at [252, 53] on input "text" at bounding box center [251, 48] width 100 height 17
type input "[PERSON_NAME]"
click at [460, 41] on input "Search" at bounding box center [475, 48] width 30 height 15
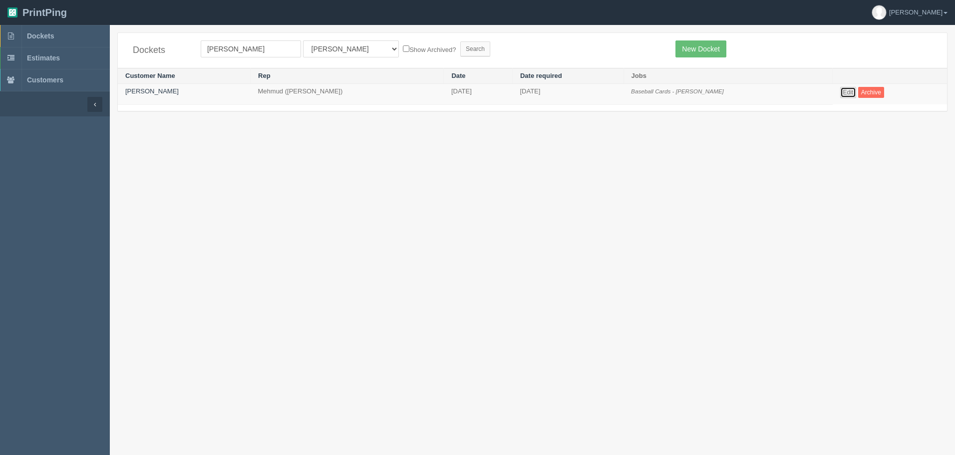
click at [840, 90] on link "Edit" at bounding box center [848, 92] width 16 height 11
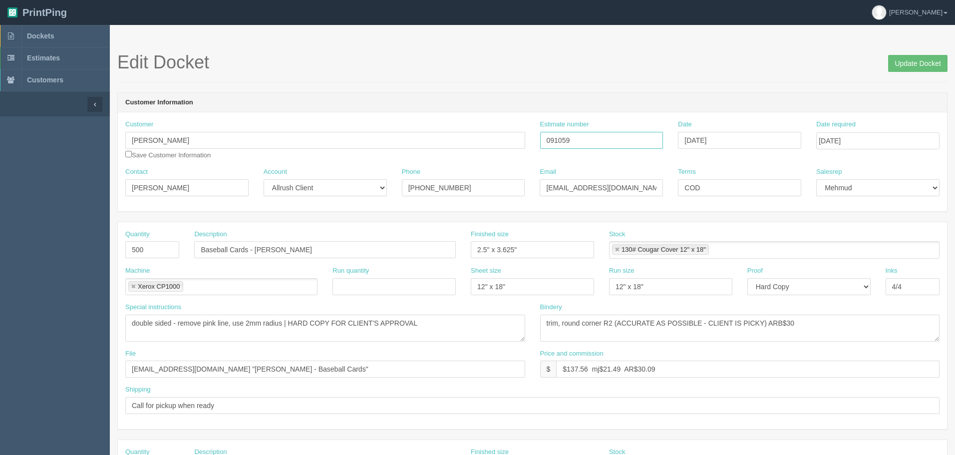
drag, startPoint x: 596, startPoint y: 138, endPoint x: 452, endPoint y: 172, distance: 147.7
click at [422, 139] on div "Customer [PERSON_NAME] Save Customer Information Estimate number 091059 Date [D…" at bounding box center [532, 143] width 829 height 47
click at [66, 36] on link "Dockets" at bounding box center [55, 36] width 110 height 22
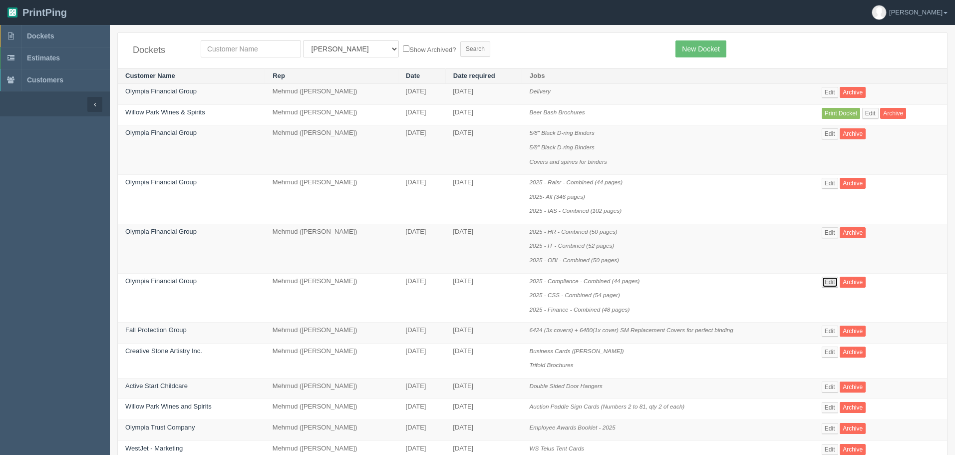
click at [829, 280] on link "Edit" at bounding box center [830, 282] width 16 height 11
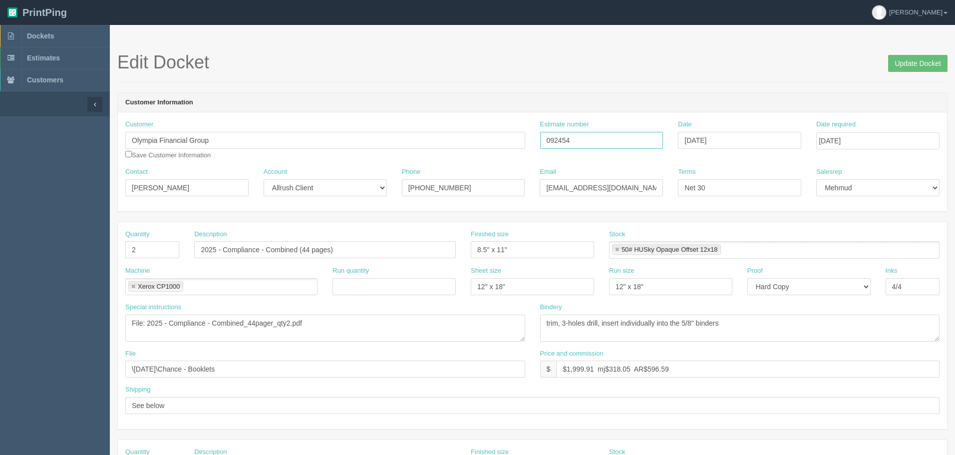
drag, startPoint x: 582, startPoint y: 141, endPoint x: 656, endPoint y: 157, distance: 75.6
click at [446, 143] on div "Customer Olympia Financial Group Save Customer Information Estimate number 0924…" at bounding box center [532, 143] width 829 height 47
drag, startPoint x: 650, startPoint y: 369, endPoint x: 1024, endPoint y: 345, distance: 374.1
click at [954, 345] on html "PrintPing Zack Edit account ( zack@allrush.ca ) Logout Dockets Estimates" at bounding box center [477, 453] width 955 height 906
type input "$1,999.91 mj$318.05 AR$441.92"
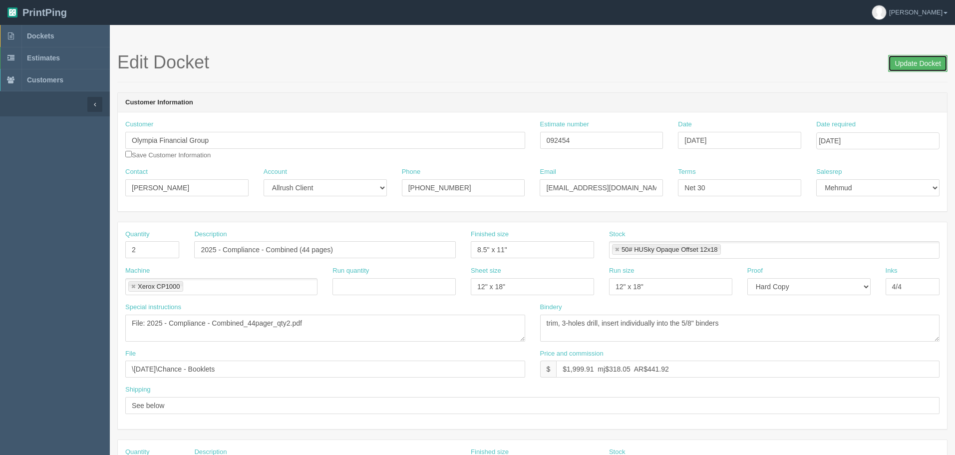
click at [918, 65] on input "Update Docket" at bounding box center [917, 63] width 59 height 17
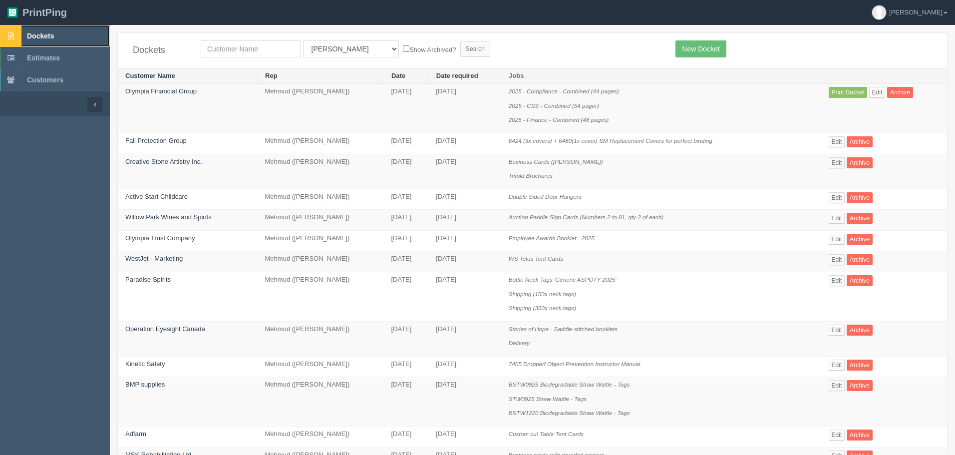
click at [49, 37] on span "Dockets" at bounding box center [40, 36] width 27 height 8
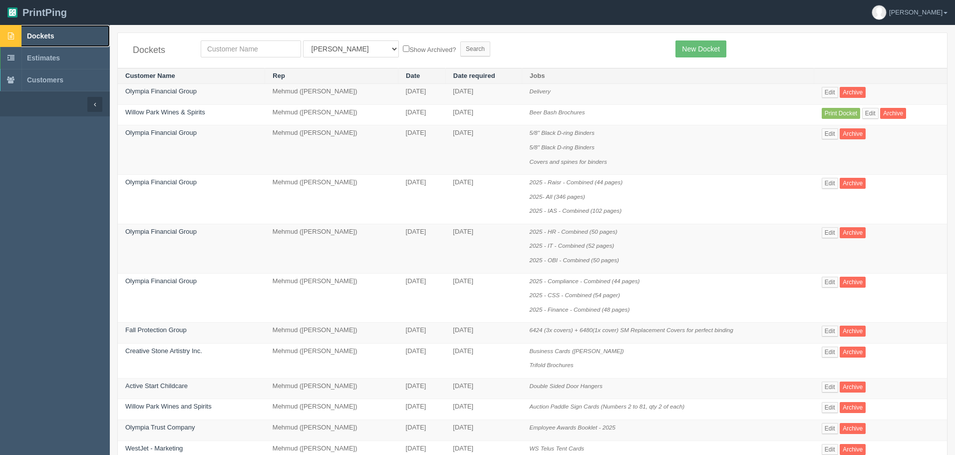
click at [56, 29] on link "Dockets" at bounding box center [55, 36] width 110 height 22
click at [683, 45] on link "New Docket" at bounding box center [700, 48] width 50 height 17
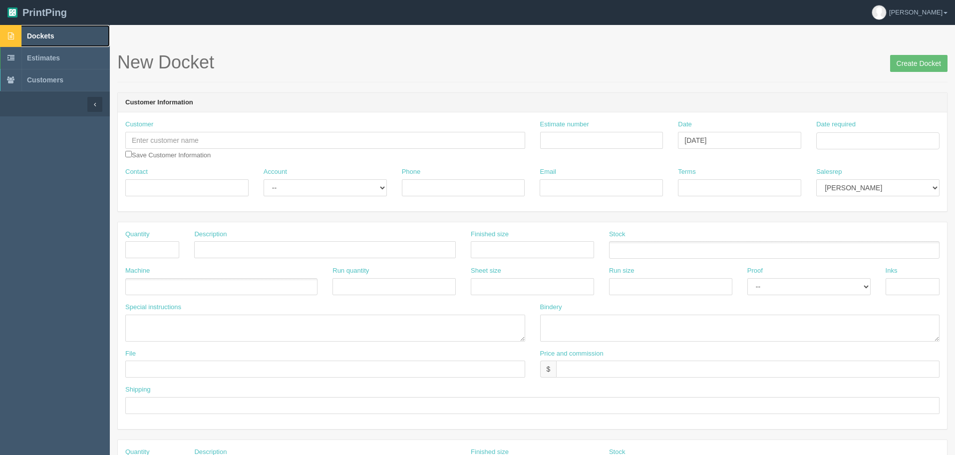
click at [67, 38] on link "Dockets" at bounding box center [55, 36] width 110 height 22
drag, startPoint x: 696, startPoint y: 186, endPoint x: 739, endPoint y: 187, distance: 42.9
click at [696, 186] on input "Terms" at bounding box center [739, 187] width 123 height 17
paste input "See shipping line"
type input "See shipping line"
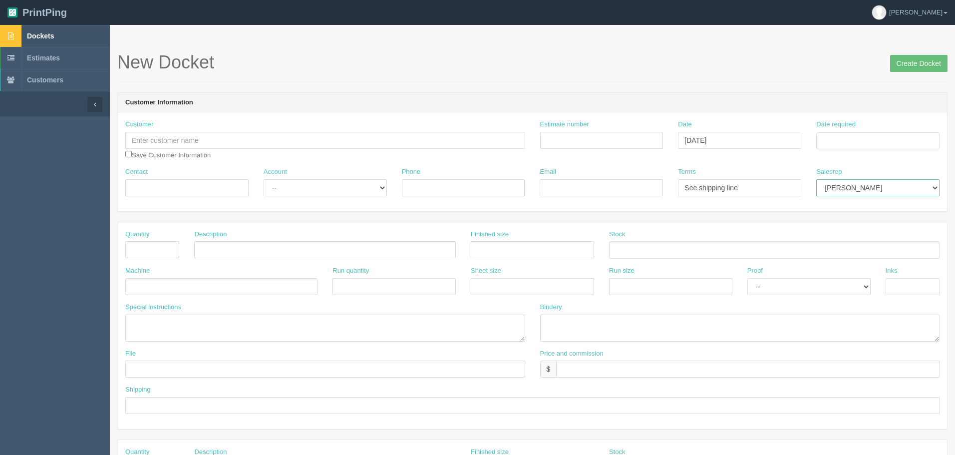
click at [846, 185] on select "Mark Mikayla Aly Stacy Rebecca Matthew Viki Phil Greg Jim Sam Brandon Zach Stev…" at bounding box center [877, 187] width 123 height 17
select select "8"
click at [816, 179] on select "Mark Mikayla Aly Stacy Rebecca Matthew Viki Phil Greg Jim Sam Brandon Zach Stev…" at bounding box center [877, 187] width 123 height 17
drag, startPoint x: 275, startPoint y: 142, endPoint x: 248, endPoint y: 146, distance: 27.7
click at [275, 142] on input "text" at bounding box center [325, 140] width 400 height 17
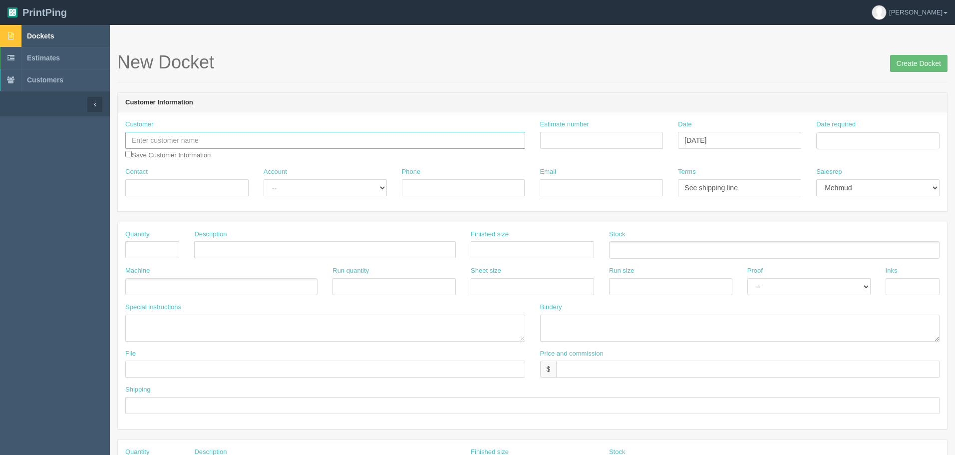
paste input "Corteva Agriscience"
type input "Corteva Agriscience"
drag, startPoint x: 138, startPoint y: 182, endPoint x: 171, endPoint y: 195, distance: 35.7
click at [138, 182] on input "Contact" at bounding box center [186, 187] width 123 height 17
paste input "Julia Kirkey/Corteva CA Printing & Fulfillment"
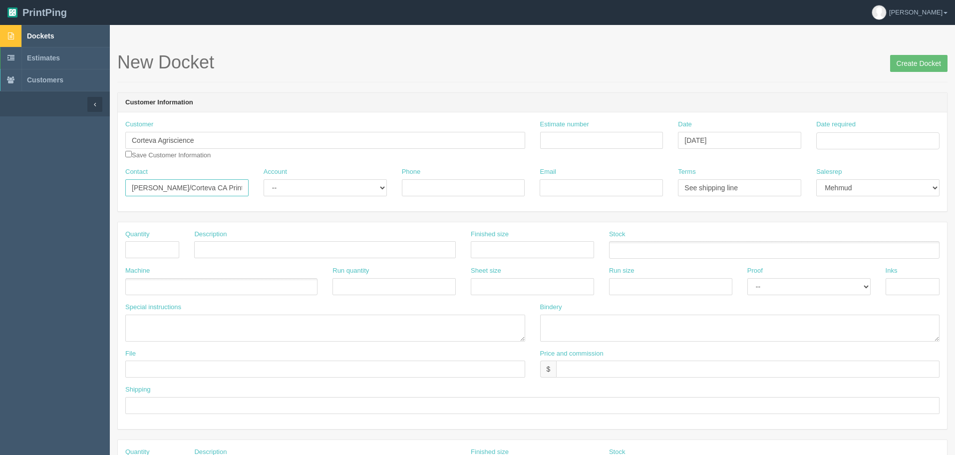
scroll to position [0, 34]
type input "Julia Kirkey/Corteva CA Printing & Fulfillment"
click at [334, 191] on select "-- Existing Client Allrush Client Rep Client" at bounding box center [325, 187] width 123 height 17
select select "Rep Client"
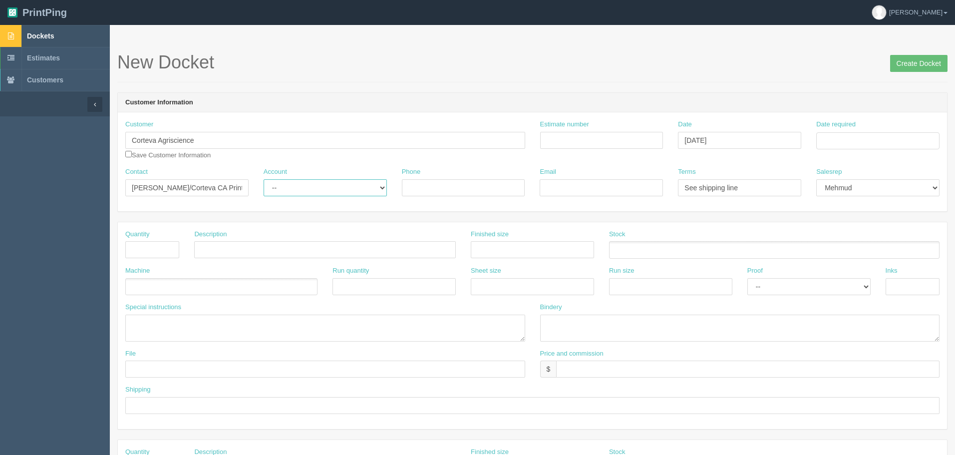
click at [264, 179] on select "-- Existing Client Allrush Client Rep Client" at bounding box center [325, 187] width 123 height 17
drag, startPoint x: 576, startPoint y: 186, endPoint x: 566, endPoint y: 171, distance: 17.7
click at [576, 186] on input "Email" at bounding box center [601, 187] width 123 height 17
paste input "403-836-0207"
type input "403-836-0207"
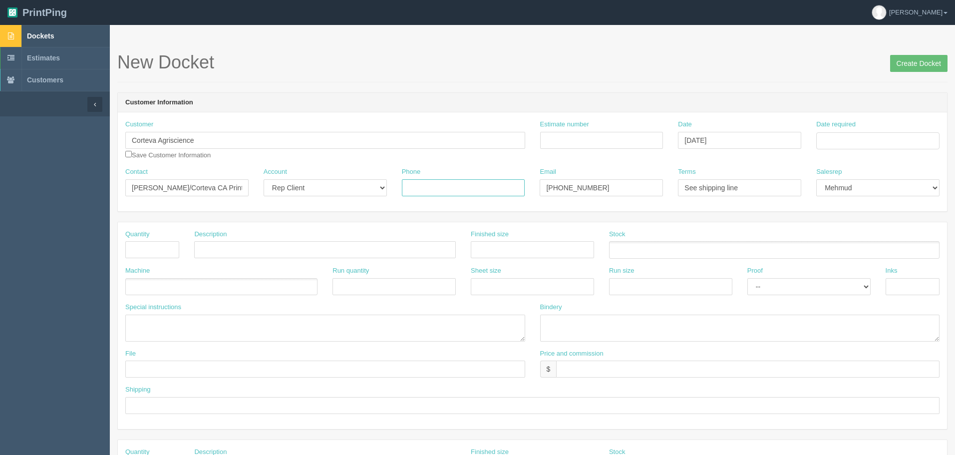
click at [492, 185] on input "Phone" at bounding box center [463, 187] width 123 height 17
paste input "403-836-0207"
type input "403-836-0207"
drag, startPoint x: 555, startPoint y: 180, endPoint x: 111, endPoint y: 180, distance: 443.7
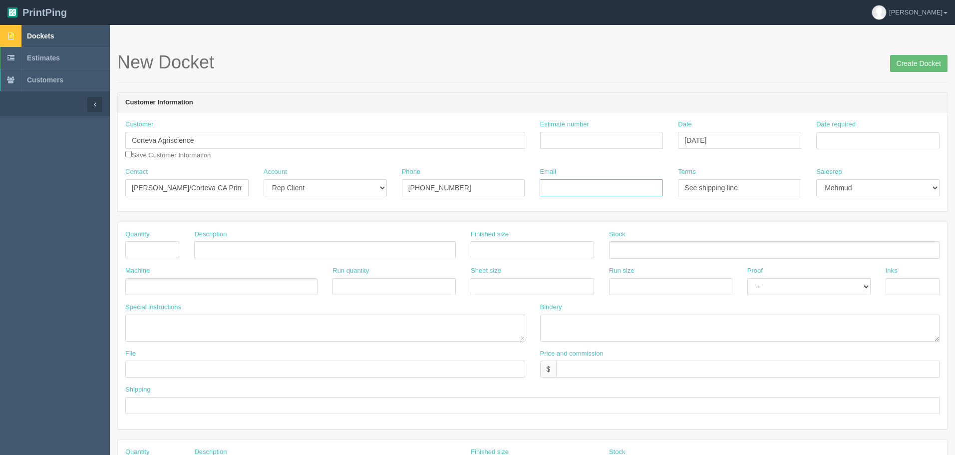
drag, startPoint x: 608, startPoint y: 186, endPoint x: 583, endPoint y: 155, distance: 40.1
click at [608, 186] on input "Email" at bounding box center [601, 187] width 123 height 17
paste input "julia.kirkey@corteva.com/ca-printing@corteva.com"
type input "julia.kirkey@corteva.com/ca-printing@corteva.com"
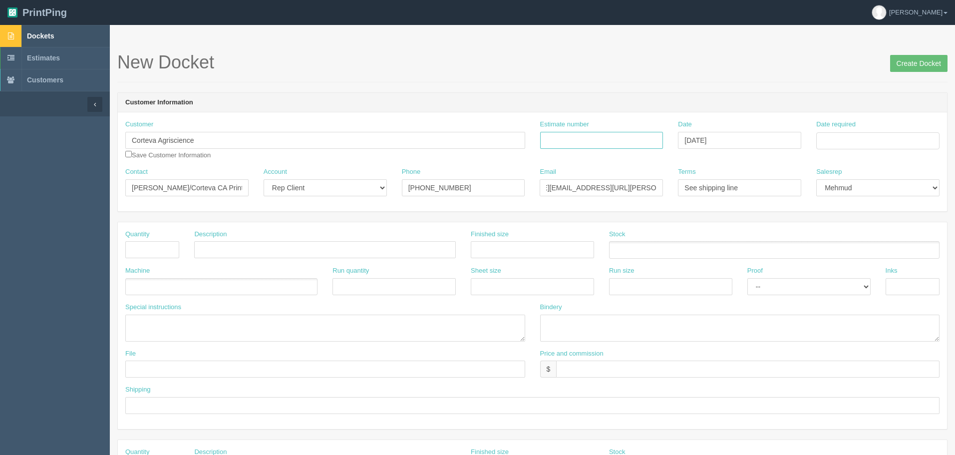
drag, startPoint x: 572, startPoint y: 140, endPoint x: 574, endPoint y: 154, distance: 14.1
click at [572, 140] on input "Estimate number" at bounding box center [601, 140] width 123 height 17
click at [567, 138] on input "Estimate number" at bounding box center [601, 140] width 123 height 17
type input "See spreadsheet"
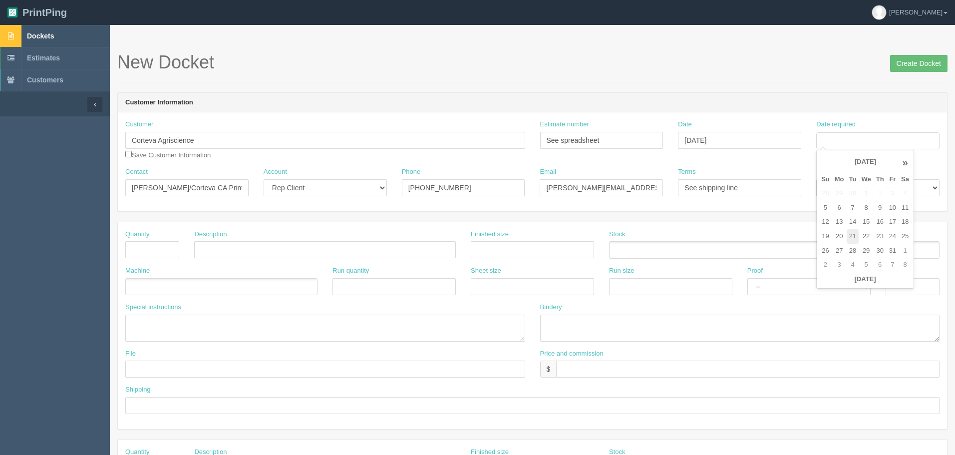
click at [851, 238] on td "21" at bounding box center [852, 236] width 12 height 14
type input "[DATE]"
click at [140, 249] on input "text" at bounding box center [152, 249] width 54 height 17
click at [148, 246] on input "text" at bounding box center [152, 249] width 54 height 17
type input "1,035"
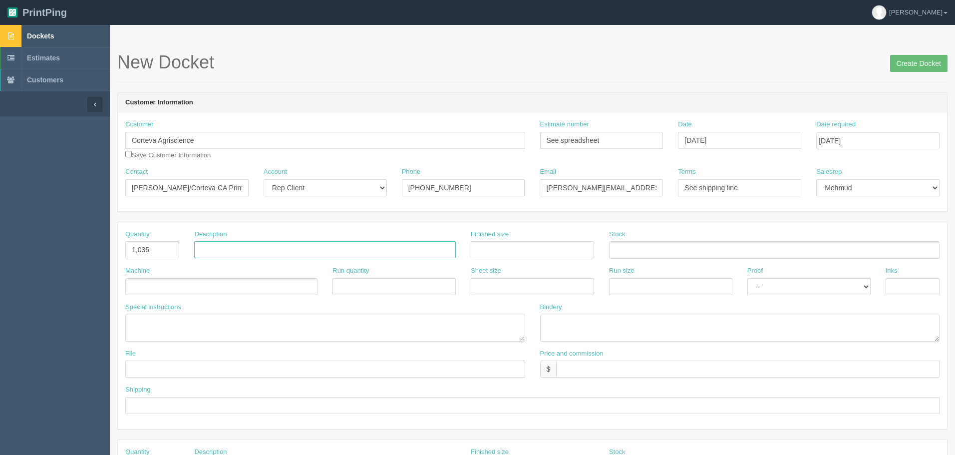
click at [236, 248] on input "text" at bounding box center [325, 249] width 262 height 17
type input "2026 IVM Printed Material (Team)"
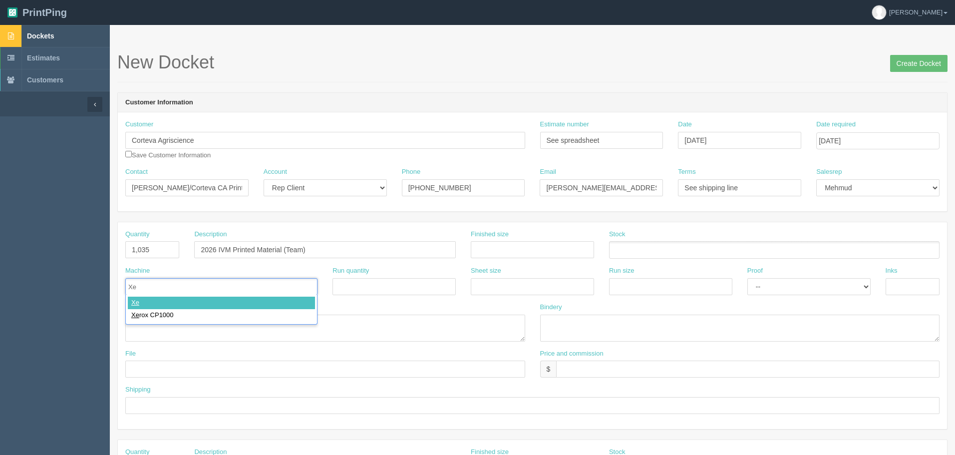
type input "Xer"
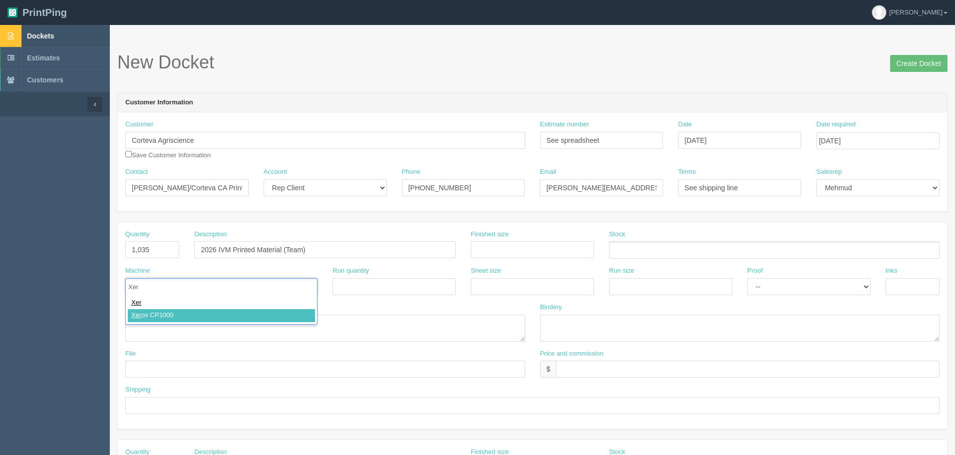
type input "Xerox CP1000"
click at [184, 326] on textarea at bounding box center [325, 327] width 400 height 27
type textarea "See spread sheet"
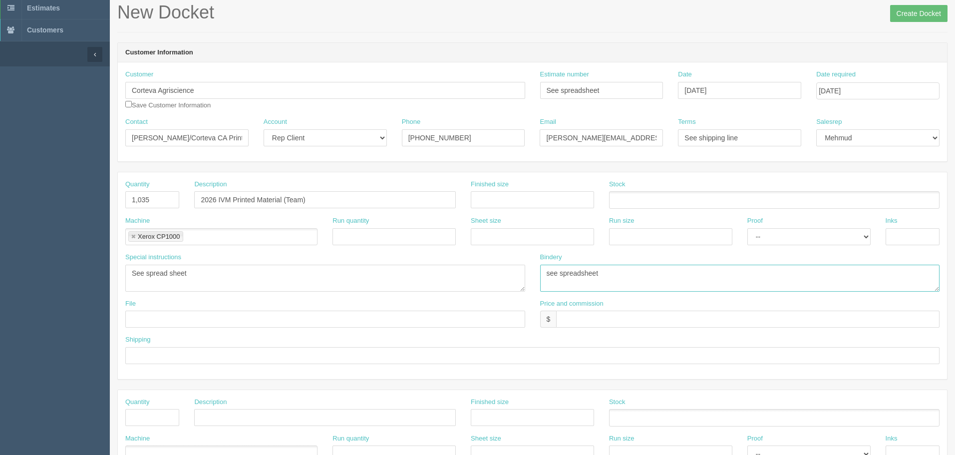
type textarea "see spreadsheet"
click at [576, 319] on input "text" at bounding box center [747, 318] width 383 height 17
paste input "654.56"
type input "$3,490.98 mj$654.56 AR$654.56"
type input "See below"
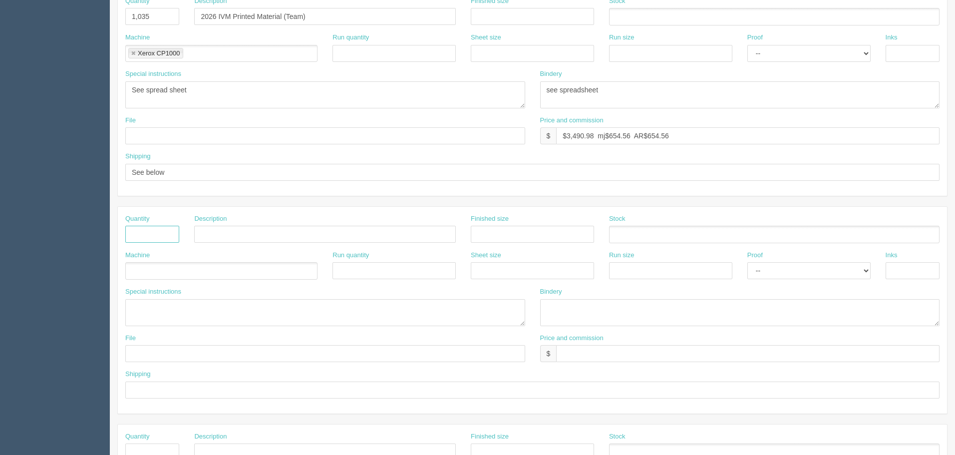
scroll to position [250, 0]
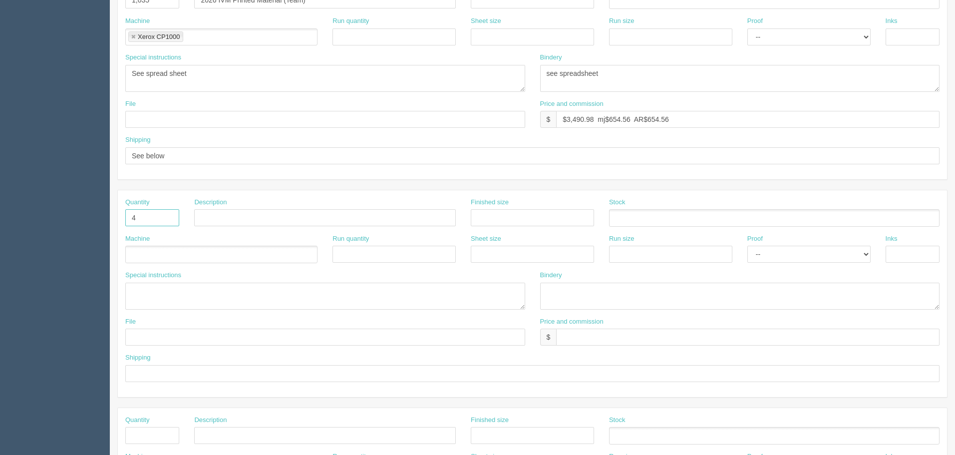
type input "4"
type input "Distro (pick and pack per location)"
click at [246, 256] on ul at bounding box center [221, 254] width 192 height 17
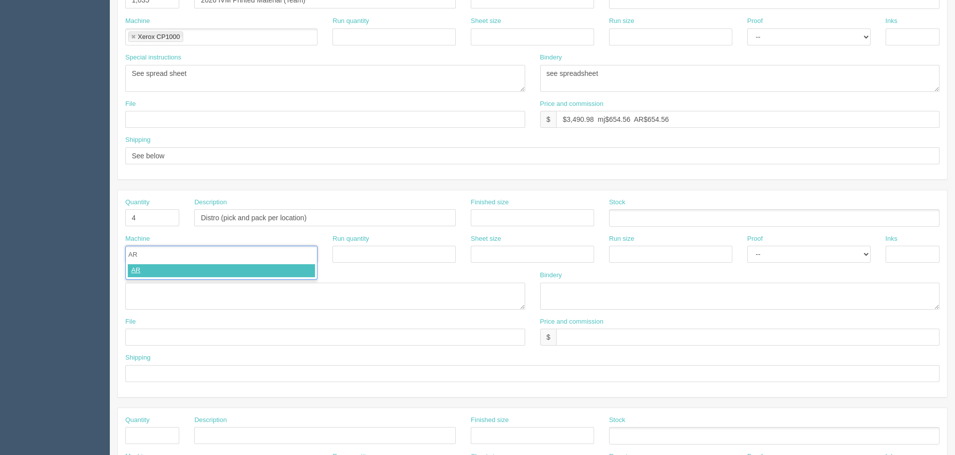
type input "ARB"
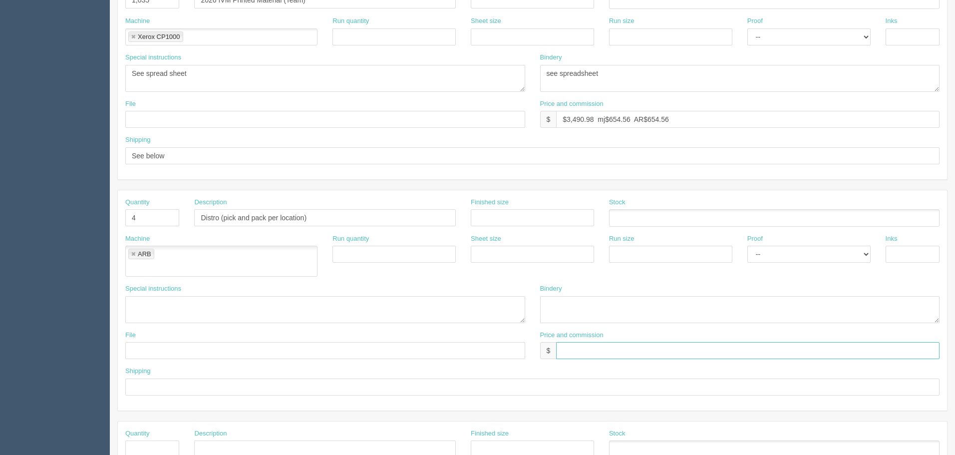
click at [604, 342] on input "text" at bounding box center [747, 350] width 383 height 17
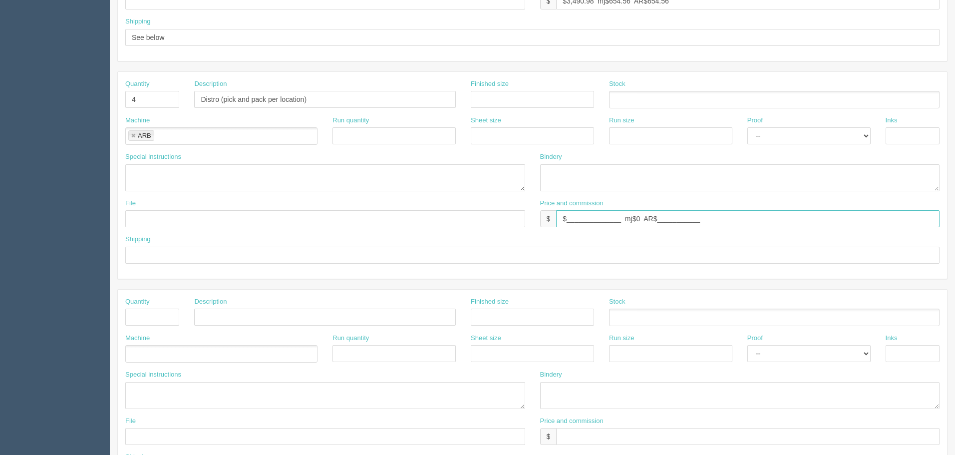
scroll to position [399, 0]
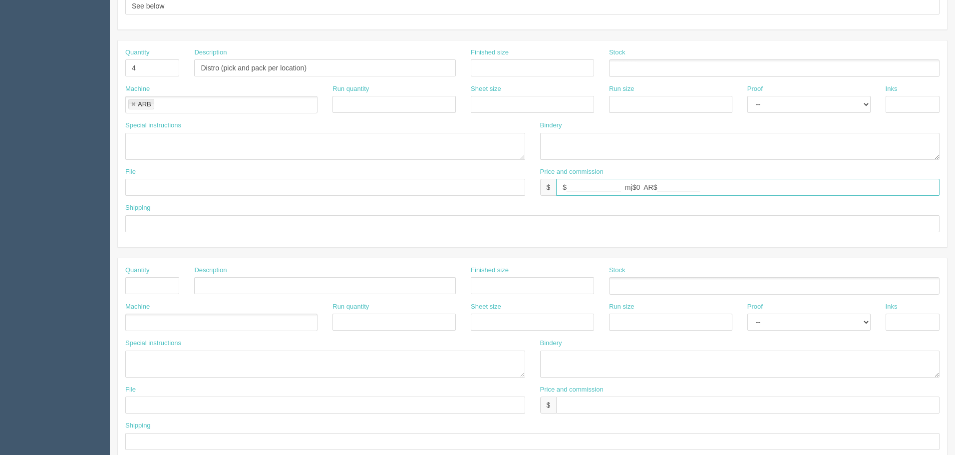
type input "$______________ mj$0 AR$___________"
click at [572, 404] on input "text" at bounding box center [747, 404] width 383 height 17
type input "$0"
click at [151, 284] on input "text" at bounding box center [152, 285] width 54 height 17
type input "4"
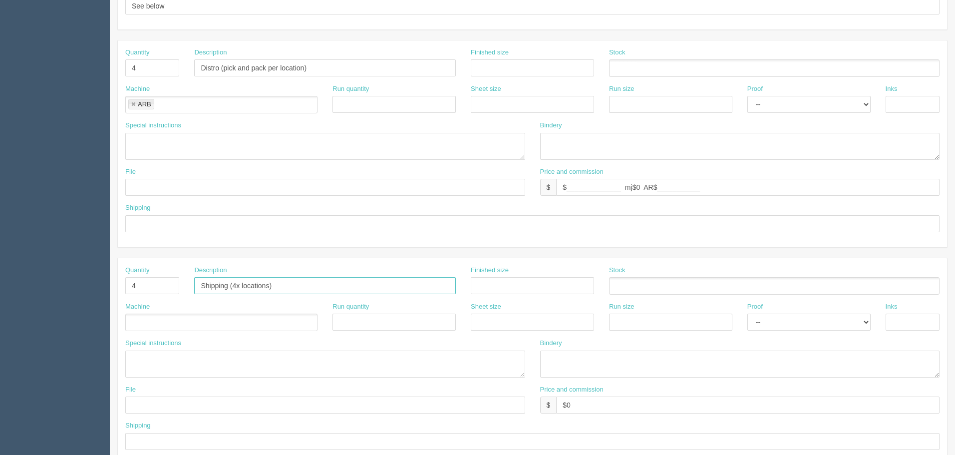
type input "Shipping (4x locations)"
click at [138, 320] on ul at bounding box center [221, 321] width 192 height 17
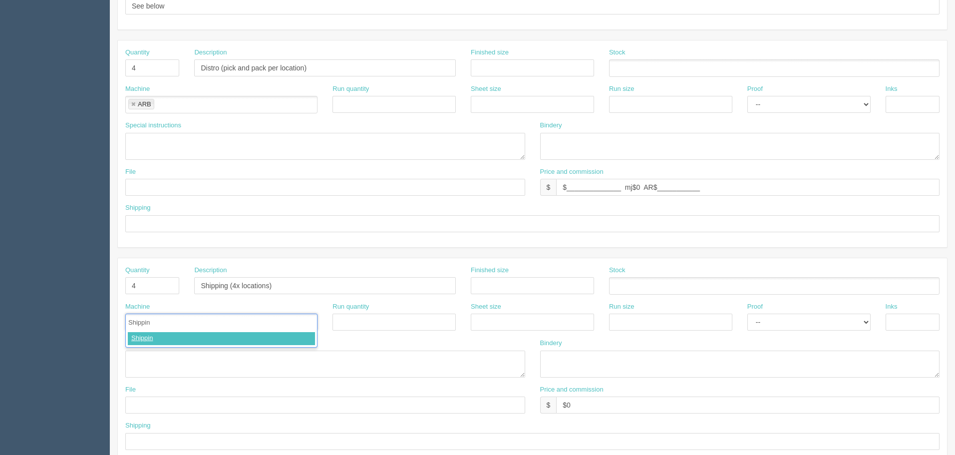
type input "Shipping"
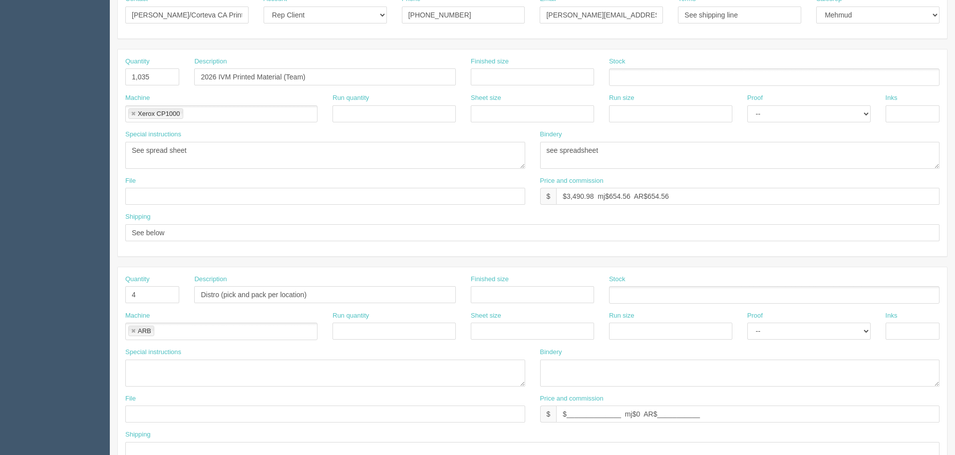
scroll to position [150, 0]
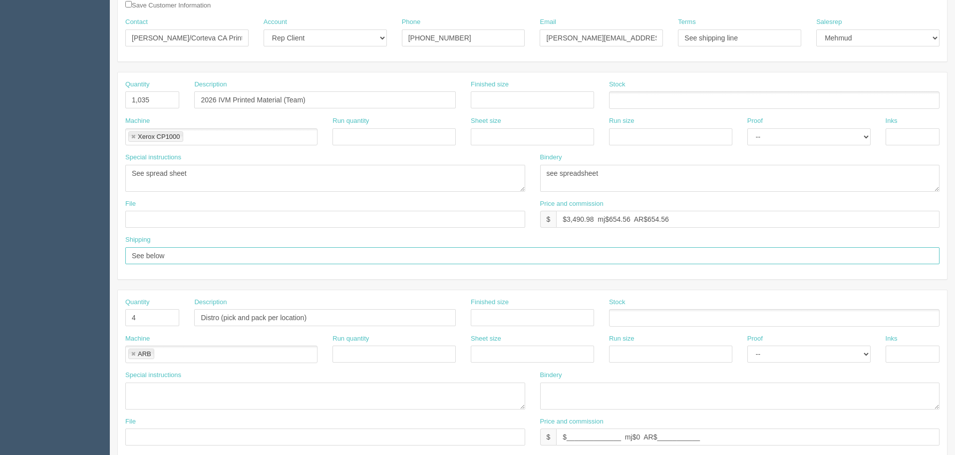
click at [199, 256] on input "See below" at bounding box center [532, 255] width 814 height 17
paste input "see below| PO 4800063726 / SAP# AN01434819047 | CC invoice to [PERSON_NAME] <[P…"
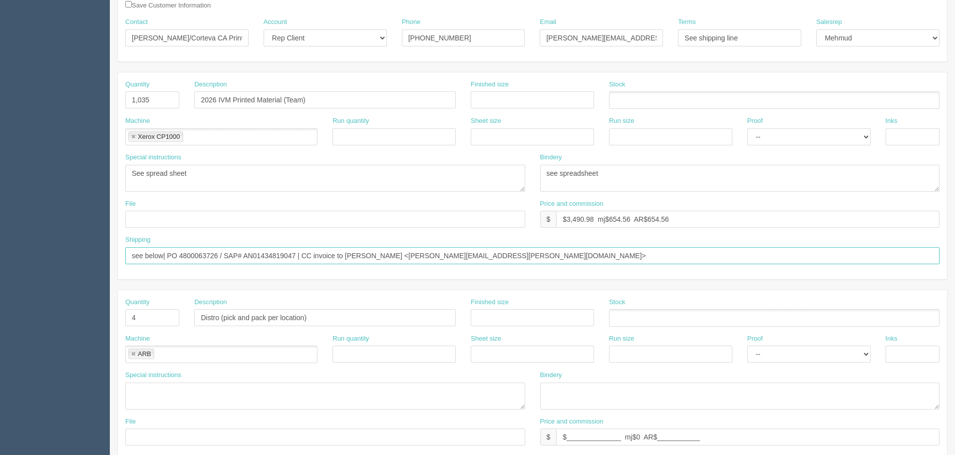
type input "see below| PO 4800063726 / SAP# AN01434819047 | CC invoice to [PERSON_NAME] <[P…"
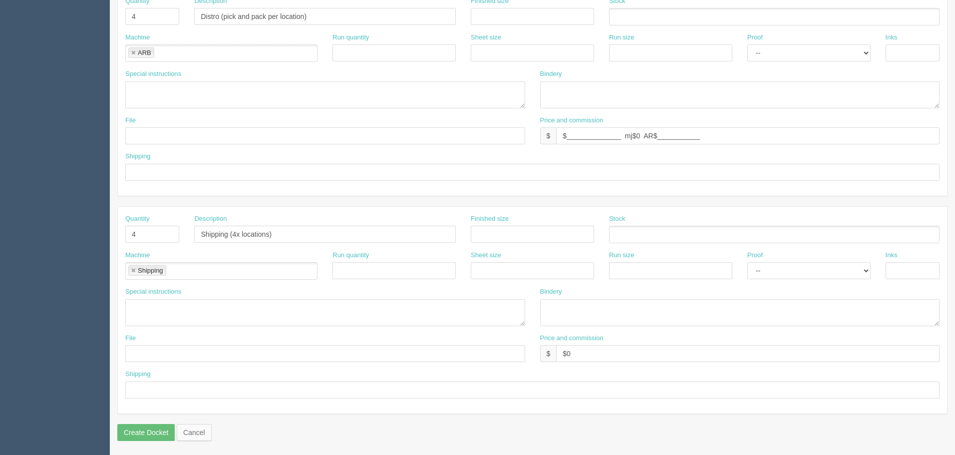
scroll to position [451, 0]
click at [286, 233] on input "Shipping (4x locations)" at bounding box center [325, 233] width 262 height 17
paste input "(on client's Puro account 7388190)"
click at [274, 233] on input "Shipping (4x locations (on client's Puro account 7388190))" at bounding box center [325, 233] width 262 height 17
click at [412, 233] on input "Shipping (4x locations on client's Puro account 7388190))" at bounding box center [325, 233] width 262 height 17
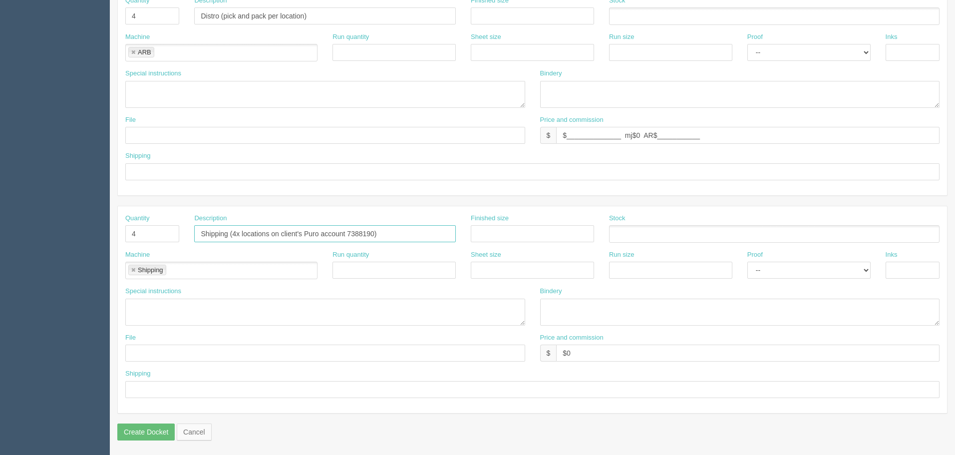
type input "Shipping (4x locations on client's Puro account 7388190)"
drag, startPoint x: 204, startPoint y: 391, endPoint x: 611, endPoint y: 368, distance: 408.4
click at [204, 391] on input "text" at bounding box center [532, 389] width 814 height 17
paste input "see spcl inst. | PO 4800063726 / SAP# AN01434819047 | CC invoice to Jensen, Rac…"
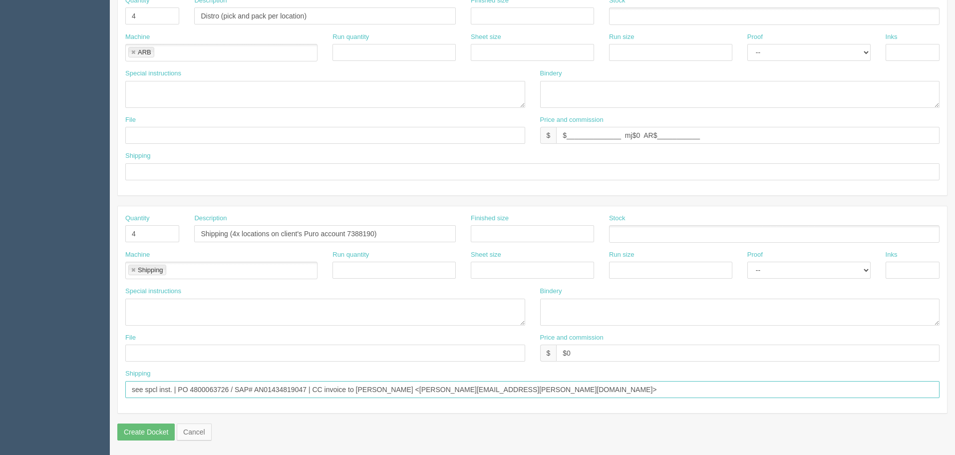
type input "see spcl inst. | PO 4800063726 / SAP# AN01434819047 | CC invoice to Jensen, Rac…"
click at [200, 323] on textarea at bounding box center [325, 311] width 400 height 27
drag, startPoint x: 154, startPoint y: 311, endPoint x: 174, endPoint y: 321, distance: 22.3
click at [154, 311] on textarea at bounding box center [325, 311] width 400 height 27
paste textarea "Corteva Agriscience Lisa Jarrett 435 Curlew Drive Kelowna BC V1W 4L2 250.870.37…"
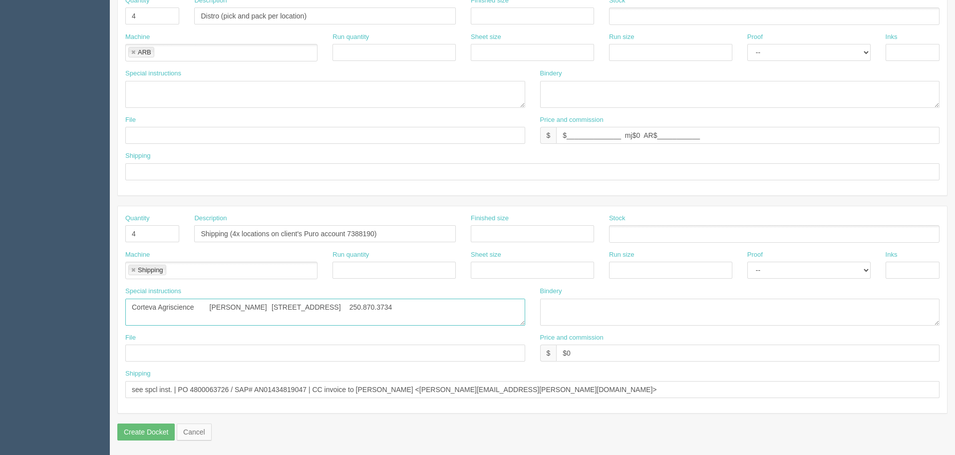
click at [157, 314] on textarea "Corteva Agriscience Lisa Jarrett 435 Curlew Drive Kelowna BC V1W 4L2 250.870.37…" at bounding box center [325, 311] width 400 height 27
paste textarea "Corteva Agriscience Thane Beagle 1616 High Park Blvd NW High River AB T1V 2C5 4…"
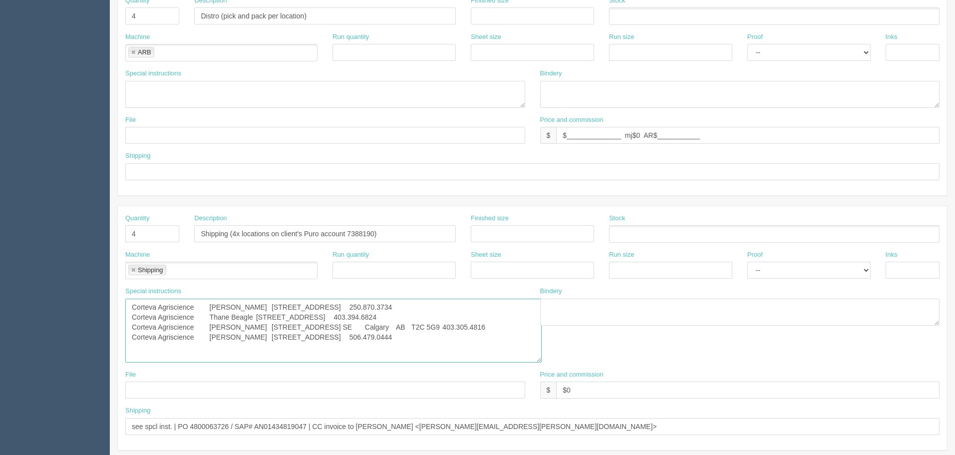
drag, startPoint x: 523, startPoint y: 323, endPoint x: 540, endPoint y: 366, distance: 46.2
click at [540, 362] on textarea "Corteva Agriscience Lisa Jarrett 435 Curlew Drive Kelowna BC V1W 4L2 250.870.37…" at bounding box center [333, 330] width 416 height 64
click at [204, 307] on textarea "Corteva Agriscience Lisa Jarrett 435 Curlew Drive Kelowna BC V1W 4L2 250.870.37…" at bounding box center [333, 333] width 417 height 70
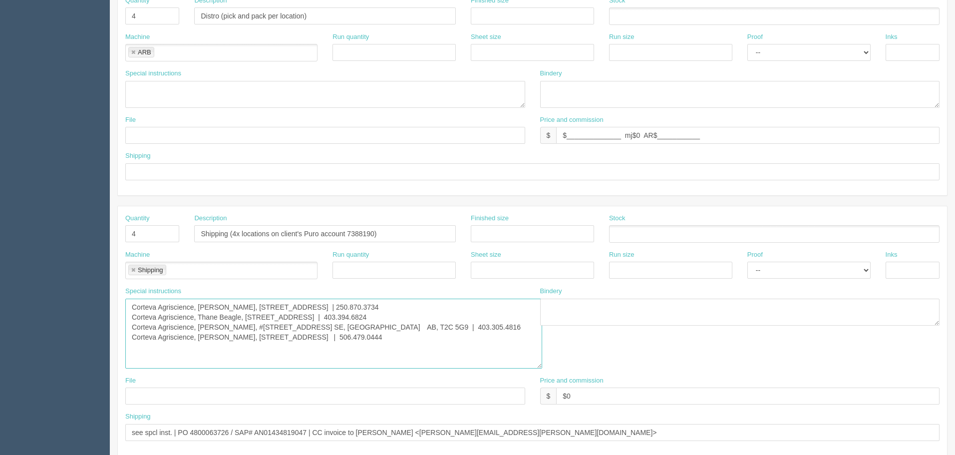
click at [432, 335] on textarea "Corteva Agriscience, Lisa Jarrett, 435 Curlew Drive, Kelowna, BC, V1W 4L2 | 250…" at bounding box center [333, 333] width 417 height 70
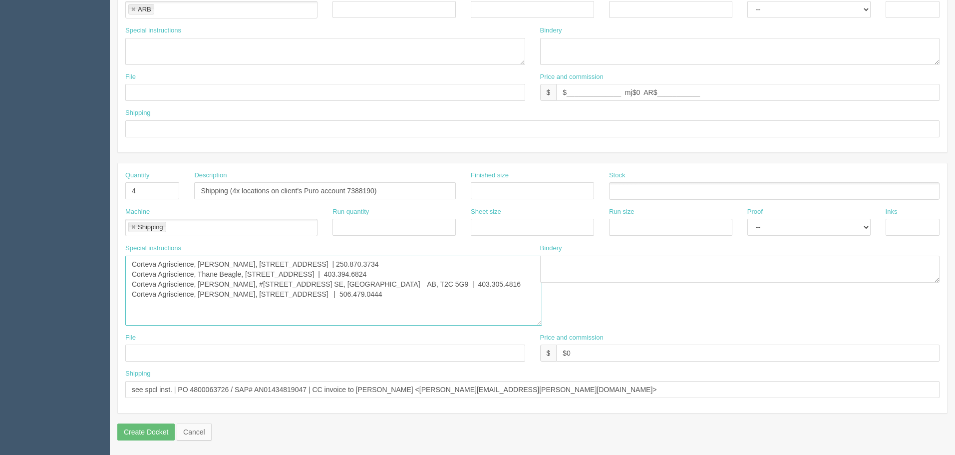
type textarea "Corteva Agriscience, Lisa Jarrett, 435 Curlew Drive, Kelowna, BC, V1W 4L2 | 250…"
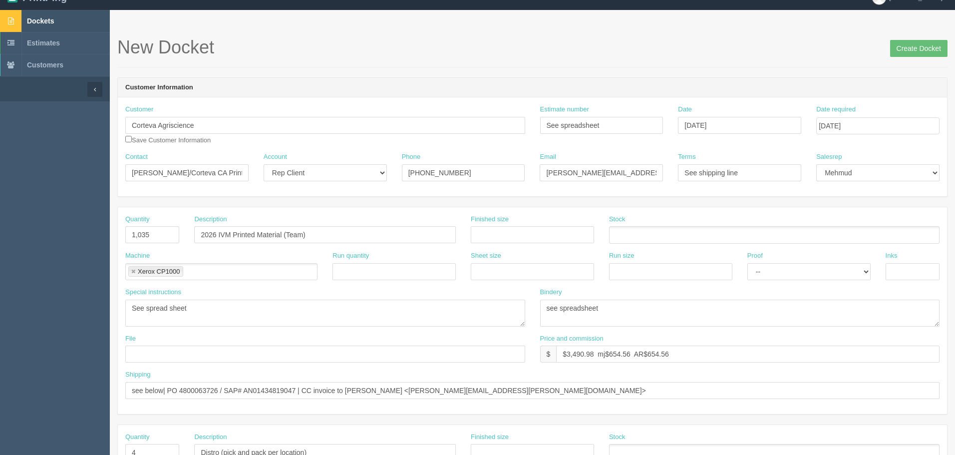
scroll to position [0, 0]
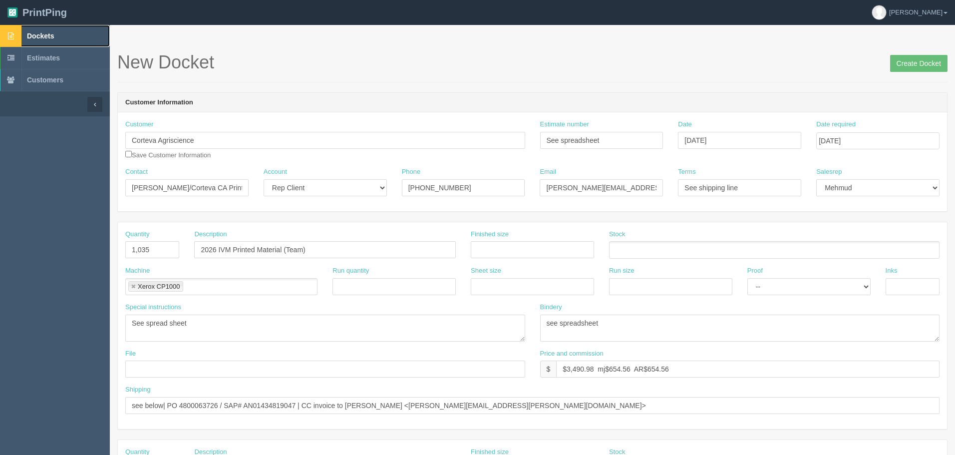
click at [70, 36] on link "Dockets" at bounding box center [55, 36] width 110 height 22
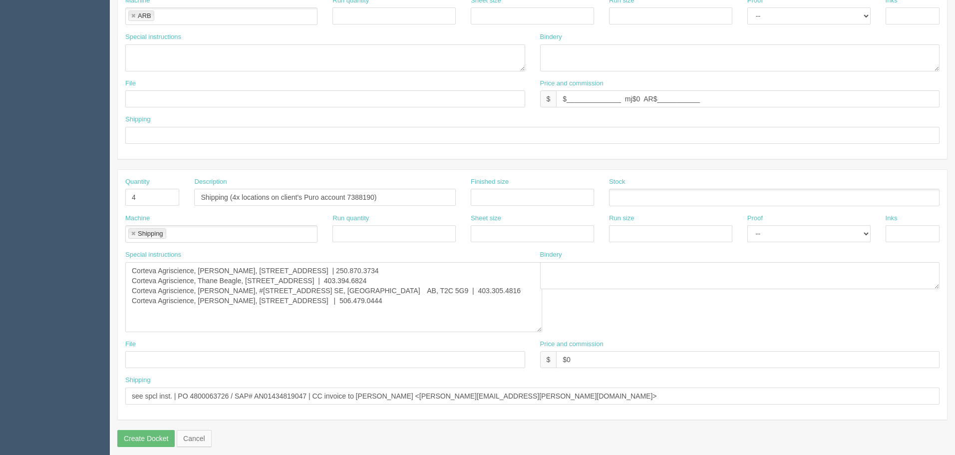
scroll to position [494, 0]
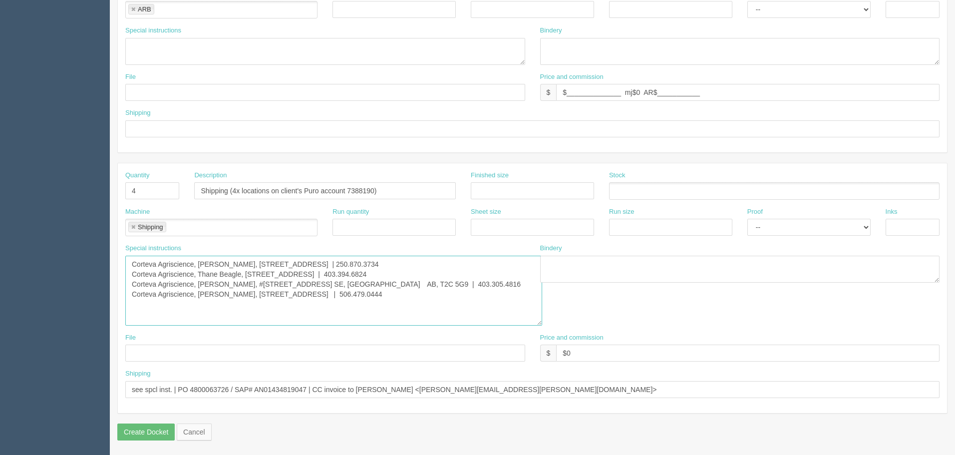
click at [445, 297] on textarea "Corteva Agriscience, Lisa Jarrett, 435 Curlew Drive, Kelowna, BC, V1W 4L2 | 250…" at bounding box center [333, 291] width 417 height 70
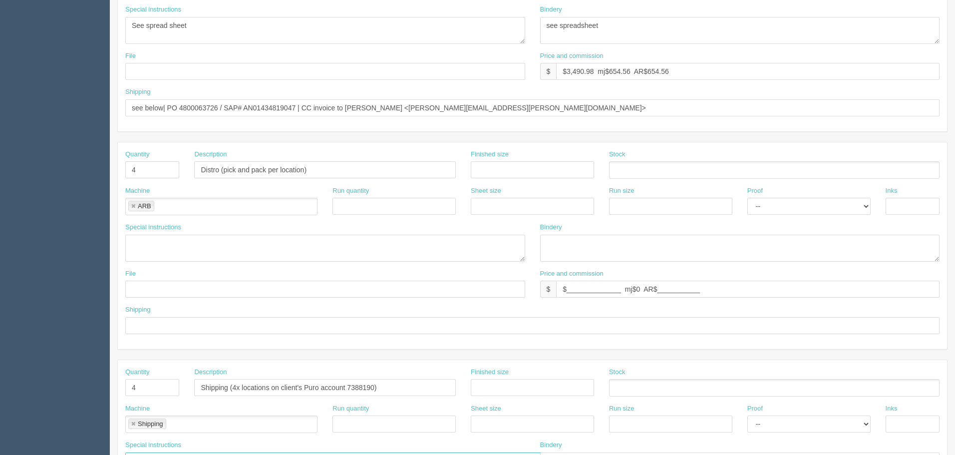
scroll to position [245, 0]
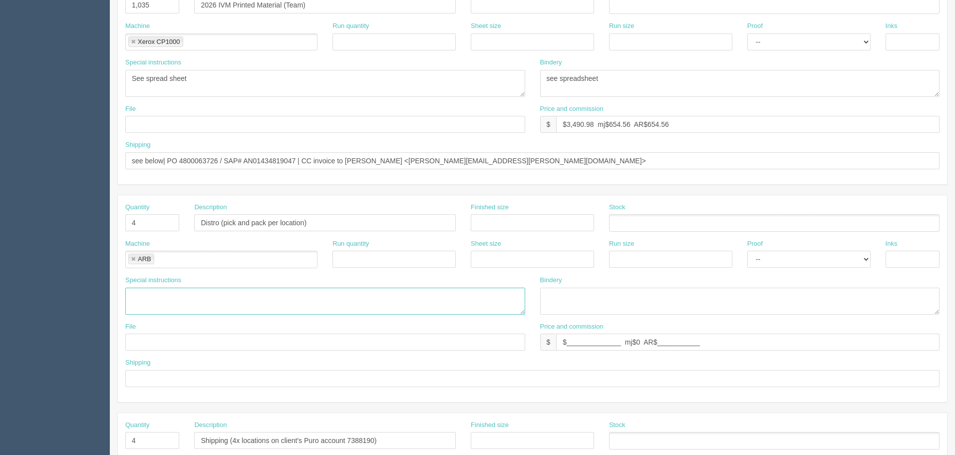
click at [160, 294] on textarea at bounding box center [325, 300] width 400 height 27
click at [244, 297] on textarea "bulk pack per location" at bounding box center [325, 300] width 400 height 27
drag, startPoint x: 144, startPoint y: 291, endPoint x: 259, endPoint y: 324, distance: 119.4
click at [153, 292] on textarea "bulk pack per location" at bounding box center [325, 300] width 400 height 27
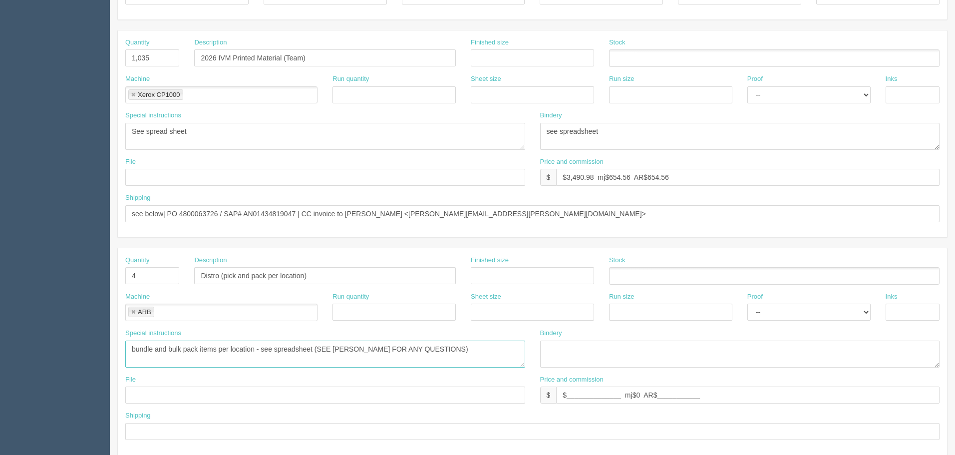
scroll to position [145, 0]
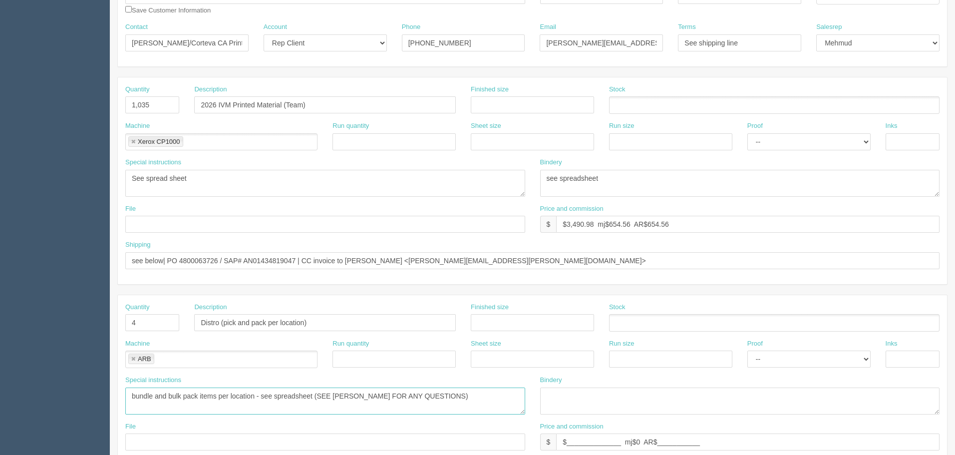
type textarea "bundle and bulk pack items per location - see spreadsheet (SEE ZACK FOR ANY QUE…"
click at [259, 181] on textarea "See spread sheet" at bounding box center [325, 183] width 400 height 27
drag, startPoint x: 321, startPoint y: 395, endPoint x: 500, endPoint y: 397, distance: 179.2
click at [500, 397] on textarea "bundle and bulk pack items per location - see spreadsheet (SEE ZACK FOR ANY QUE…" at bounding box center [325, 400] width 400 height 27
click at [265, 178] on textarea "See spread sheet" at bounding box center [325, 183] width 400 height 27
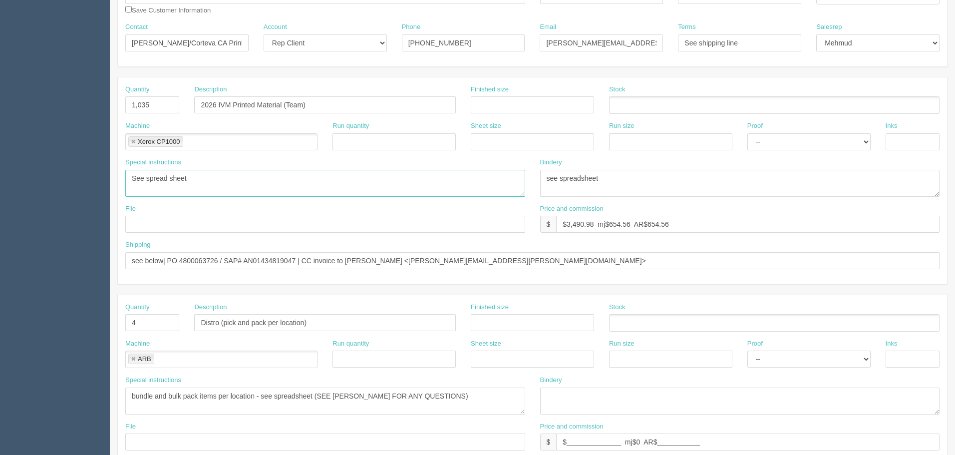
paste textarea "(SEE ZACK FOR ANY QUESTIONS)"
type textarea "See spread sheet (SEE ZACK FOR ANY QUESTIONS)"
click at [626, 179] on textarea "see spreadsheet" at bounding box center [740, 183] width 400 height 27
paste textarea "(SEE ZACK FOR ANY QUESTIONS)"
type textarea "see spreadsheet (SEE ZACK FOR ANY QUESTIONS)"
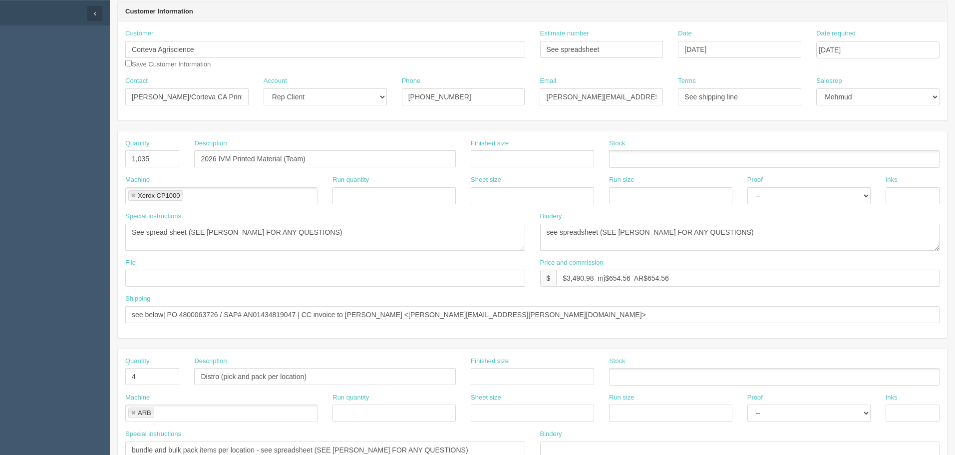
scroll to position [0, 0]
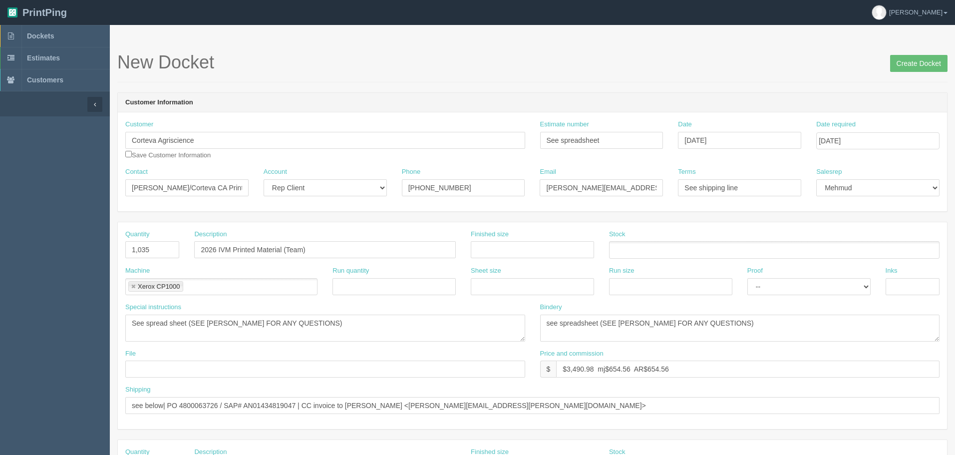
click at [505, 81] on div "New Docket Create Docket" at bounding box center [532, 67] width 830 height 30
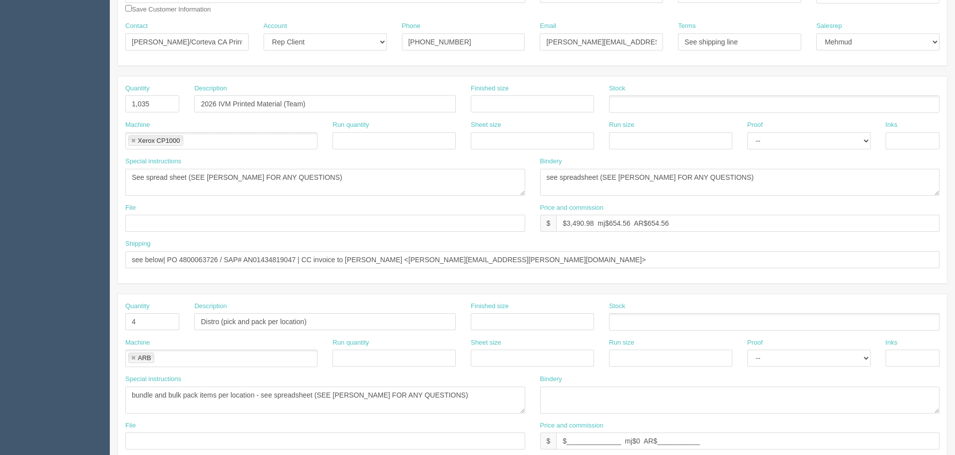
scroll to position [150, 0]
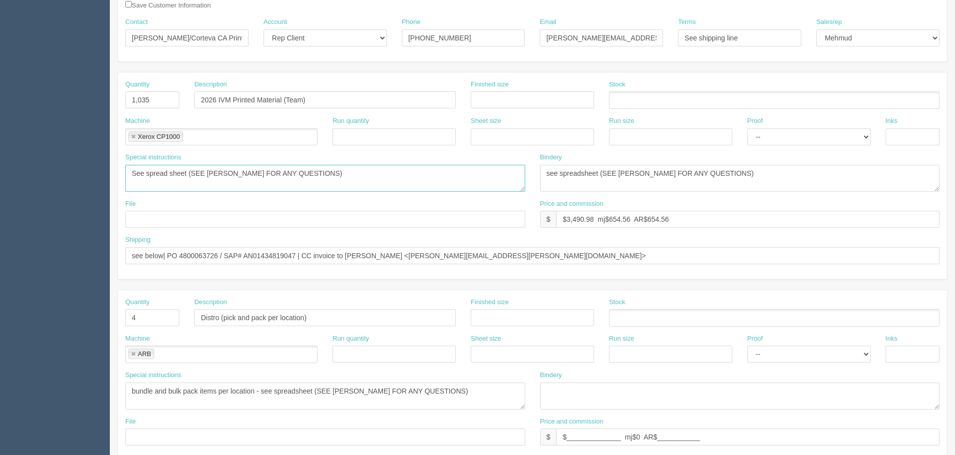
click at [347, 182] on textarea "See spread sheet (SEE ZACK FOR ANY QUESTIONS)" at bounding box center [325, 178] width 400 height 27
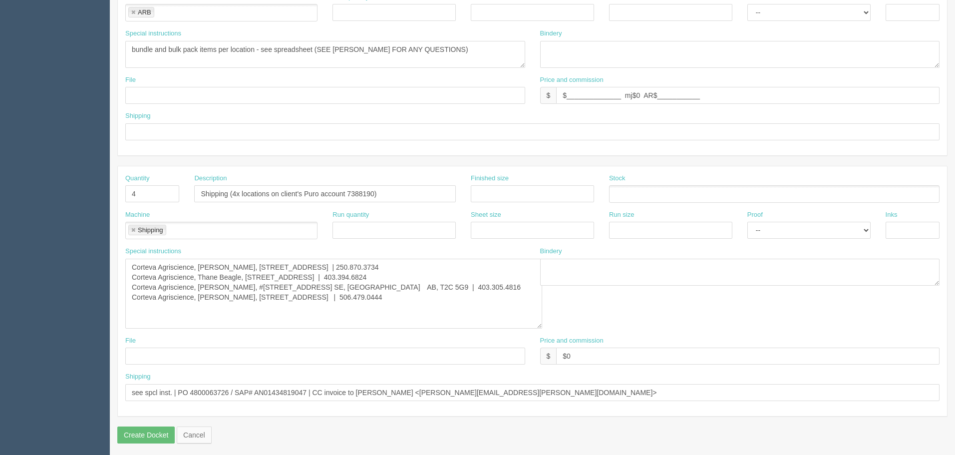
scroll to position [494, 0]
click at [443, 293] on textarea "Corteva Agriscience, Lisa Jarrett, 435 Curlew Drive, Kelowna, BC, V1W 4L2 | 250…" at bounding box center [333, 291] width 417 height 70
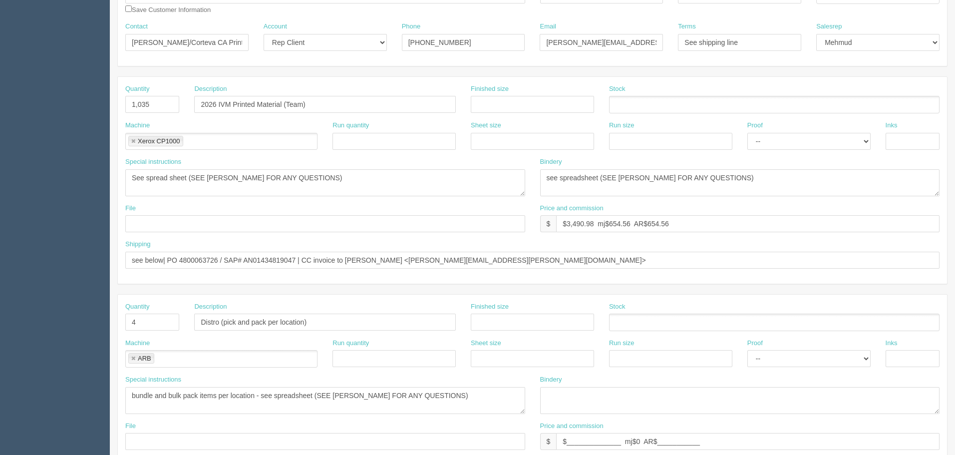
scroll to position [150, 0]
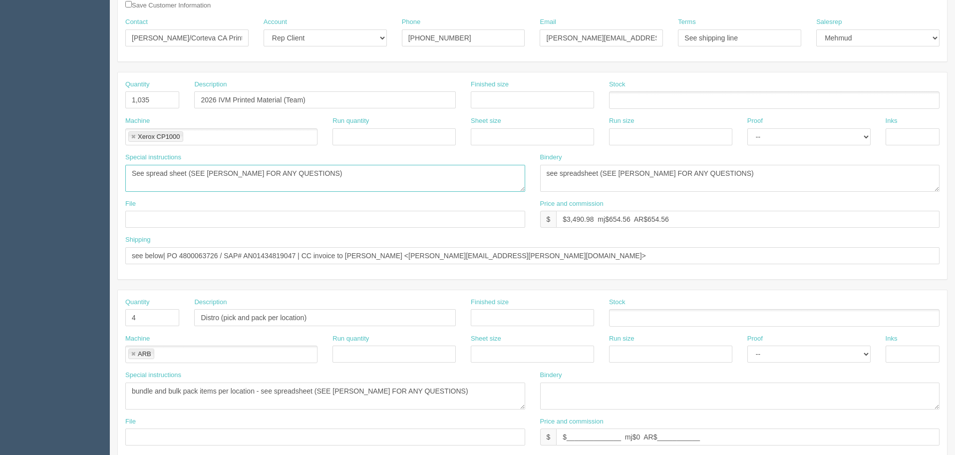
click at [318, 173] on textarea "See spread sheet (SEE ZACK FOR ANY QUESTIONS)" at bounding box center [325, 178] width 400 height 27
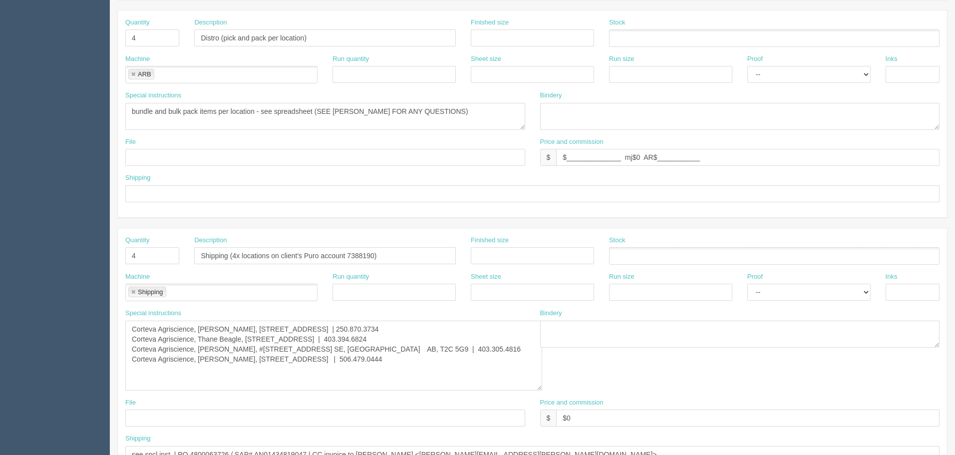
scroll to position [494, 0]
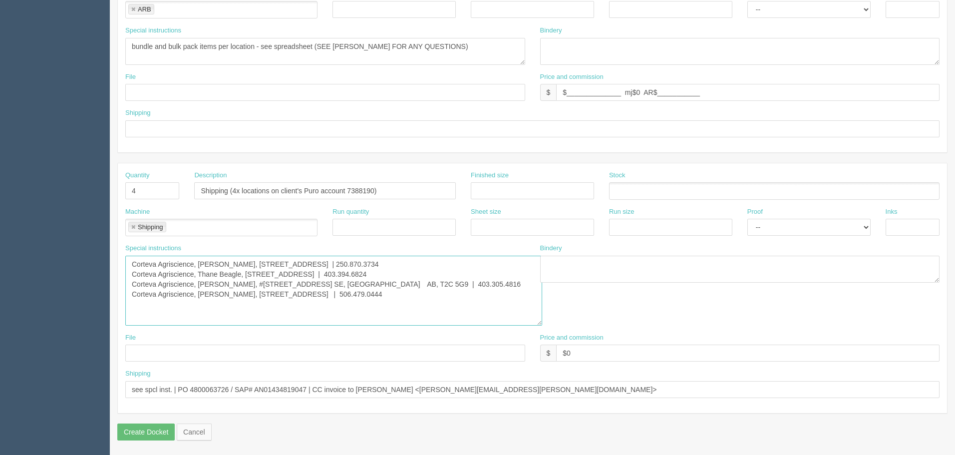
click at [448, 292] on textarea "Corteva Agriscience, Lisa Jarrett, 435 Curlew Drive, Kelowna, BC, V1W 4L2 | 250…" at bounding box center [333, 291] width 417 height 70
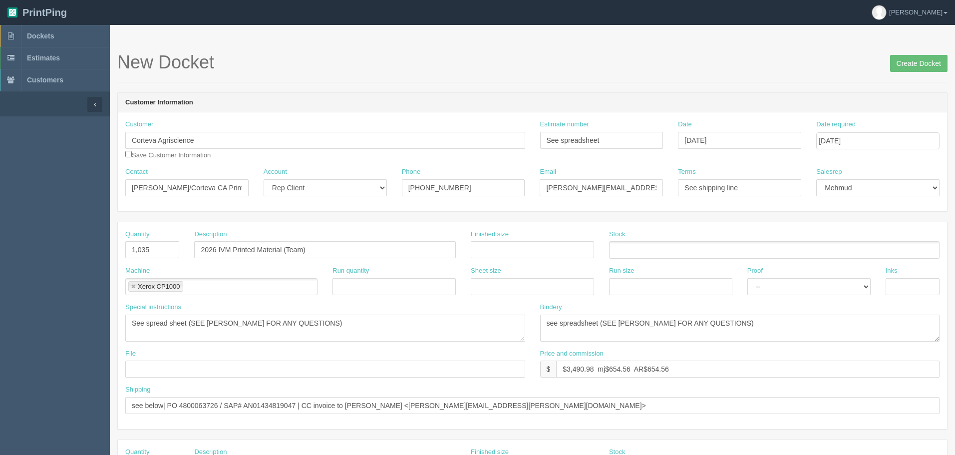
scroll to position [50, 0]
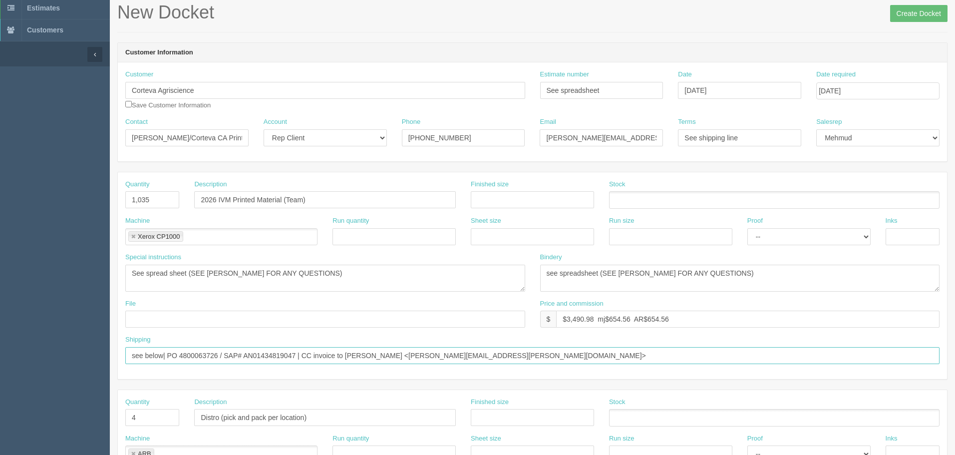
click at [210, 357] on input "see below| PO 4800063726 / SAP# AN01434819047 | CC invoice to Jensen, Rachel <r…" at bounding box center [532, 355] width 814 height 17
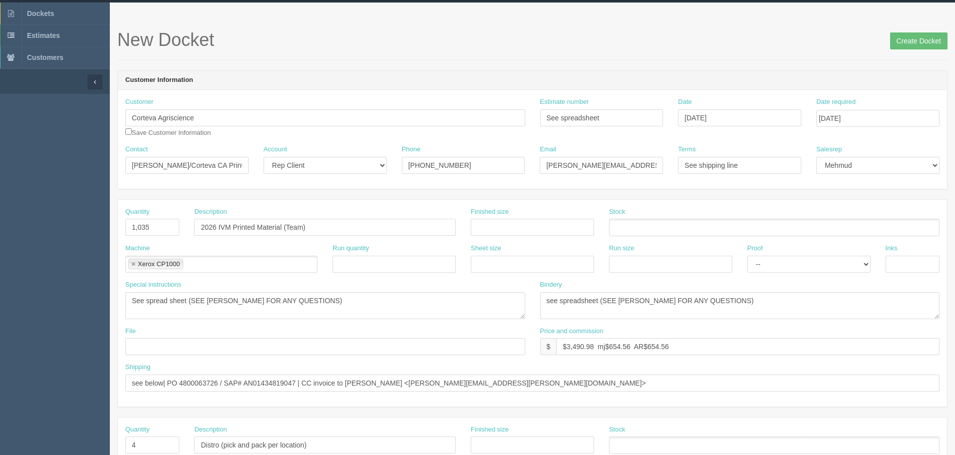
scroll to position [0, 0]
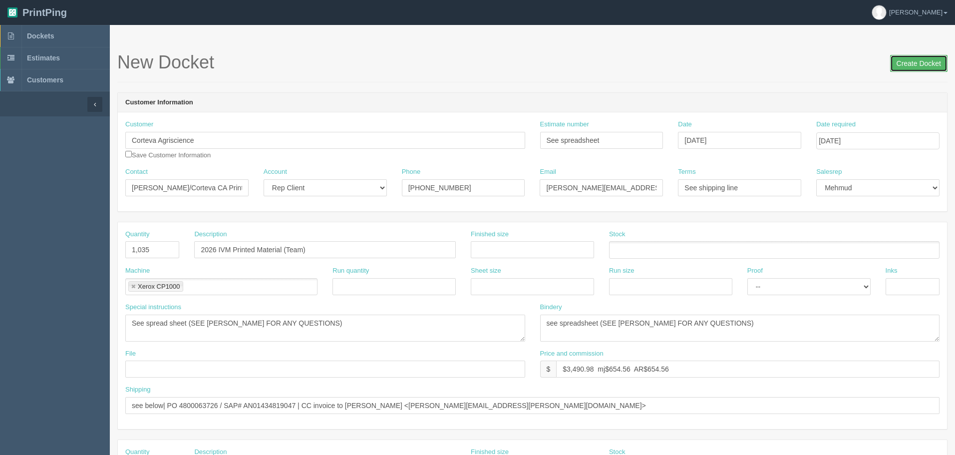
click at [907, 62] on input "Create Docket" at bounding box center [918, 63] width 57 height 17
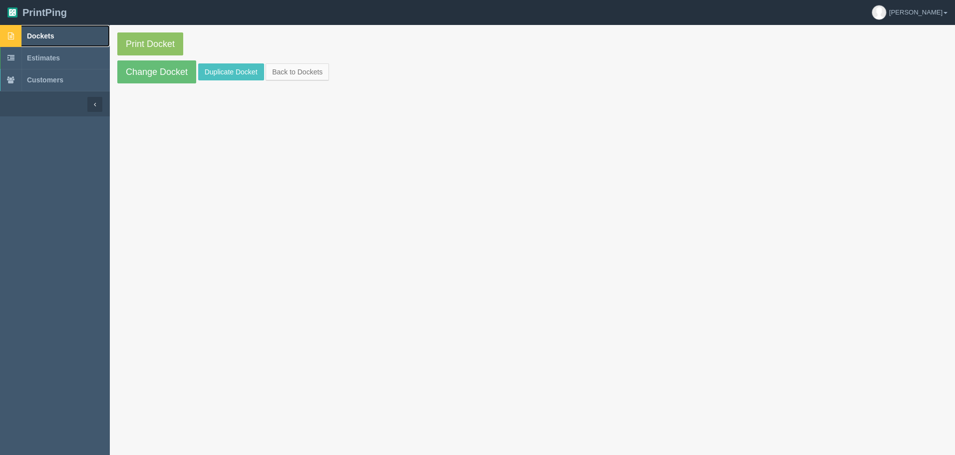
click at [67, 36] on link "Dockets" at bounding box center [55, 36] width 110 height 22
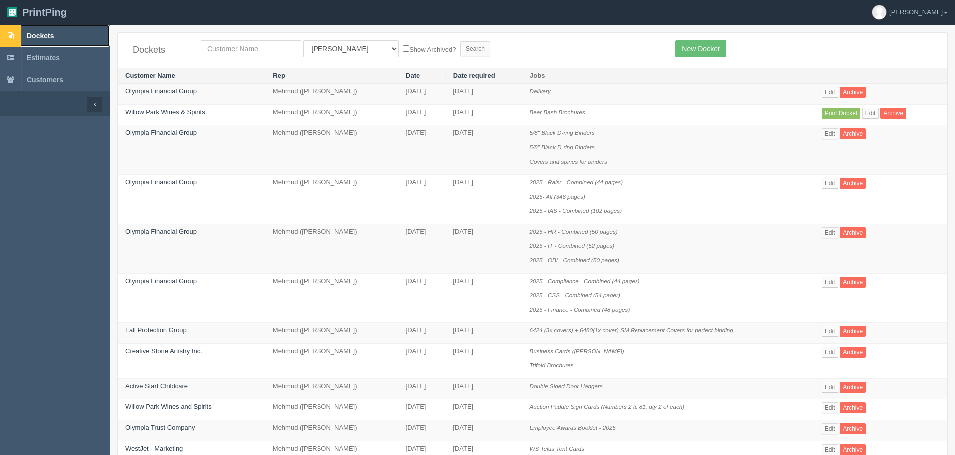
click at [42, 32] on span "Dockets" at bounding box center [40, 36] width 27 height 8
click at [52, 35] on span "Dockets" at bounding box center [40, 36] width 27 height 8
click at [267, 51] on input "text" at bounding box center [251, 48] width 100 height 17
type input "corteva"
click at [460, 41] on input "Search" at bounding box center [475, 48] width 30 height 15
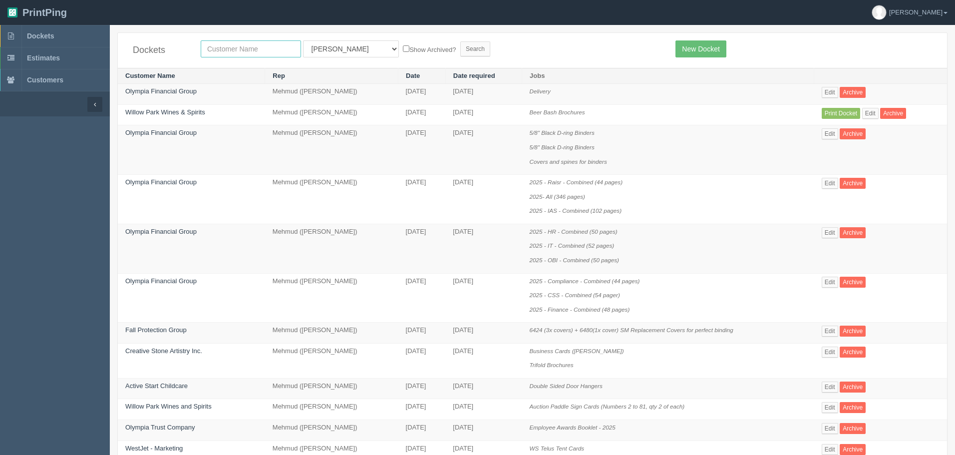
click at [244, 46] on input "text" at bounding box center [251, 48] width 100 height 17
type input "corteva"
click at [460, 41] on input "Search" at bounding box center [475, 48] width 30 height 15
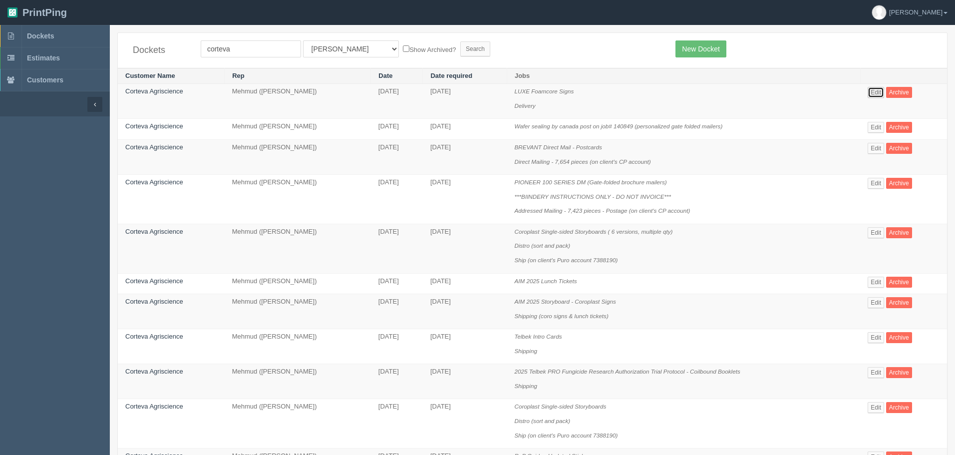
click at [878, 91] on link "Edit" at bounding box center [875, 92] width 16 height 11
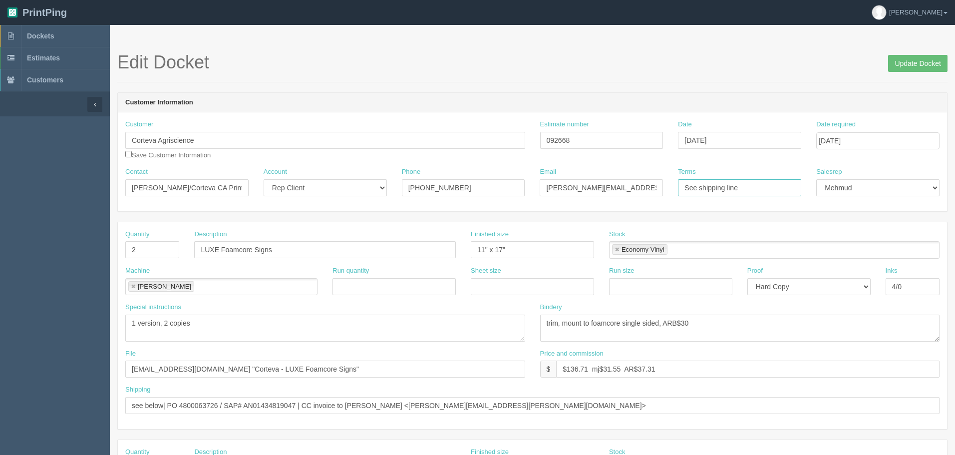
drag, startPoint x: 759, startPoint y: 187, endPoint x: 558, endPoint y: 187, distance: 201.1
click at [558, 187] on div "Contact Julia Kirkey/Corteva CA Printing & Fulfillment Account -- Existing Clie…" at bounding box center [532, 185] width 829 height 36
drag, startPoint x: 151, startPoint y: 135, endPoint x: 0, endPoint y: 129, distance: 150.8
click at [207, 190] on input "Julia Kirkey/Corteva CA Printing & Fulfillment" at bounding box center [186, 187] width 123 height 17
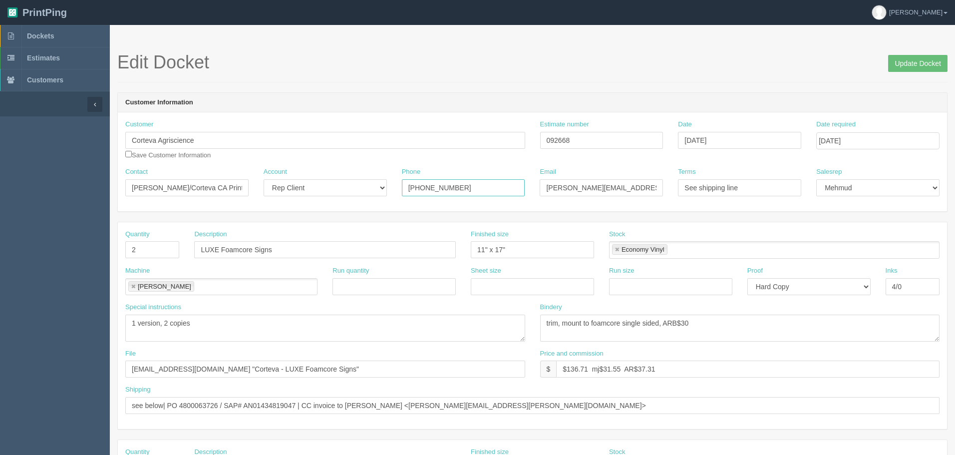
drag, startPoint x: 478, startPoint y: 192, endPoint x: 261, endPoint y: 176, distance: 218.2
click at [261, 176] on div "Contact Julia Kirkey/Corteva CA Printing & Fulfillment Account -- Existing Clie…" at bounding box center [532, 185] width 829 height 36
click at [617, 186] on input "julia.kirkey@corteva.com/ca-printing@corteva.com" at bounding box center [601, 187] width 123 height 17
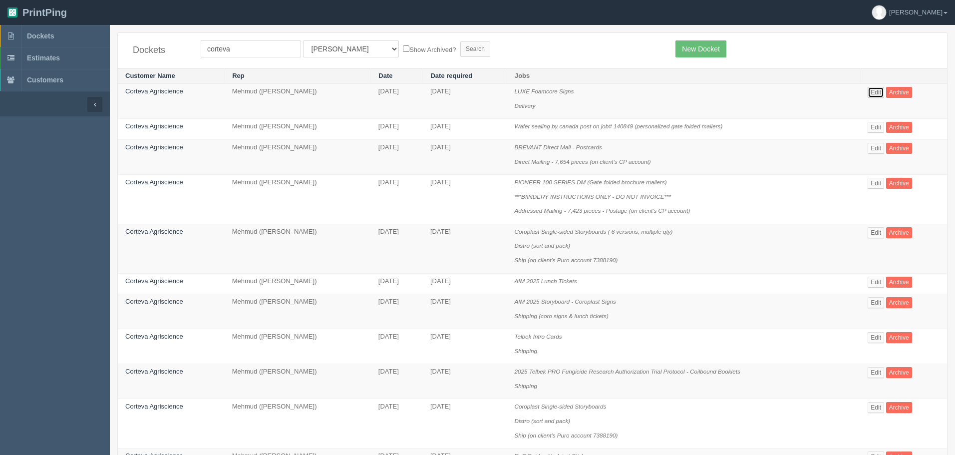
click at [875, 90] on link "Edit" at bounding box center [875, 92] width 16 height 11
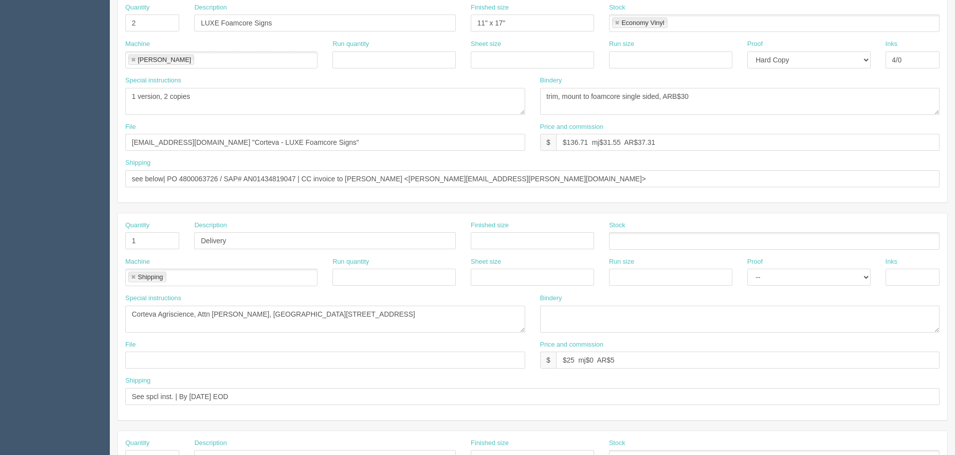
scroll to position [250, 0]
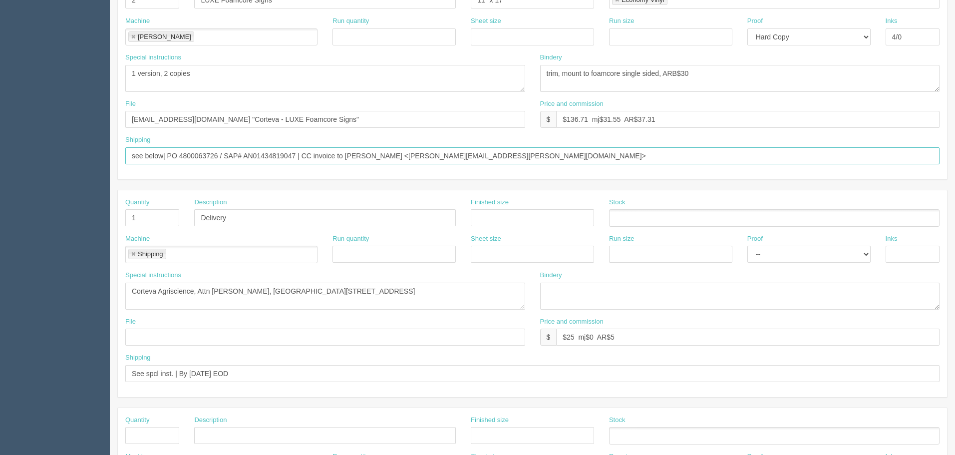
drag, startPoint x: 520, startPoint y: 152, endPoint x: 0, endPoint y: 154, distance: 519.6
click at [0, 154] on section "Dockets Estimates Customers" at bounding box center [477, 215] width 955 height 881
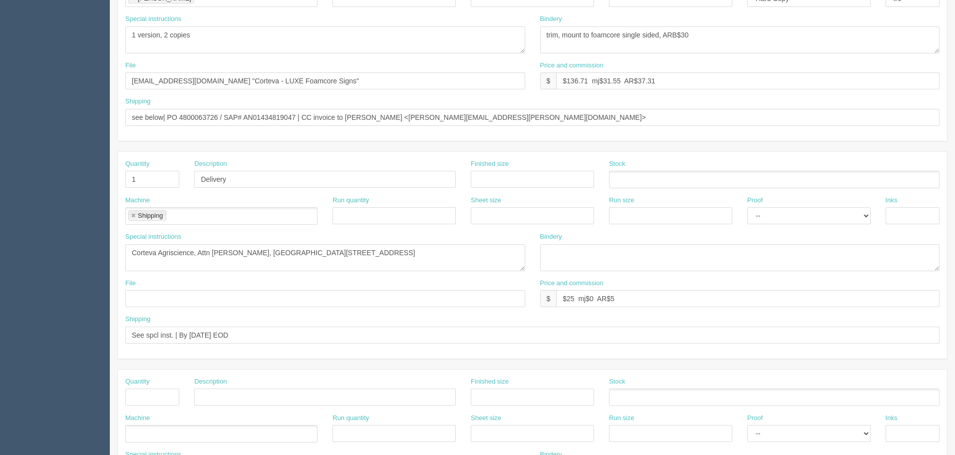
scroll to position [252, 0]
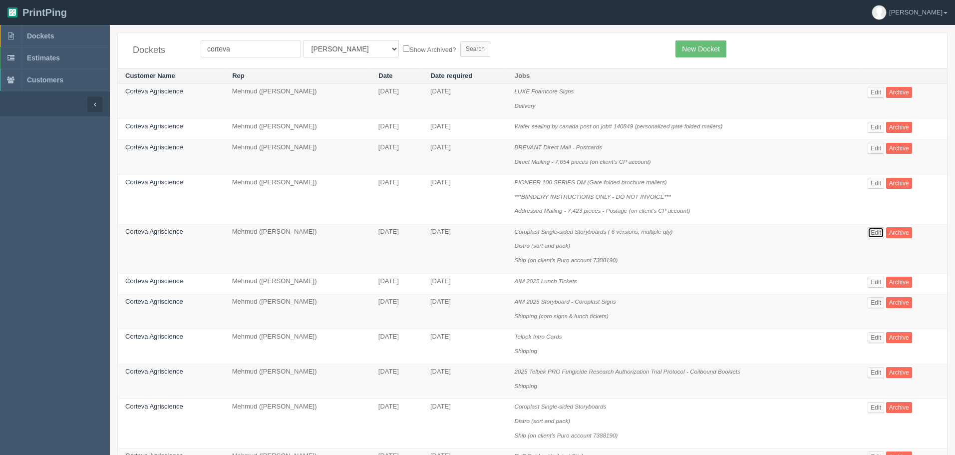
click at [878, 229] on link "Edit" at bounding box center [875, 232] width 16 height 11
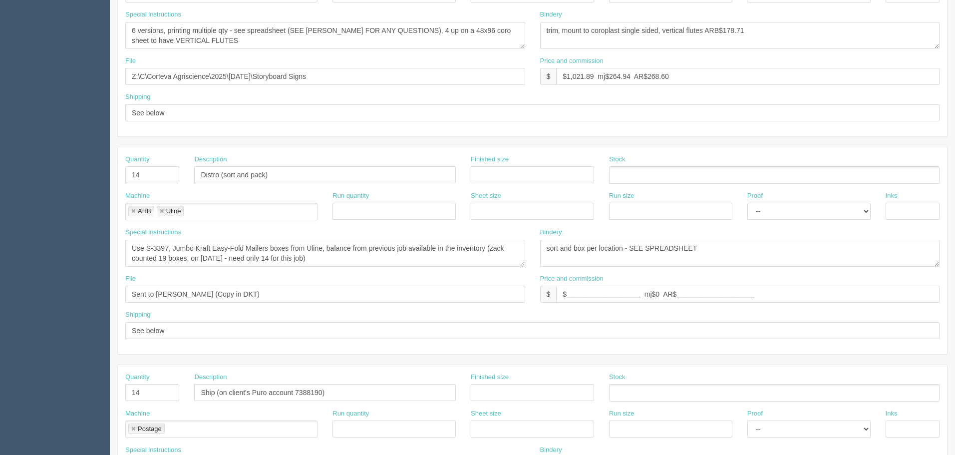
scroll to position [399, 0]
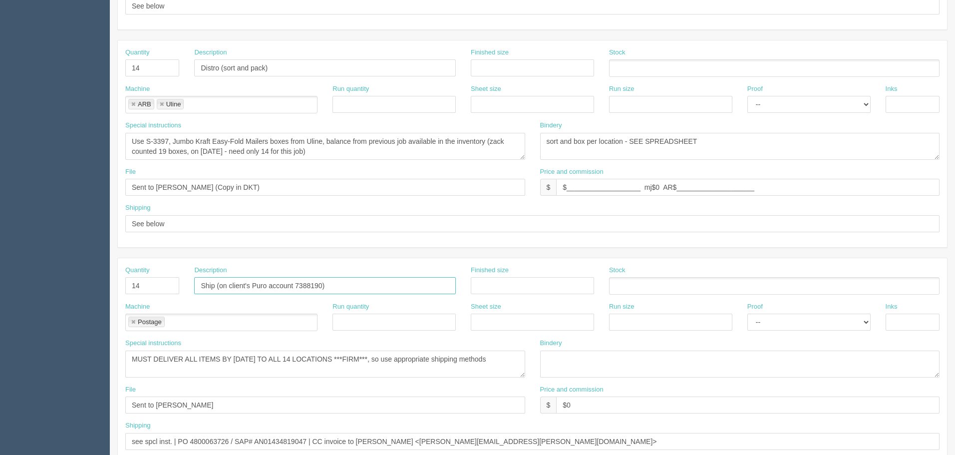
drag, startPoint x: 342, startPoint y: 285, endPoint x: 242, endPoint y: 281, distance: 100.4
click at [217, 282] on input "Ship (on client's Puro account 7388190)" at bounding box center [325, 285] width 262 height 17
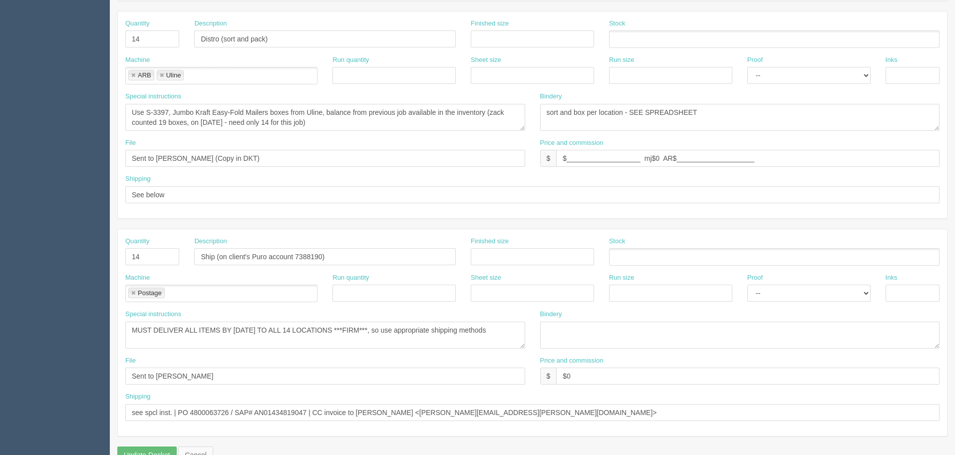
scroll to position [451, 0]
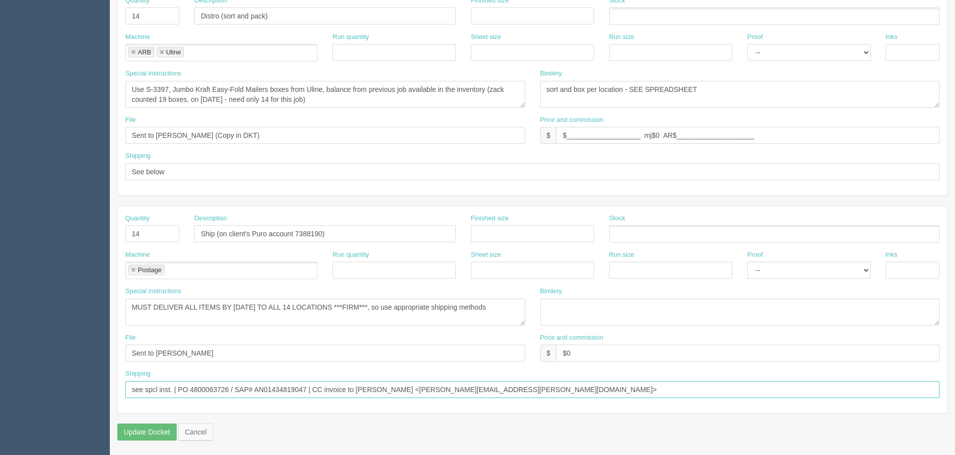
drag, startPoint x: 550, startPoint y: 386, endPoint x: 0, endPoint y: 402, distance: 550.2
click at [0, 402] on section "Dockets Estimates Customers" at bounding box center [477, 14] width 955 height 881
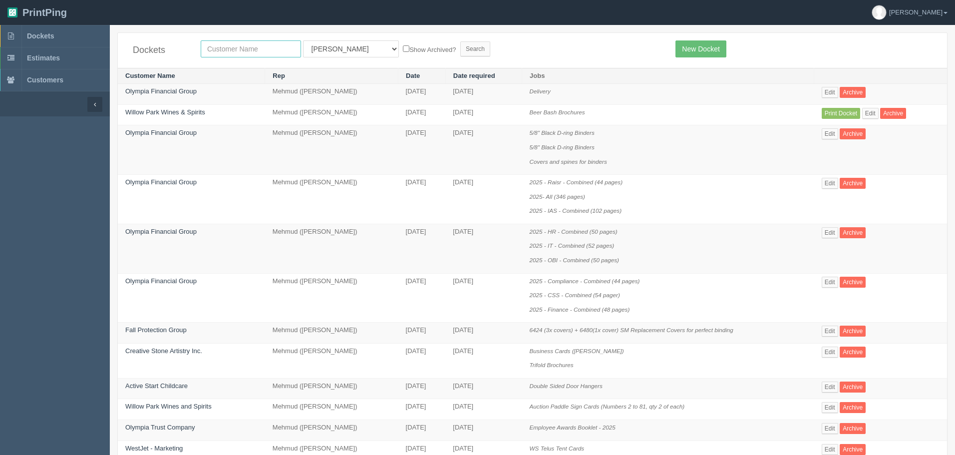
click at [224, 51] on input "text" at bounding box center [251, 48] width 100 height 17
type input "[PERSON_NAME]"
drag, startPoint x: 76, startPoint y: 34, endPoint x: 83, endPoint y: 43, distance: 11.7
click at [76, 34] on link "Dockets" at bounding box center [55, 36] width 110 height 22
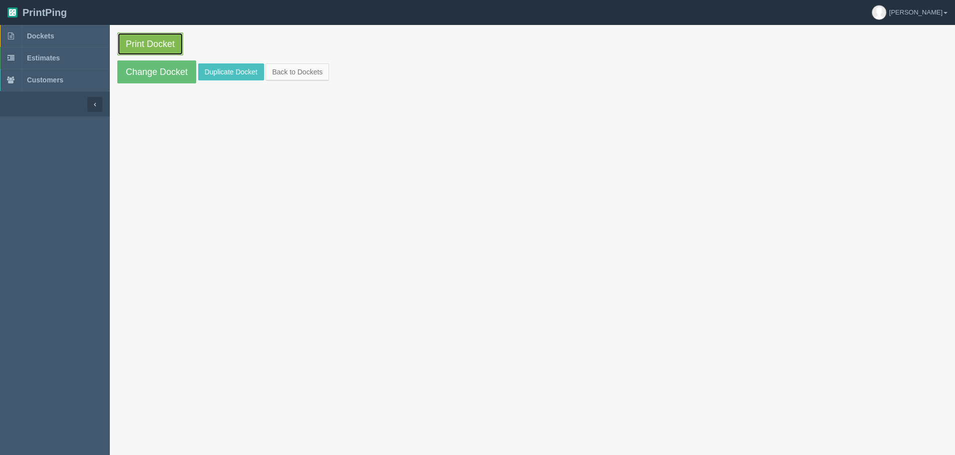
click at [177, 48] on link "Print Docket" at bounding box center [150, 43] width 66 height 23
click at [70, 38] on link "Dockets" at bounding box center [55, 36] width 110 height 22
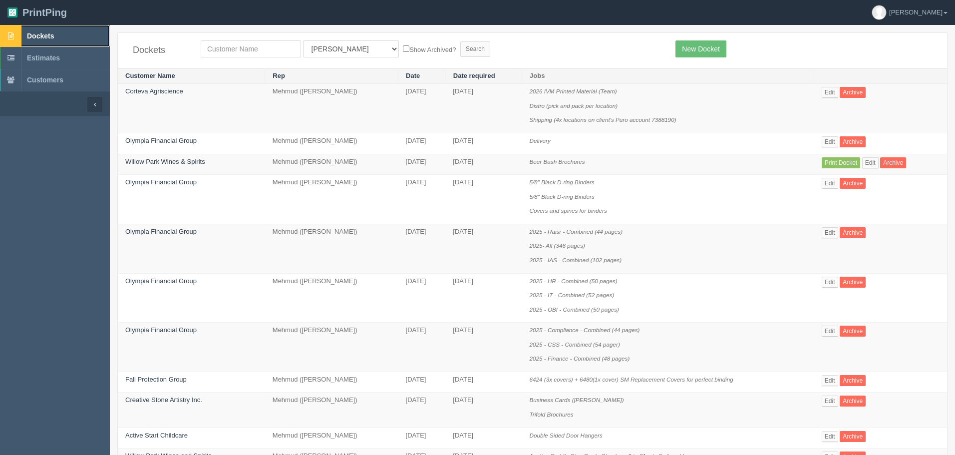
click at [46, 29] on link "Dockets" at bounding box center [55, 36] width 110 height 22
click at [223, 48] on input "text" at bounding box center [251, 48] width 100 height 17
type input "kinetic"
click at [460, 41] on input "Search" at bounding box center [475, 48] width 30 height 15
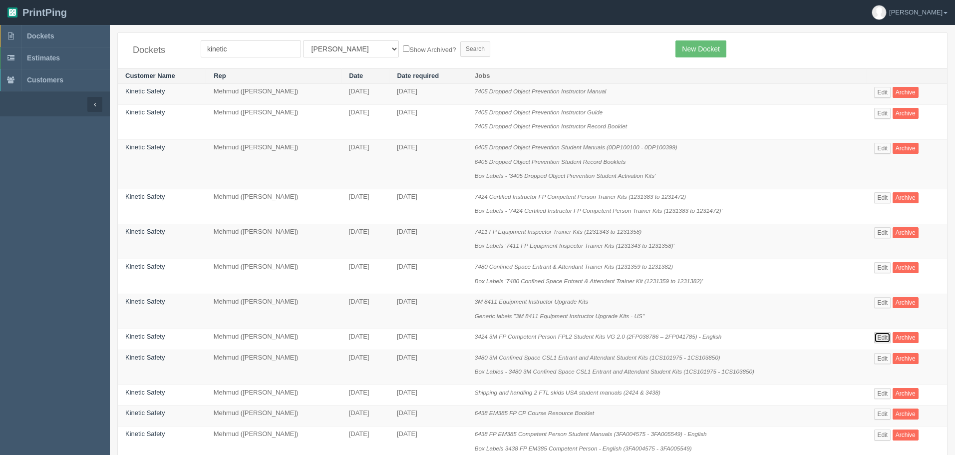
click at [883, 336] on link "Edit" at bounding box center [882, 337] width 16 height 11
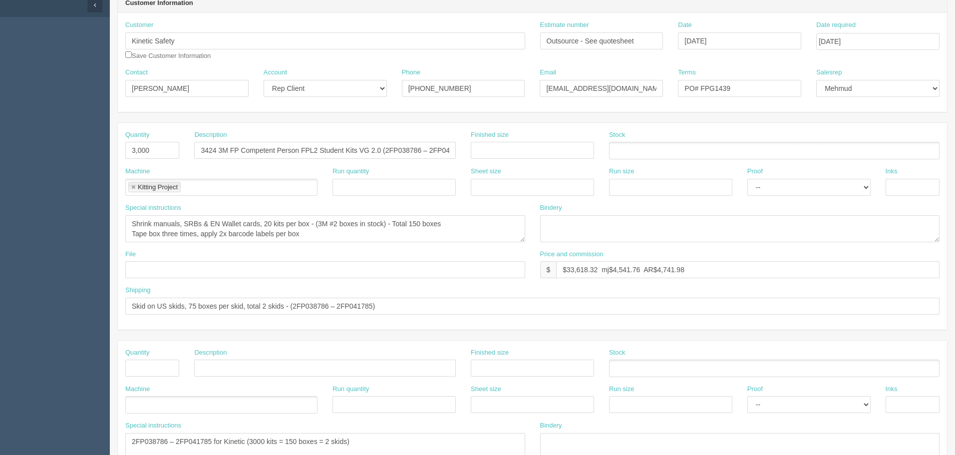
scroll to position [100, 0]
drag, startPoint x: 598, startPoint y: 272, endPoint x: 457, endPoint y: 271, distance: 140.8
click at [457, 271] on div "File Price and commission $ $33,618.32 mj$4,541.76 AR$4,741.98" at bounding box center [532, 267] width 829 height 36
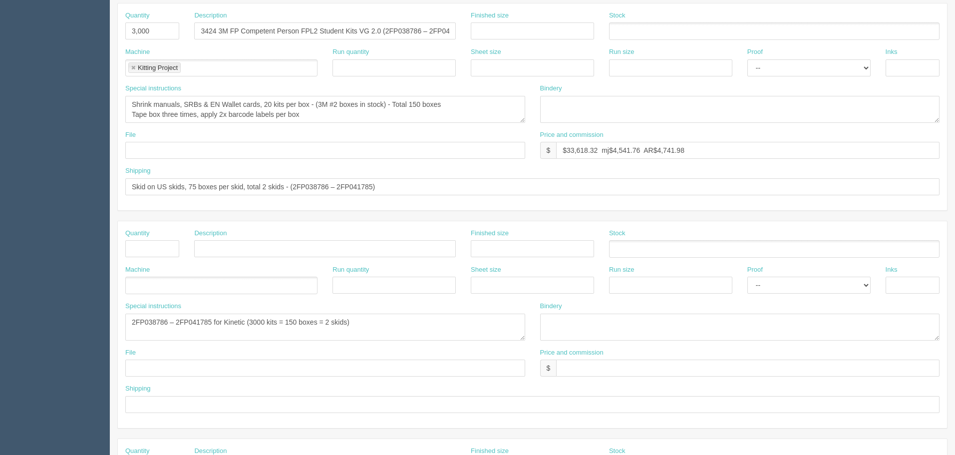
scroll to position [50, 0]
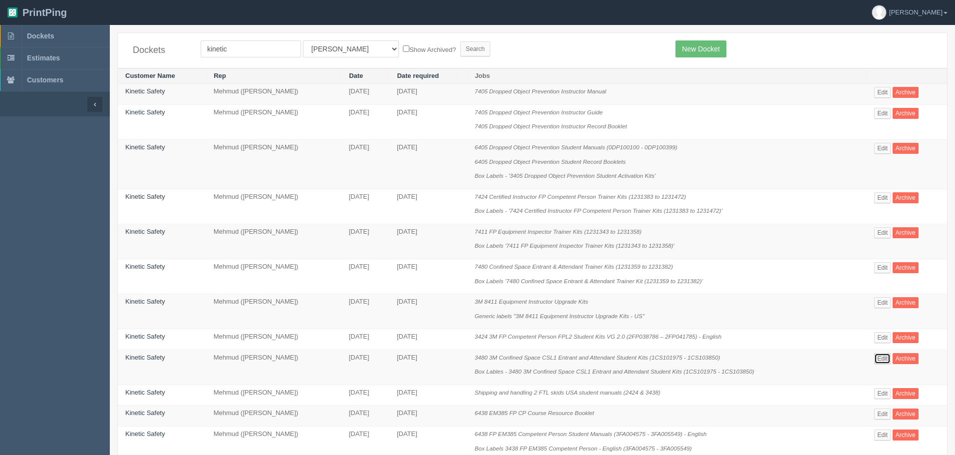
click at [887, 357] on link "Edit" at bounding box center [882, 358] width 16 height 11
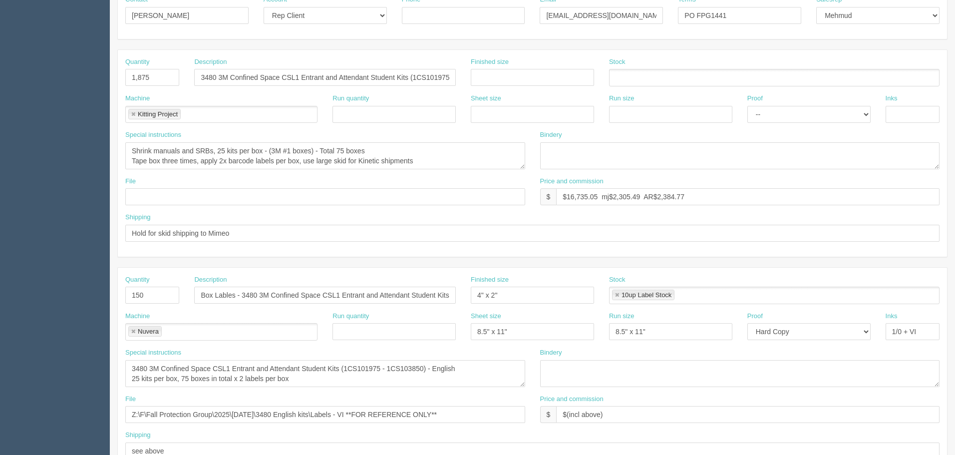
scroll to position [200, 0]
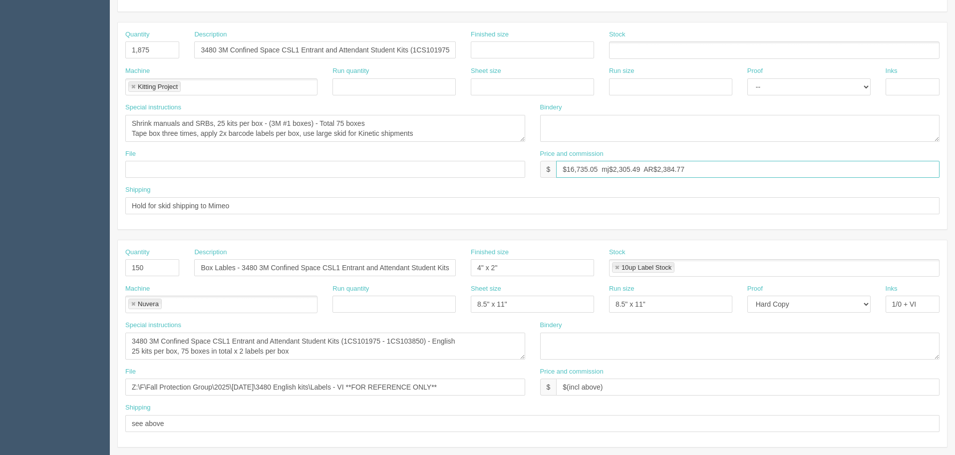
drag, startPoint x: 559, startPoint y: 169, endPoint x: 502, endPoint y: 164, distance: 57.1
click at [502, 164] on div "File Price and commission $ $16,735.05 mj$2,305.49 AR$2,384.77" at bounding box center [532, 167] width 829 height 36
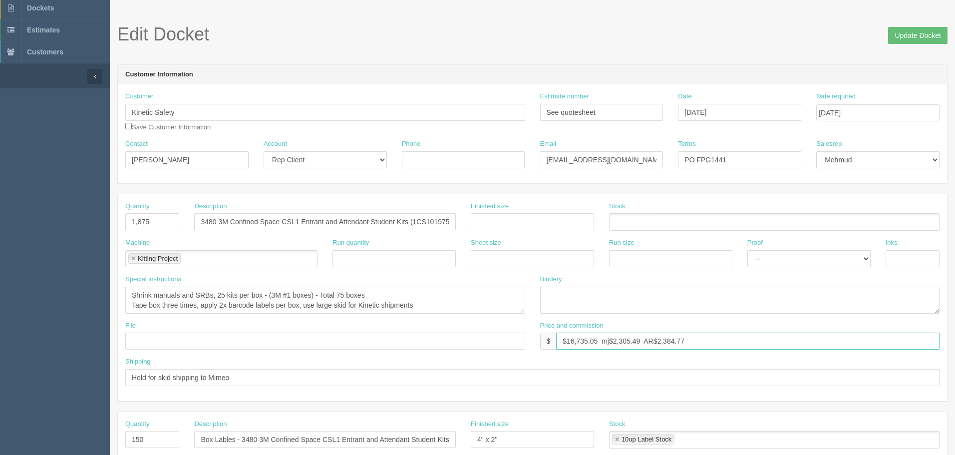
scroll to position [0, 0]
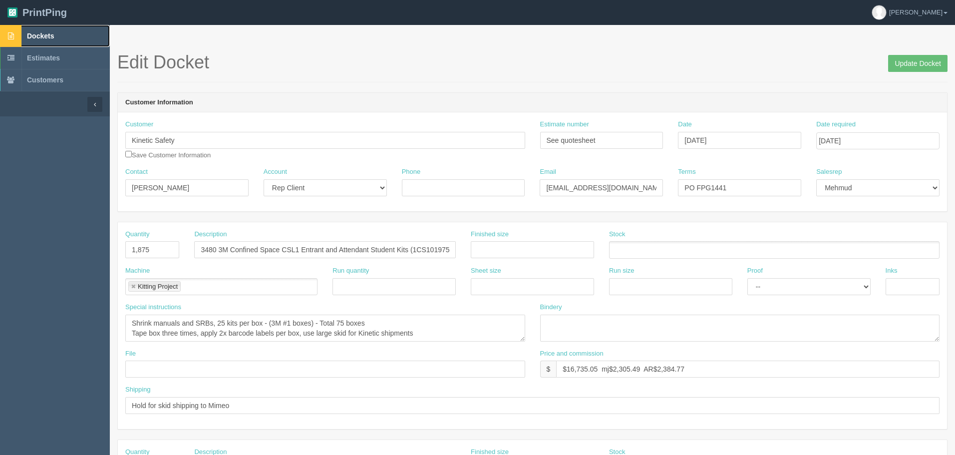
click at [43, 37] on span "Dockets" at bounding box center [40, 36] width 27 height 8
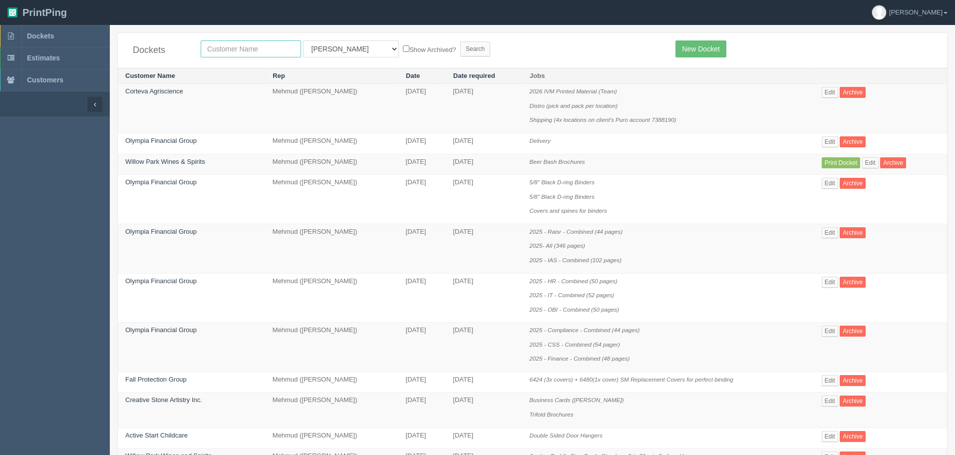
click at [246, 48] on input "text" at bounding box center [251, 48] width 100 height 17
type input "kinetic"
click at [460, 41] on input "Search" at bounding box center [475, 48] width 30 height 15
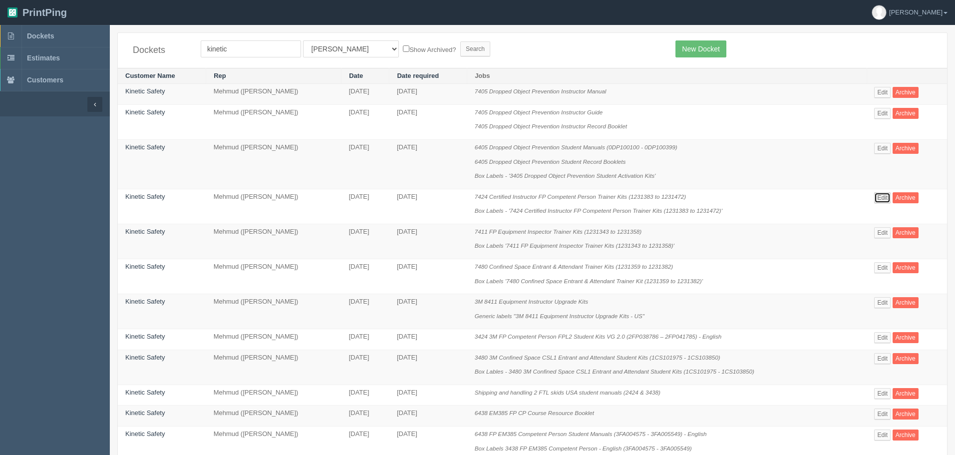
click at [886, 195] on link "Edit" at bounding box center [882, 197] width 16 height 11
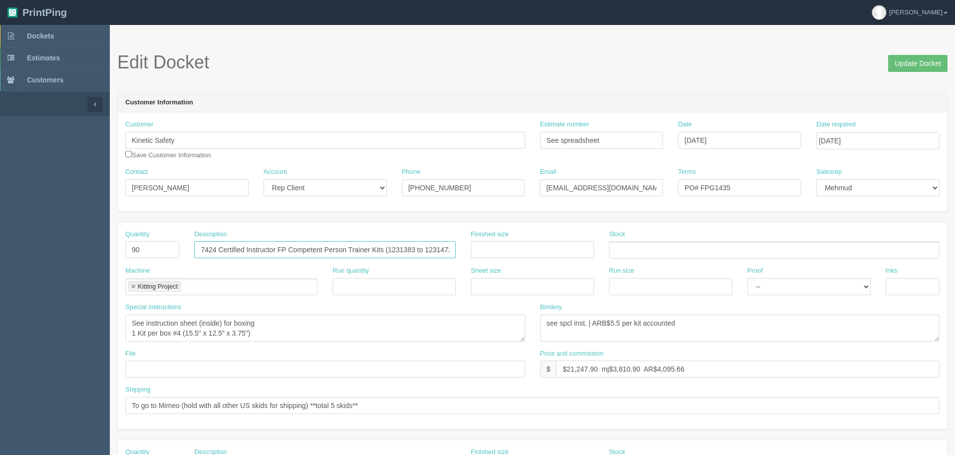
click at [439, 246] on input "7424 Certified Instructor FP Competent Person Trainer Kits (1231383 to 1231472)" at bounding box center [325, 249] width 262 height 17
click at [307, 249] on input "7424 Certified Instructor FP Competent Person Trainer Kits (1231383 to 1231472)" at bounding box center [325, 249] width 262 height 17
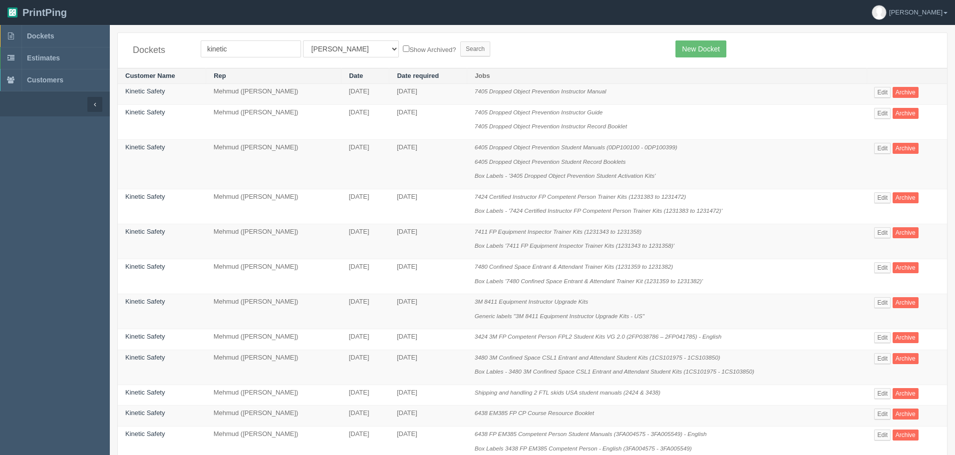
click at [484, 45] on form "kinetic All Users [PERSON_NAME] Test 1 [PERSON_NAME] [PERSON_NAME] [PERSON_NAME…" at bounding box center [431, 48] width 460 height 17
click at [884, 269] on link "Edit" at bounding box center [882, 267] width 16 height 11
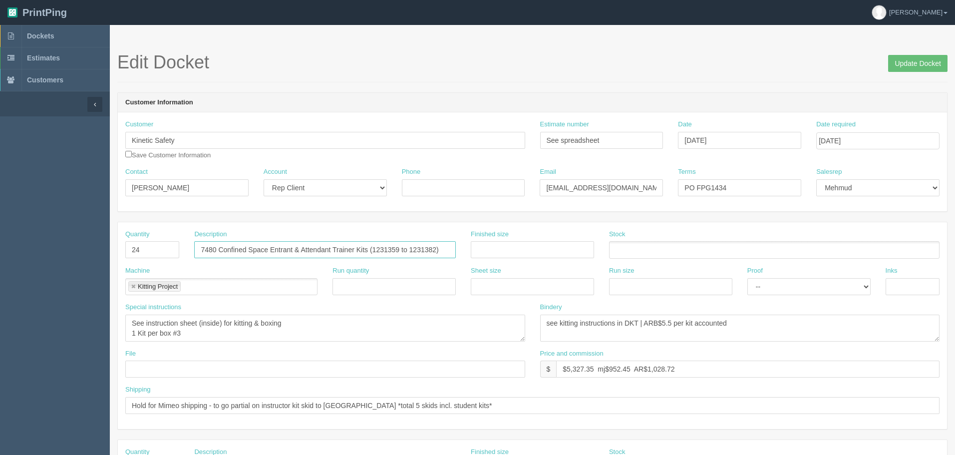
click at [262, 249] on input "7480 Confined Space Entrant & Attendant Trainer Kits (1231359 to 1231382)" at bounding box center [325, 249] width 262 height 17
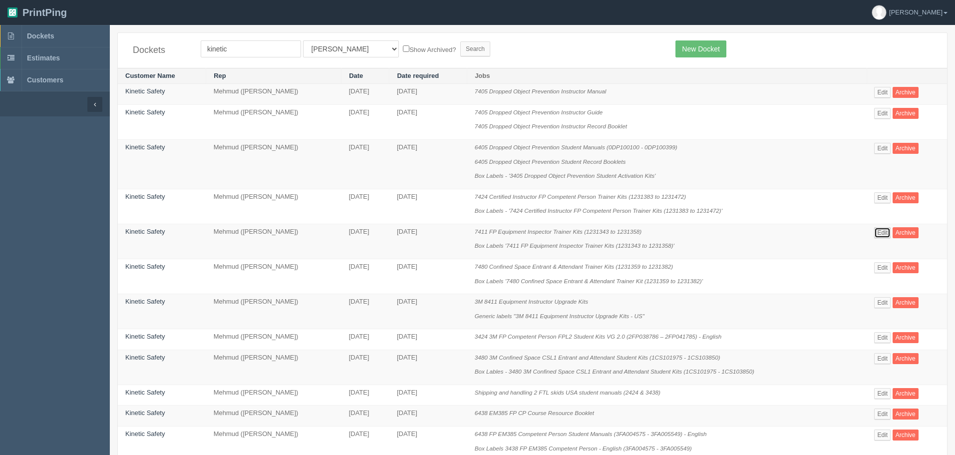
click at [884, 233] on link "Edit" at bounding box center [882, 232] width 16 height 11
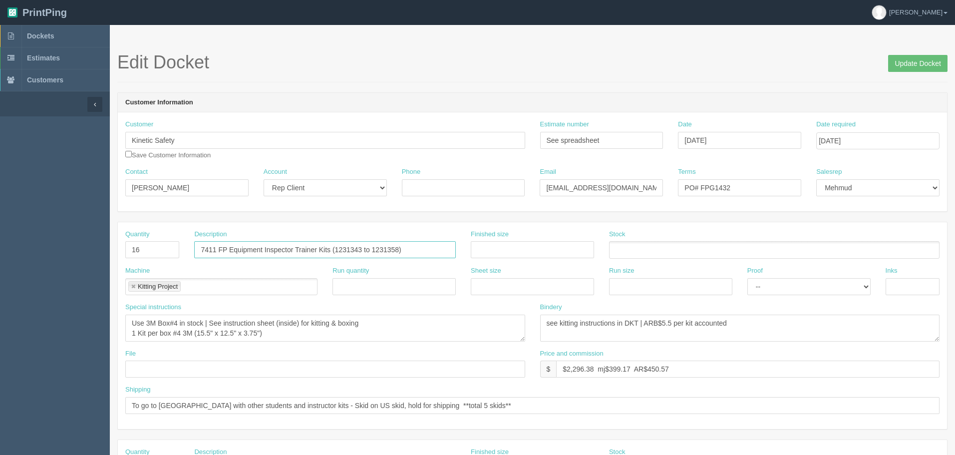
drag, startPoint x: 426, startPoint y: 247, endPoint x: 40, endPoint y: 247, distance: 385.8
click at [376, 248] on input "7411 FP Equipment Inspector Trainer Kits (1231343 to 1231358)" at bounding box center [325, 249] width 262 height 17
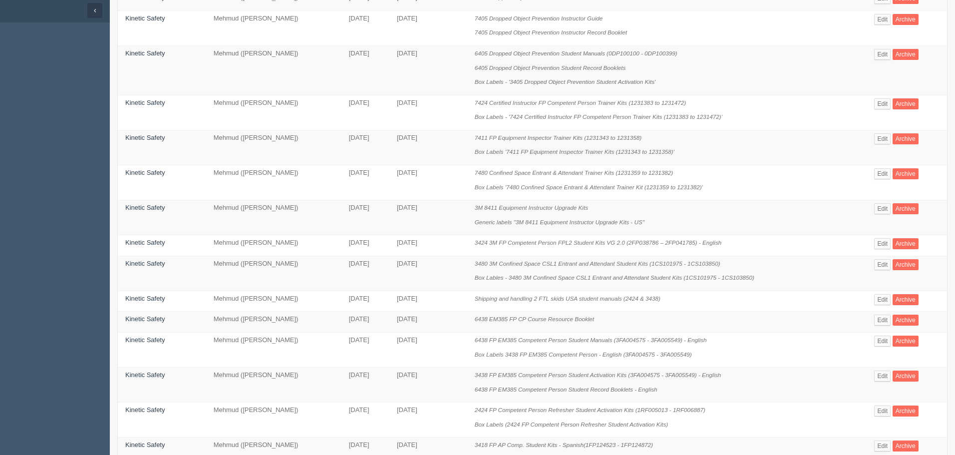
scroll to position [100, 0]
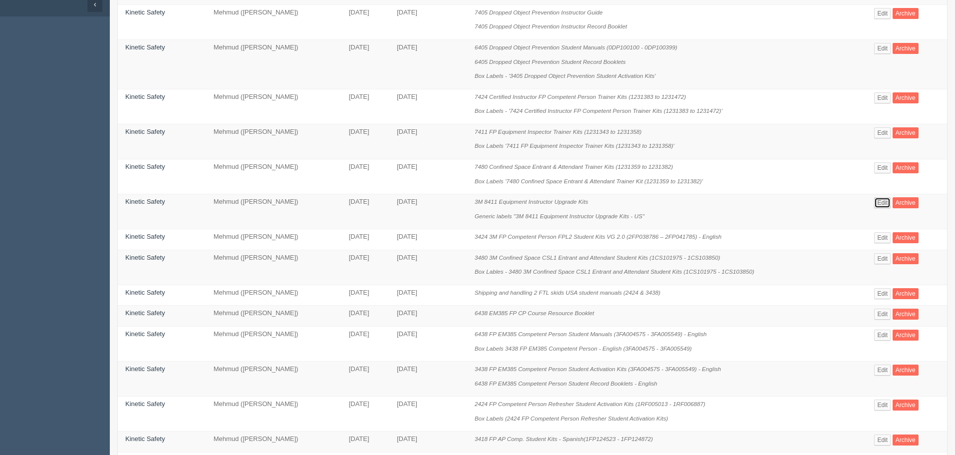
click at [884, 201] on link "Edit" at bounding box center [882, 202] width 16 height 11
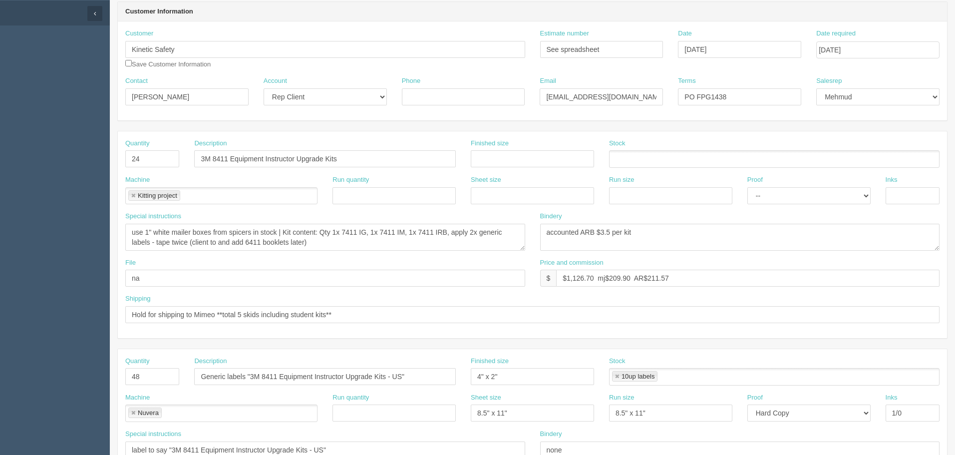
scroll to position [100, 0]
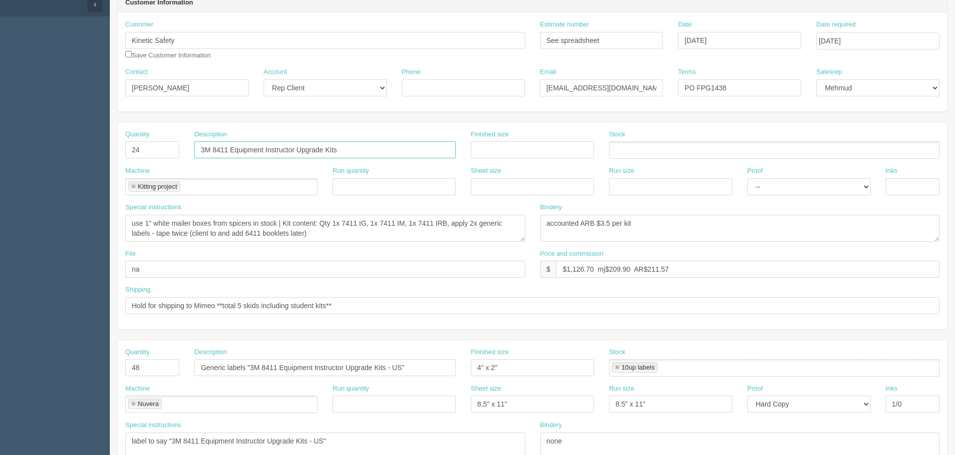
drag, startPoint x: 386, startPoint y: 149, endPoint x: 15, endPoint y: 149, distance: 371.3
click at [15, 149] on section "Dockets Estimates Customers" at bounding box center [477, 365] width 955 height 881
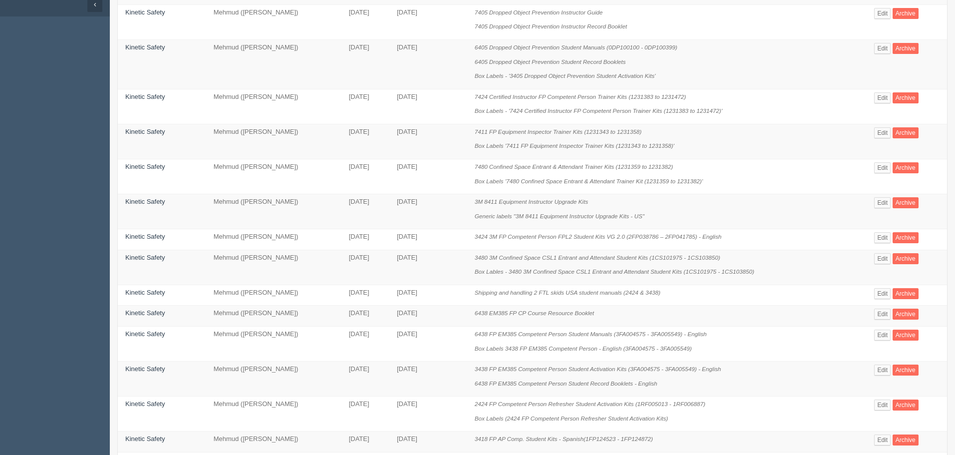
click at [467, 127] on td "[DATE]" at bounding box center [428, 141] width 78 height 35
click at [885, 235] on link "Edit" at bounding box center [882, 237] width 16 height 11
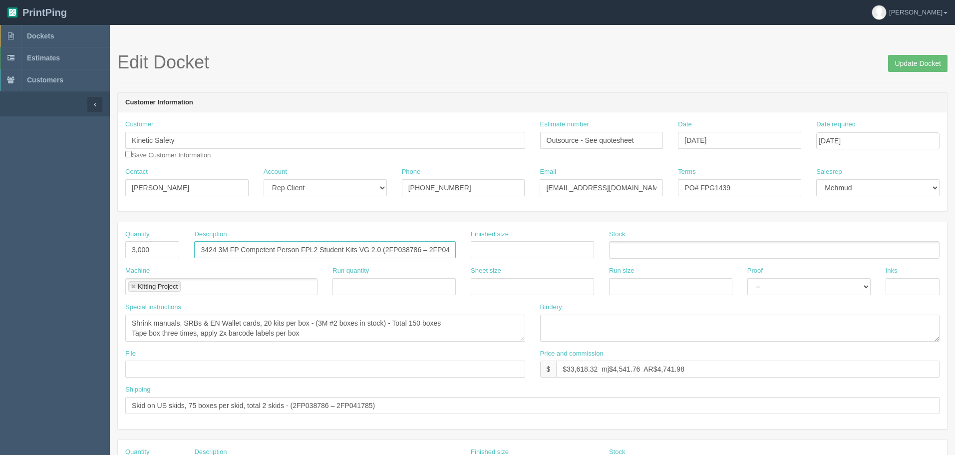
click at [362, 250] on input "3424 3M FP Competent Person FPL2 Student Kits VG 2.0 (2FP038786 – 2FP041785) - …" at bounding box center [325, 249] width 262 height 17
click at [433, 250] on input "3424 3M FP Competent Person FPL2 Student Kits VG 2.0 (2FP038786 – 2FP041785) - …" at bounding box center [325, 249] width 262 height 17
click at [295, 249] on input "3424 3M FP Competent Person FPL2 Student Kits VG 2.0 (2FP038786 – 2FP041785) - …" at bounding box center [325, 249] width 262 height 17
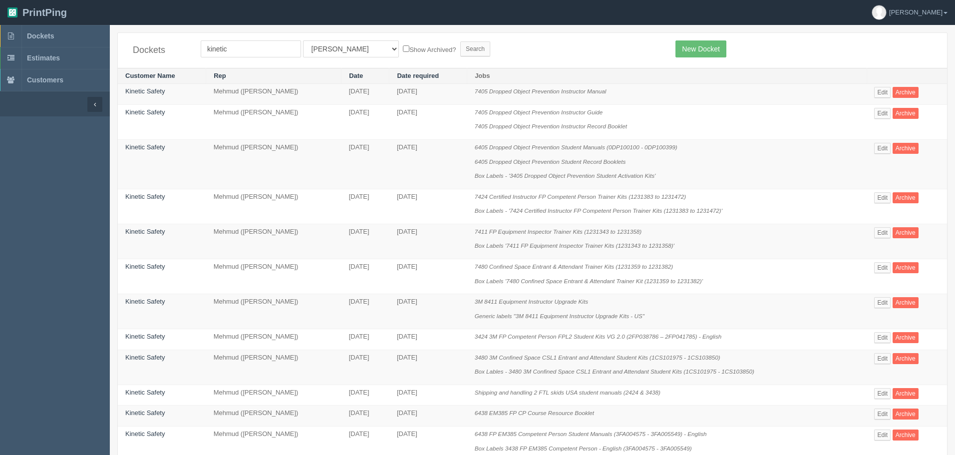
scroll to position [100, 0]
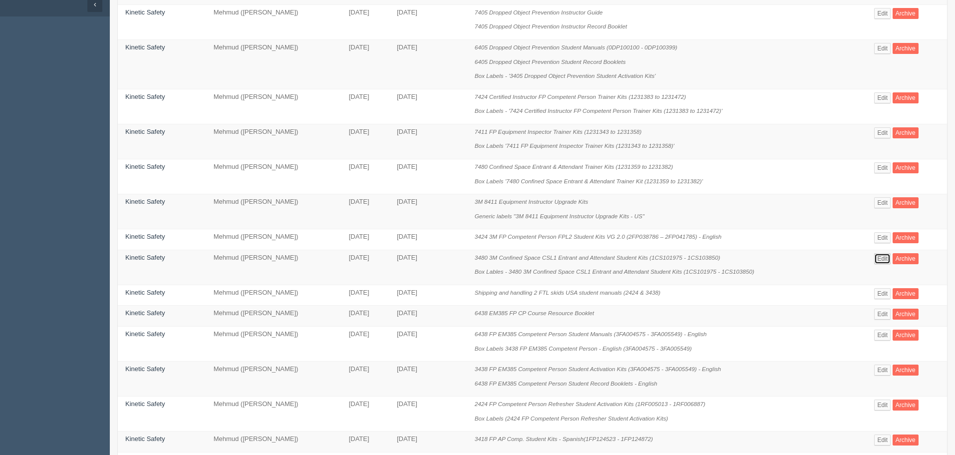
click at [887, 259] on link "Edit" at bounding box center [882, 258] width 16 height 11
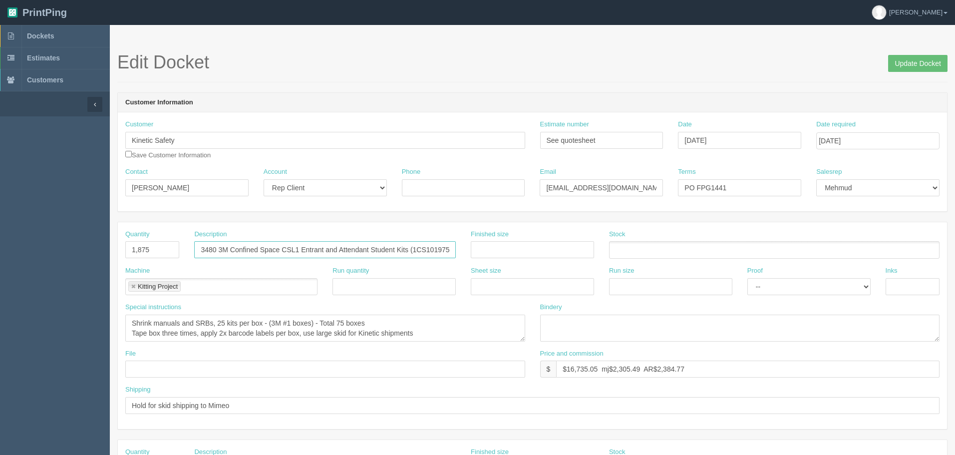
click at [300, 249] on input "3480 3M Confined Space CSL1 Entrant and Attendant Student Kits (1CS101975 - 1CS…" at bounding box center [325, 249] width 262 height 17
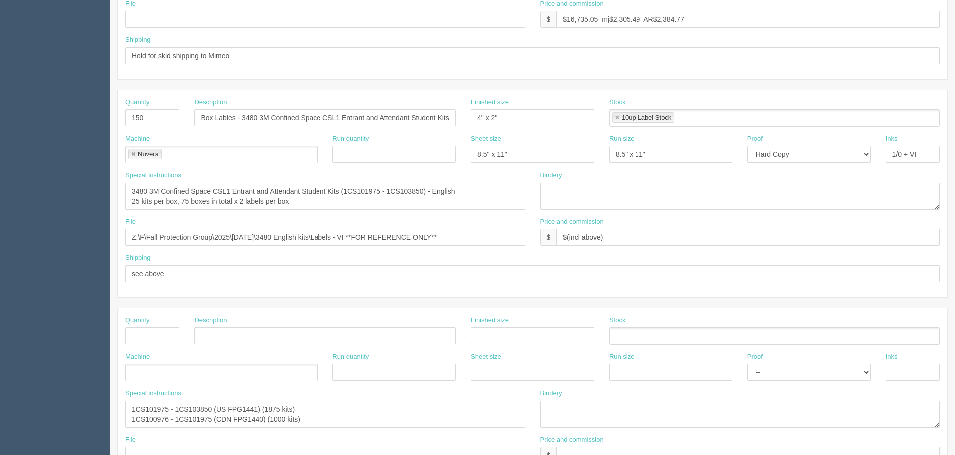
scroll to position [50, 0]
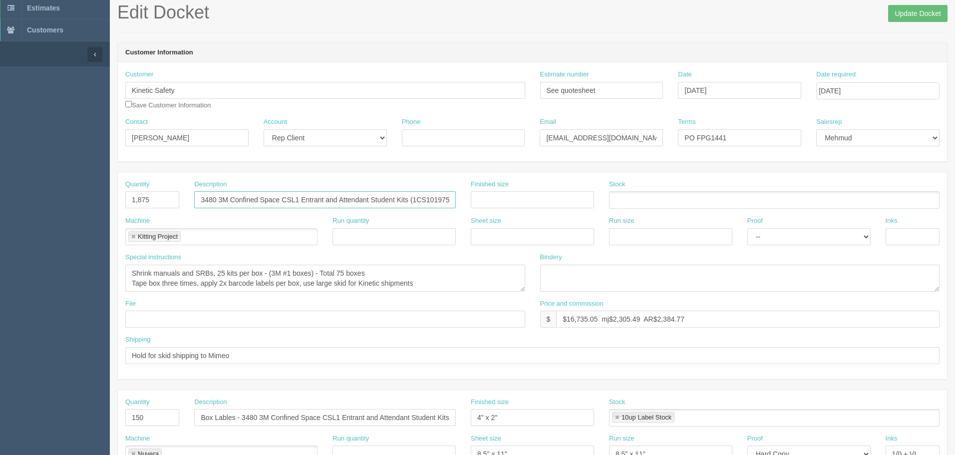
click at [440, 199] on input "3480 3M Confined Space CSL1 Entrant and Attendant Student Kits (1CS101975 - 1CS…" at bounding box center [325, 199] width 262 height 17
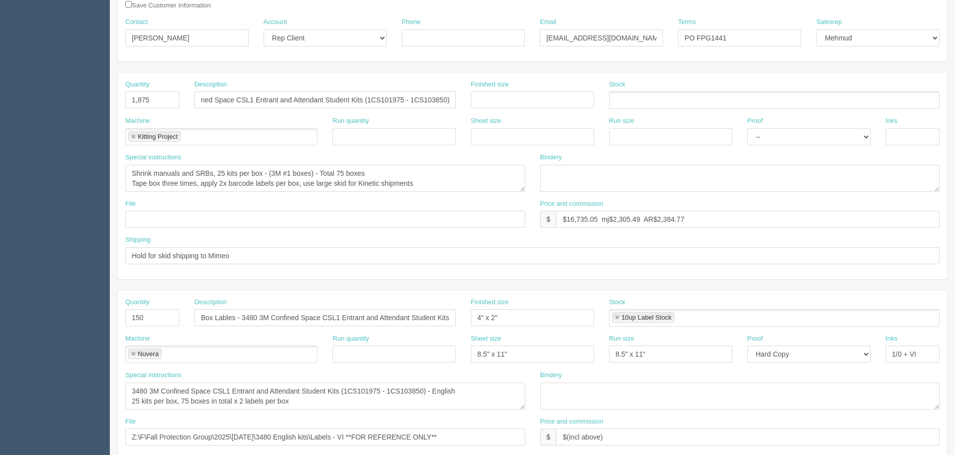
scroll to position [0, 0]
drag, startPoint x: 427, startPoint y: 99, endPoint x: 516, endPoint y: 134, distance: 95.6
click at [428, 99] on input "3480 3M Confined Space CSL1 Entrant and Attendant Student Kits (1CS101975 - 1CS…" at bounding box center [325, 99] width 262 height 17
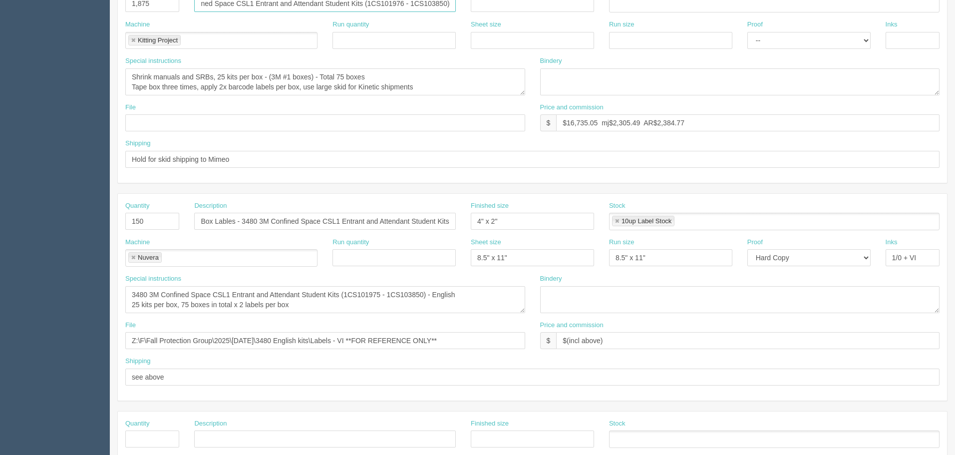
scroll to position [250, 0]
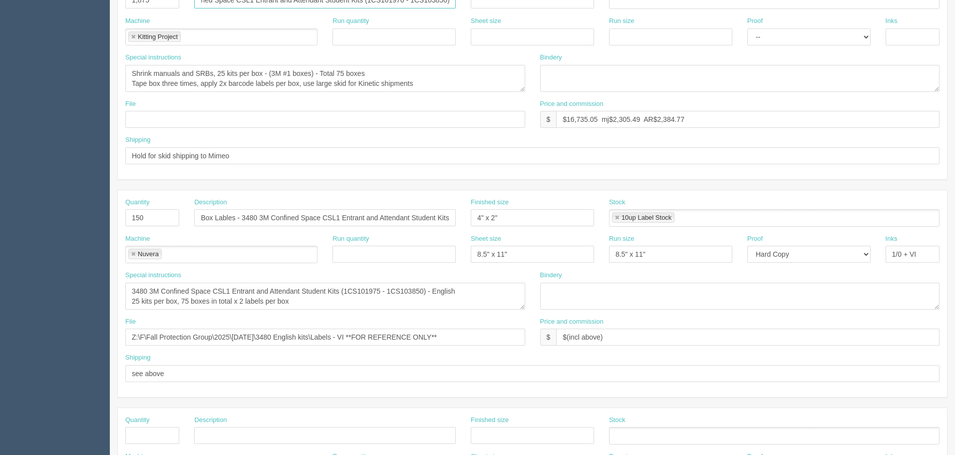
type input "3480 3M Confined Space CSL1 Entrant and Attendant Student Kits (1CS101976 - 1CS…"
click at [382, 288] on textarea "3480 3M Confined Space CSL1 Entrant and Attendant Student Kits (1CS101975 - 1CS…" at bounding box center [325, 295] width 400 height 27
type textarea "3480 3M Confined Space CSL1 Entrant and Attendant Student Kits (1CS101976 - 1CS…"
click at [440, 216] on input "Box Lables - 3480 3M Confined Space CSL1 Entrant and Attendant Student Kits (1C…" at bounding box center [325, 217] width 262 height 17
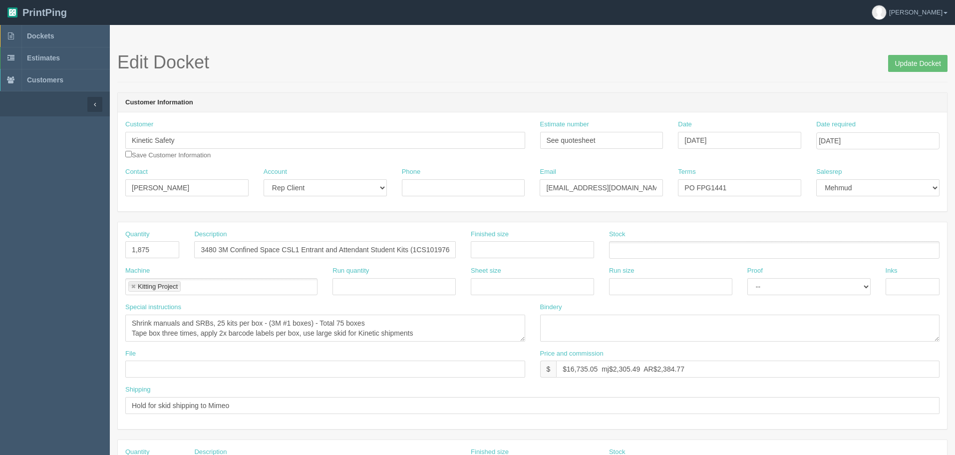
type input "Box Lables - 3480 3M Confined Space CSL1 Entrant and Attendant Student Kits (1C…"
click at [372, 253] on input "3480 3M Confined Space CSL1 Entrant and Attendant Student Kits (1CS101976 - 1CS…" at bounding box center [325, 249] width 262 height 17
click at [914, 58] on input "Update Docket" at bounding box center [917, 63] width 59 height 17
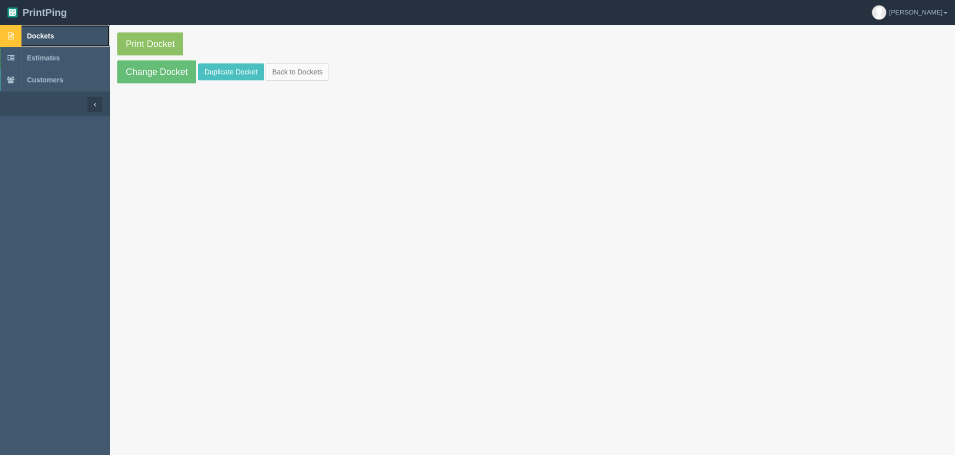
click at [75, 36] on link "Dockets" at bounding box center [55, 36] width 110 height 22
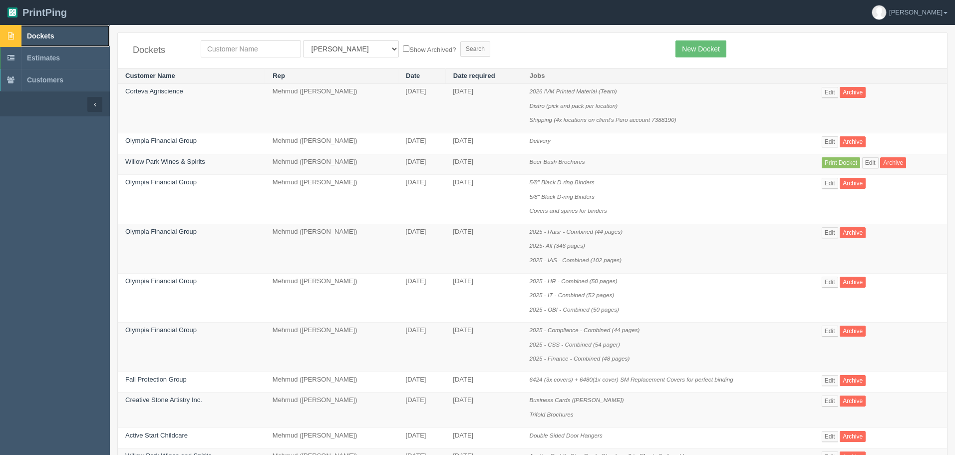
drag, startPoint x: 53, startPoint y: 33, endPoint x: 65, endPoint y: 42, distance: 14.9
click at [53, 32] on span "Dockets" at bounding box center [40, 36] width 27 height 8
click at [49, 33] on span "Dockets" at bounding box center [40, 36] width 27 height 8
click at [45, 34] on span "Dockets" at bounding box center [40, 36] width 27 height 8
click at [54, 36] on span "Dockets" at bounding box center [40, 36] width 27 height 8
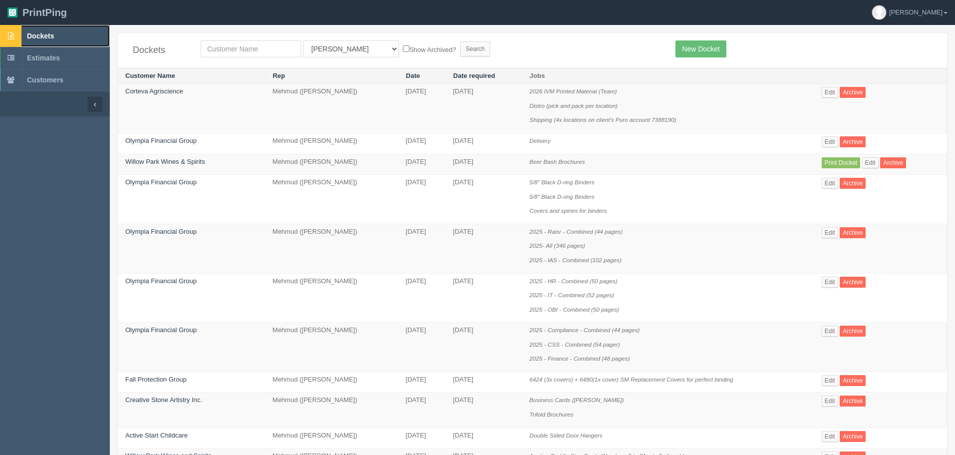
drag, startPoint x: 69, startPoint y: 34, endPoint x: 80, endPoint y: 34, distance: 11.5
click at [69, 34] on link "Dockets" at bounding box center [55, 36] width 110 height 22
click at [54, 37] on span "Dockets" at bounding box center [40, 36] width 27 height 8
click at [237, 46] on input "text" at bounding box center [251, 48] width 100 height 17
type input "willow"
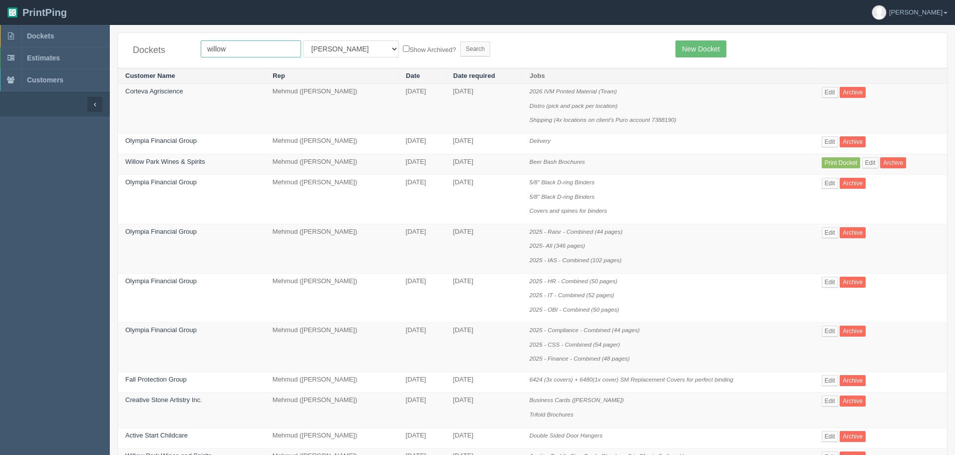
click at [460, 41] on input "Search" at bounding box center [475, 48] width 30 height 15
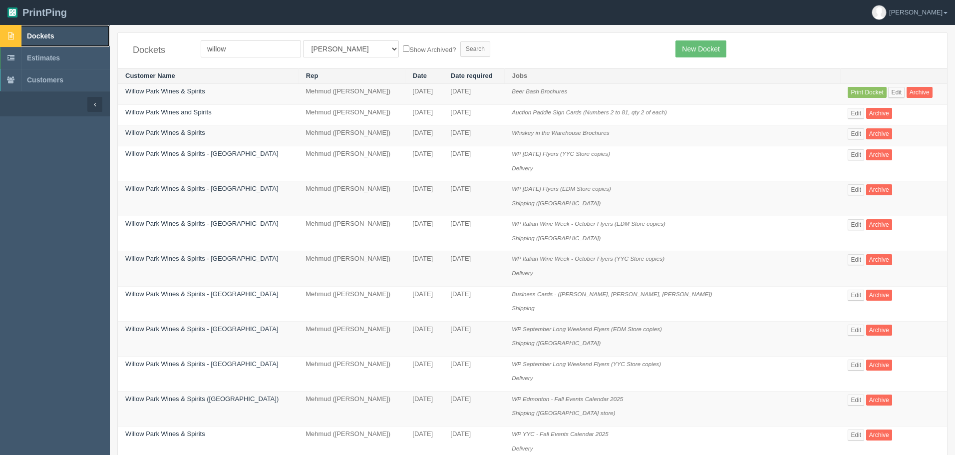
click at [53, 35] on span "Dockets" at bounding box center [40, 36] width 27 height 8
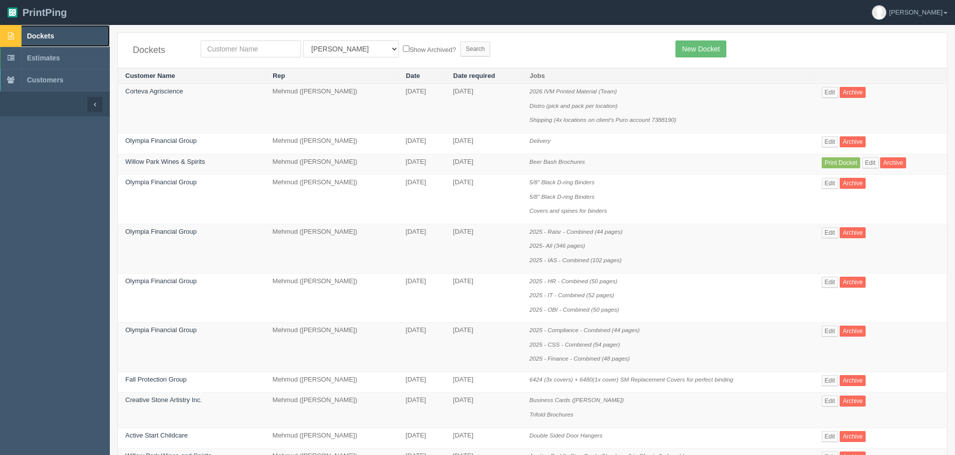
click at [45, 28] on link "Dockets" at bounding box center [55, 36] width 110 height 22
